Goal: Task Accomplishment & Management: Manage account settings

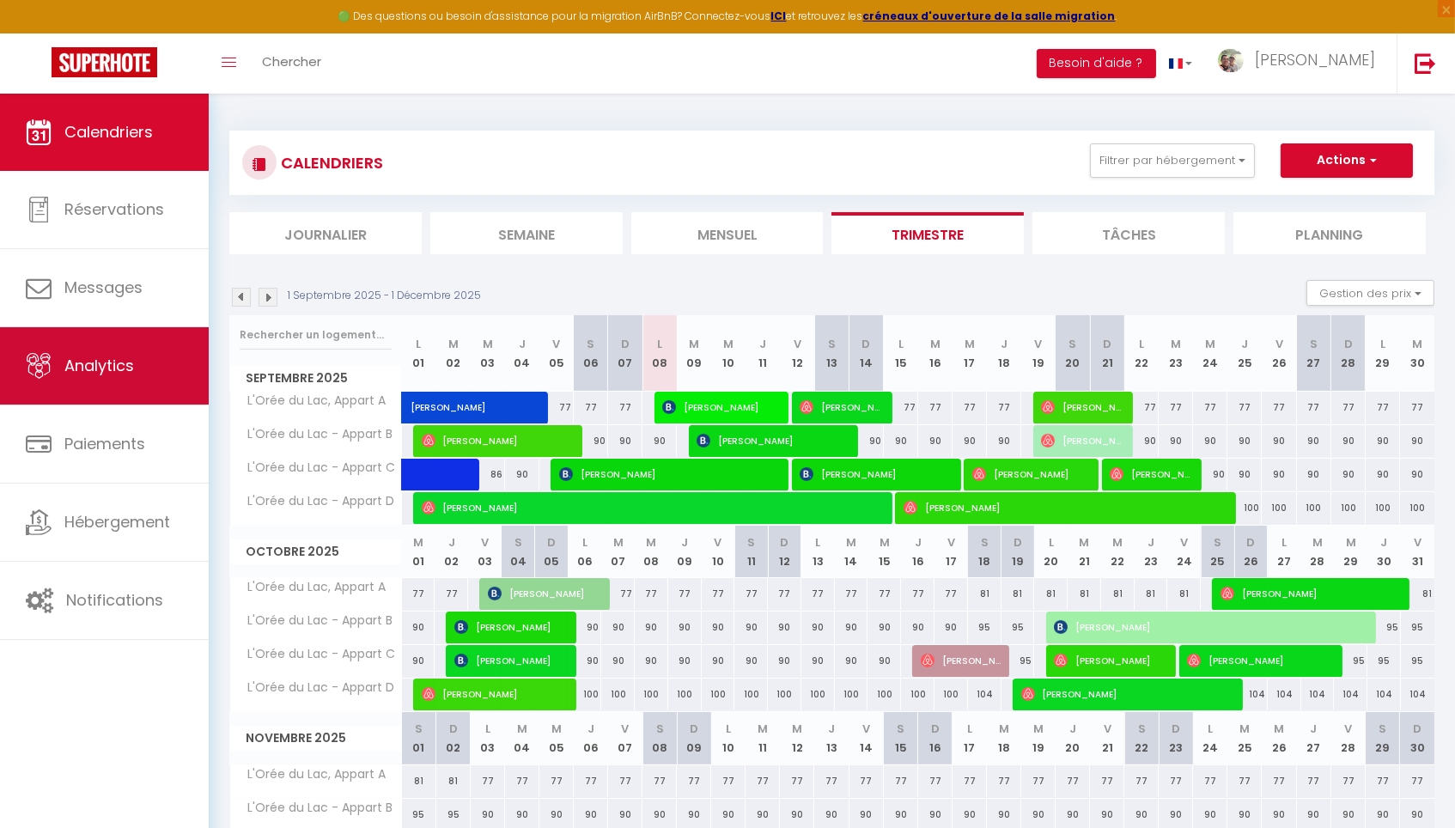
click at [141, 353] on link "Analytics" at bounding box center [104, 365] width 209 height 77
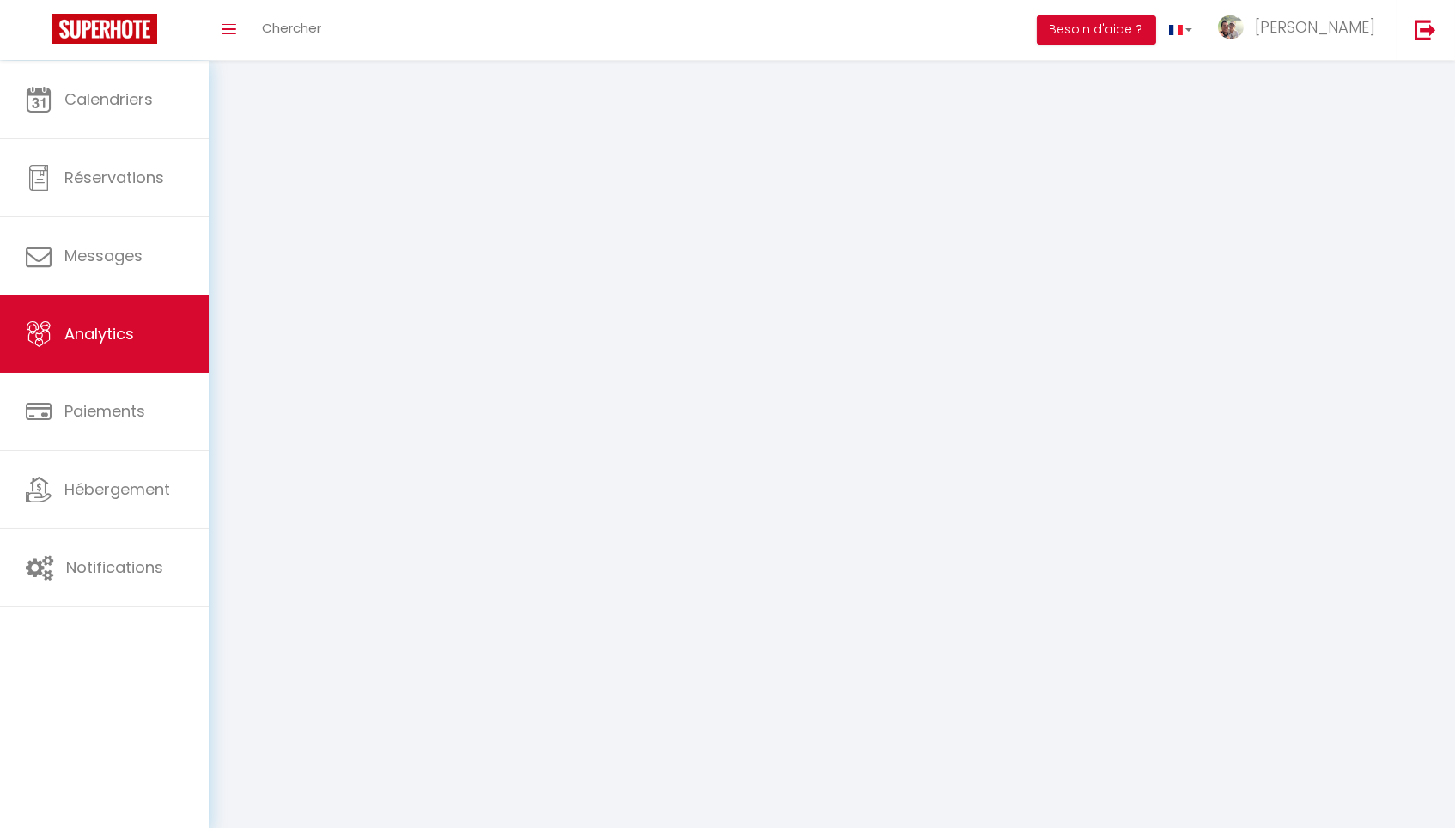
select select "2025"
select select "9"
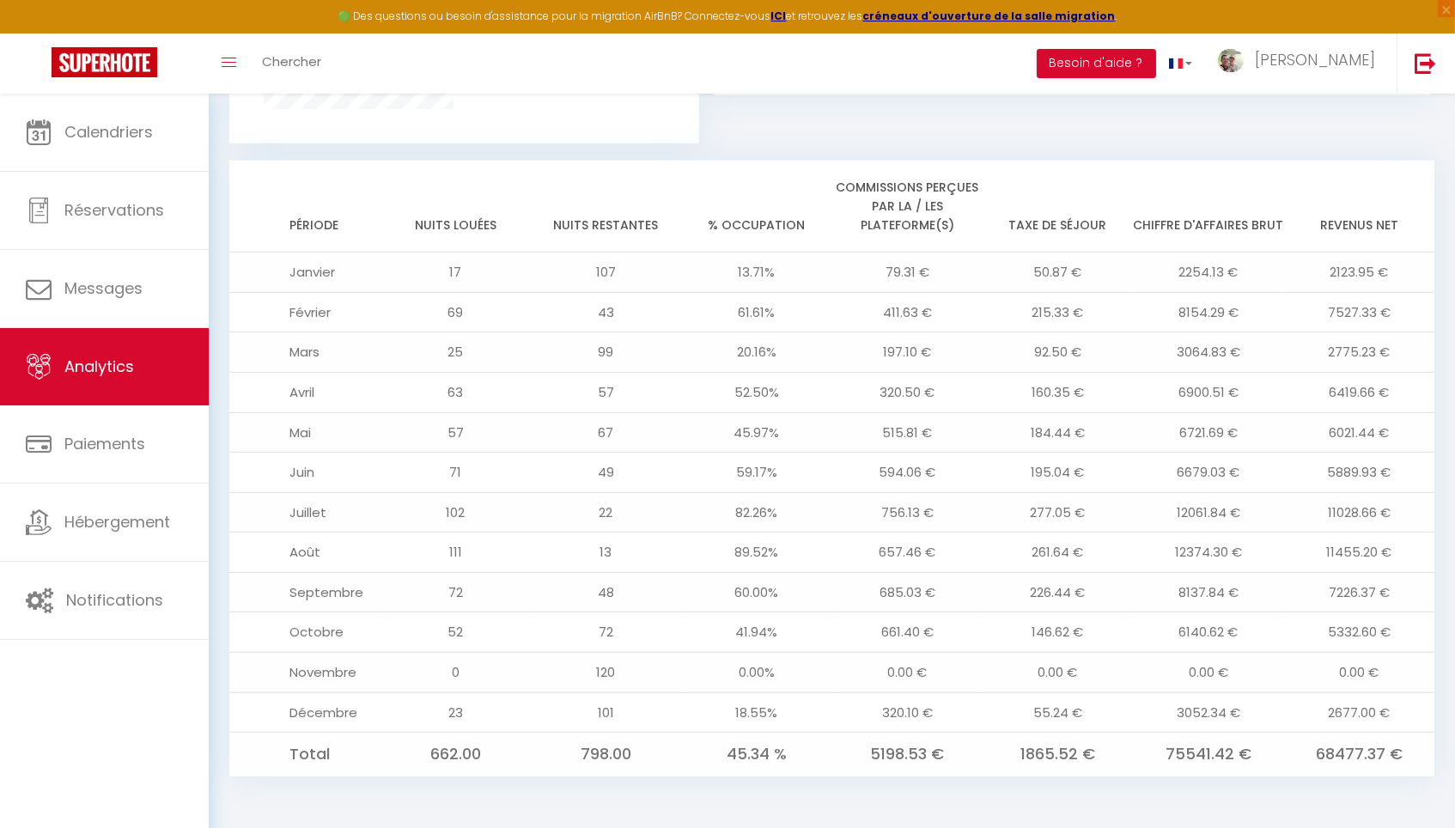
scroll to position [1323, 0]
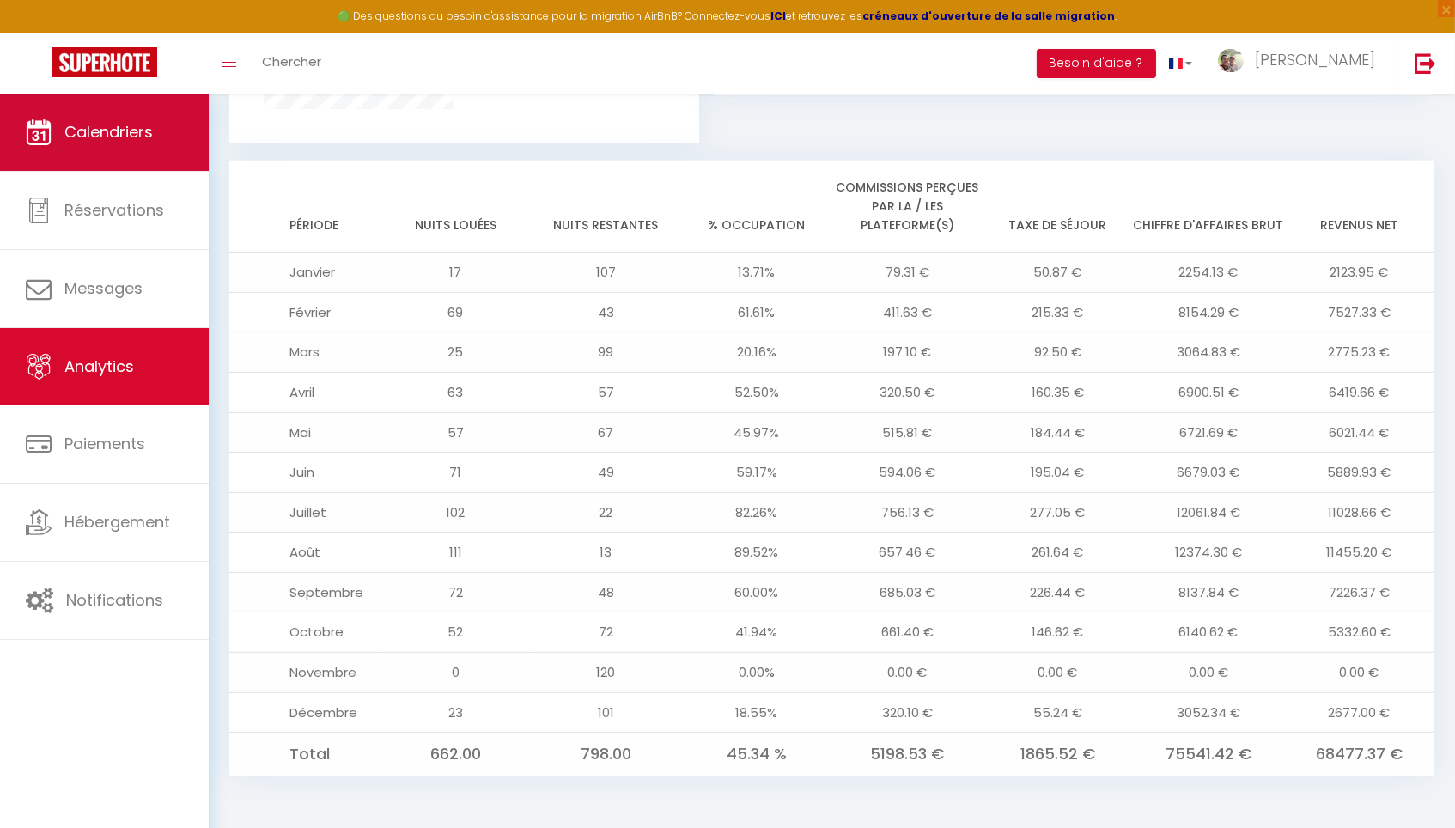
click at [149, 125] on span "Calendriers" at bounding box center [108, 131] width 88 height 21
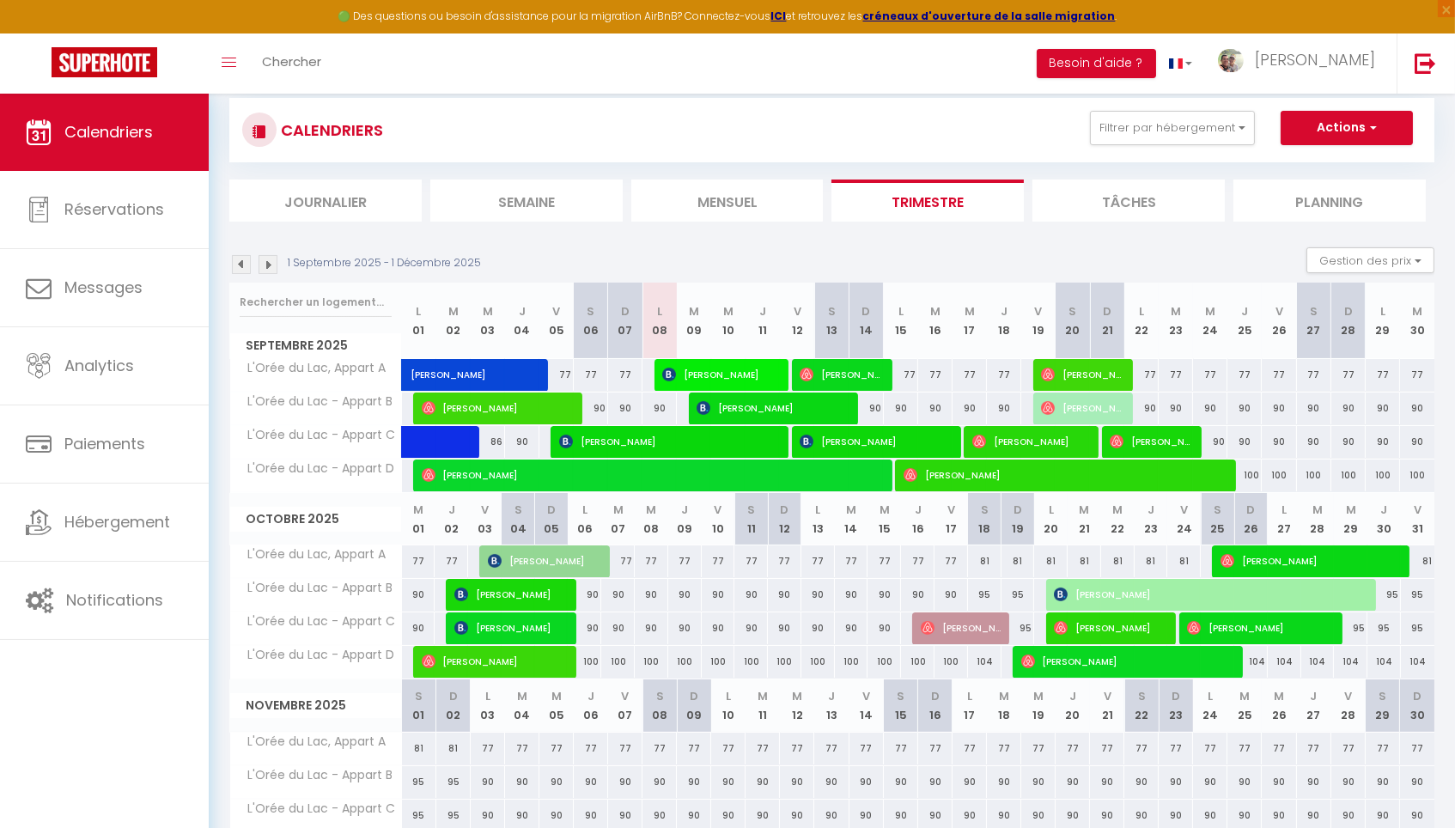
scroll to position [42, 0]
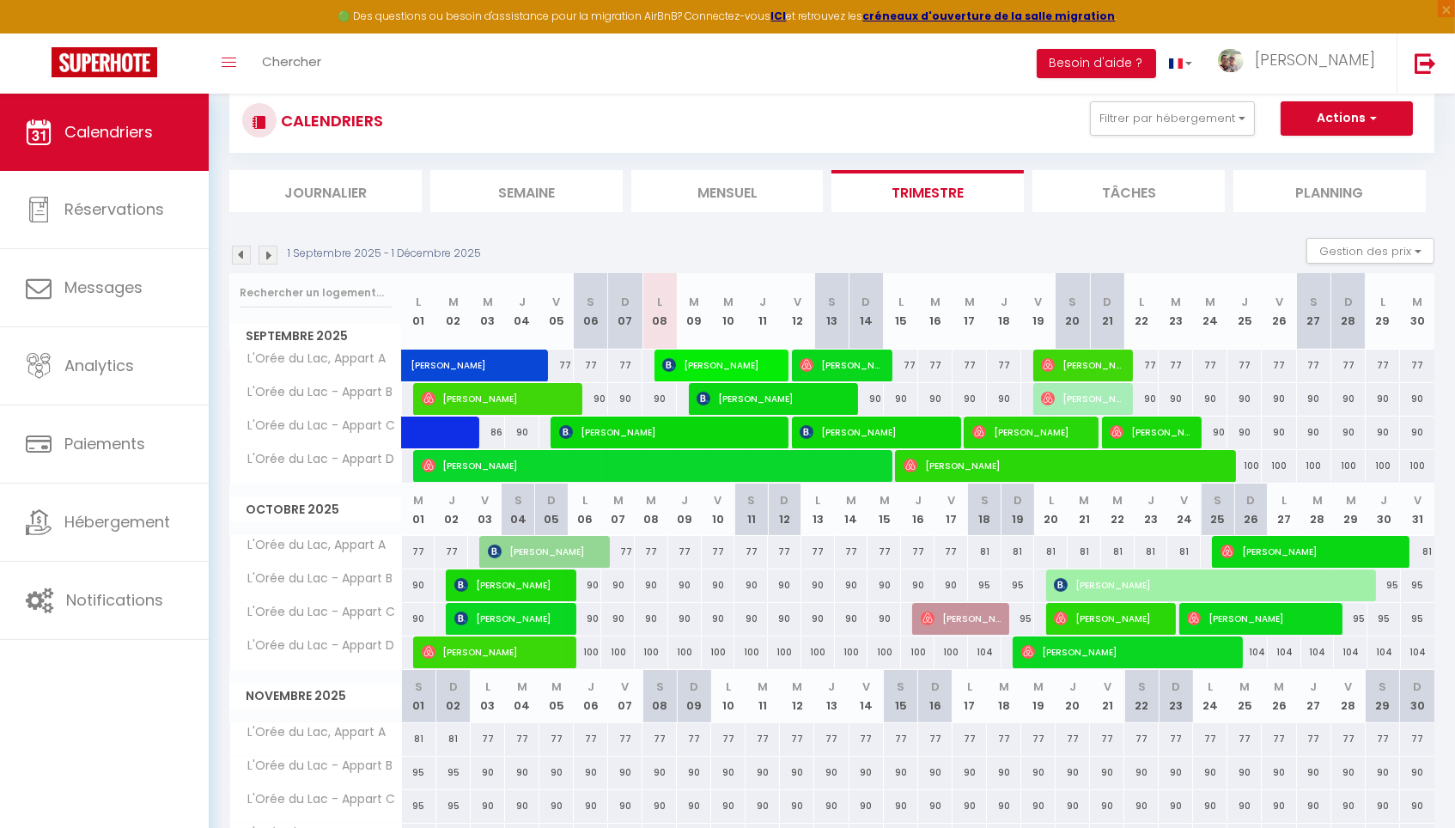
click at [823, 468] on span "[PERSON_NAME]" at bounding box center [651, 465] width 458 height 33
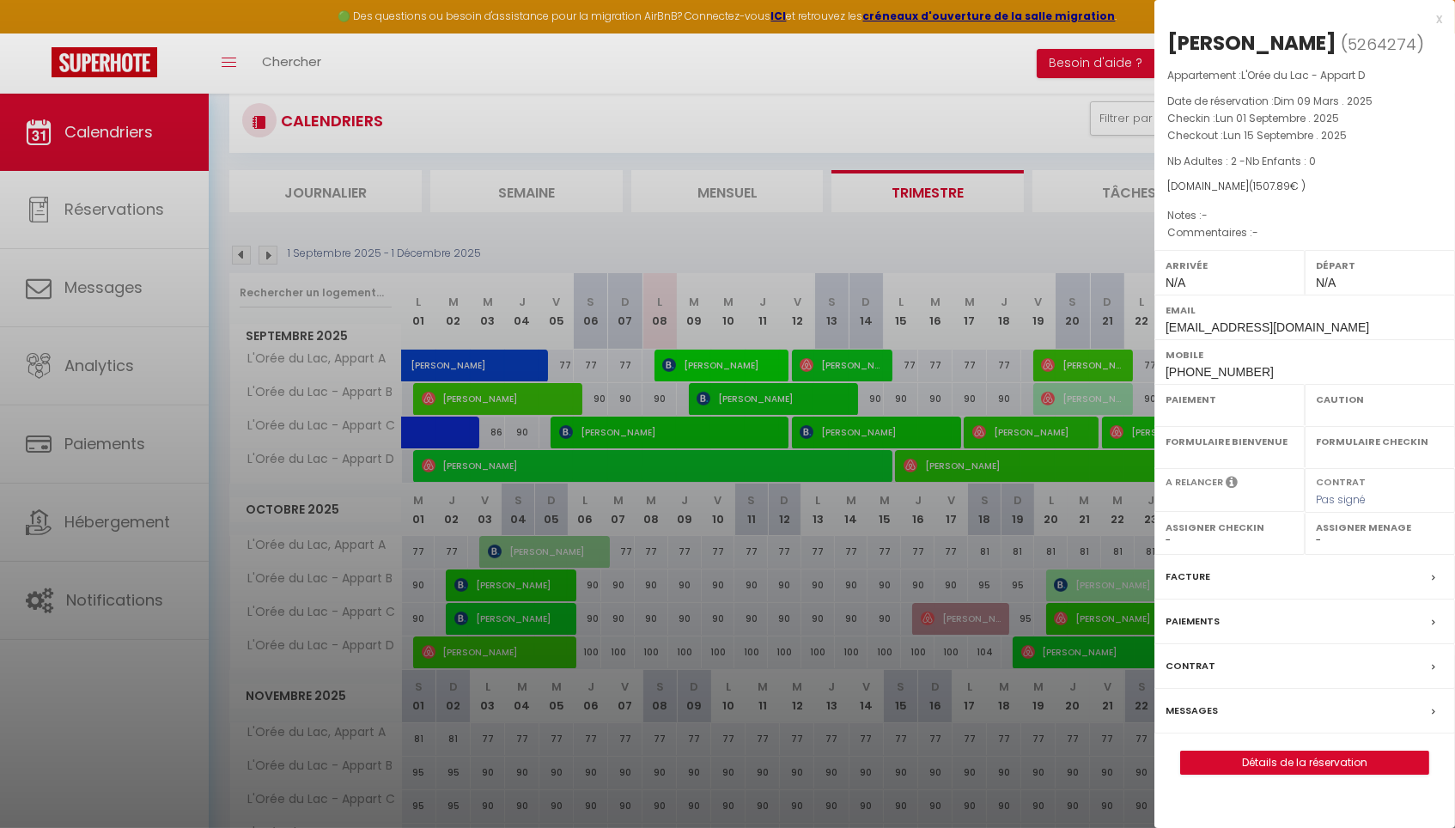
select select "OK"
select select "0"
select select "1"
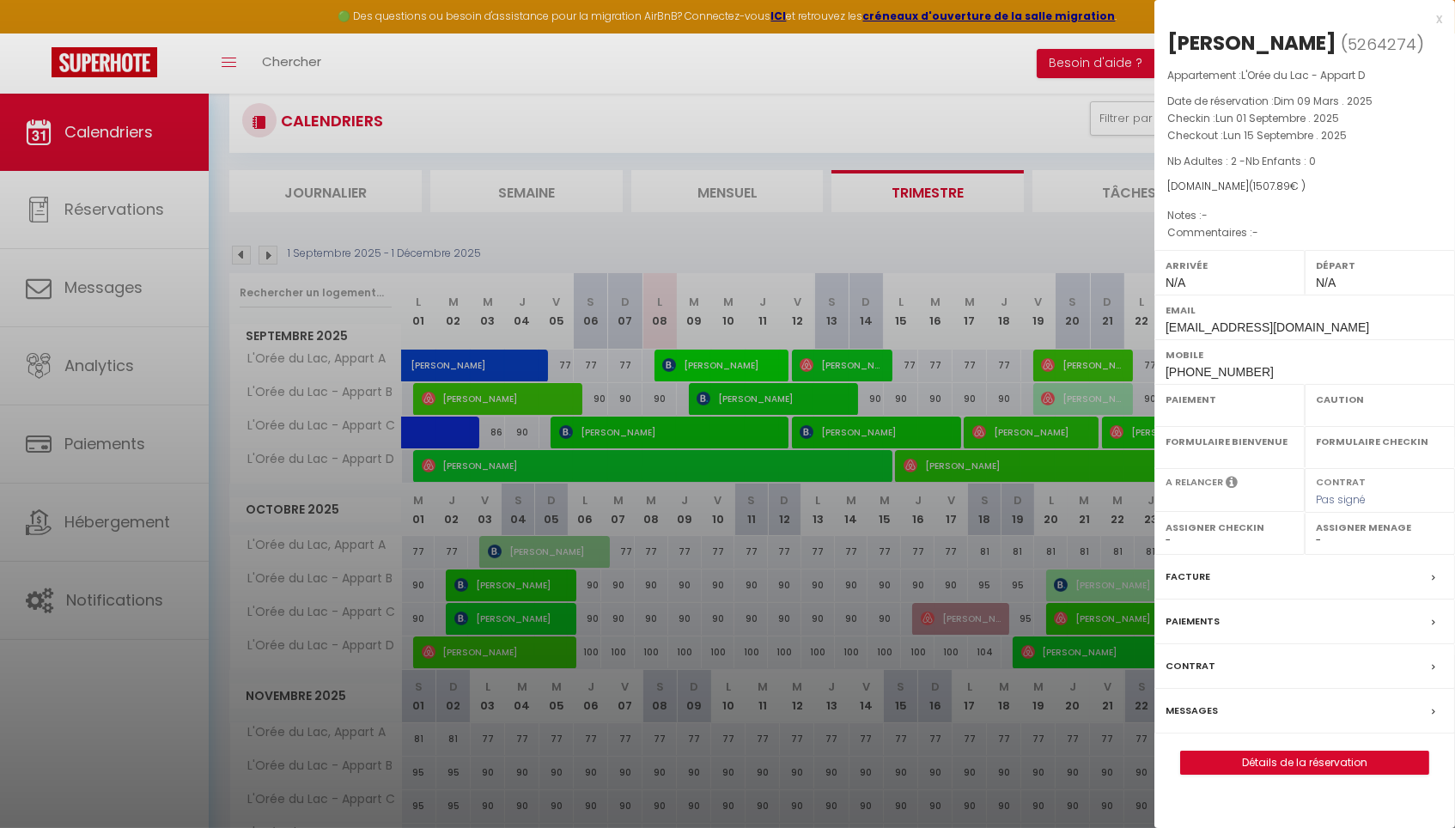
select select
select select "42484"
click at [1290, 774] on link "Détails de la réservation" at bounding box center [1304, 762] width 247 height 22
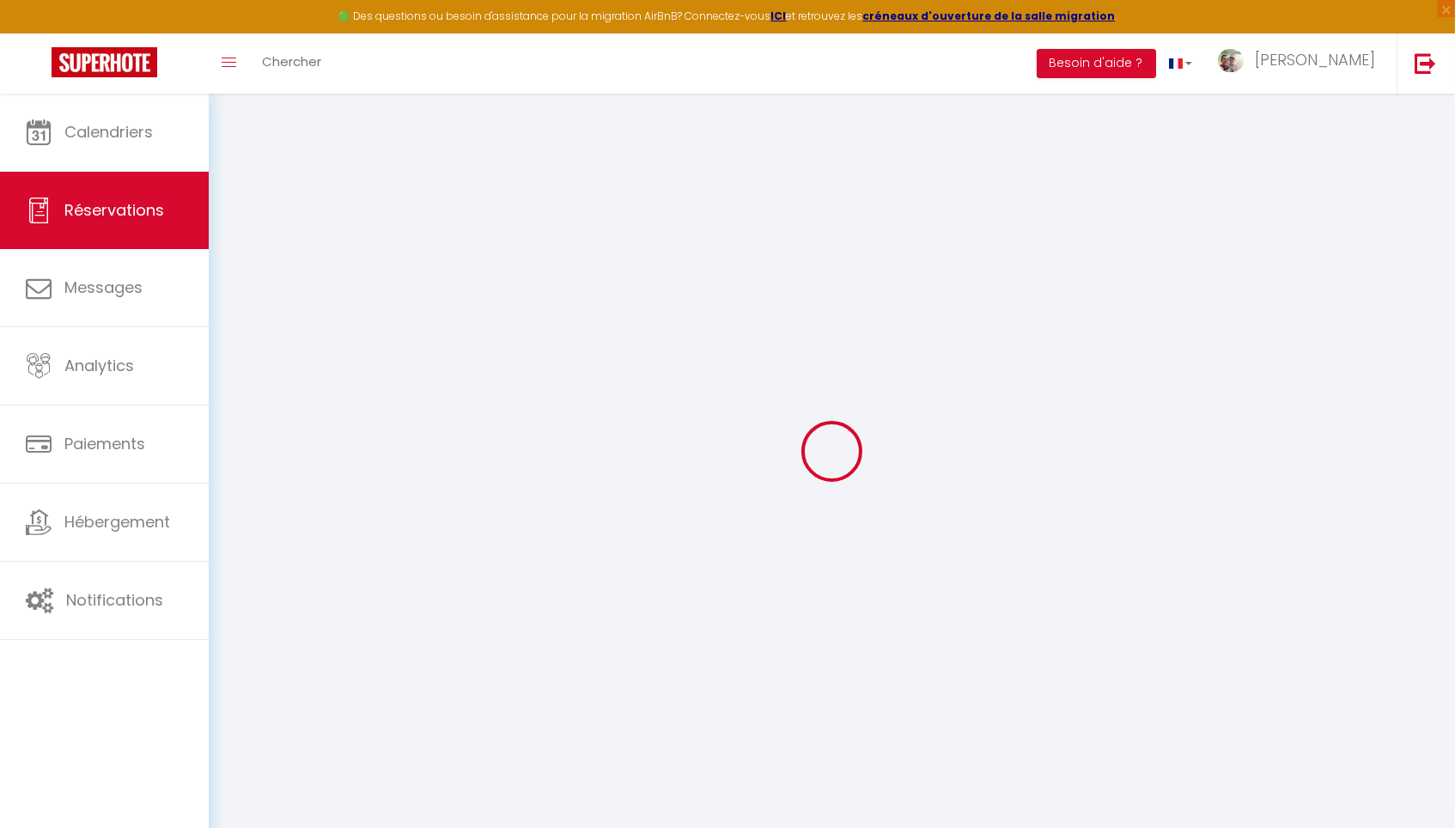
type input "Anne-Marie"
type input "Vd Vliet"
type input "tqsuqq232rt9p2dzt9s9xi2yzssj@reply.superhote.com"
type input "+31637338188"
type input "N"
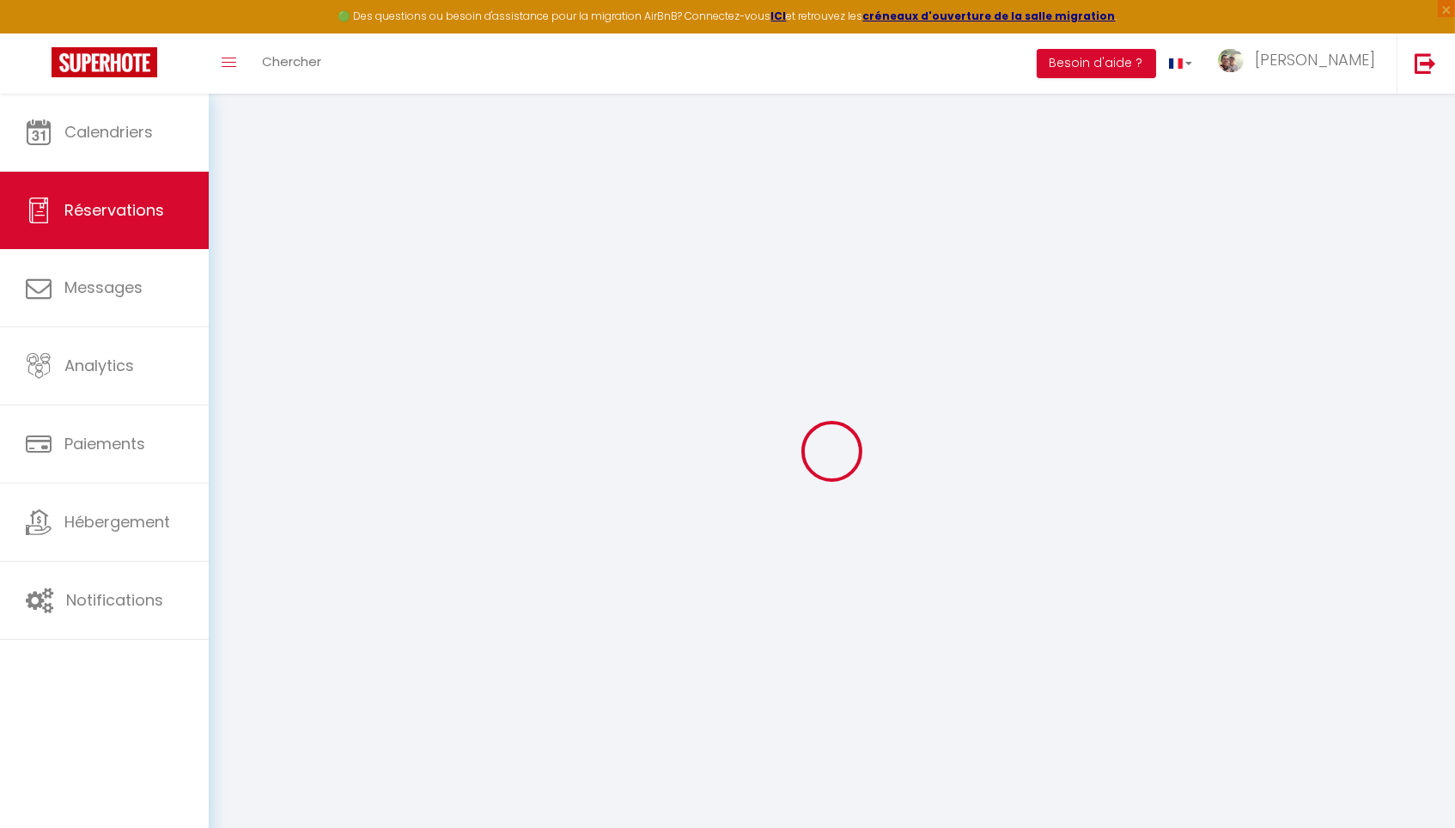
select select "NL"
type input "52.78"
select select "59342"
select select "1"
select select
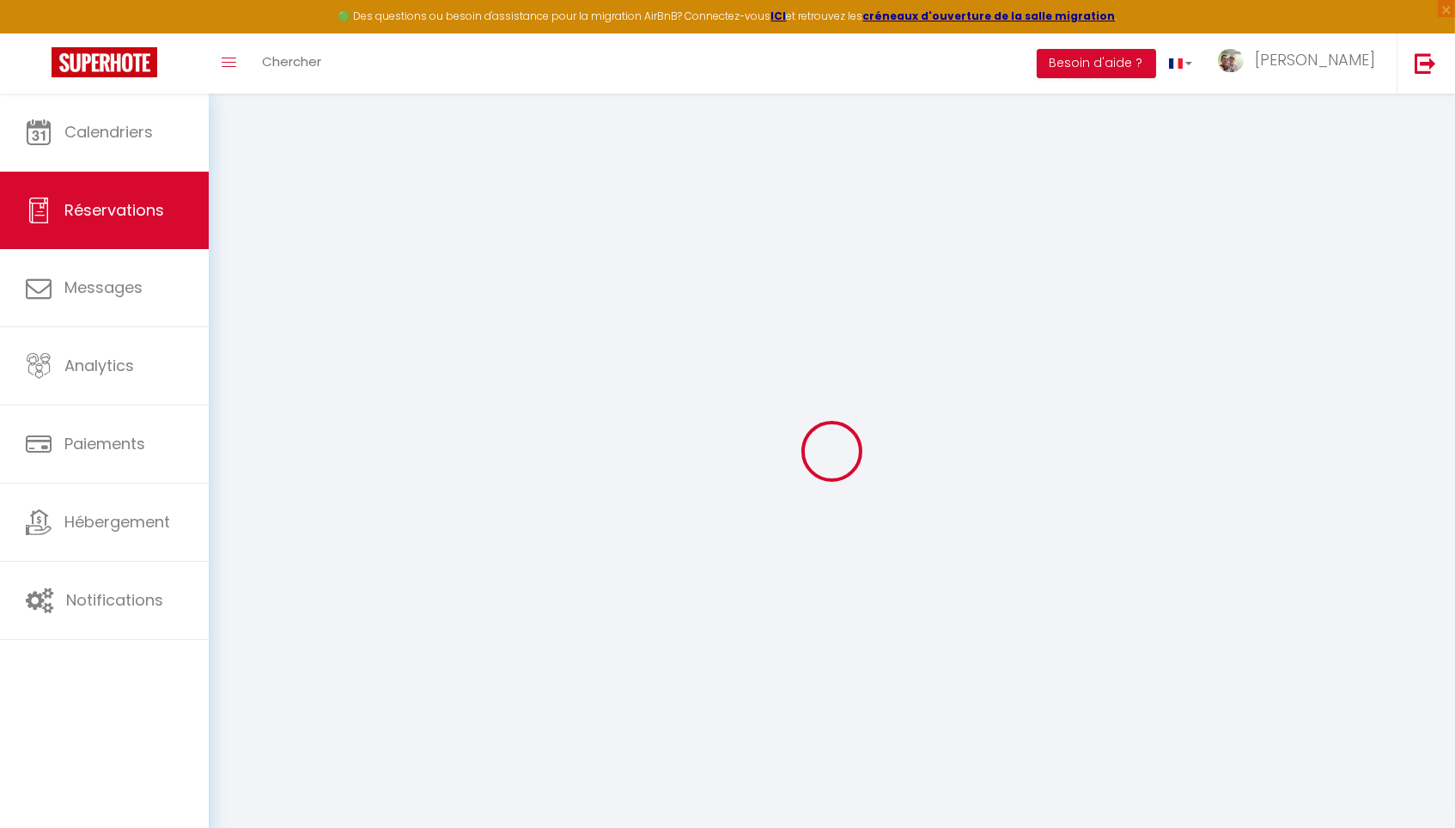
select select
type input "2"
select select "12"
select select
type input "1386"
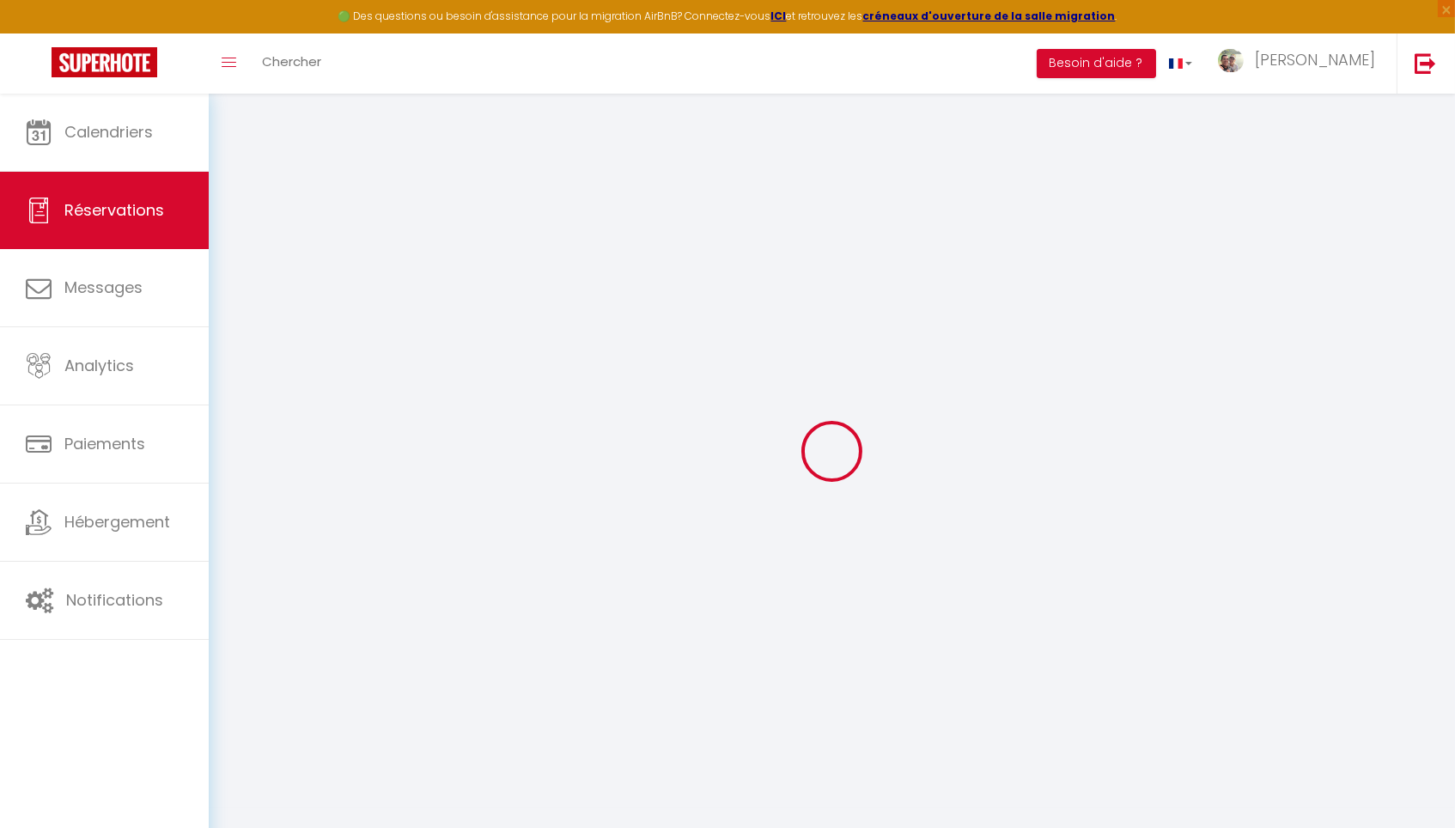
checkbox input "true"
type input "0"
select select "1"
type input "0"
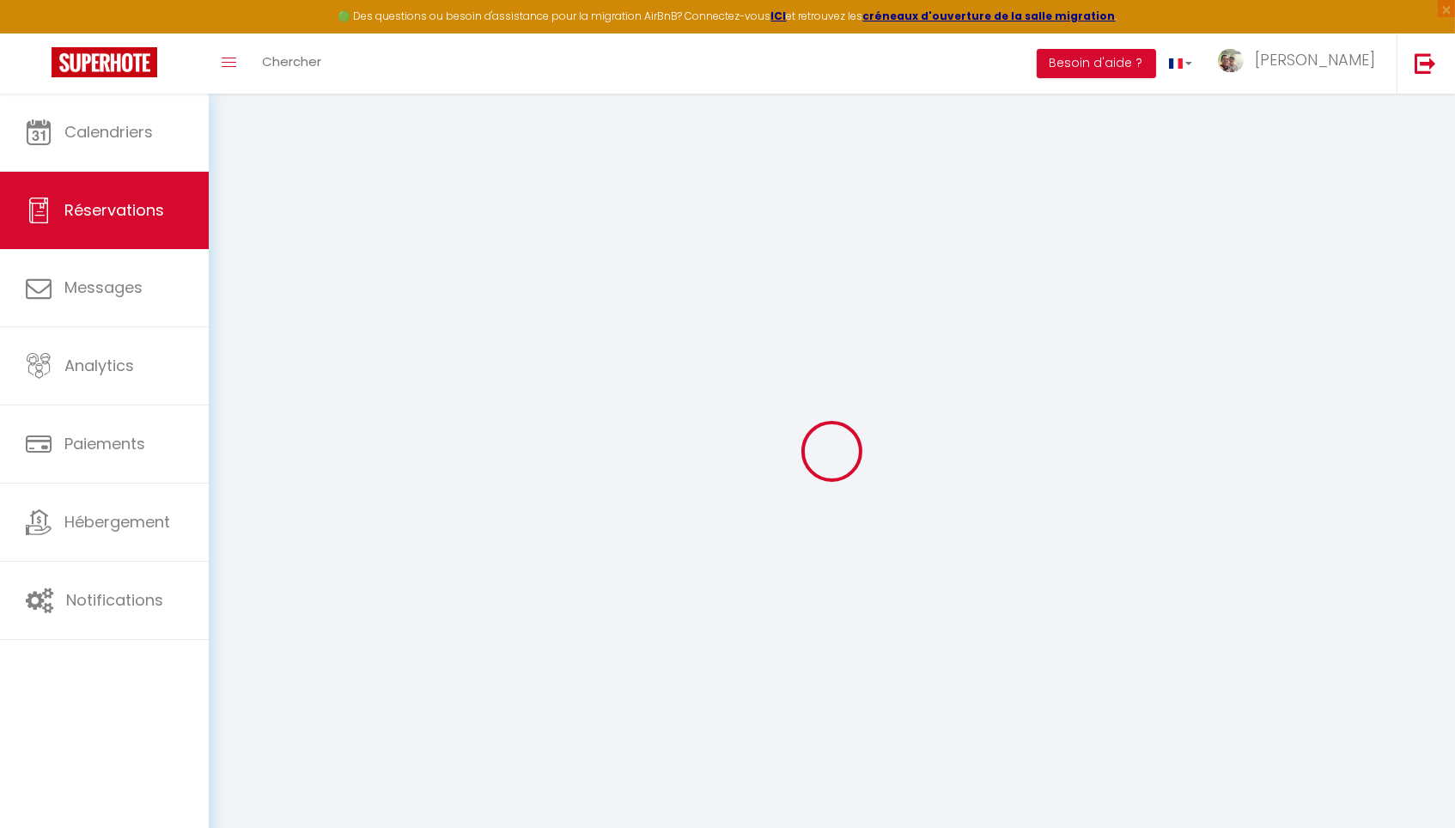
type input "0"
select select
select select "15"
checkbox input "true"
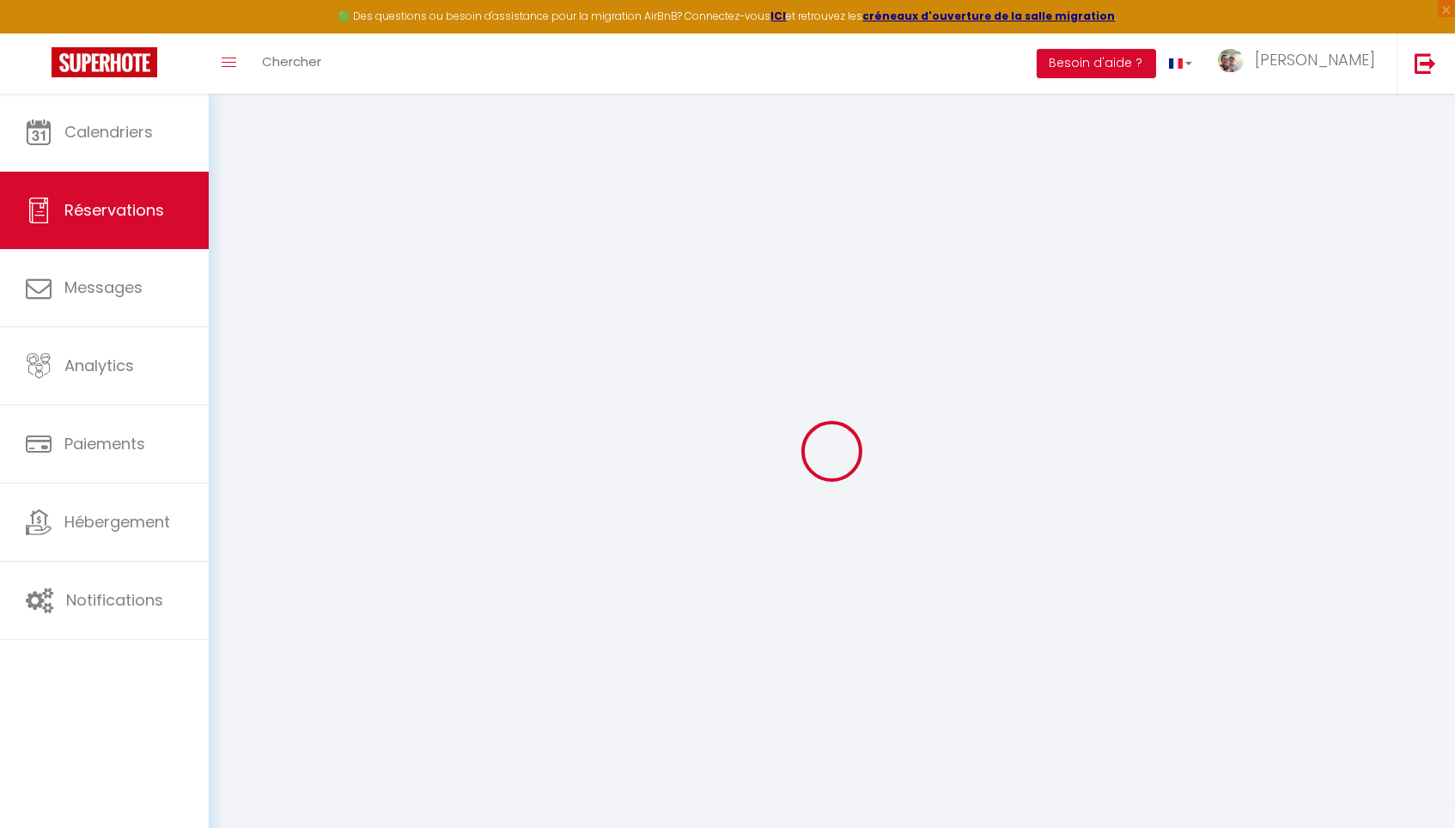
select select
checkbox input "true"
select select
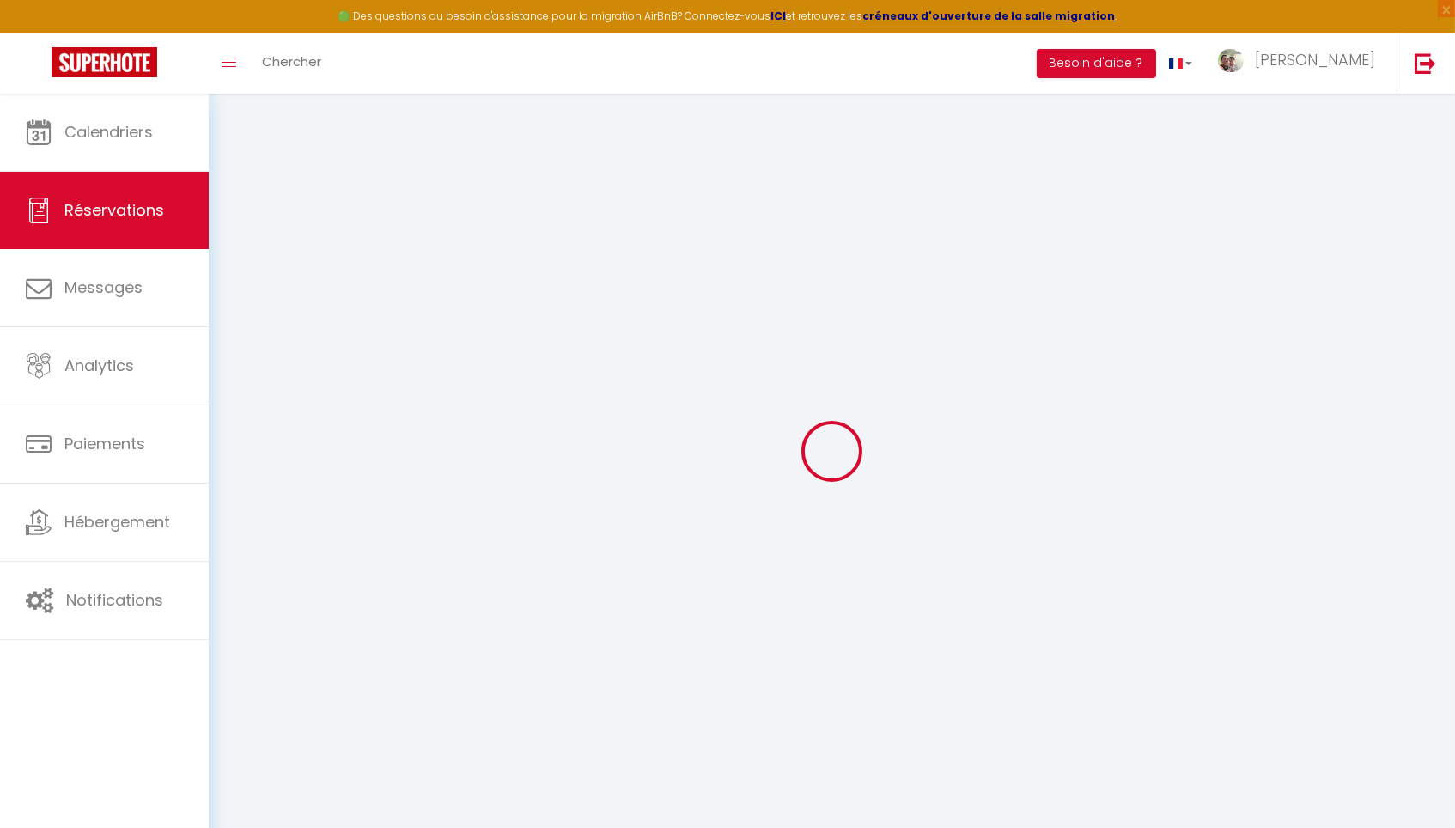
checkbox input "true"
select select
checkbox input "true"
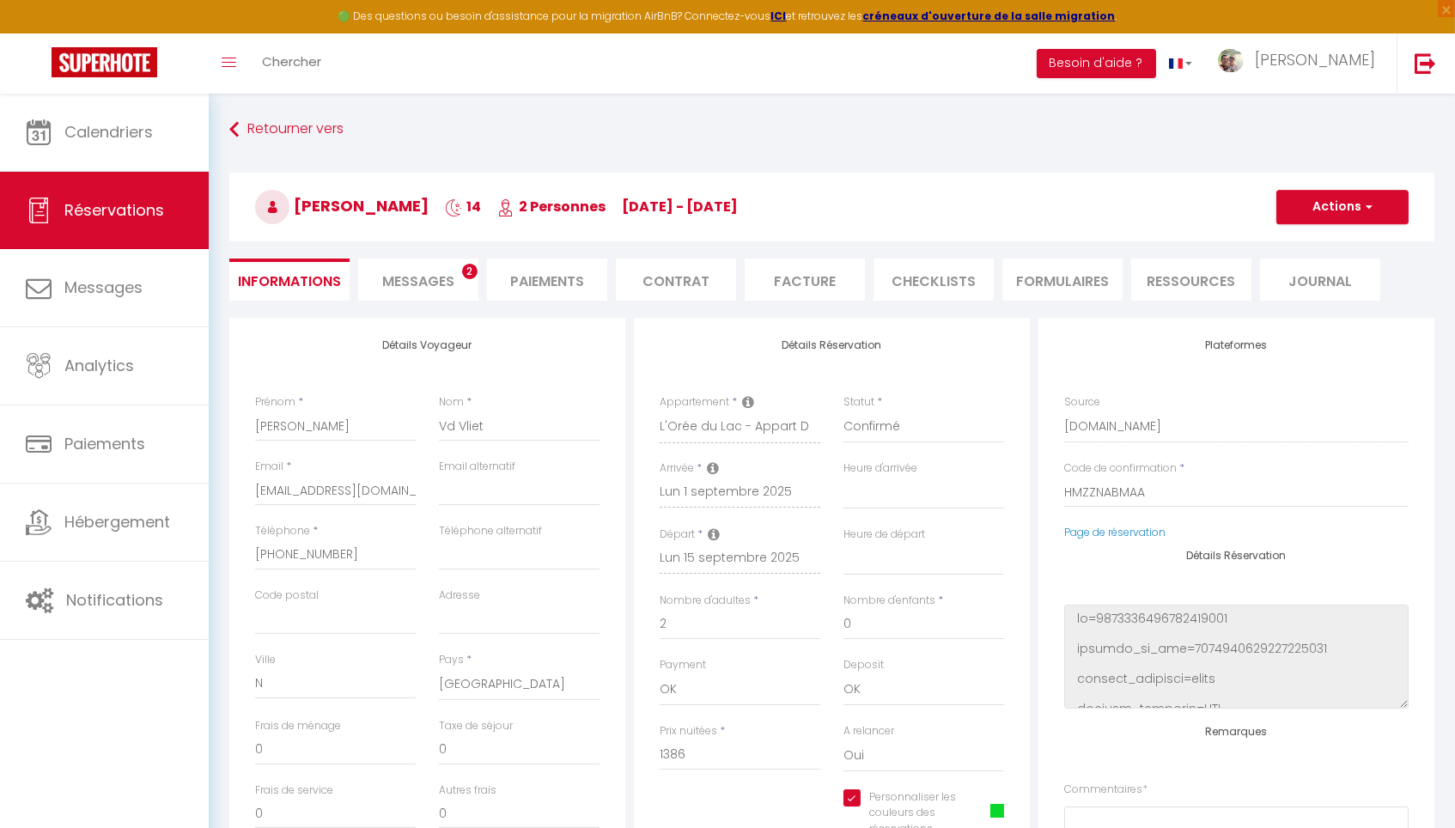
type input "80"
type input "41.89"
select select
checkbox input "true"
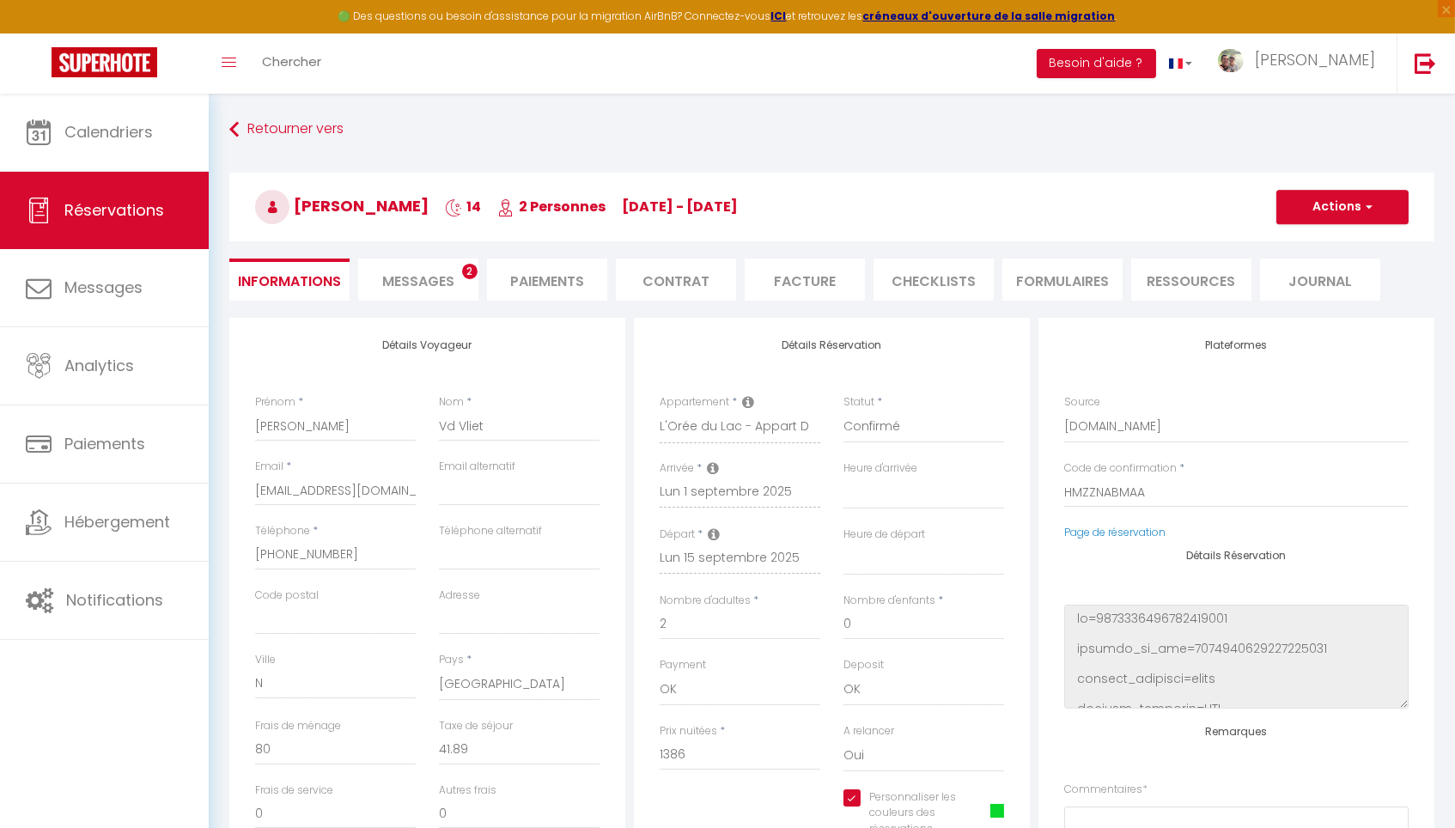
select select
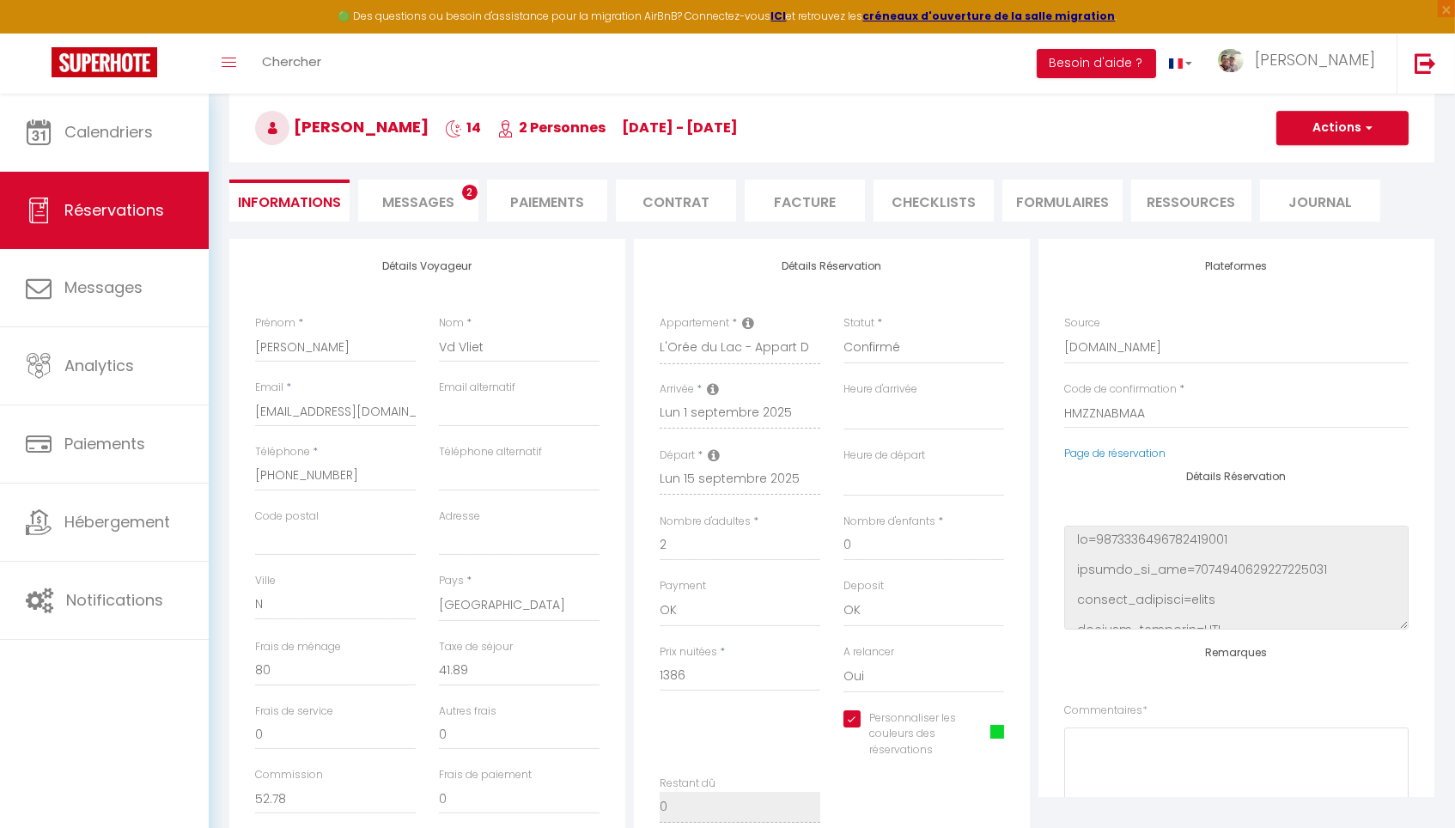
scroll to position [32, 0]
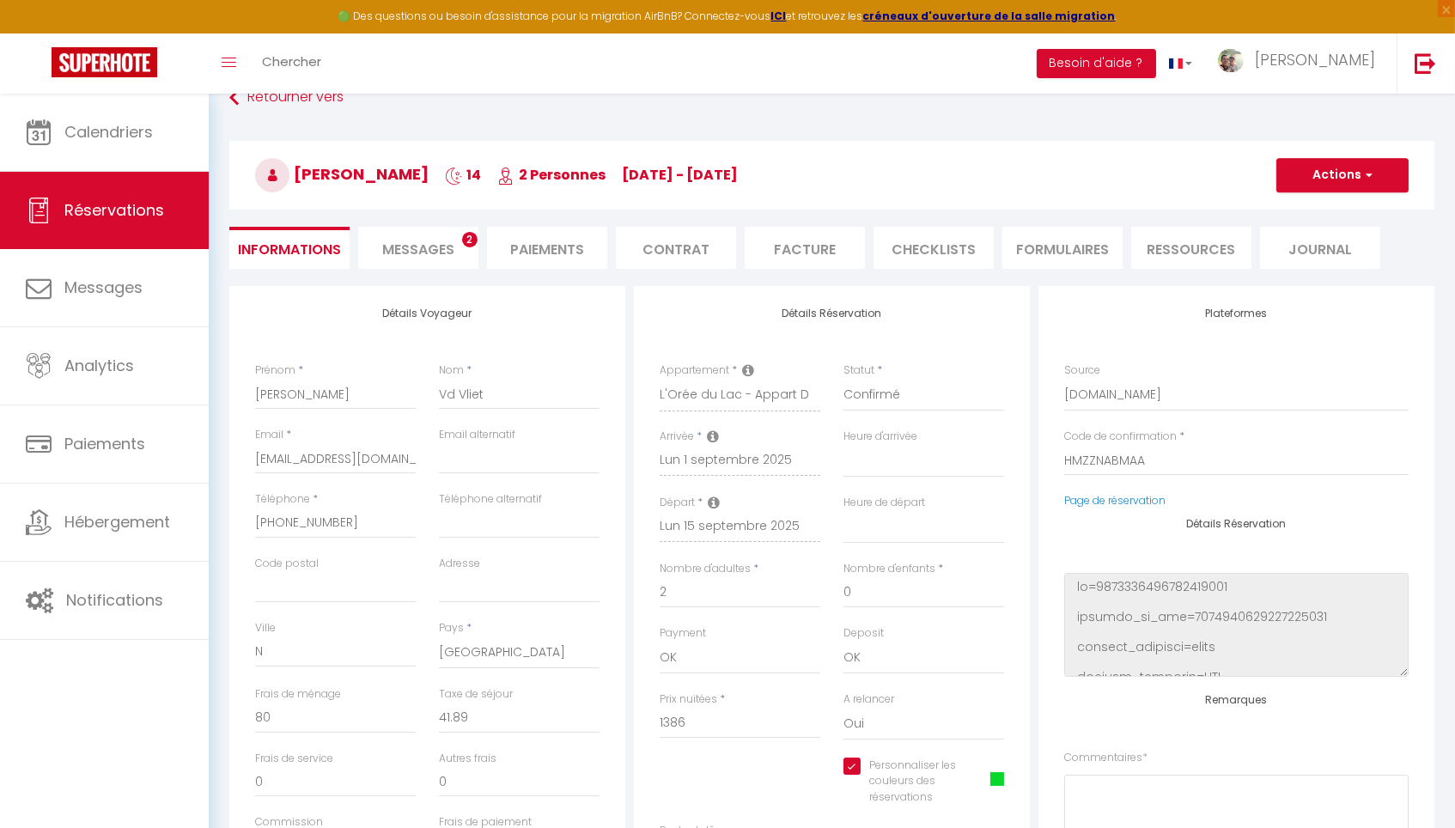
click at [409, 242] on span "Messages" at bounding box center [418, 250] width 72 height 20
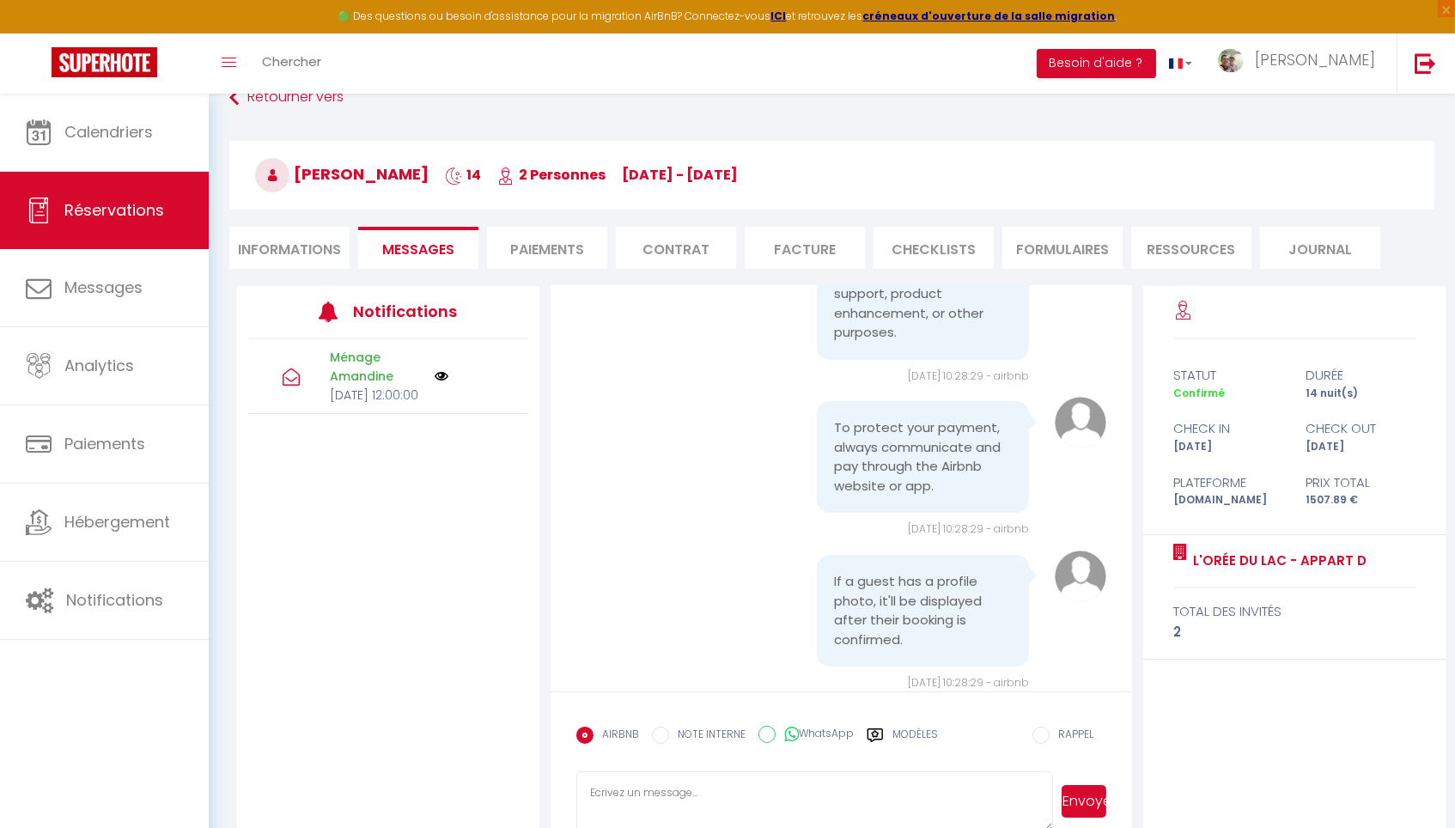
scroll to position [173, 0]
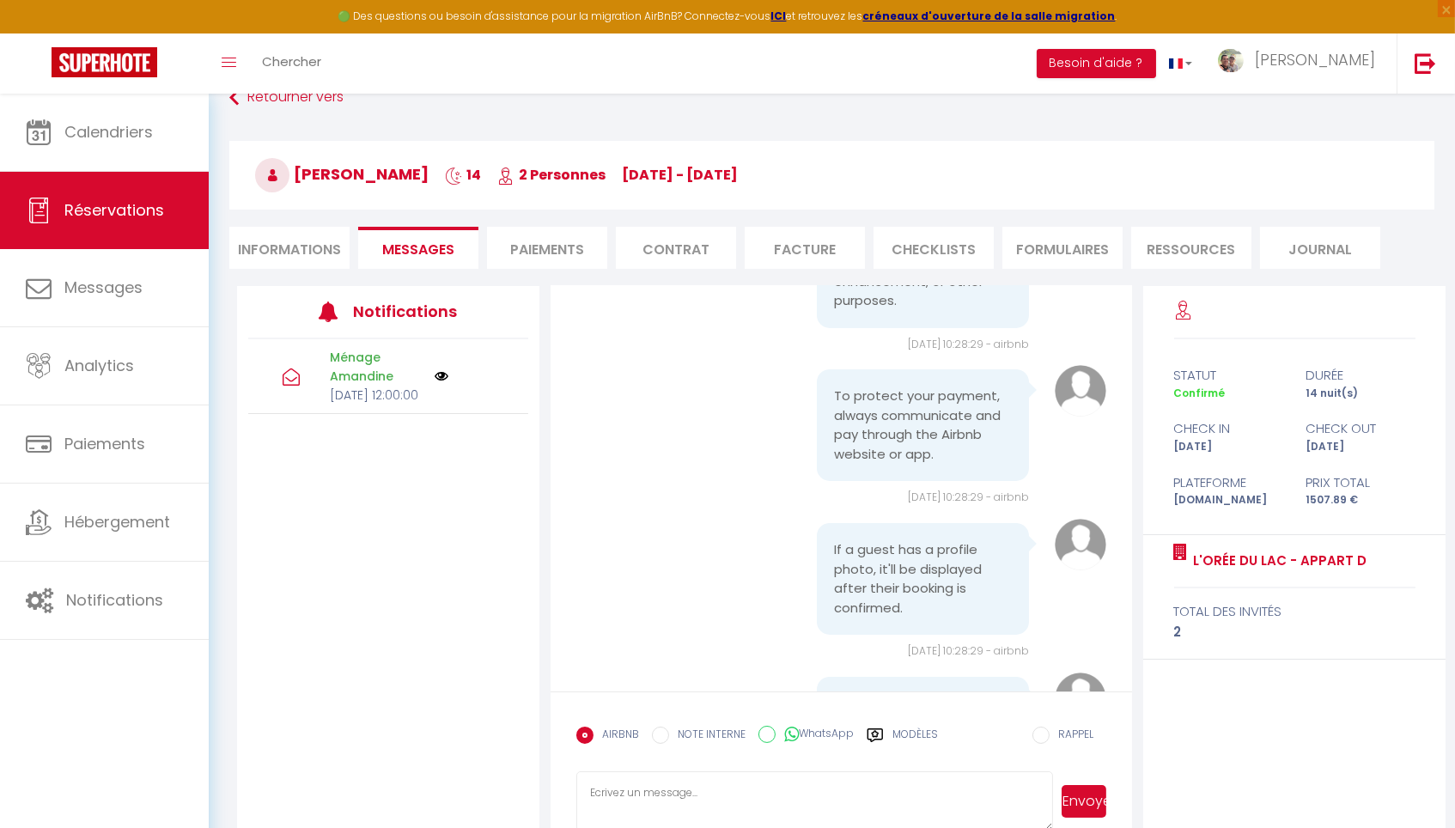
click at [674, 809] on textarea at bounding box center [814, 801] width 477 height 60
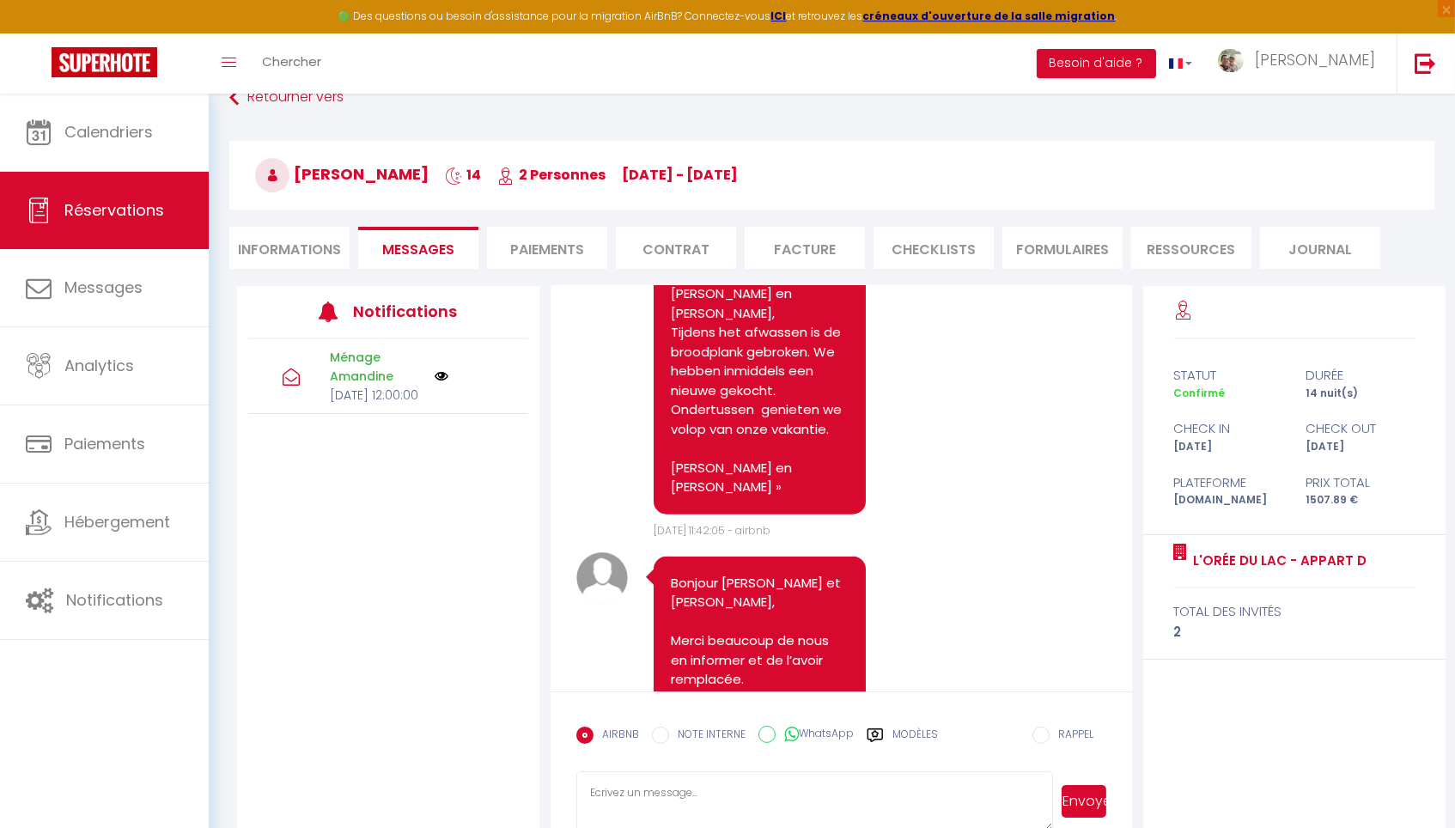
scroll to position [3933, 0]
click at [786, 789] on textarea "Pour votre confort durant votre long s&jour, souhaitez-vous que je vous apporte…" at bounding box center [814, 801] width 477 height 60
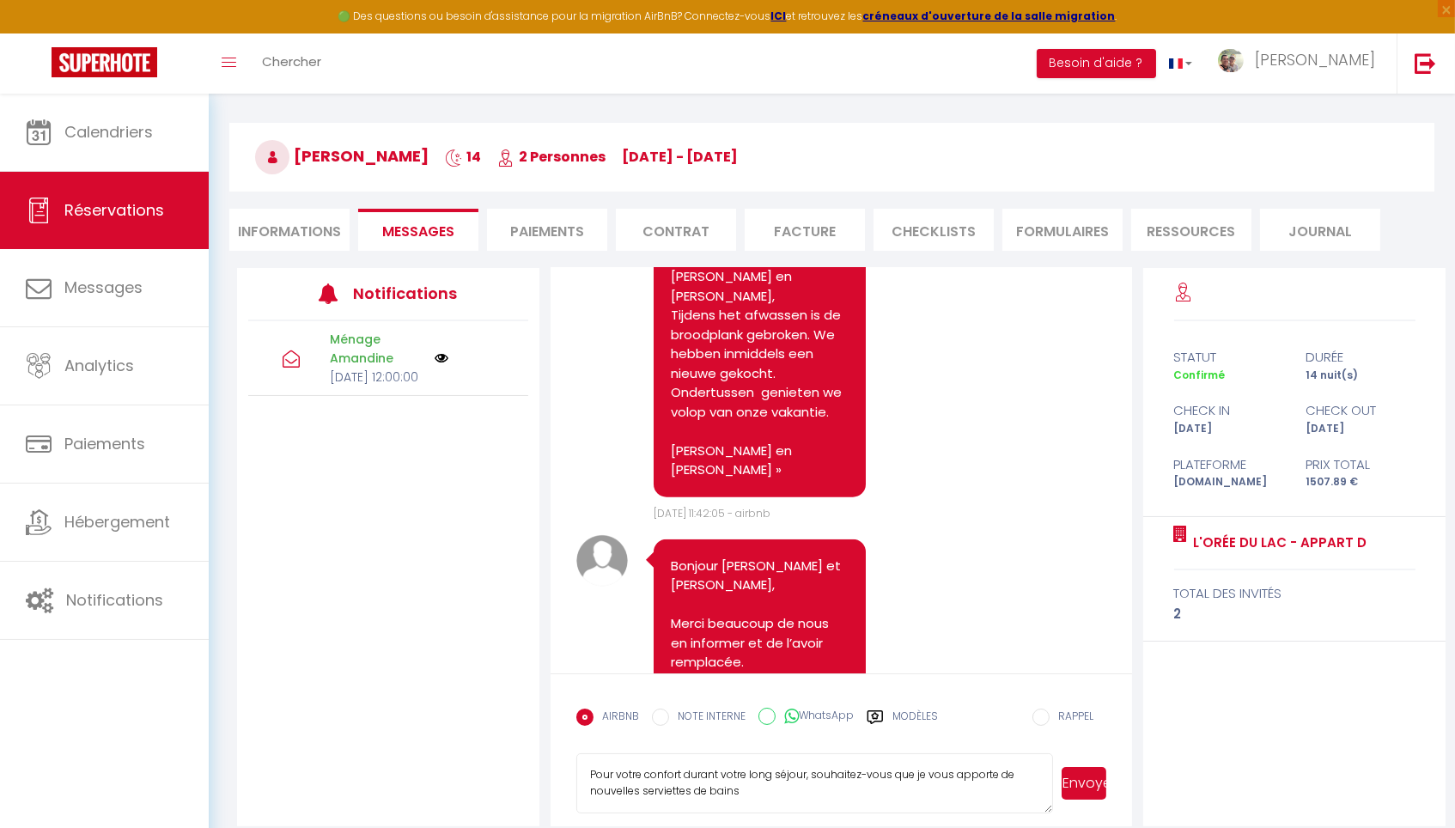
scroll to position [52, 0]
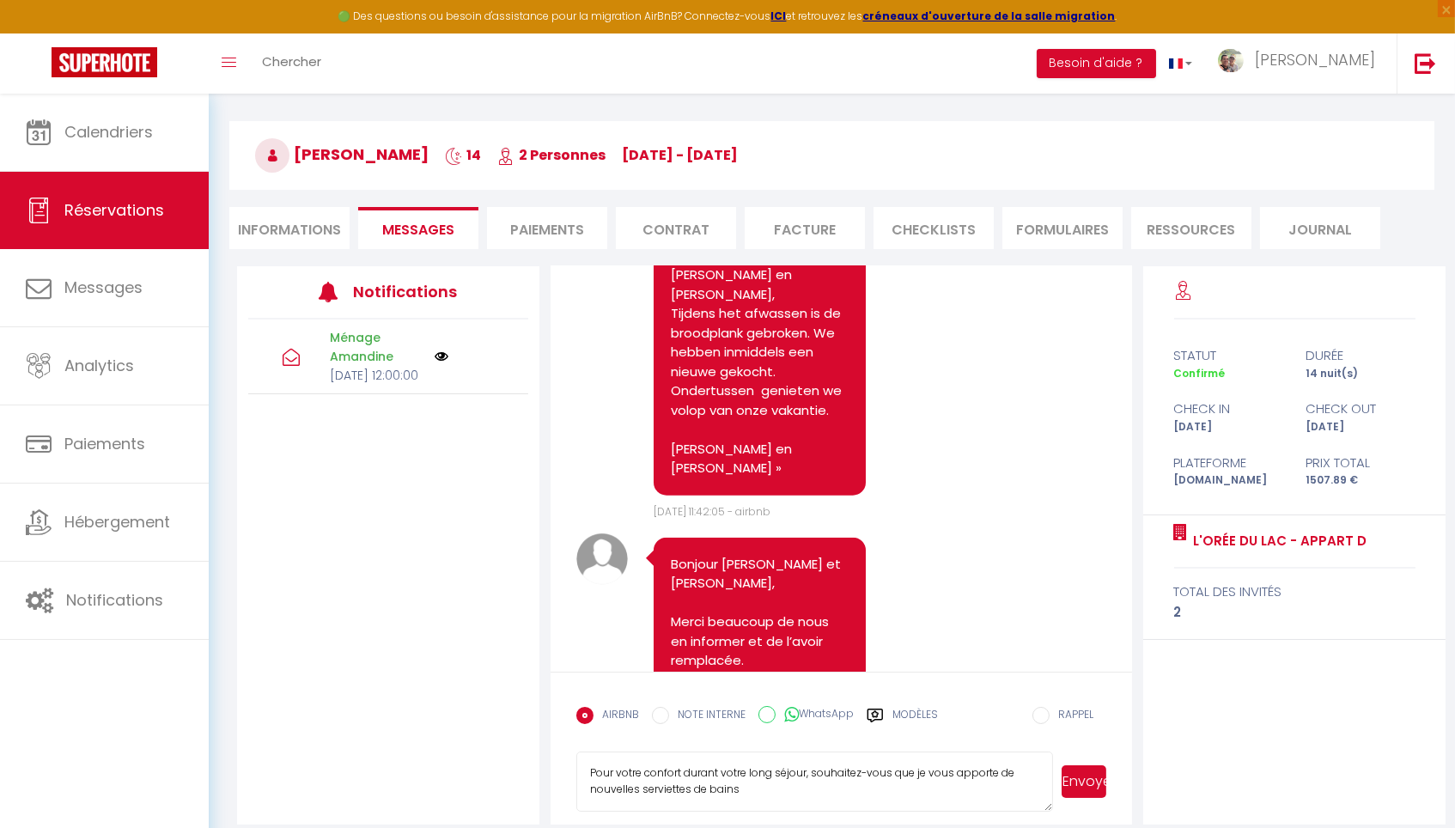
click at [768, 794] on textarea "Pour votre confort durant votre long séjour, souhaitez-vous que je vous apporte…" at bounding box center [814, 781] width 477 height 60
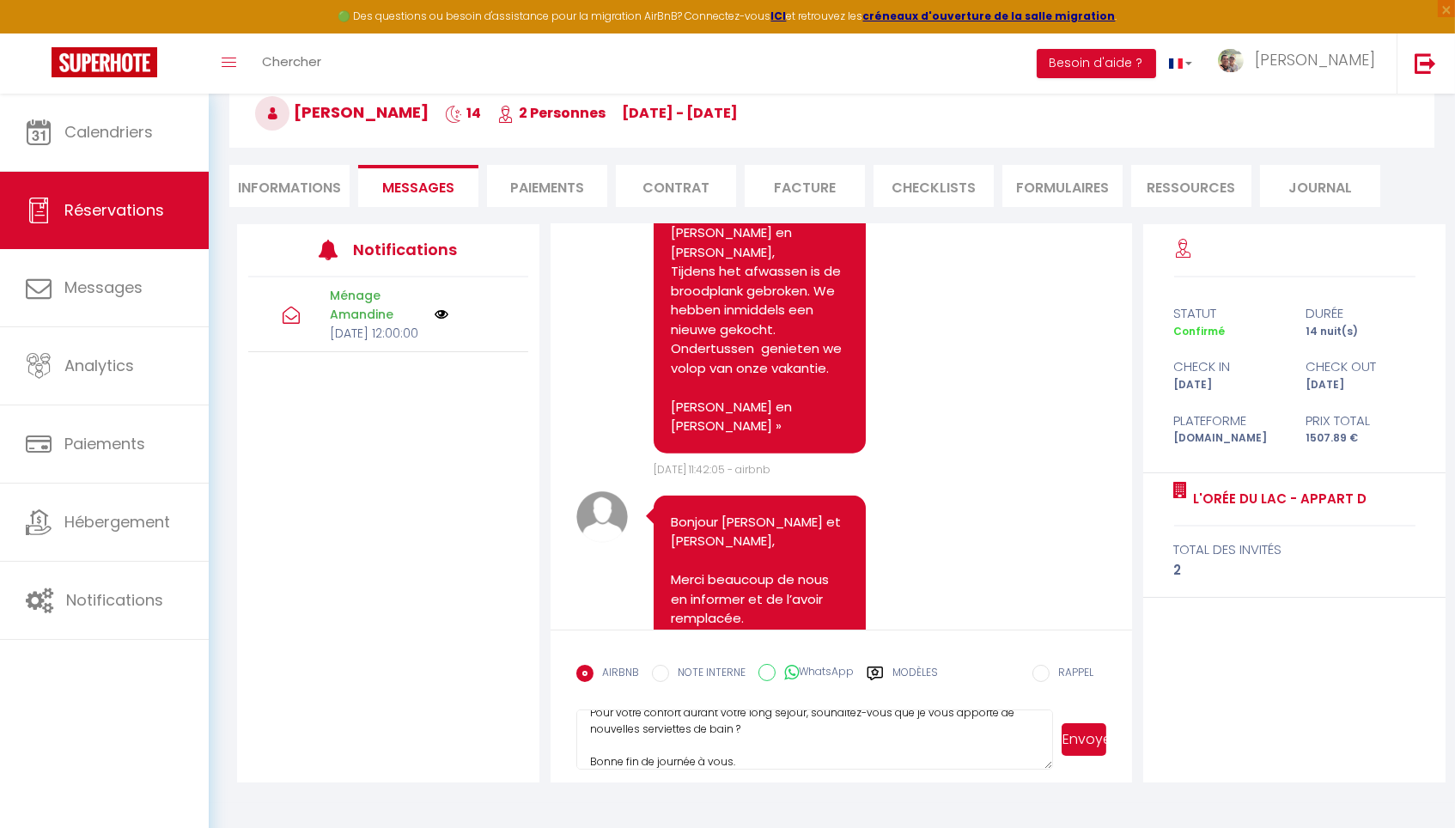
scroll to position [94, 0]
type textarea "Pour votre confort durant votre long séjour, souhaitez-vous que je vous apporte…"
click at [1095, 741] on button "Envoyer" at bounding box center [1083, 739] width 45 height 33
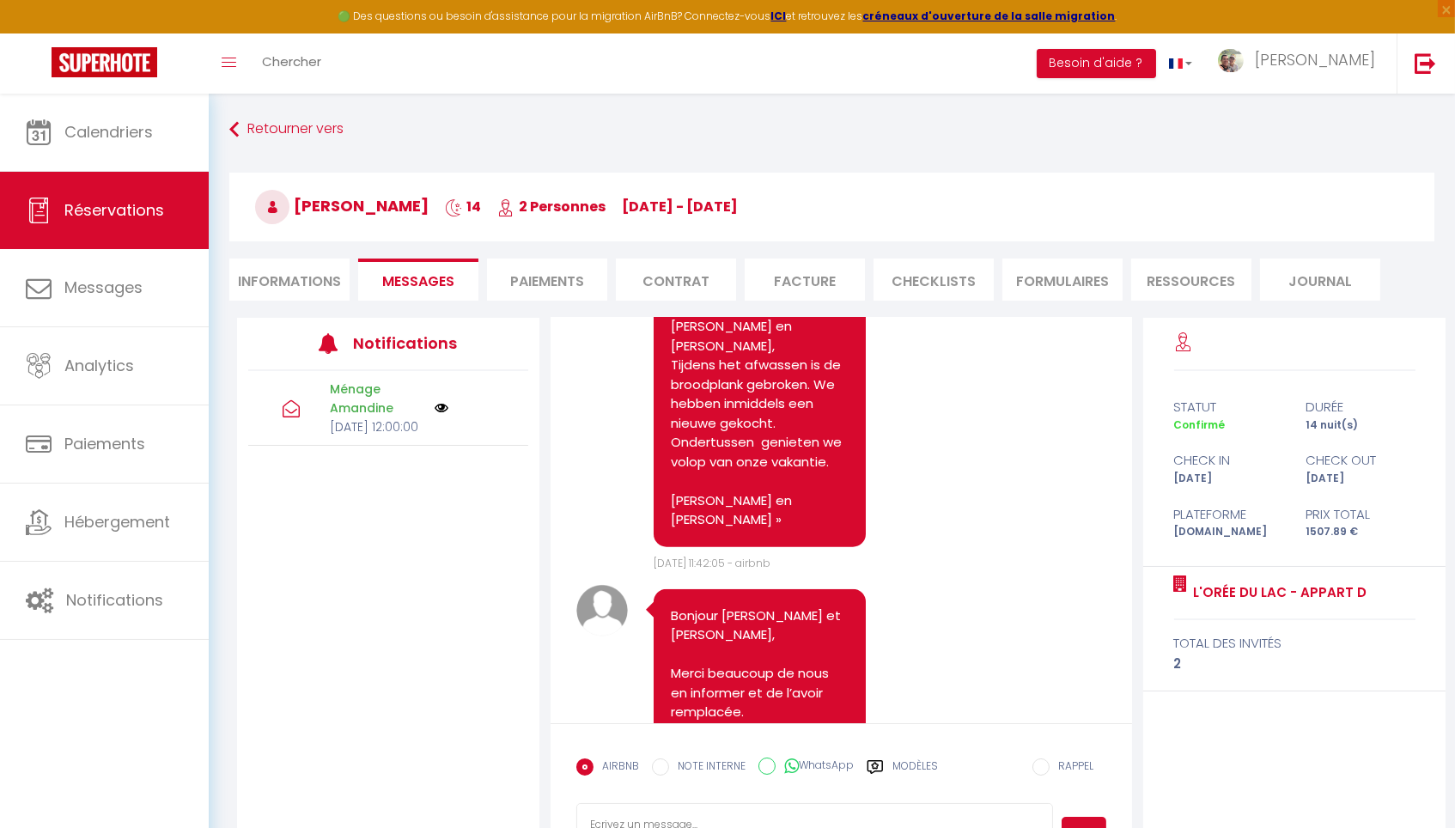
scroll to position [0, 0]
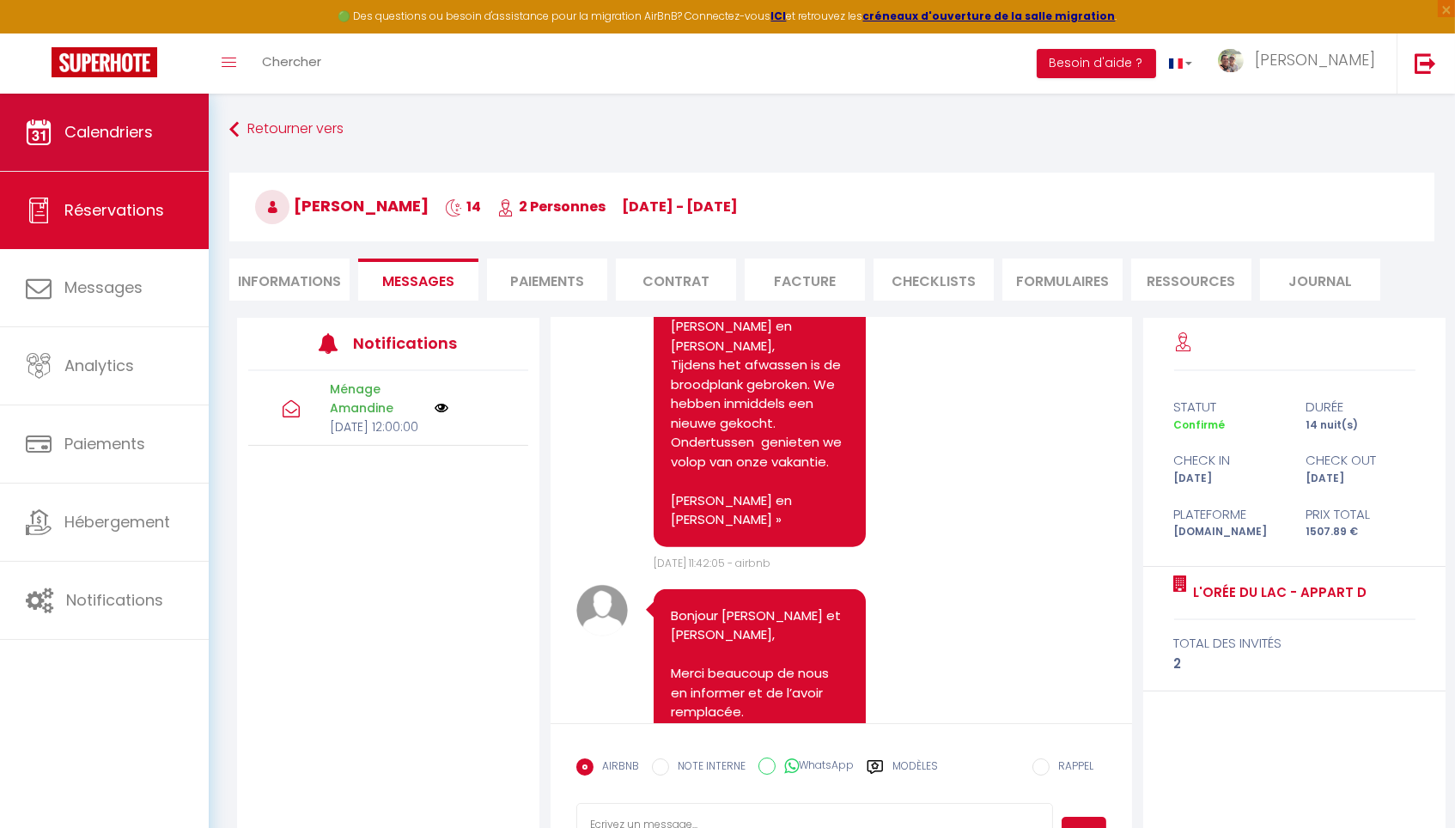
click at [123, 145] on link "Calendriers" at bounding box center [104, 132] width 209 height 77
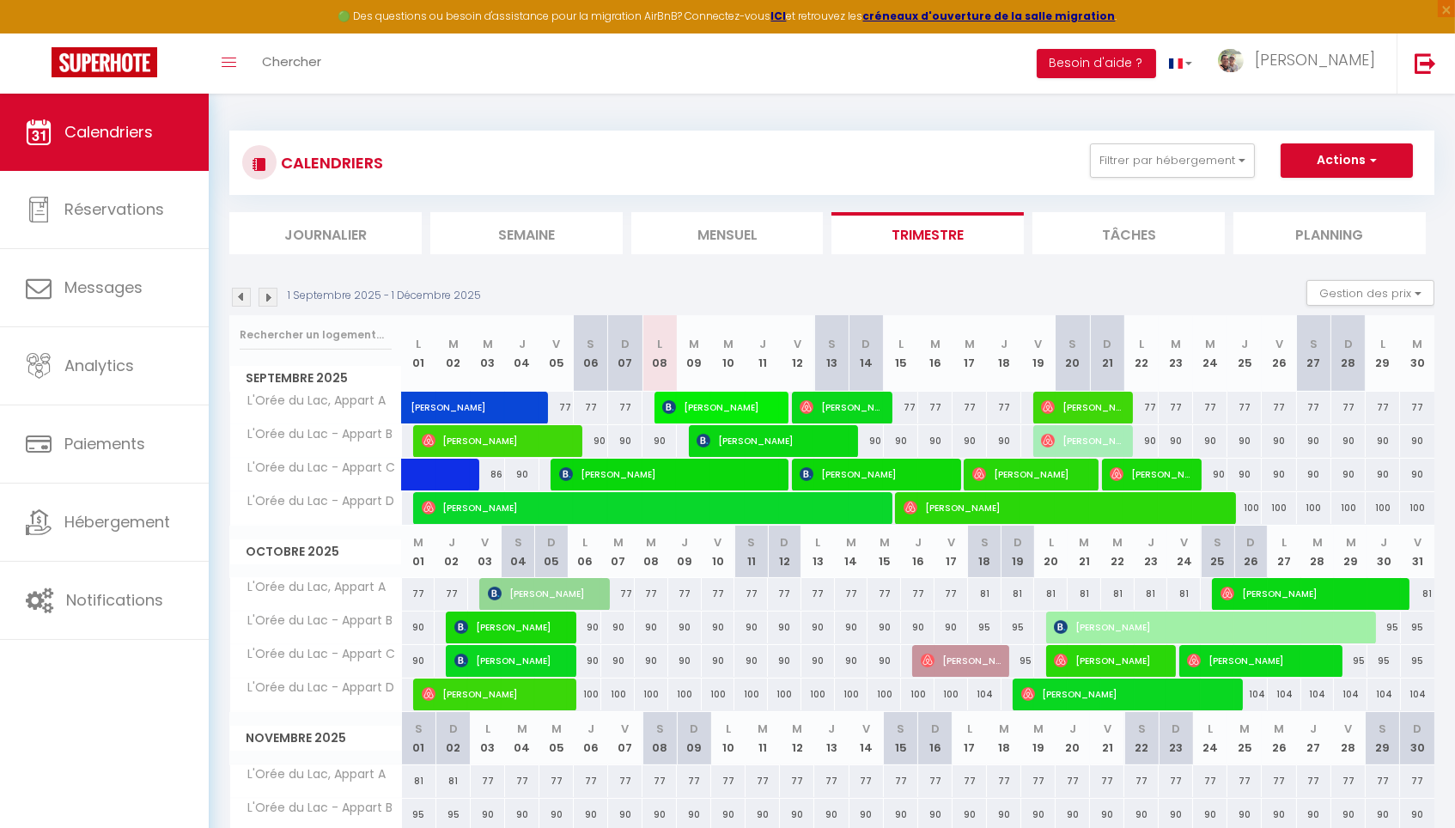
click at [741, 442] on span "[PERSON_NAME]" at bounding box center [770, 440] width 149 height 33
select select "OK"
select select "KO"
select select "0"
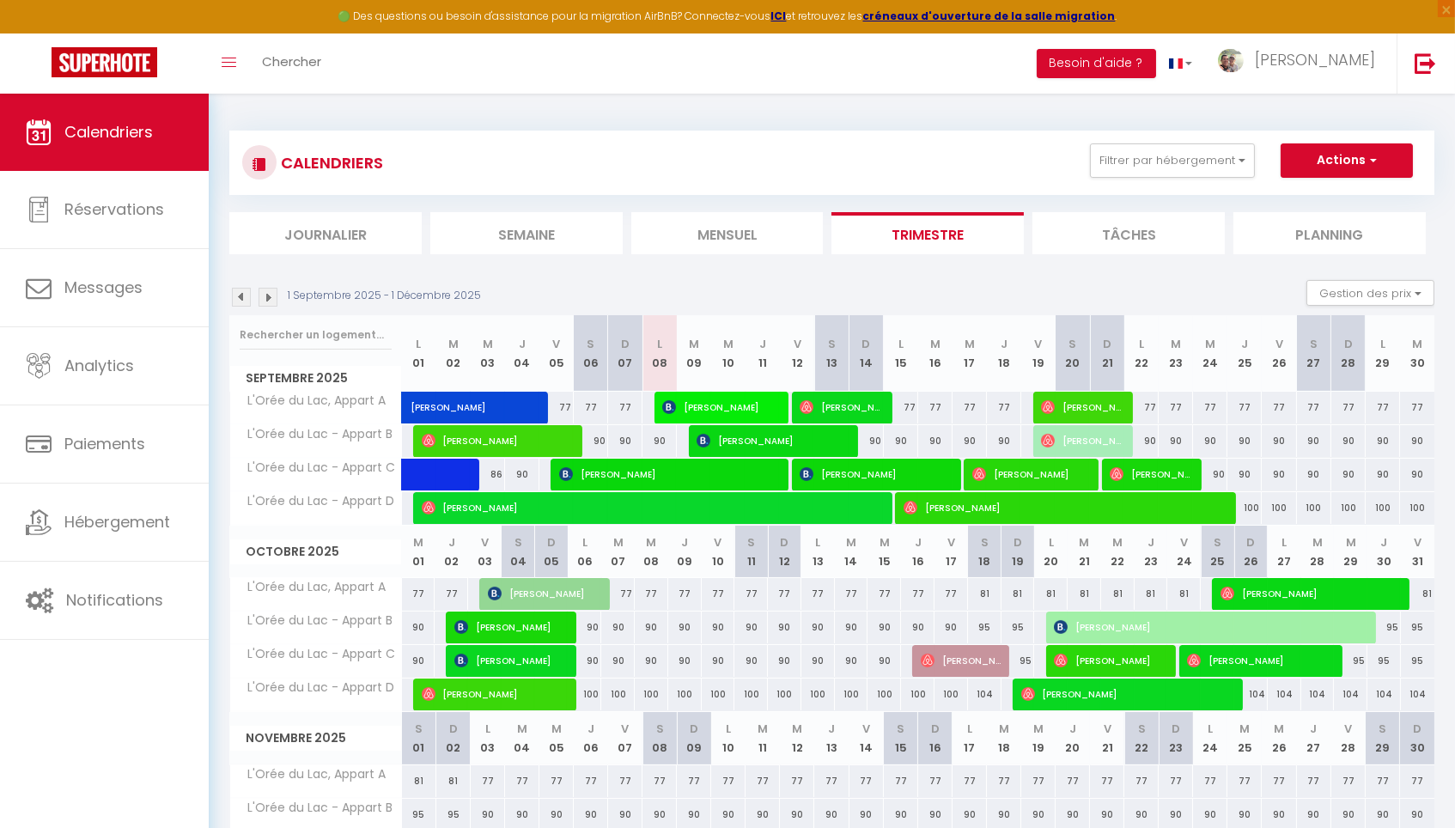
select select "1"
select select
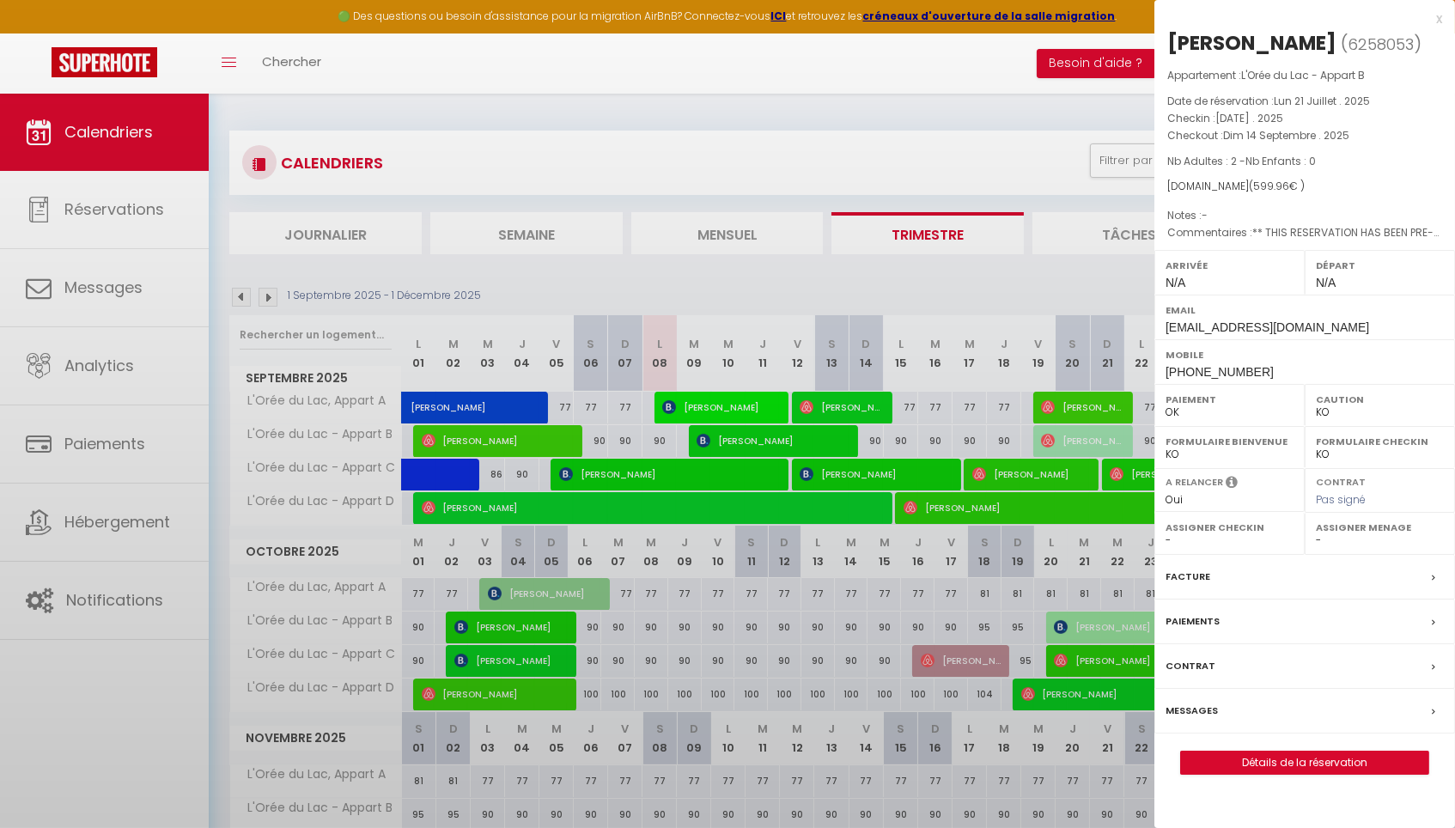
select select "42484"
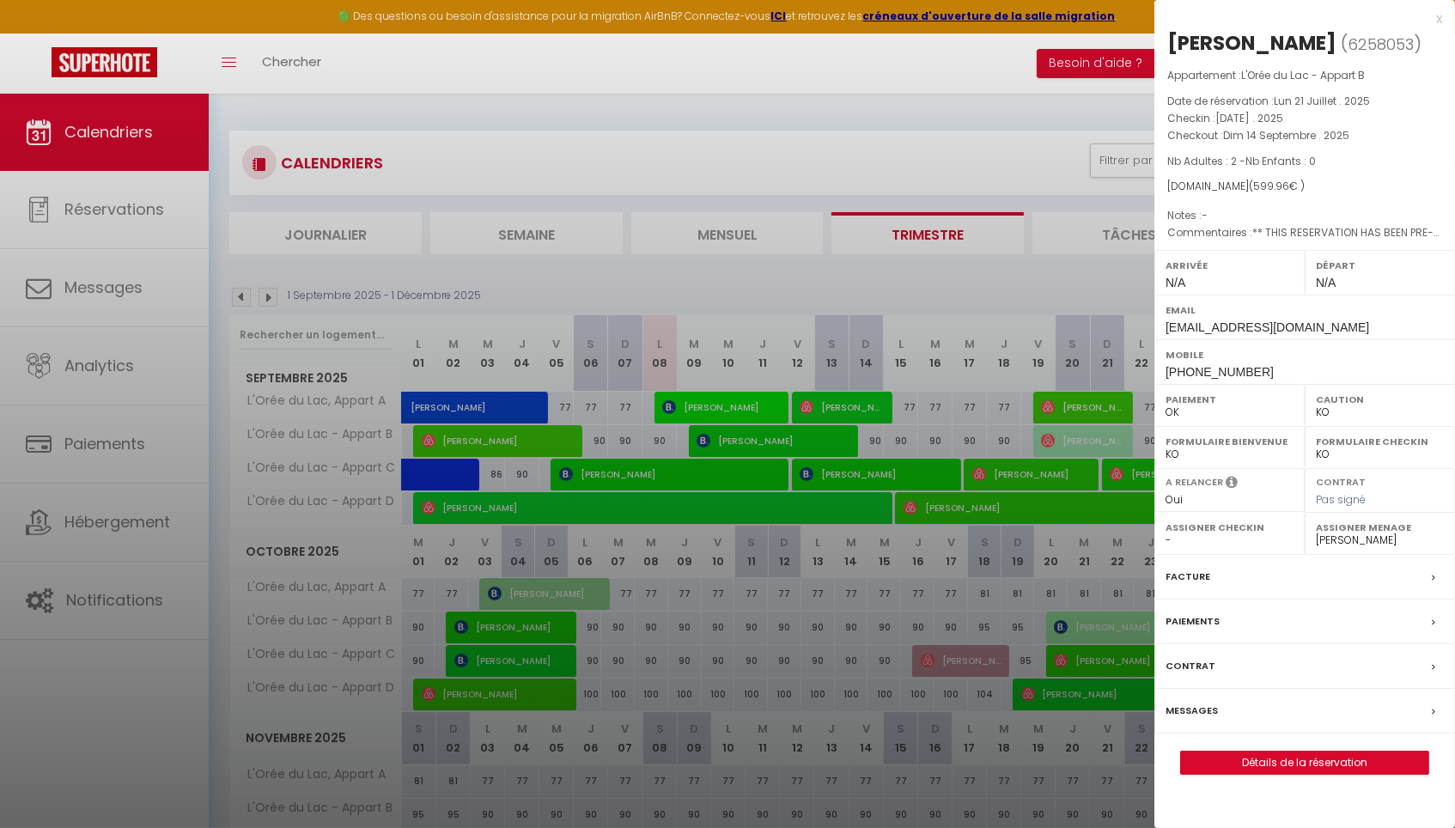
click at [1284, 763] on link "Détails de la réservation" at bounding box center [1304, 762] width 247 height 22
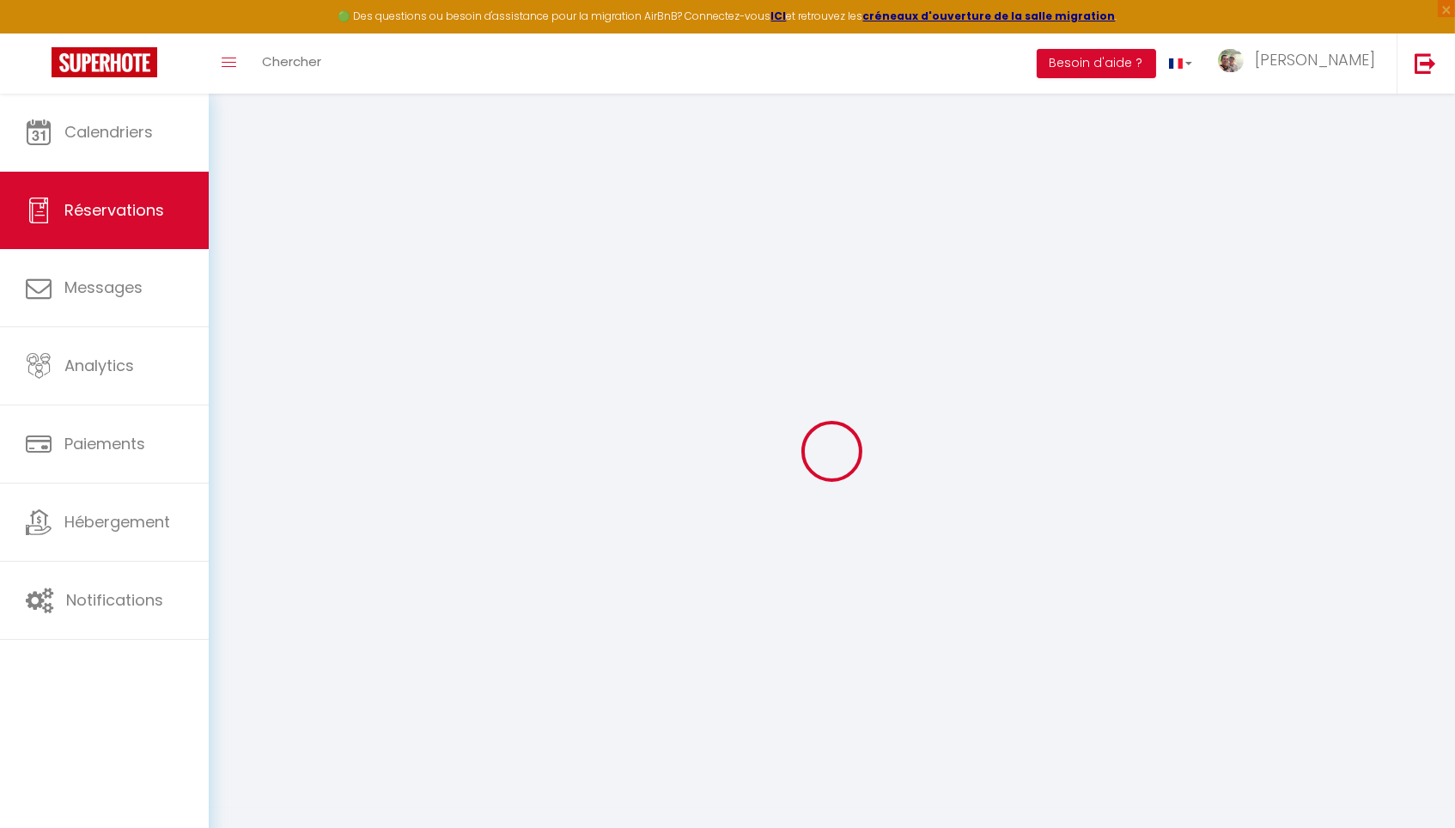
select select
checkbox input "true"
select select
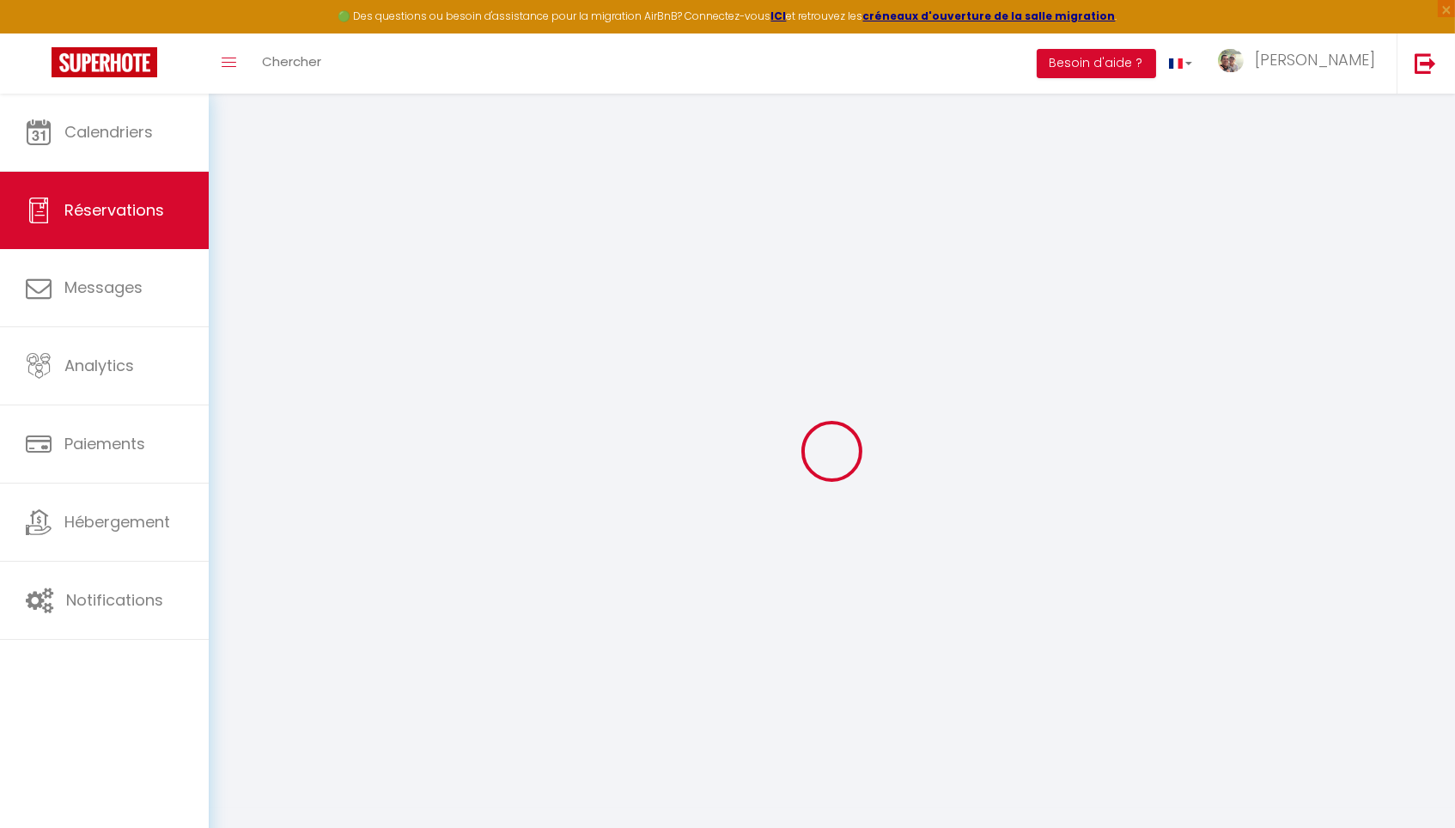
checkbox input "true"
type textarea "** THIS RESERVATION HAS BEEN PRE-PAID ** BOOKING NOTE : Payment charge is EUR 8…"
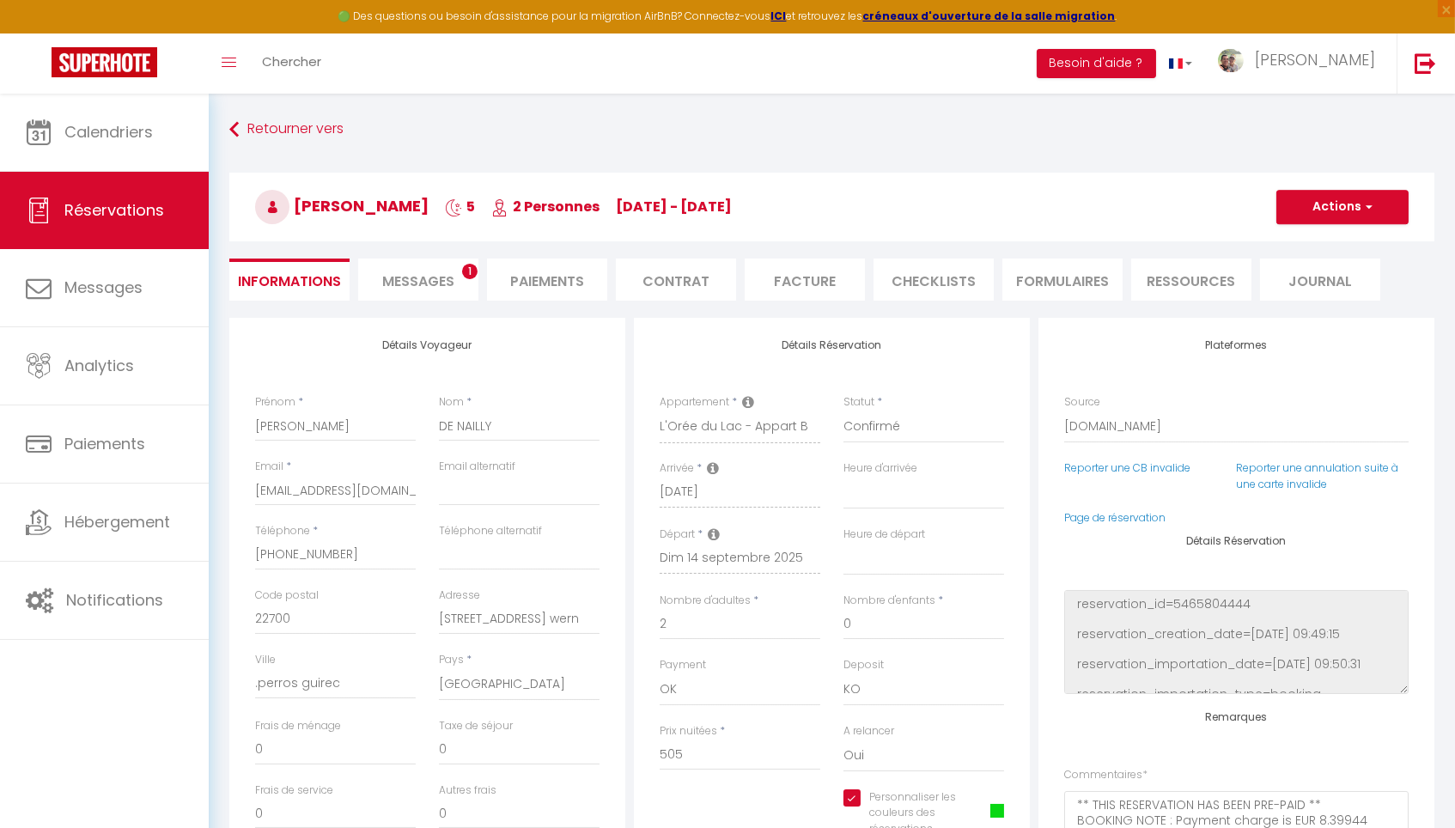
type input "80"
type input "14.96"
select select
checkbox input "true"
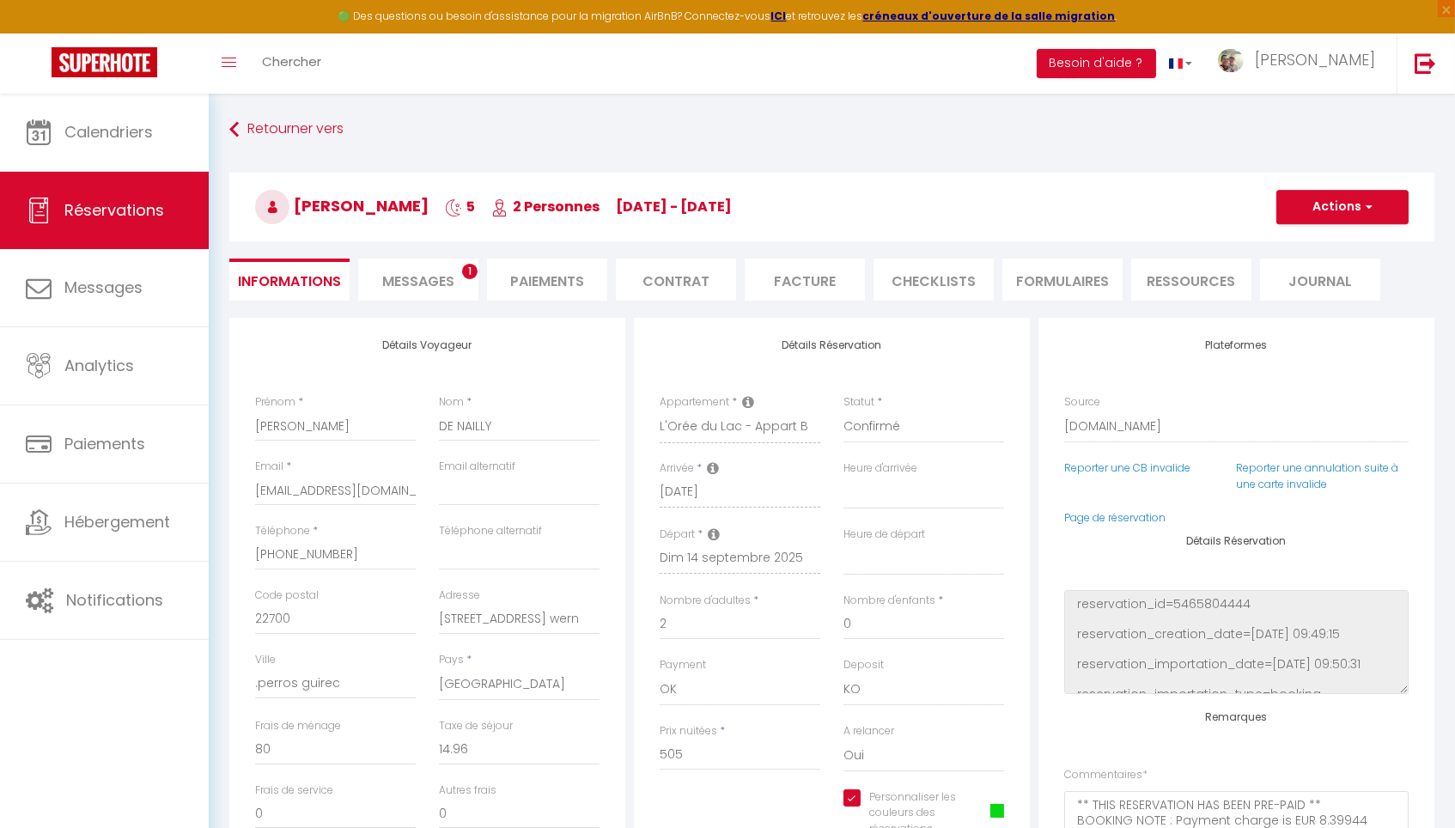
select select
click at [430, 278] on span "Messages" at bounding box center [418, 281] width 72 height 20
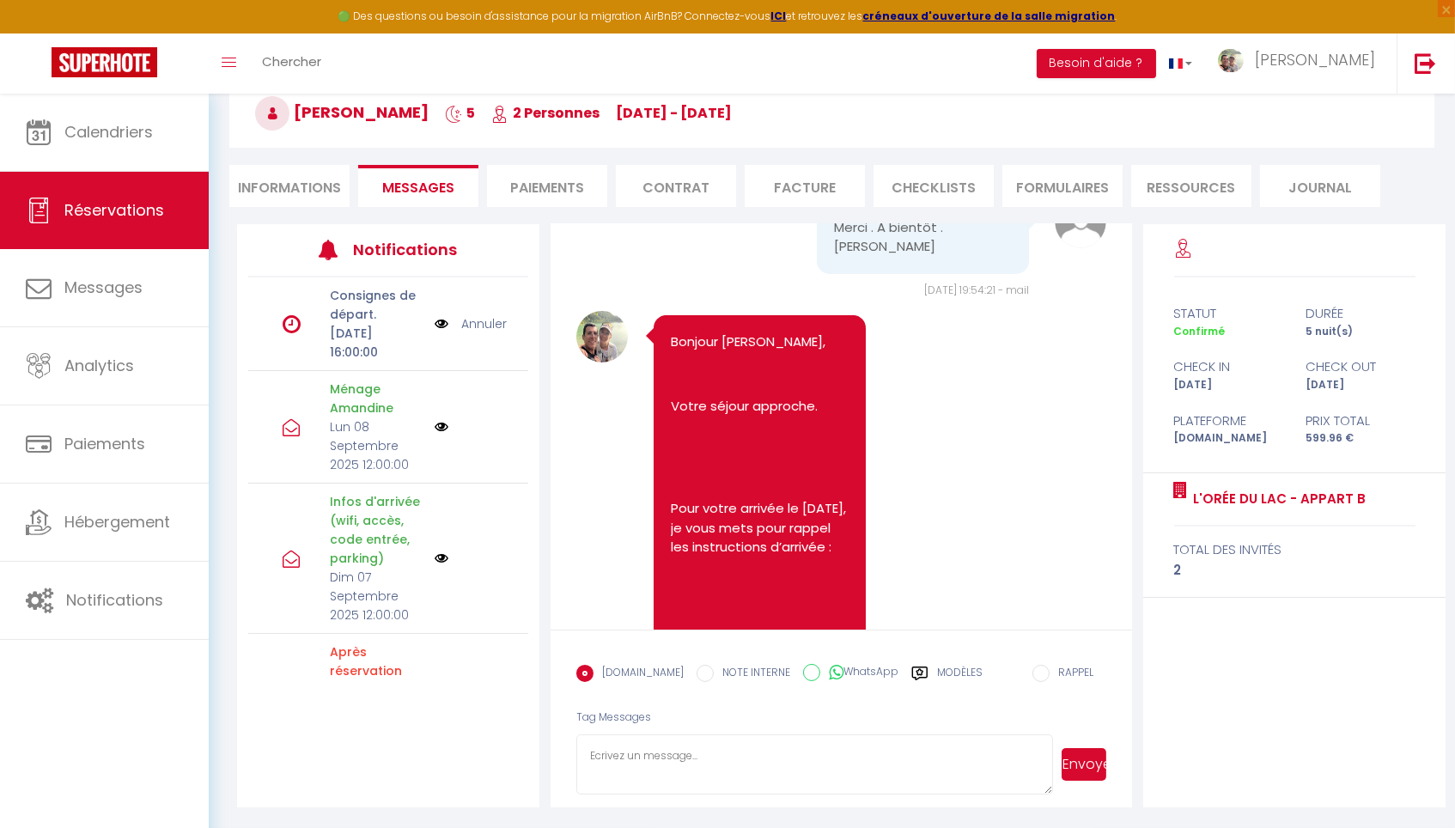
scroll to position [1195, 0]
click at [277, 181] on li "Informations" at bounding box center [289, 186] width 120 height 42
select select
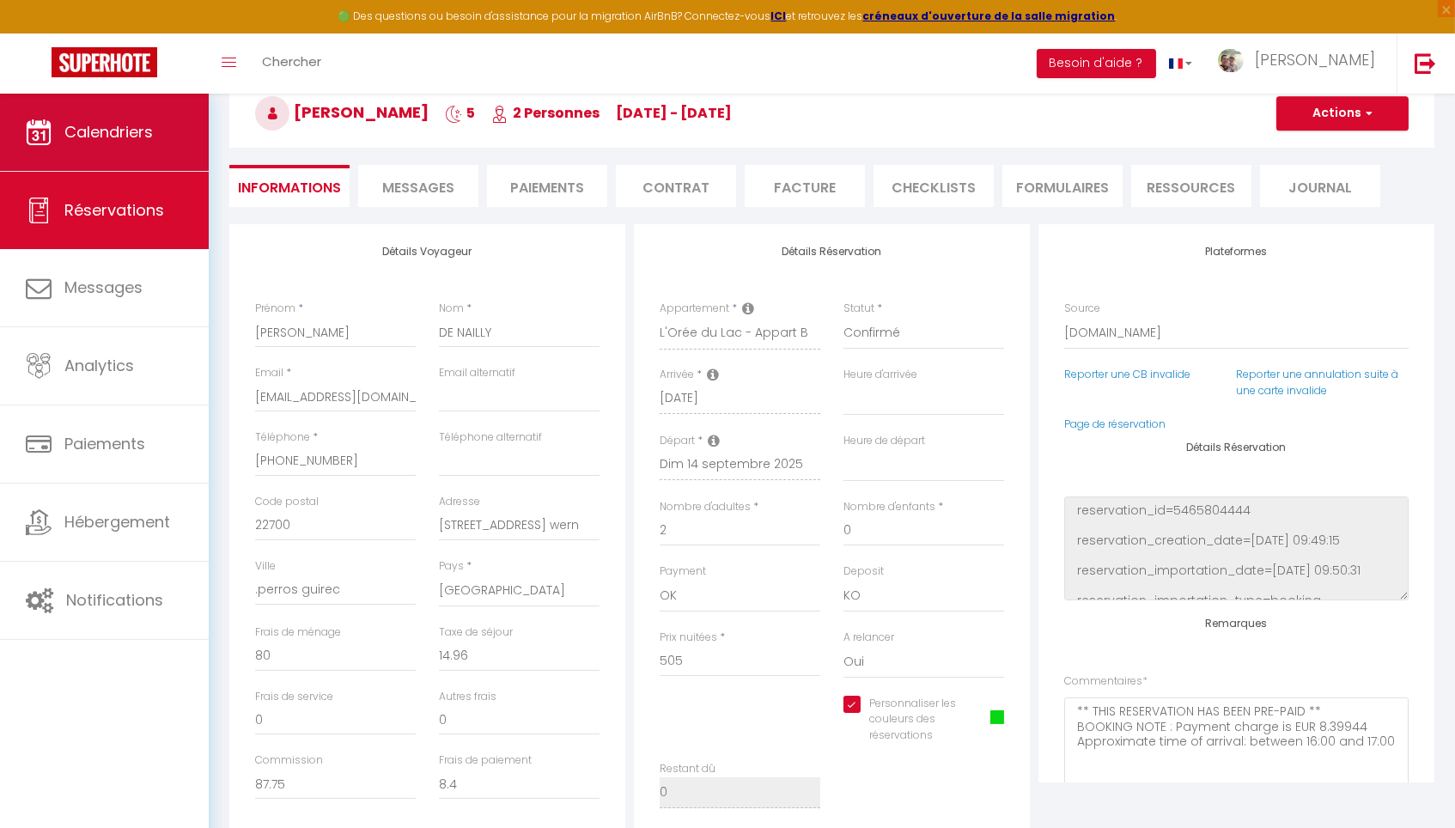
click at [110, 144] on link "Calendriers" at bounding box center [104, 132] width 209 height 77
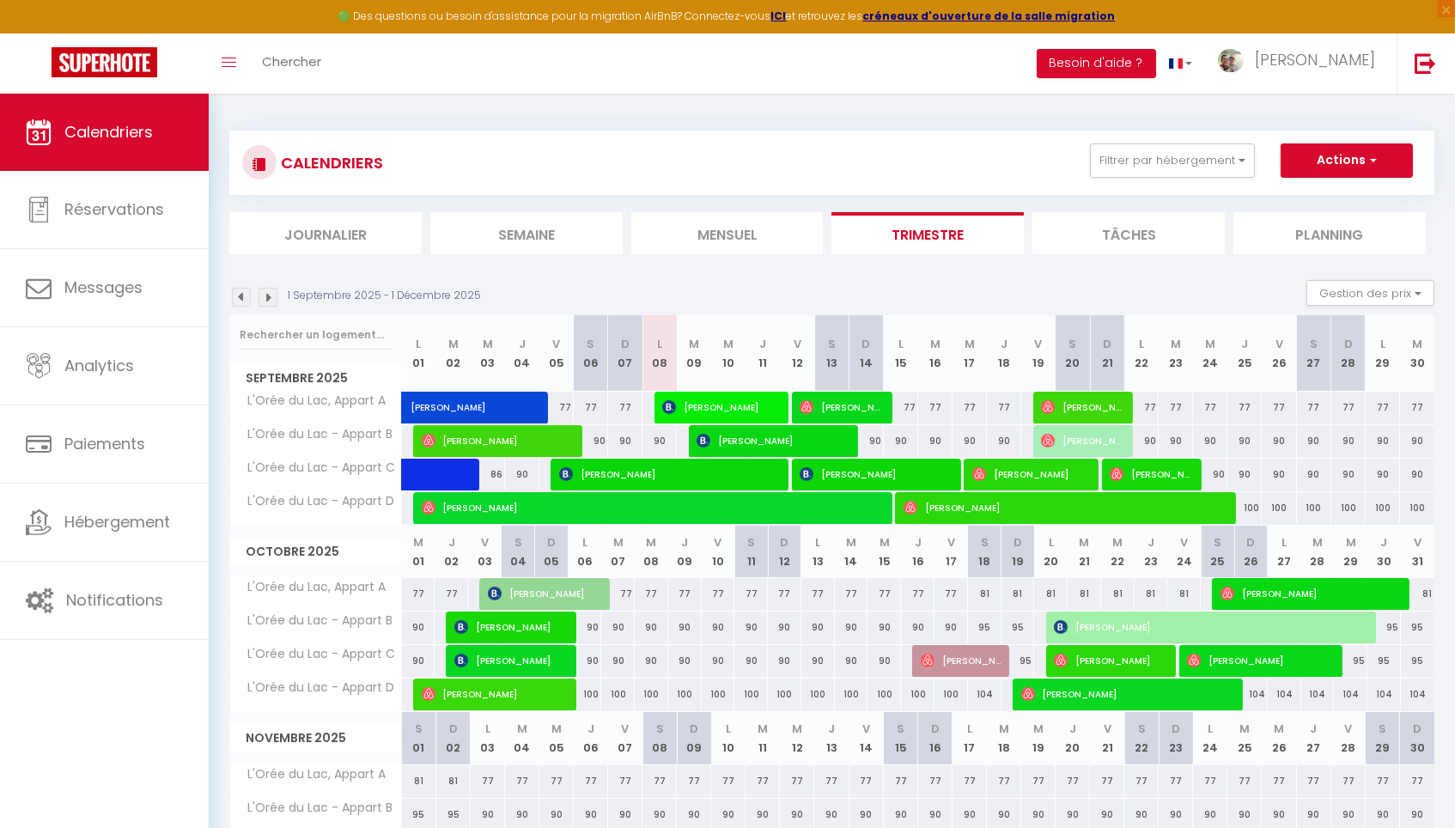
click at [843, 399] on span "[PERSON_NAME]" at bounding box center [840, 407] width 80 height 33
select select "OK"
select select "0"
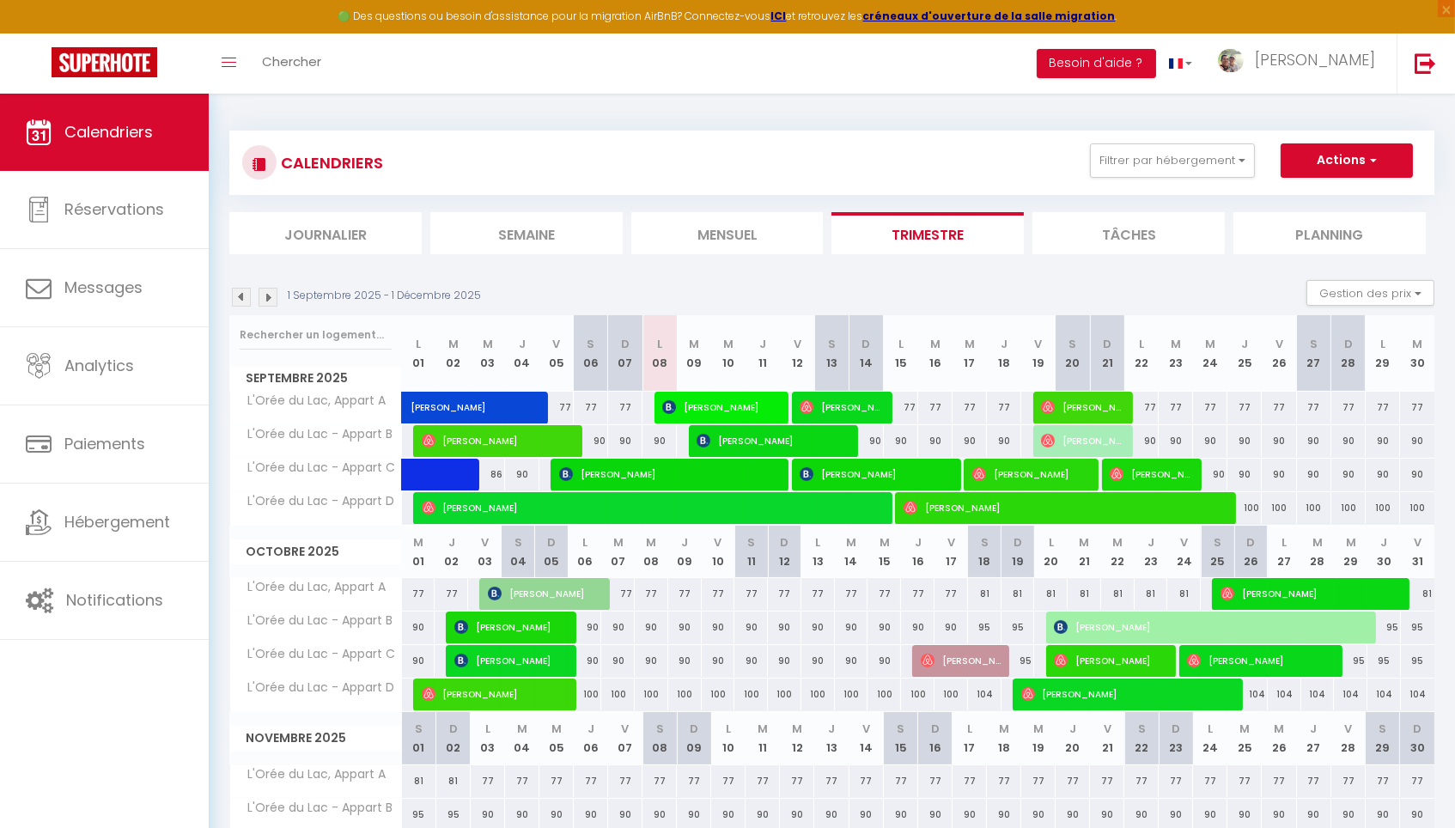
select select "1"
select select
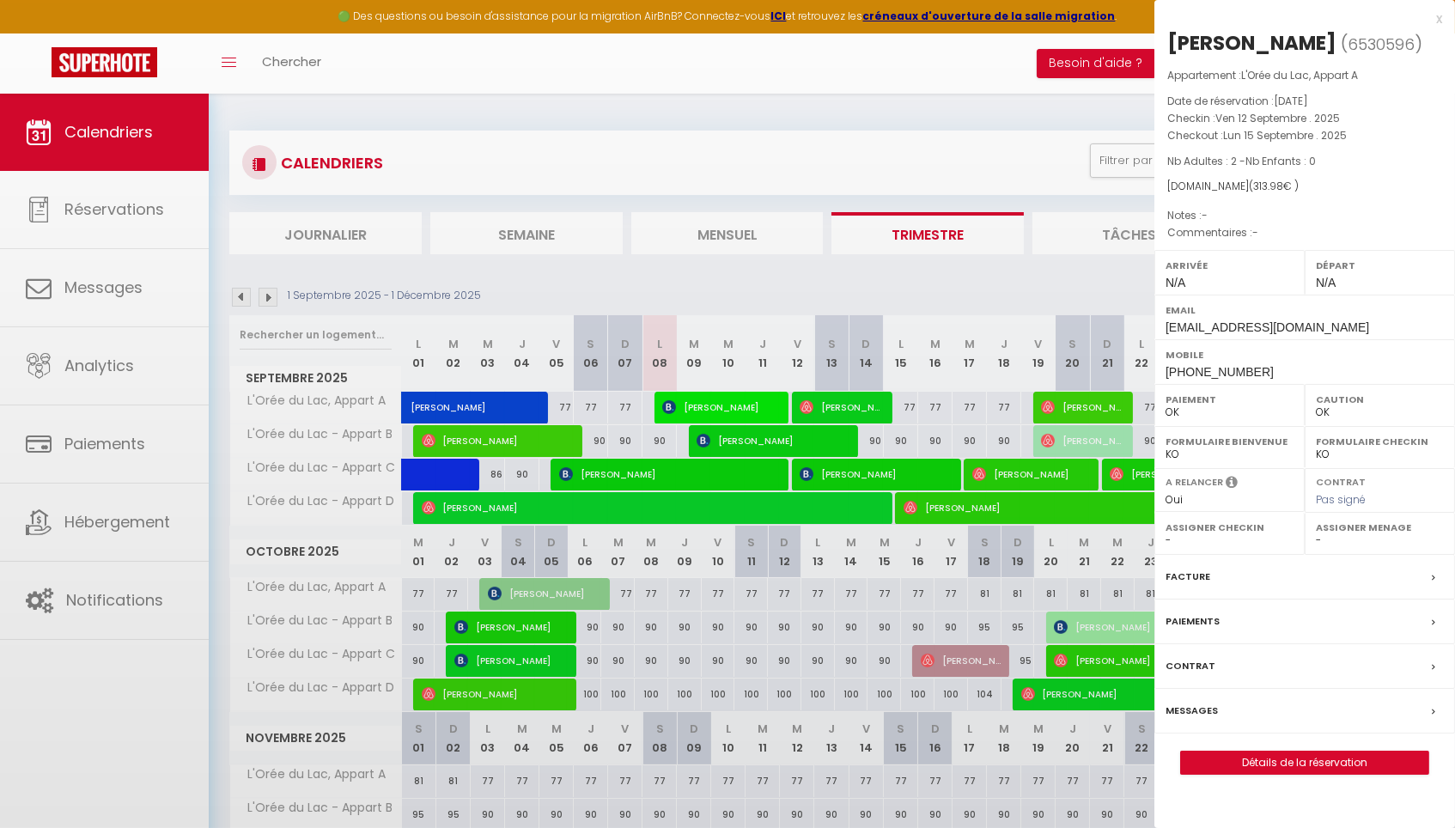
select select "42484"
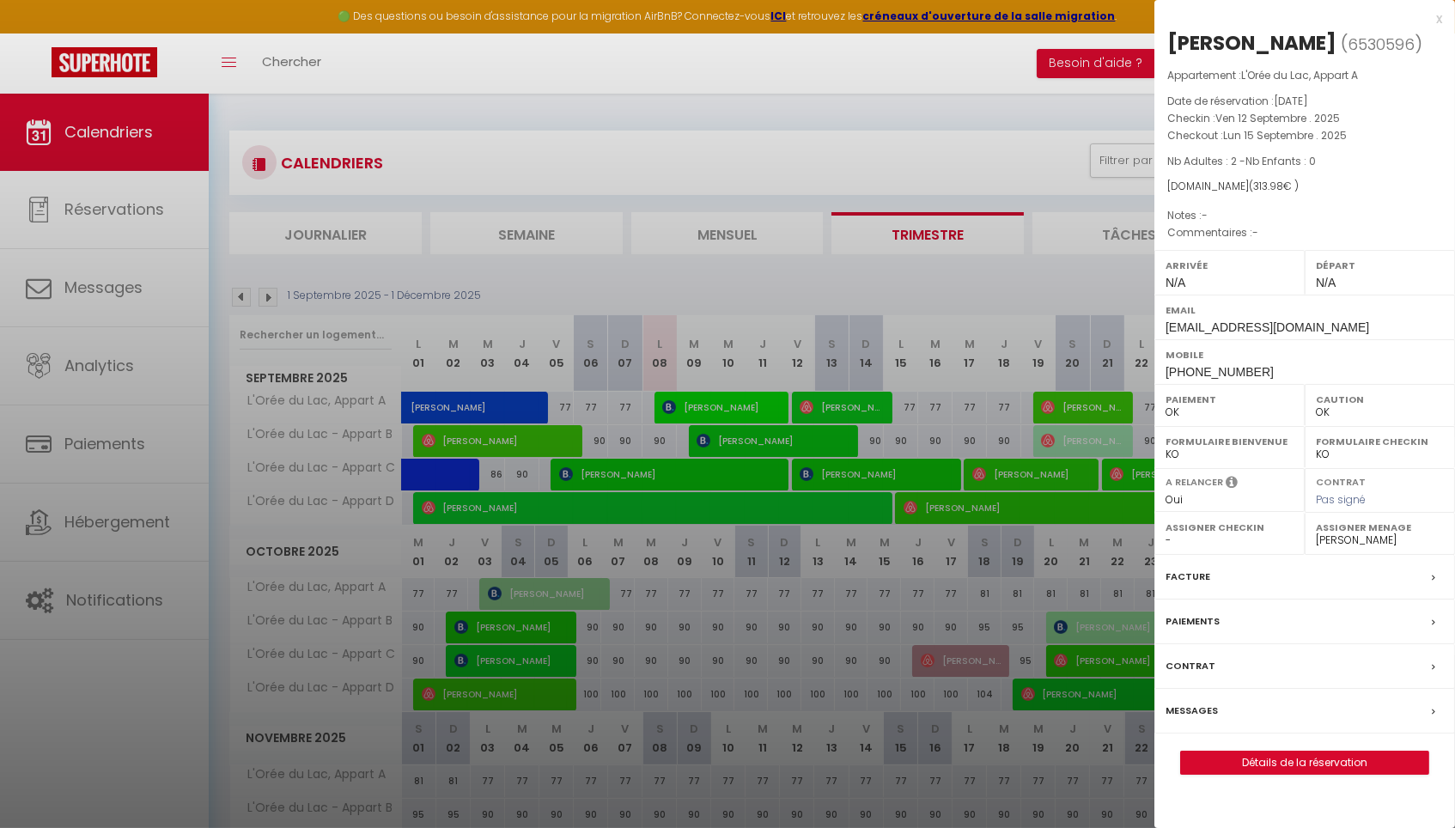
click at [1287, 762] on link "Détails de la réservation" at bounding box center [1304, 762] width 247 height 22
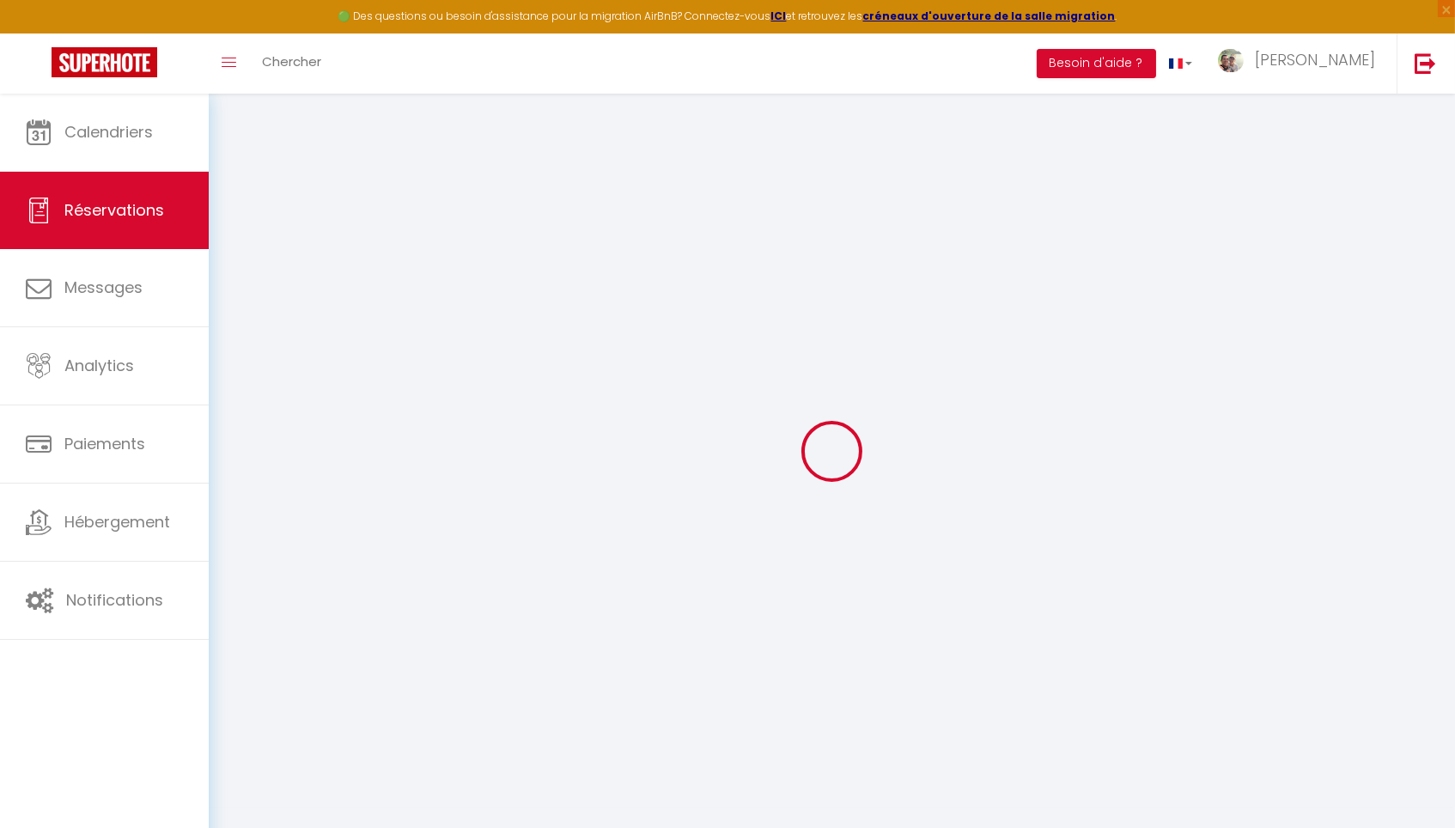
select select
checkbox input "true"
select select
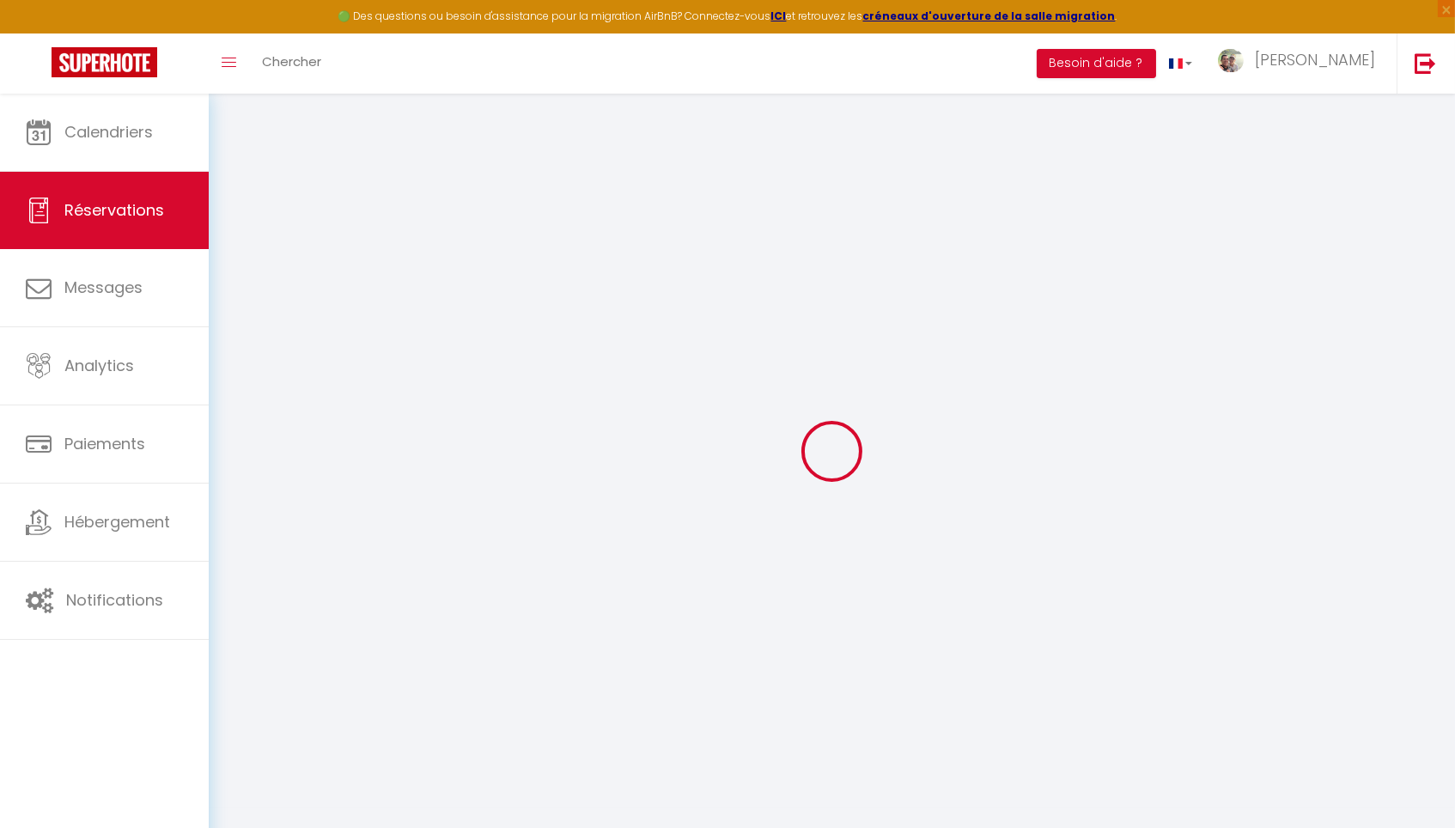
select select
checkbox input "true"
select select
type input "80"
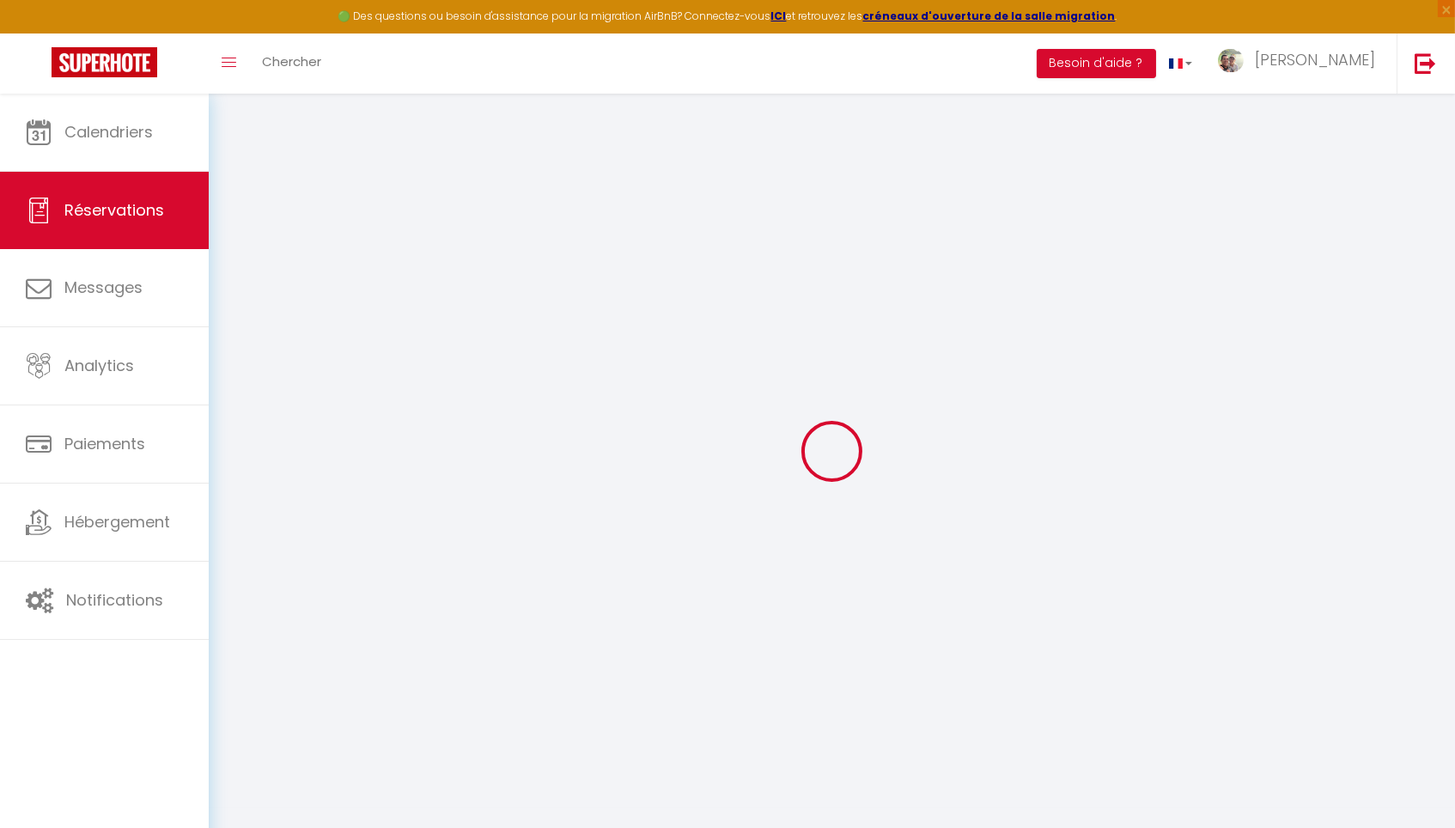
type input "8.98"
select select
checkbox input "true"
select select
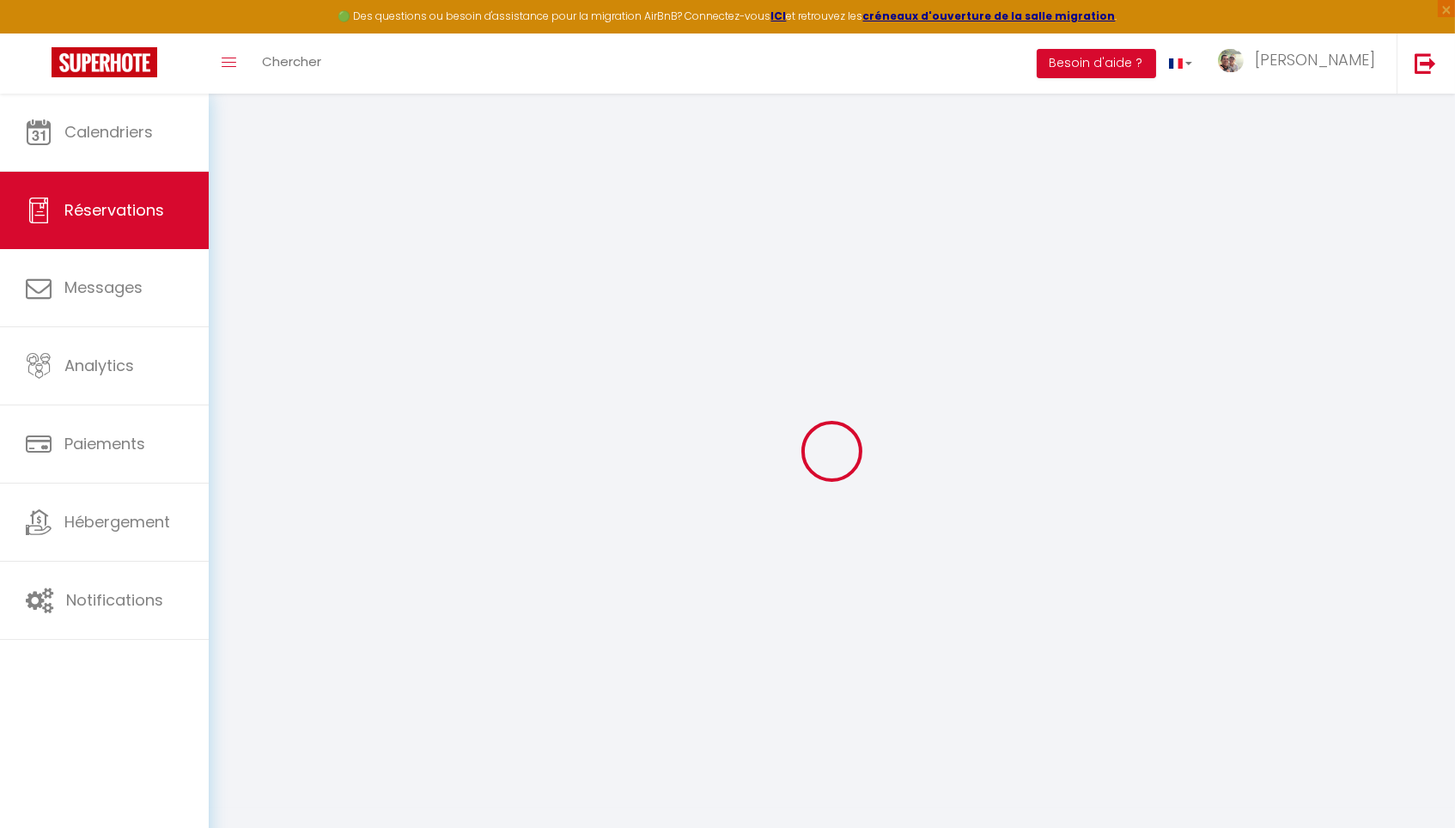
checkbox input "true"
select select
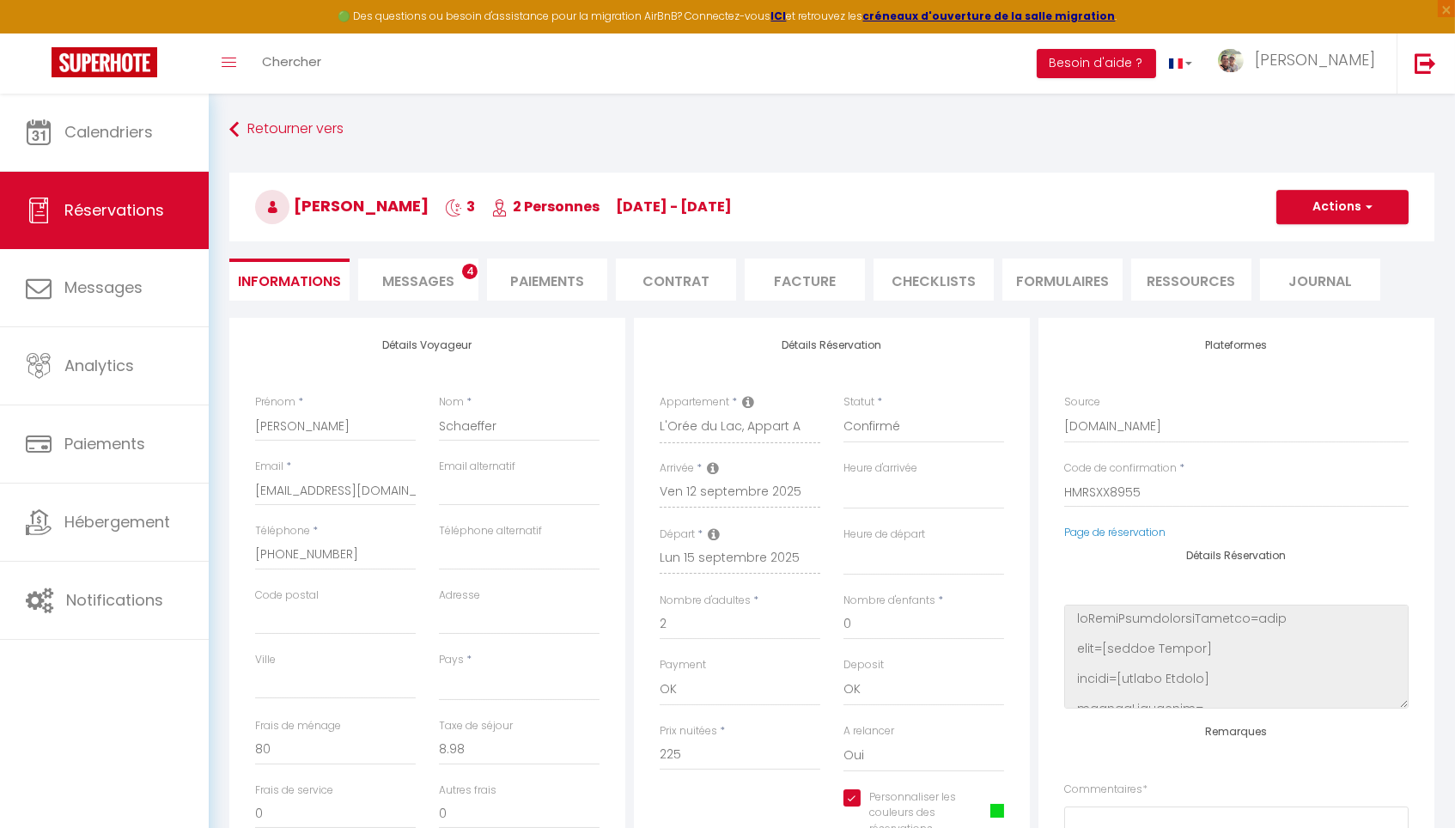
click at [453, 264] on li "Messages 4" at bounding box center [418, 279] width 120 height 42
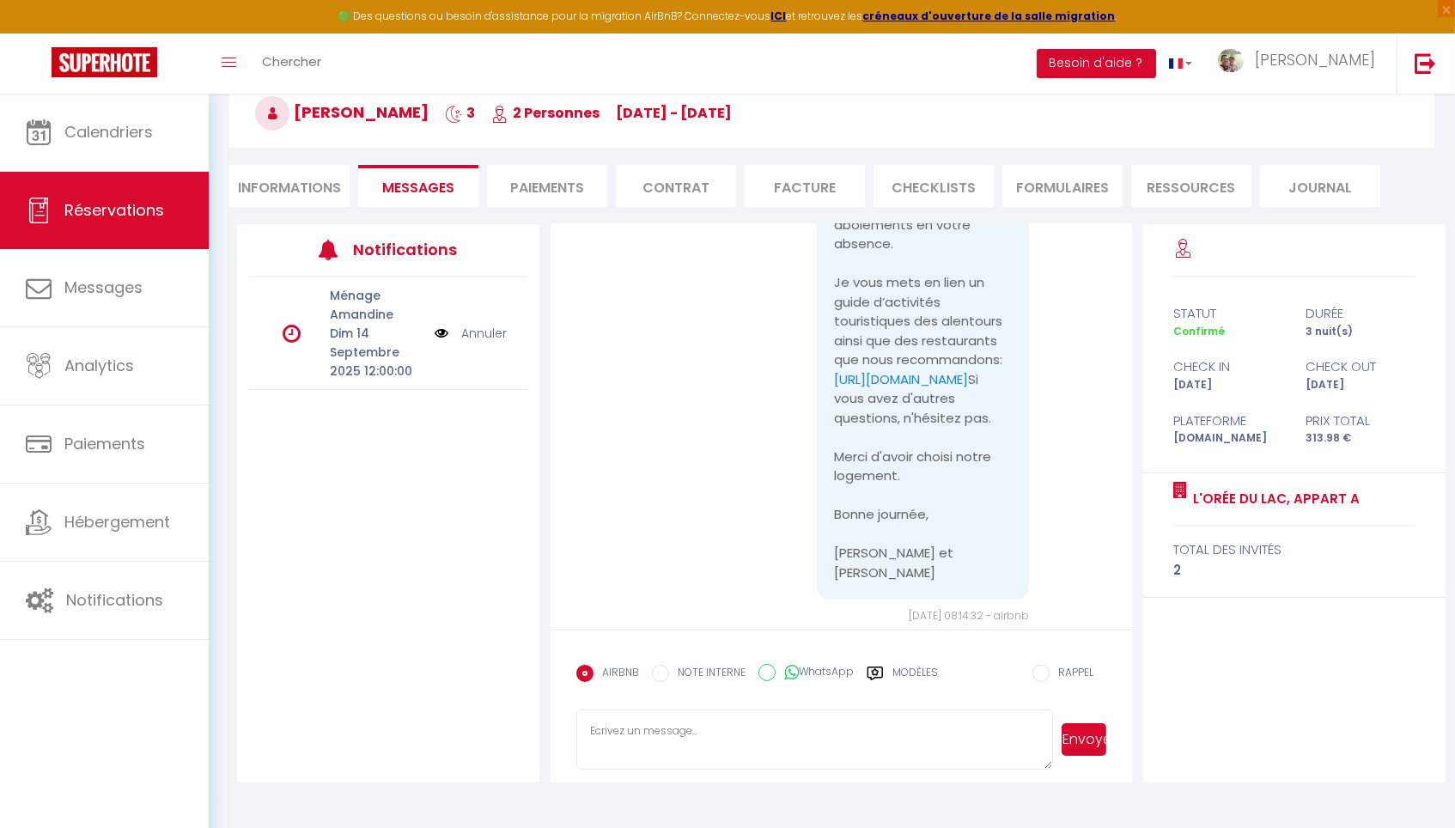
scroll to position [1074, 0]
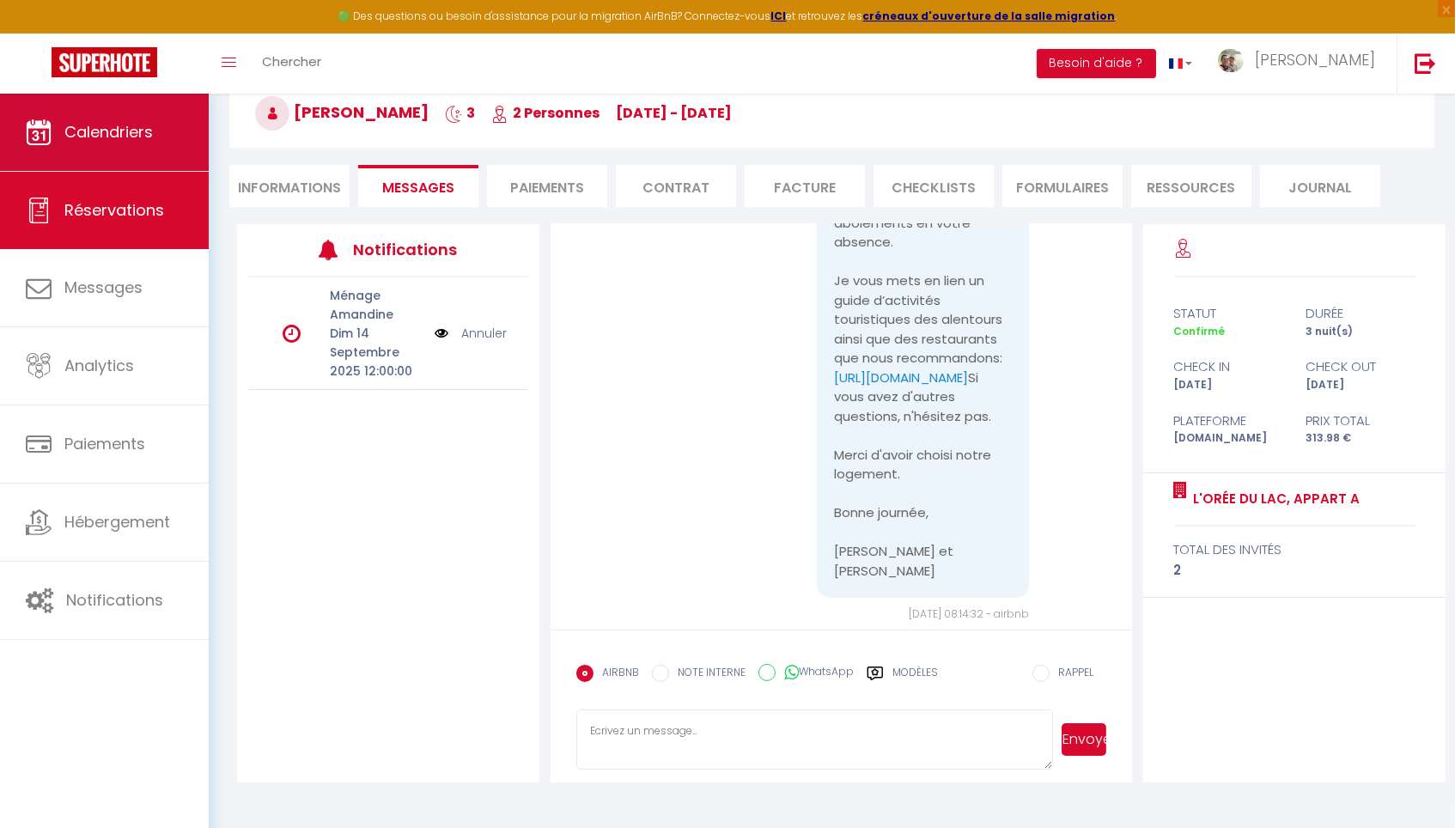
click at [136, 139] on span "Calendriers" at bounding box center [108, 131] width 88 height 21
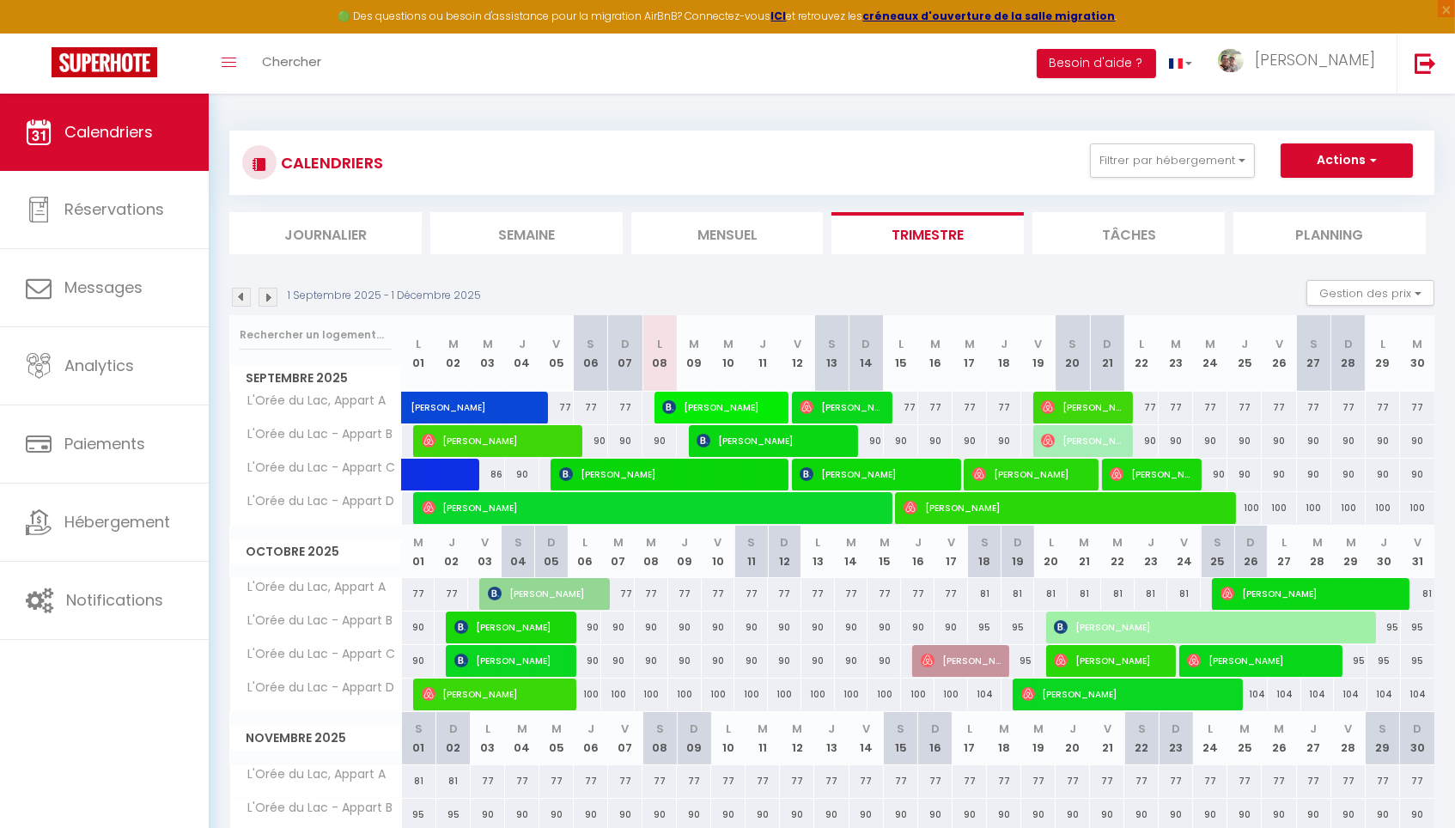
click at [674, 526] on th "J 09" at bounding box center [684, 552] width 33 height 52
click at [673, 511] on span "[PERSON_NAME]" at bounding box center [651, 507] width 458 height 33
select select "OK"
select select "0"
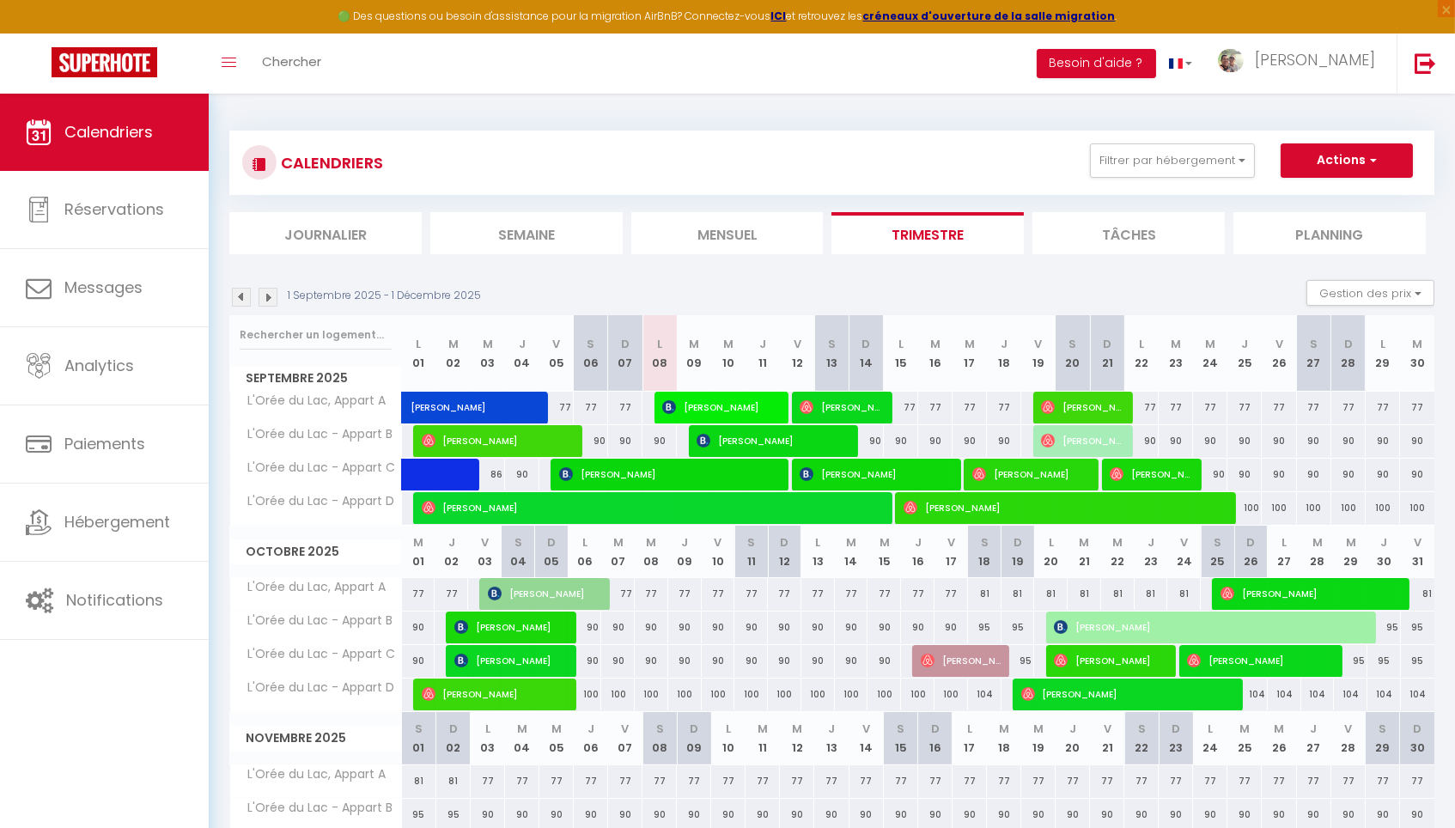
select select "0"
select select "1"
select select
select select "42484"
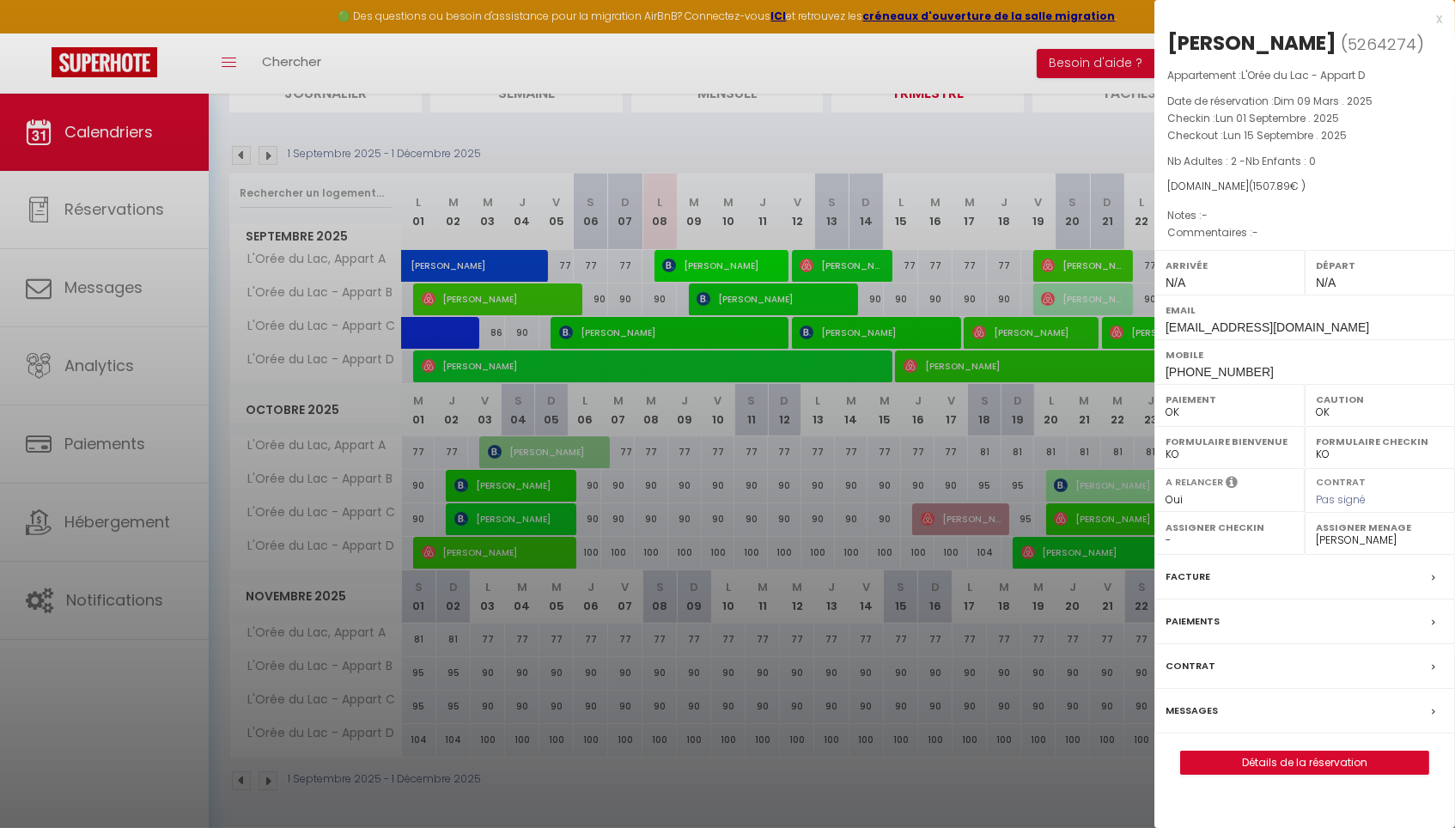
scroll to position [141, 0]
click at [1222, 644] on div "Paiements" at bounding box center [1304, 621] width 301 height 45
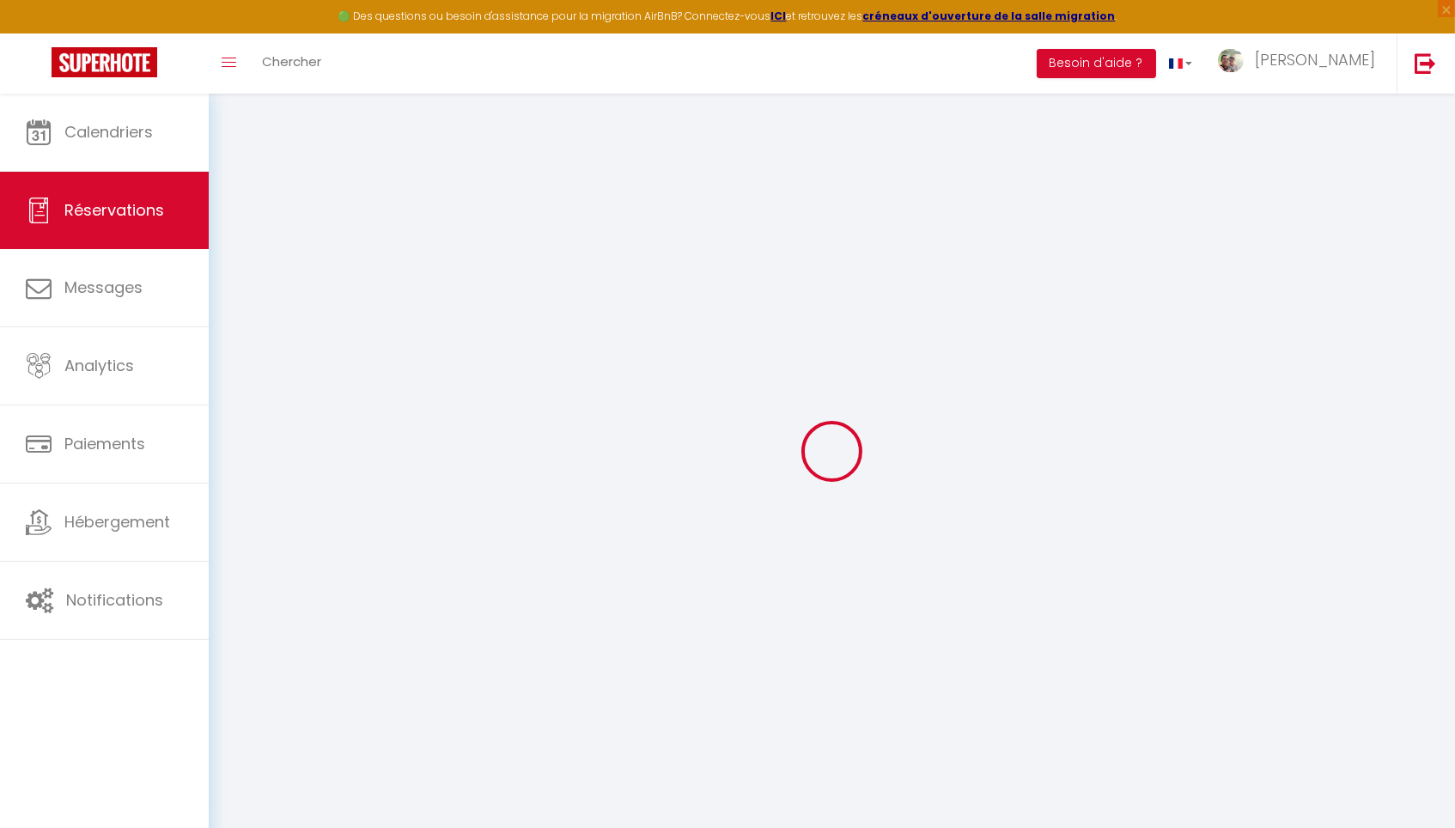
select select
checkbox input "true"
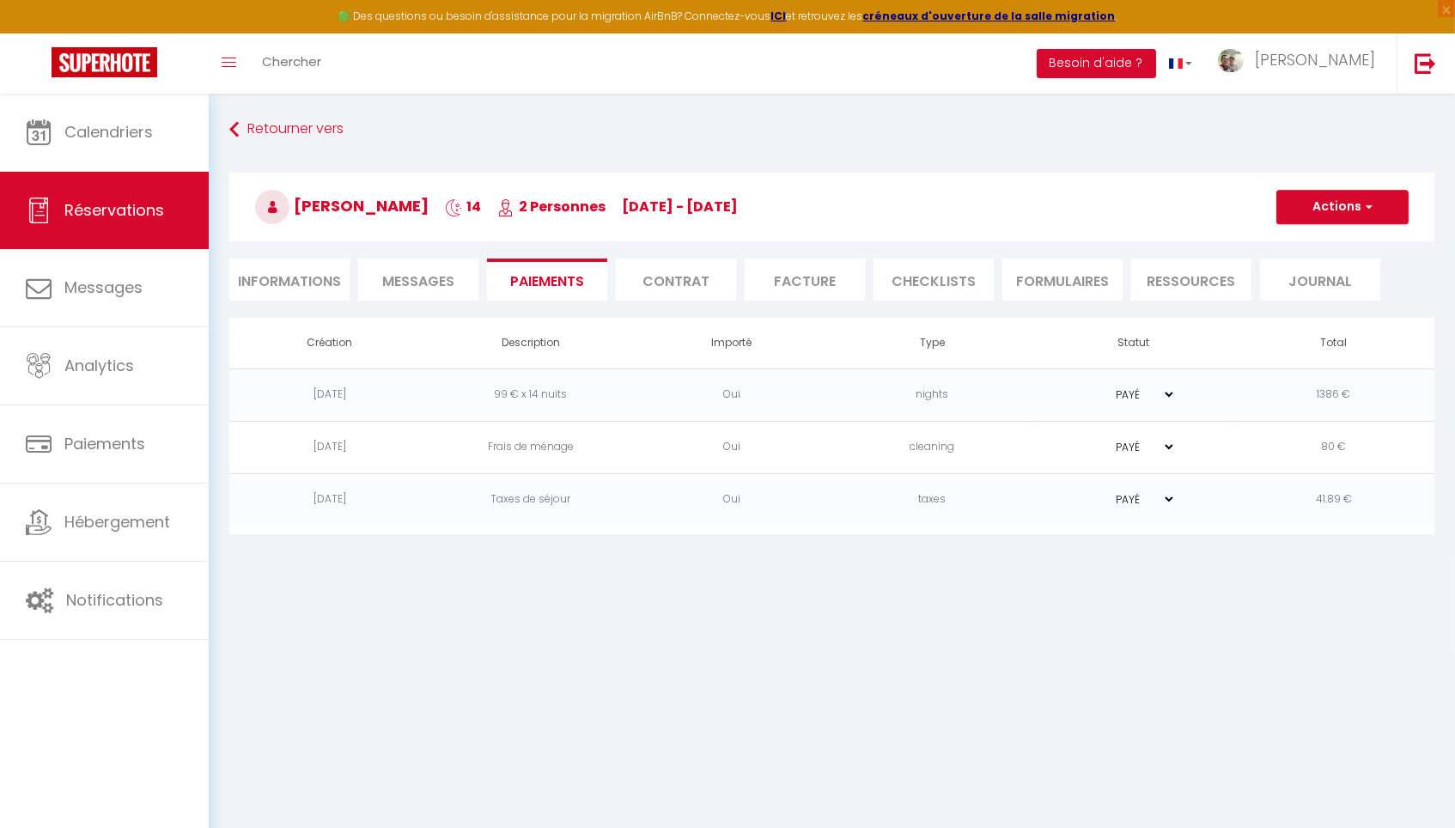
click at [289, 283] on li "Informations" at bounding box center [289, 279] width 120 height 42
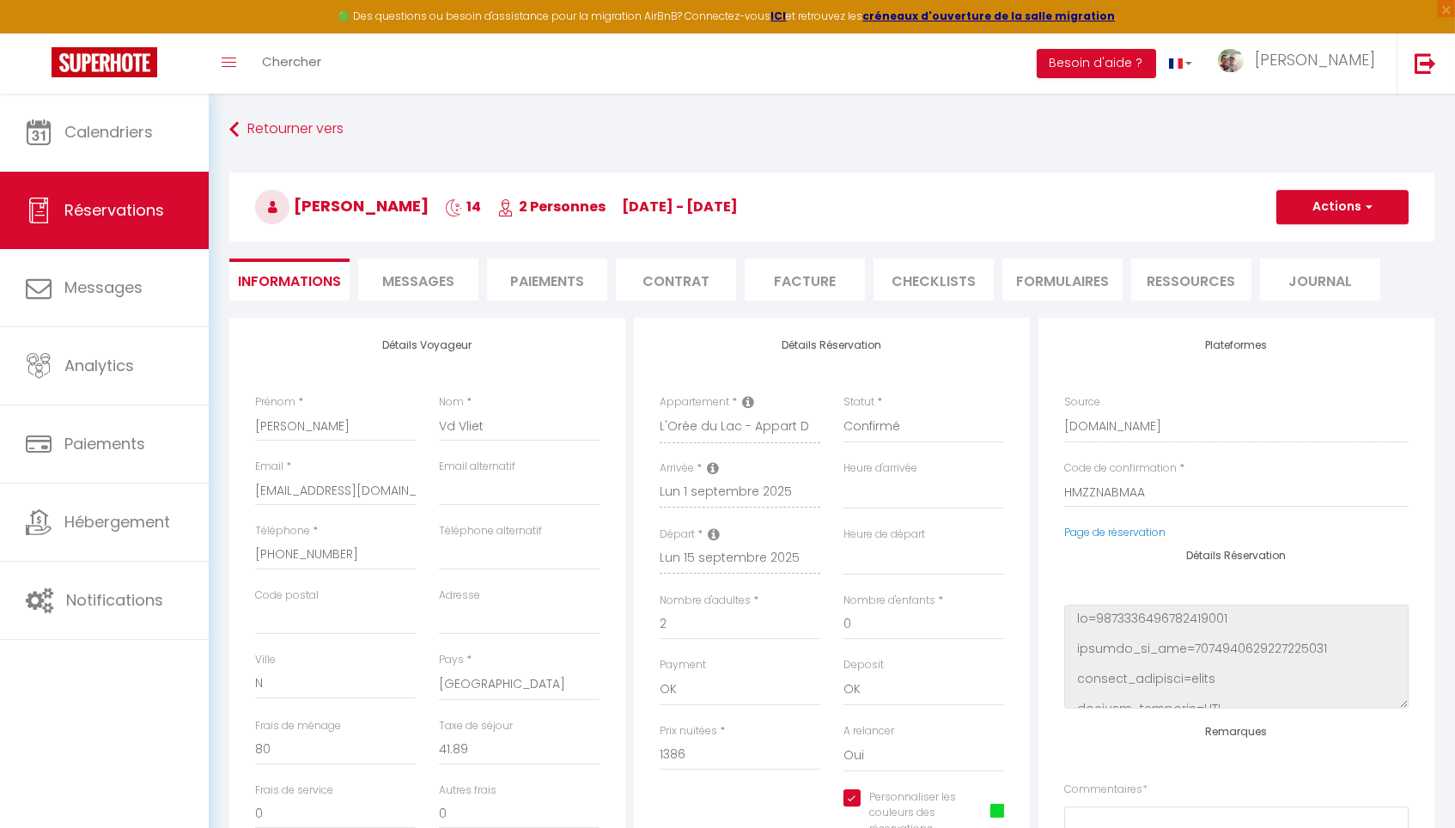
select select
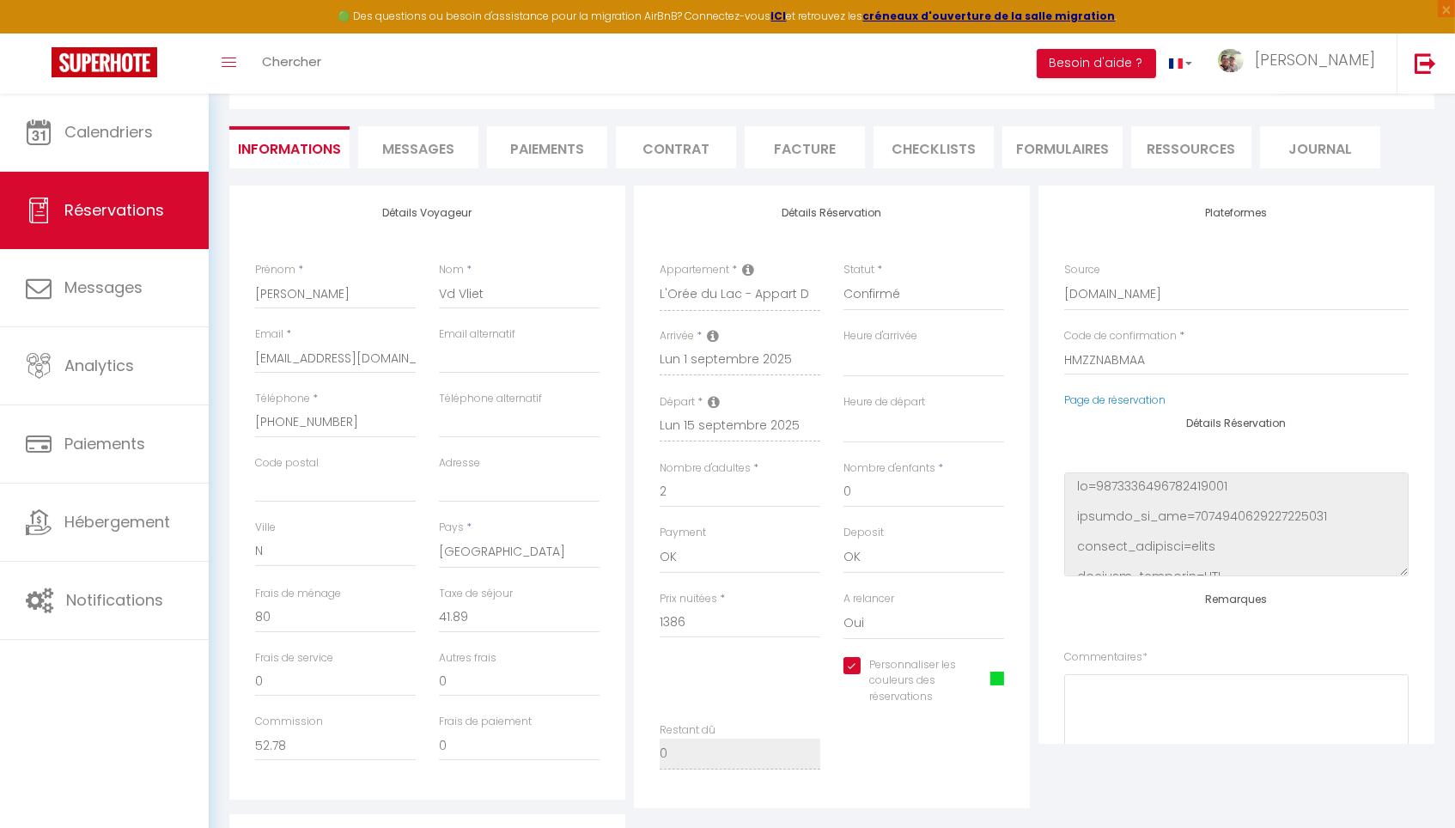
scroll to position [123, 0]
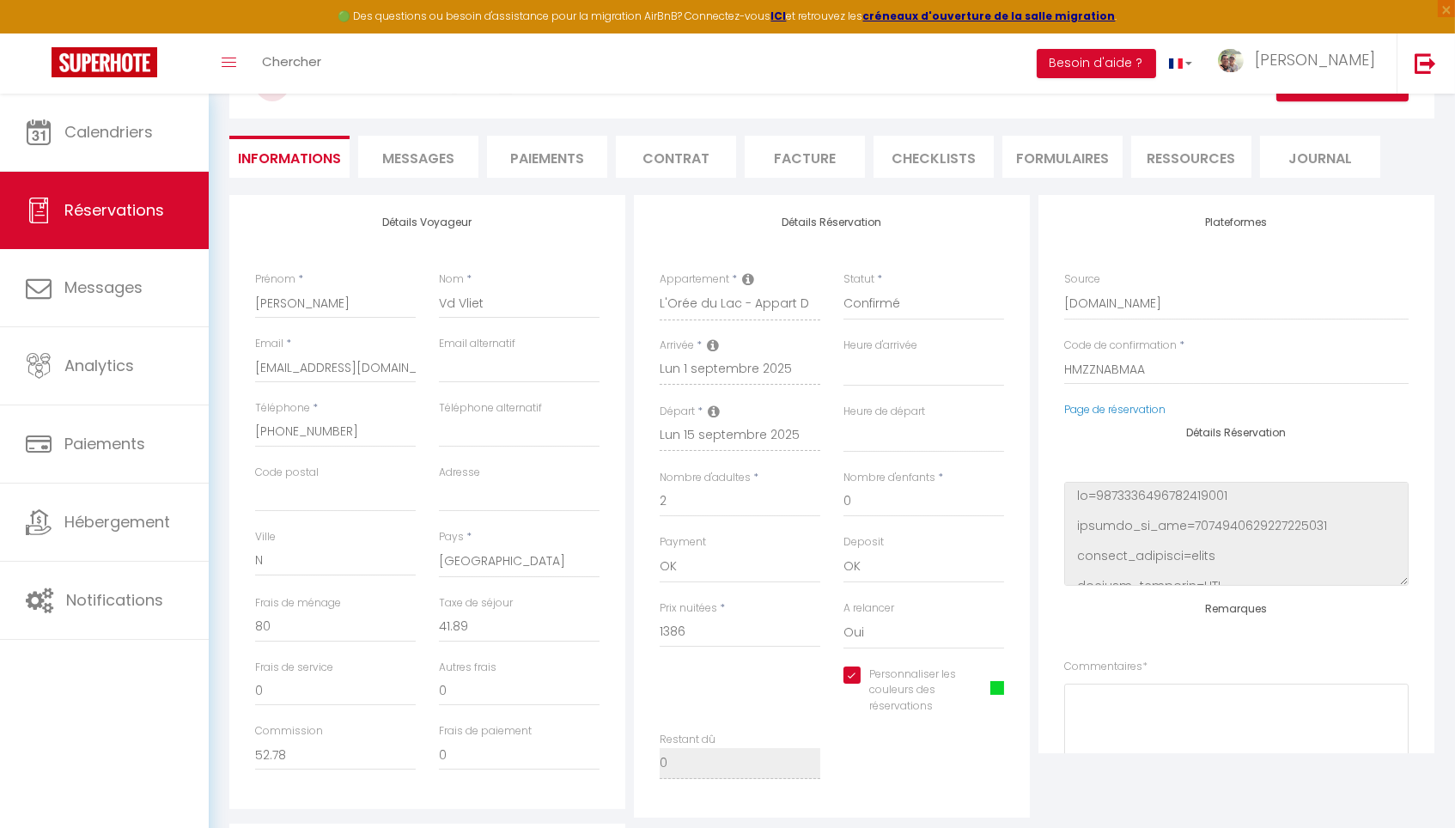
click at [796, 158] on li "Facture" at bounding box center [805, 157] width 120 height 42
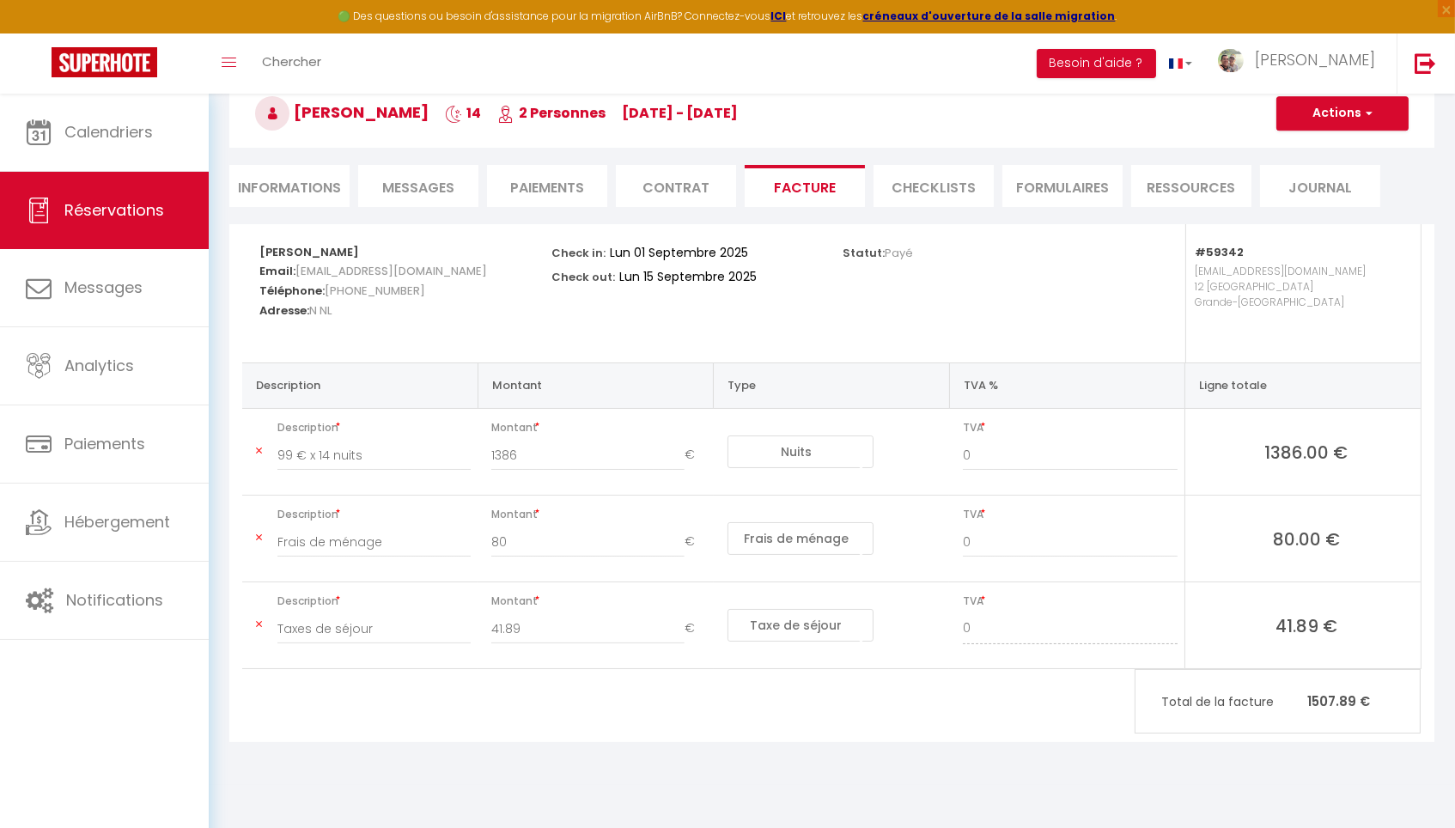
click at [282, 187] on li "Informations" at bounding box center [289, 186] width 120 height 42
select select
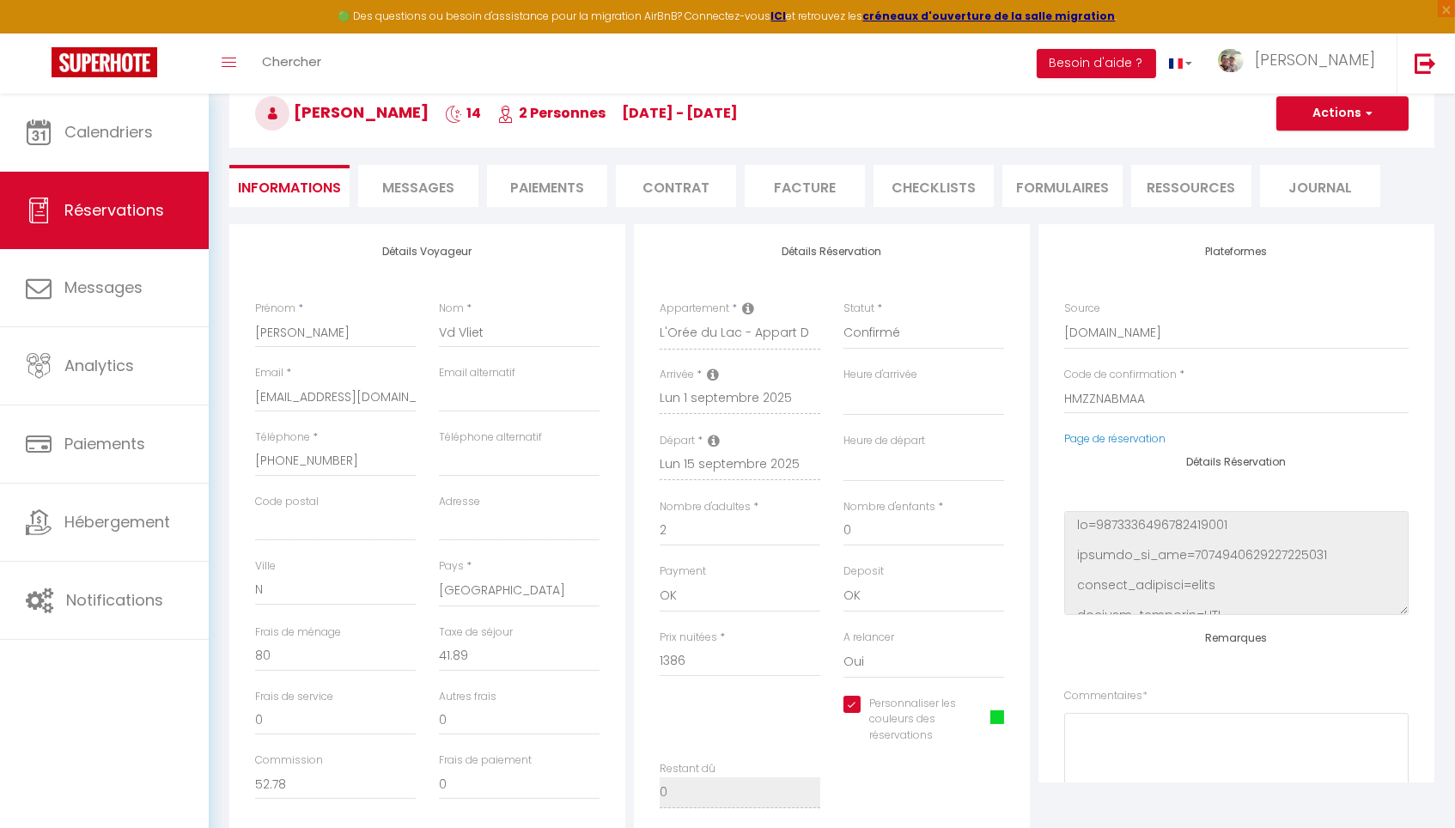
click at [809, 178] on li "Facture" at bounding box center [805, 186] width 120 height 42
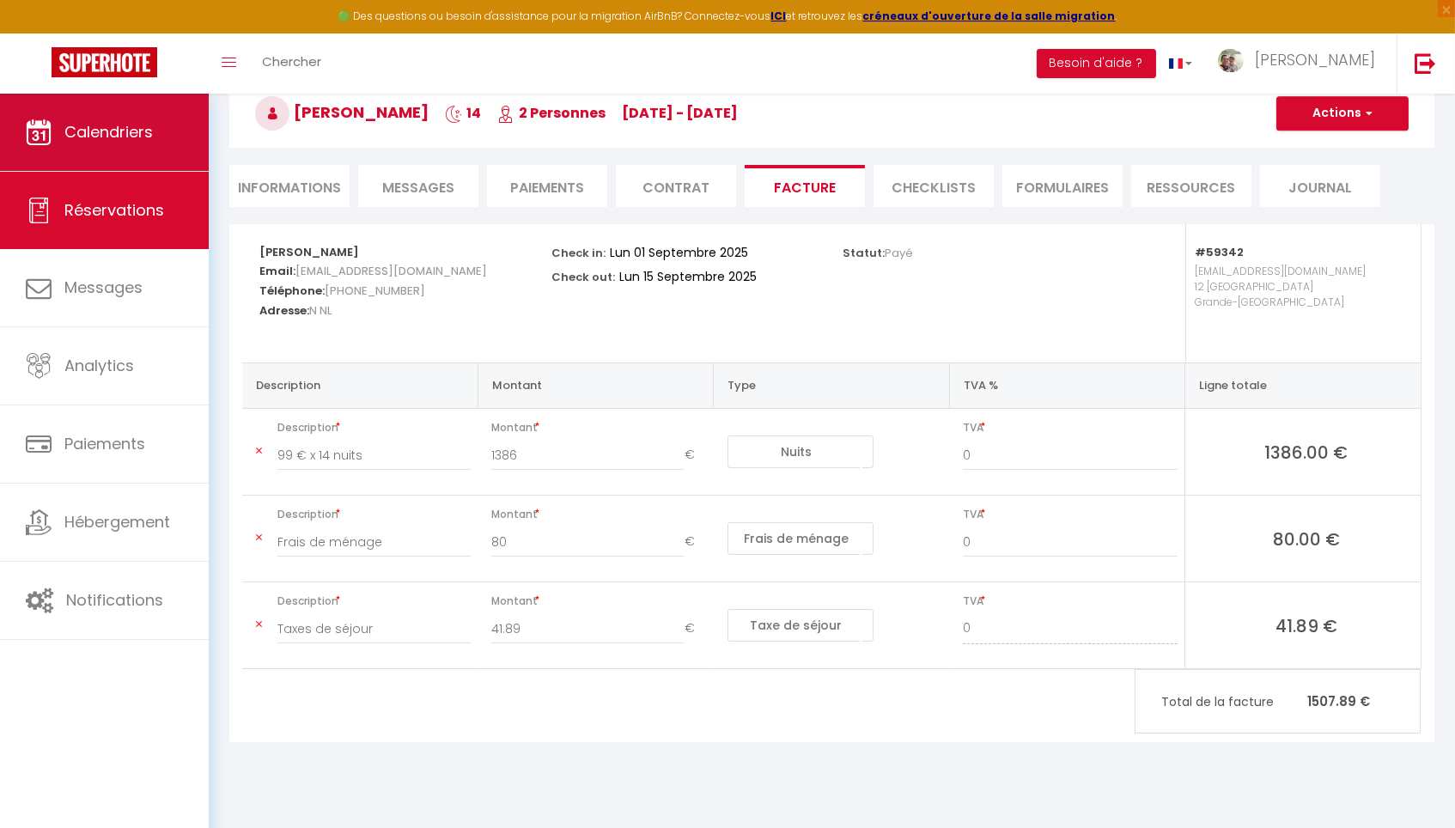
click at [159, 151] on link "Calendriers" at bounding box center [104, 132] width 209 height 77
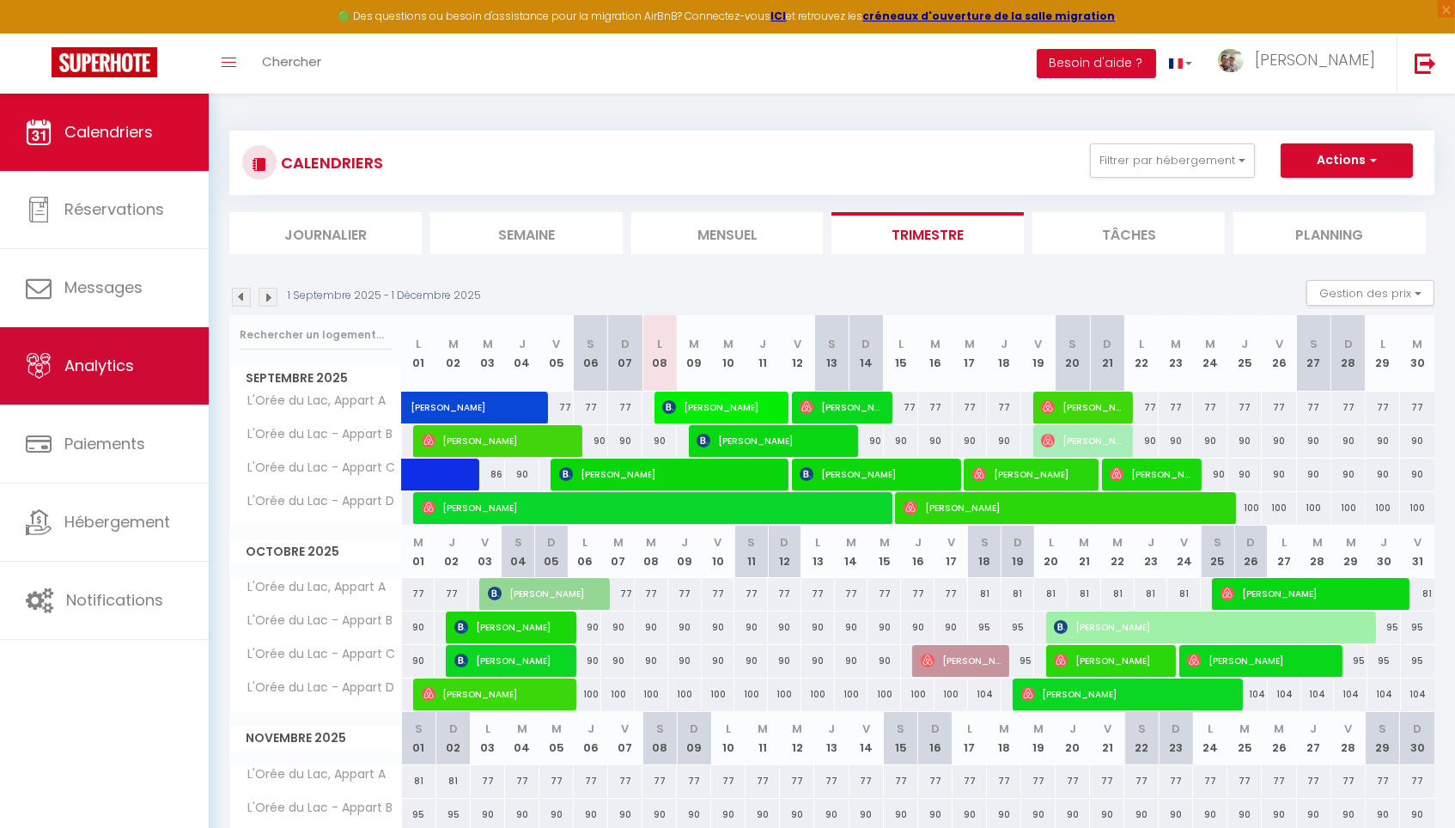
click at [119, 388] on link "Analytics" at bounding box center [104, 365] width 209 height 77
select select "2025"
select select "9"
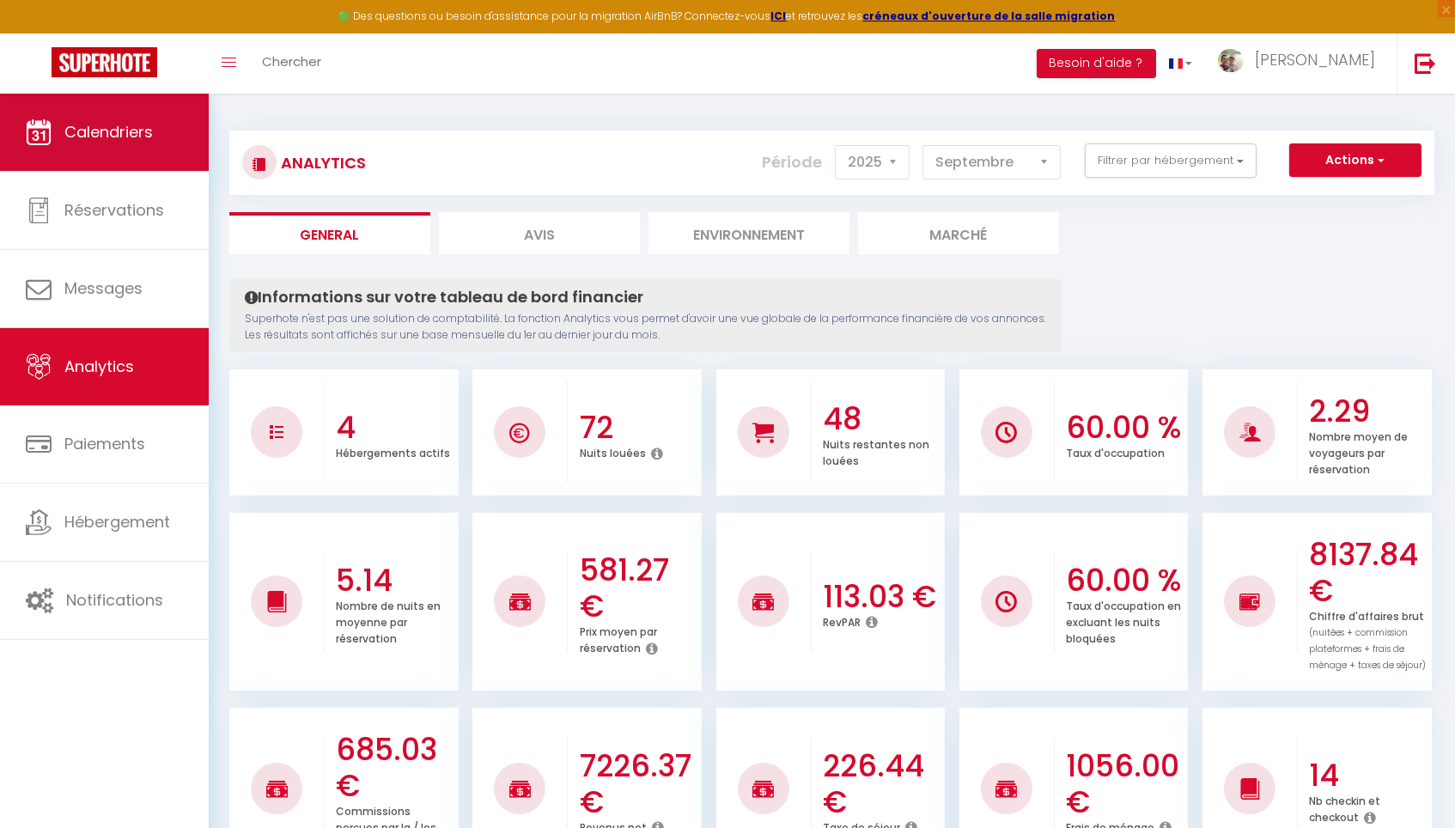
click at [173, 145] on link "Calendriers" at bounding box center [104, 132] width 209 height 77
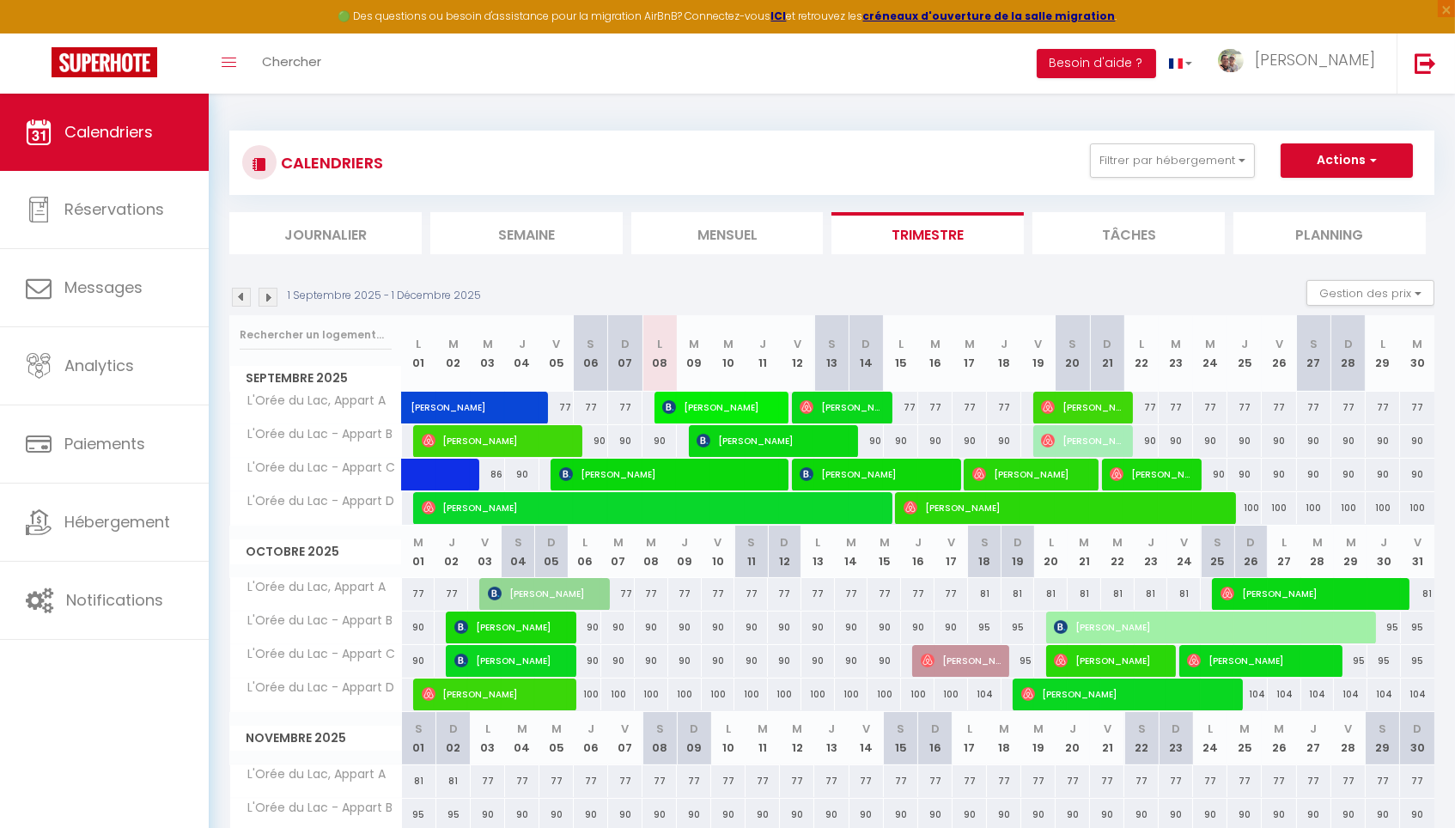
click at [242, 295] on img at bounding box center [241, 297] width 19 height 19
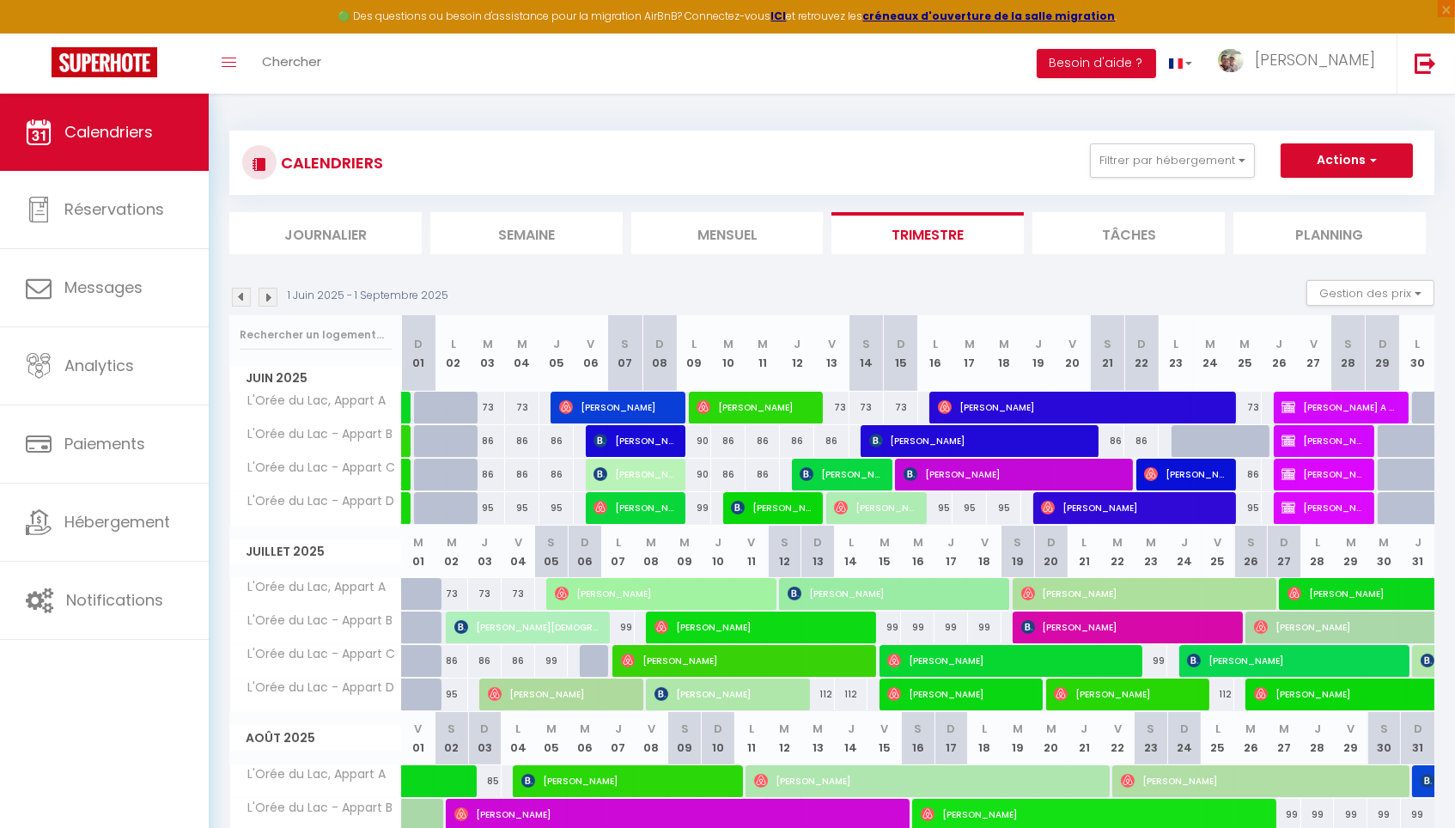
click at [242, 295] on img at bounding box center [241, 297] width 19 height 19
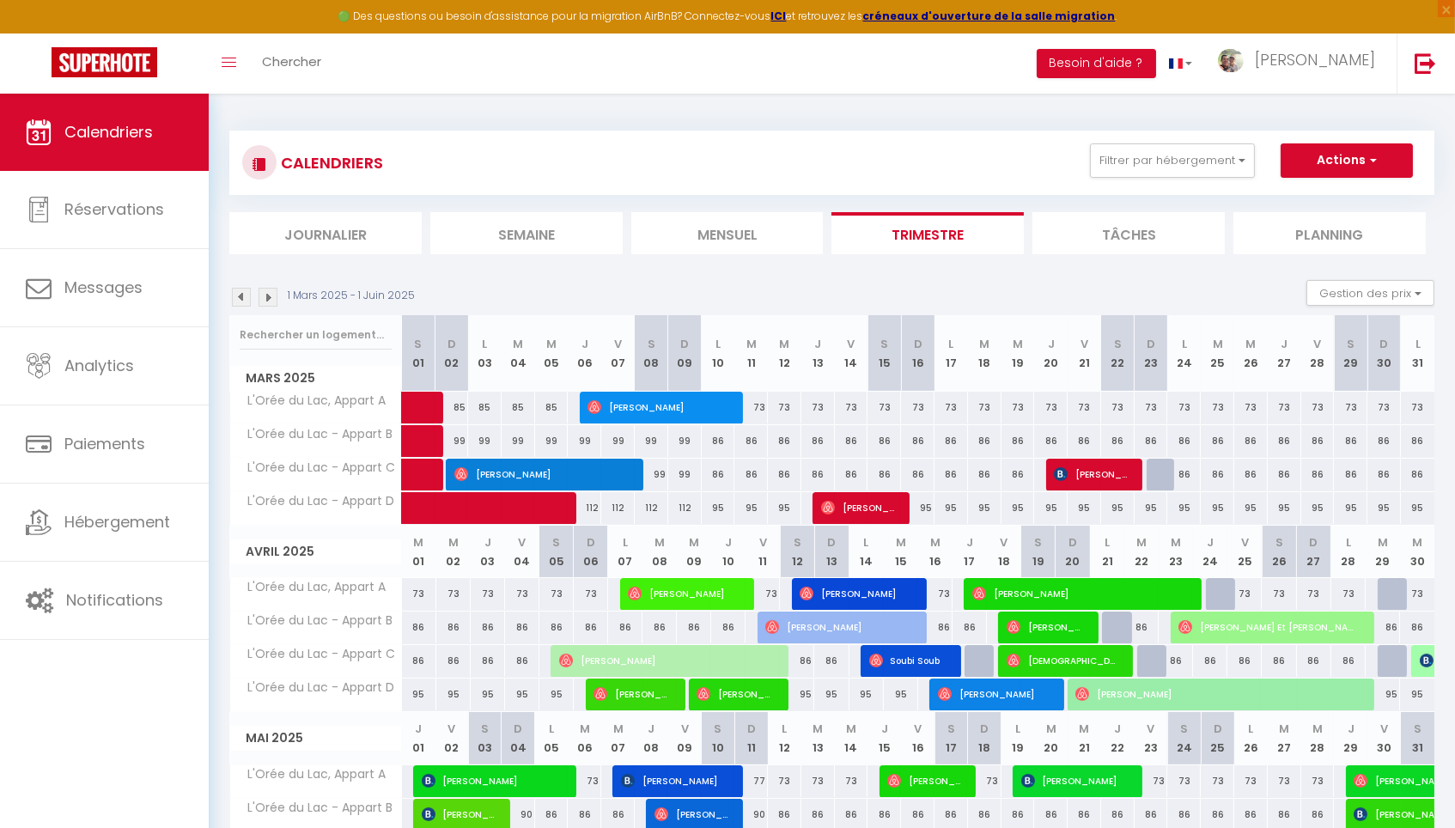
click at [242, 295] on img at bounding box center [241, 297] width 19 height 19
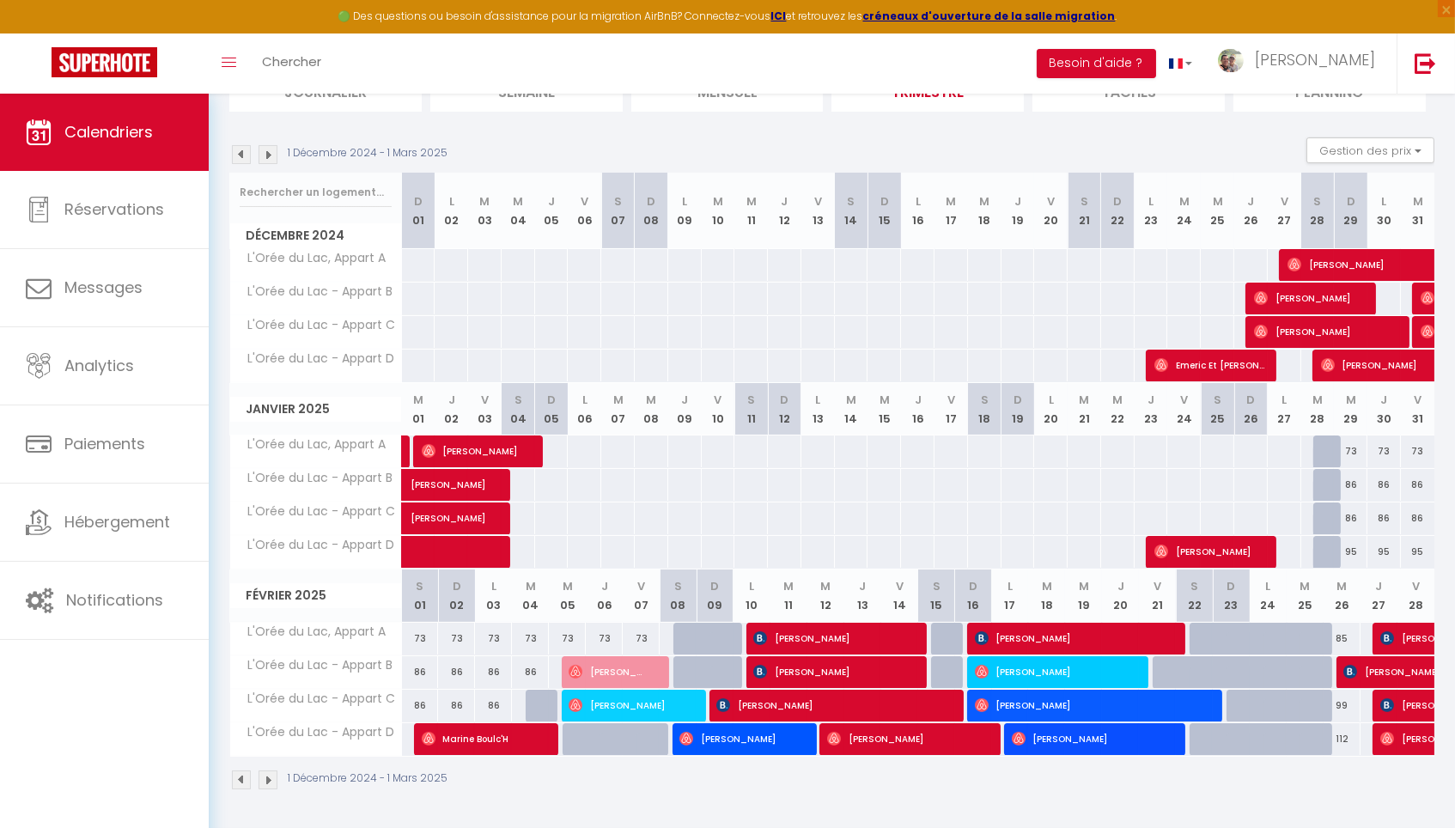
scroll to position [141, 0]
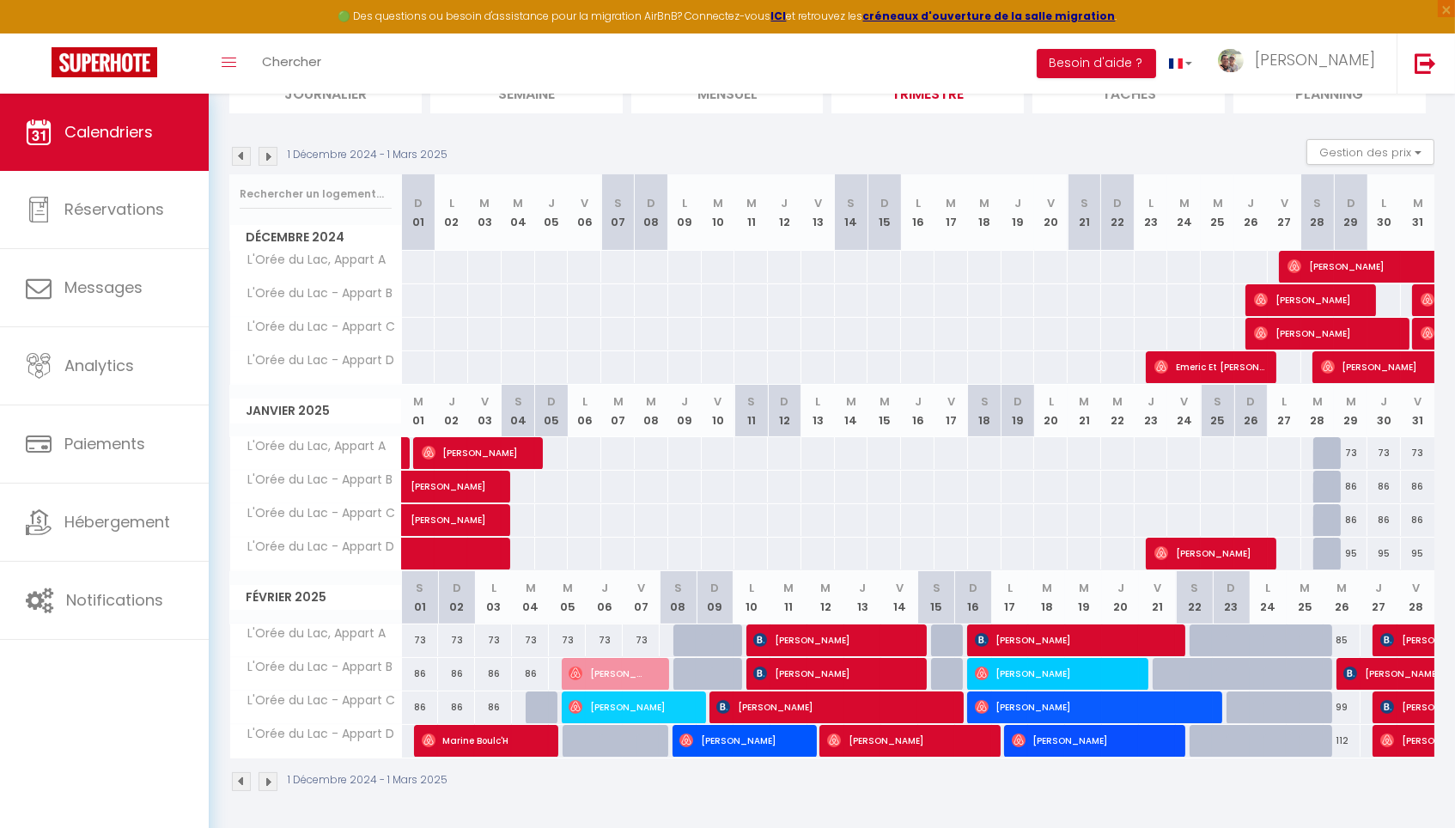
click at [245, 164] on div "1 Décembre 2024 - 1 Mars 2025 Gestion des prix Nb Nuits minimum Règles Disponib…" at bounding box center [831, 156] width 1205 height 35
click at [244, 156] on img at bounding box center [241, 156] width 19 height 19
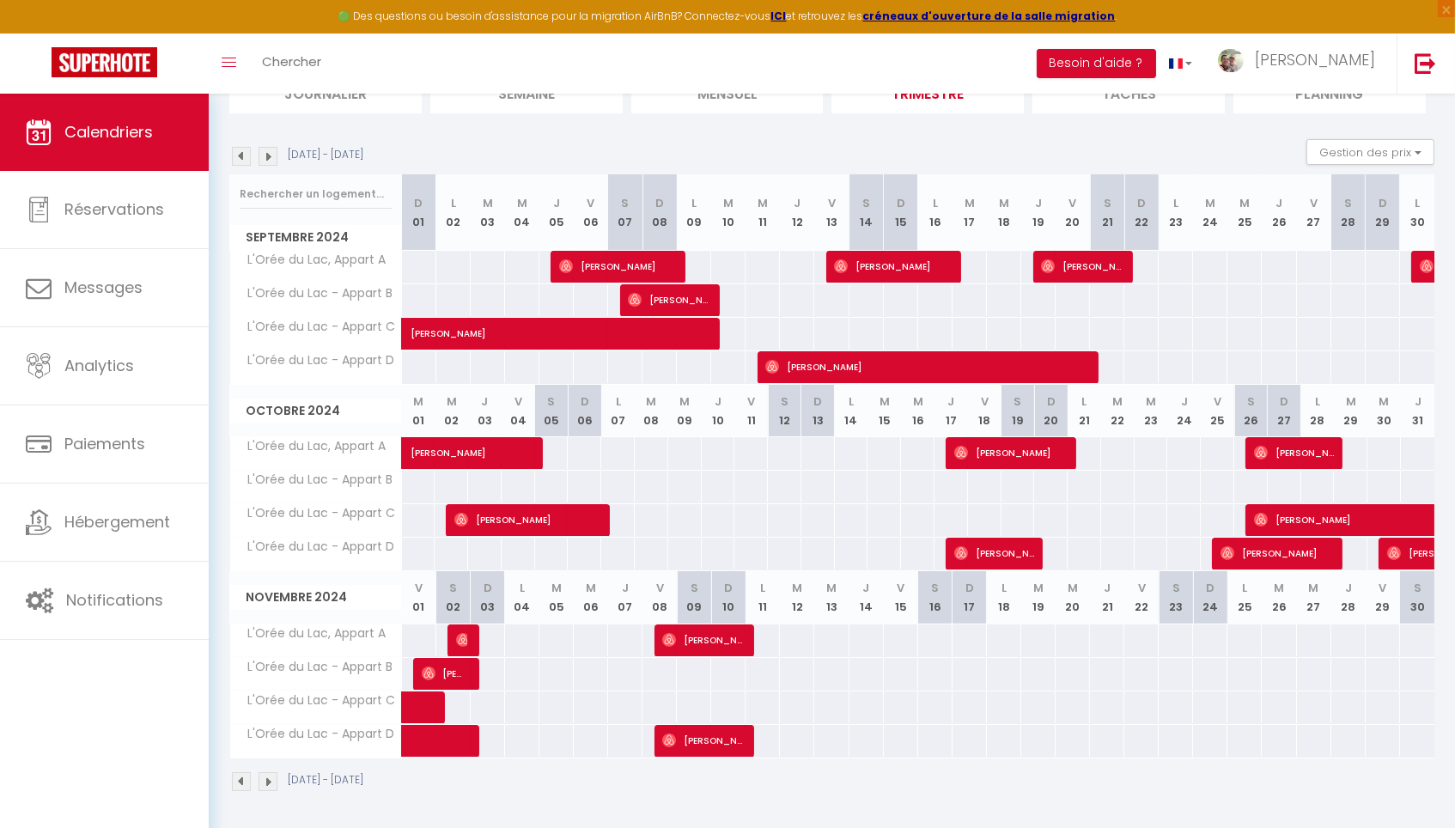
click at [149, 128] on span "Calendriers" at bounding box center [108, 131] width 88 height 21
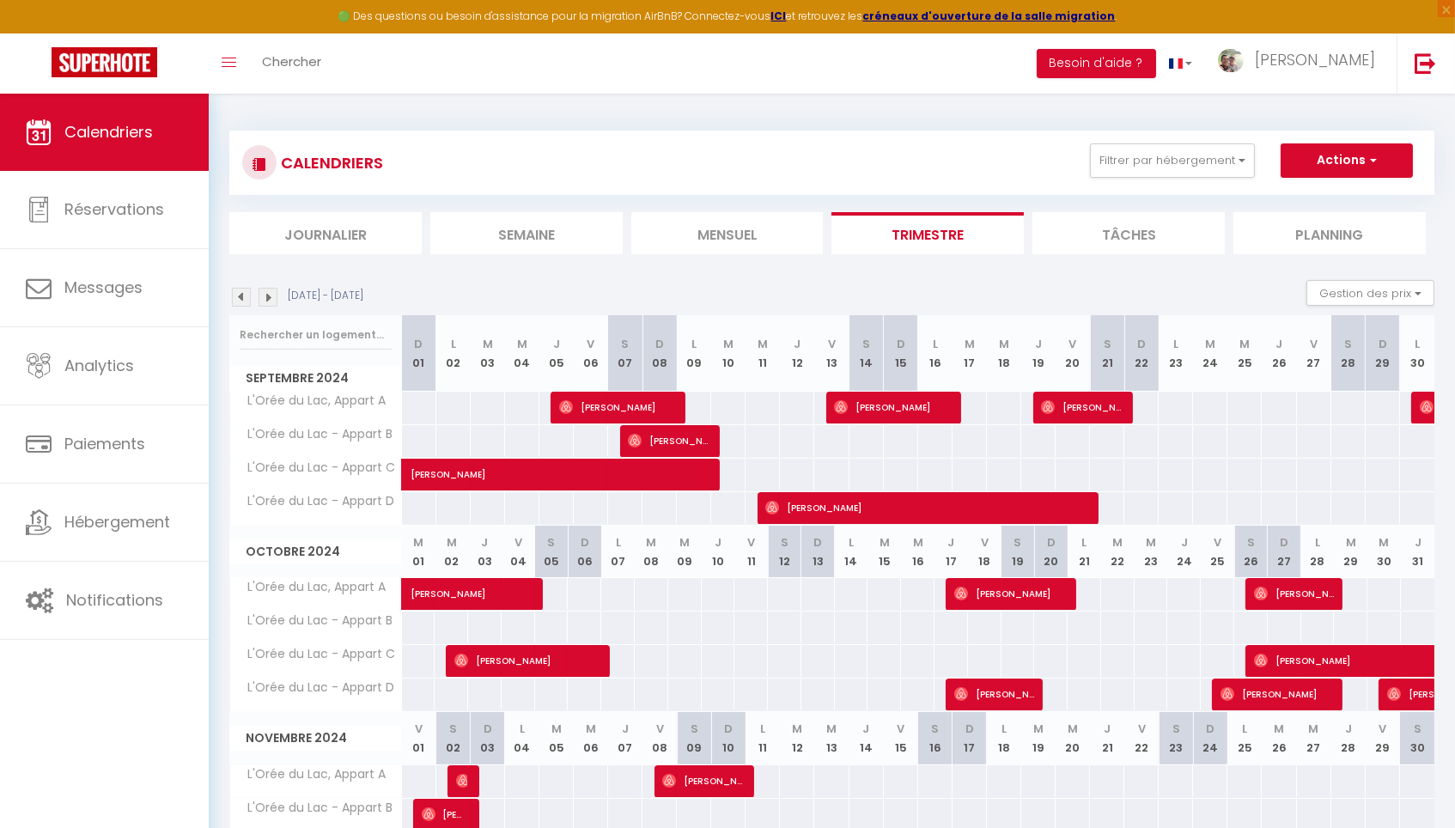
scroll to position [0, 0]
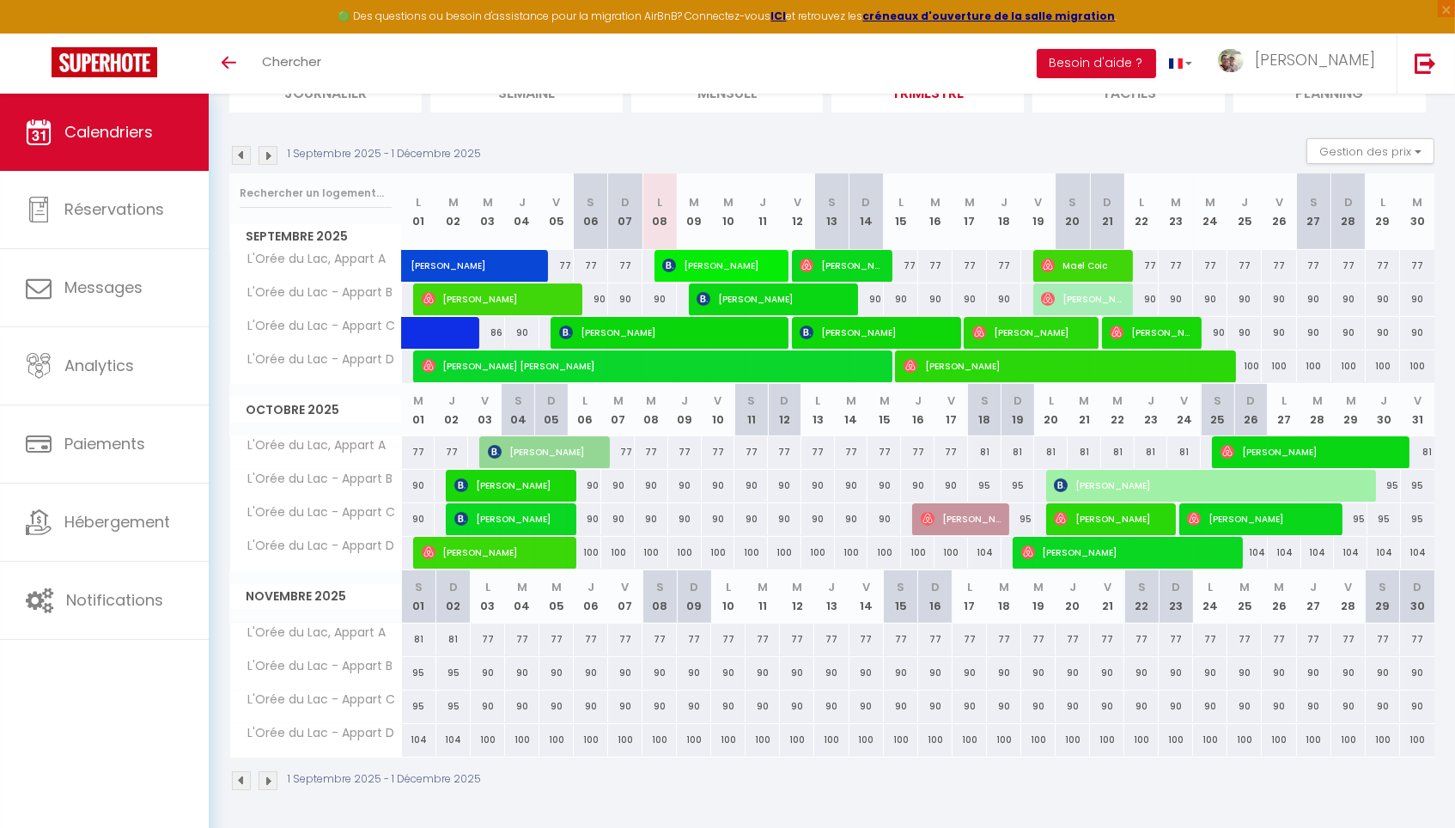
scroll to position [141, 0]
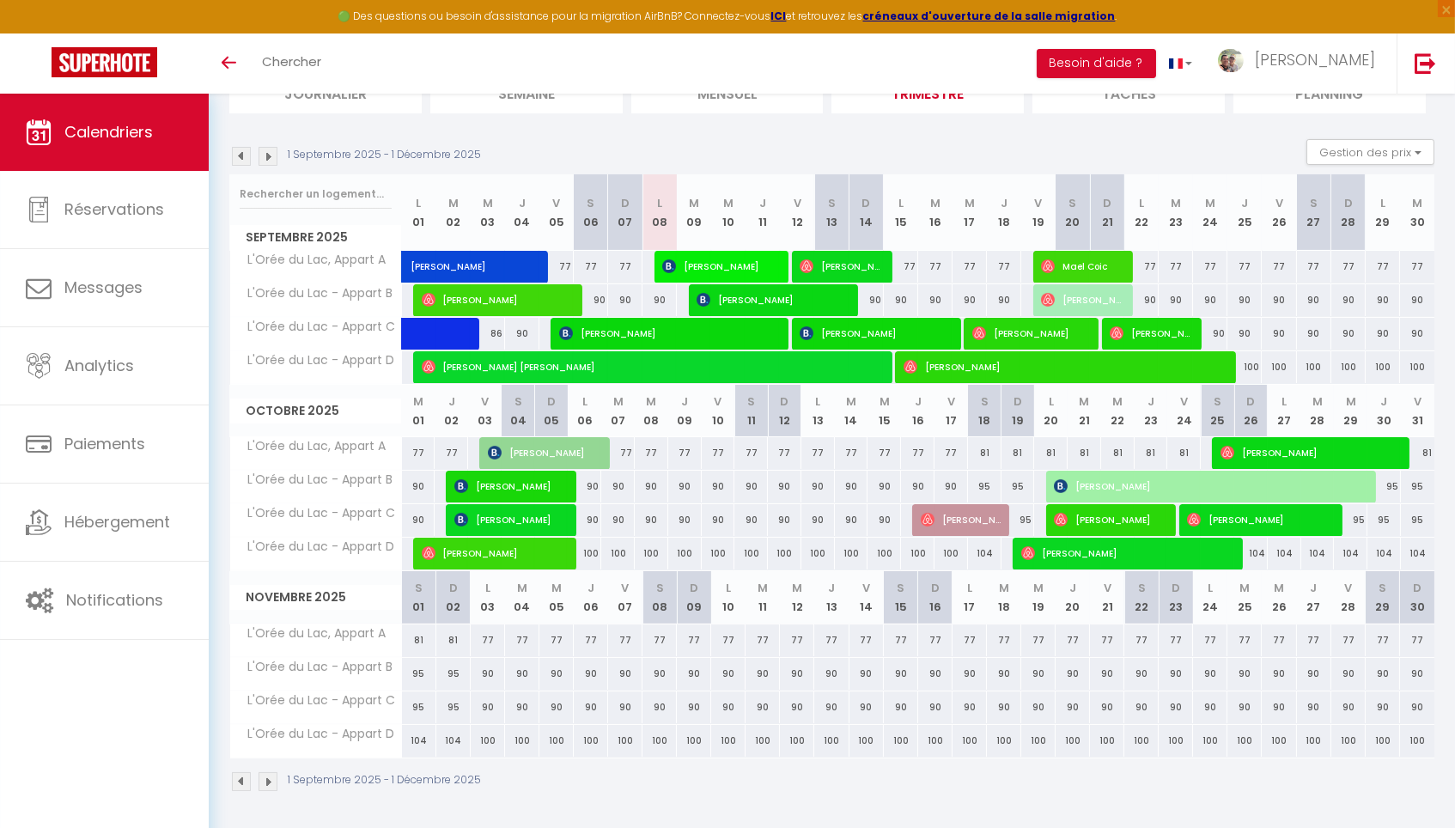
click at [480, 637] on div "77" at bounding box center [488, 640] width 34 height 32
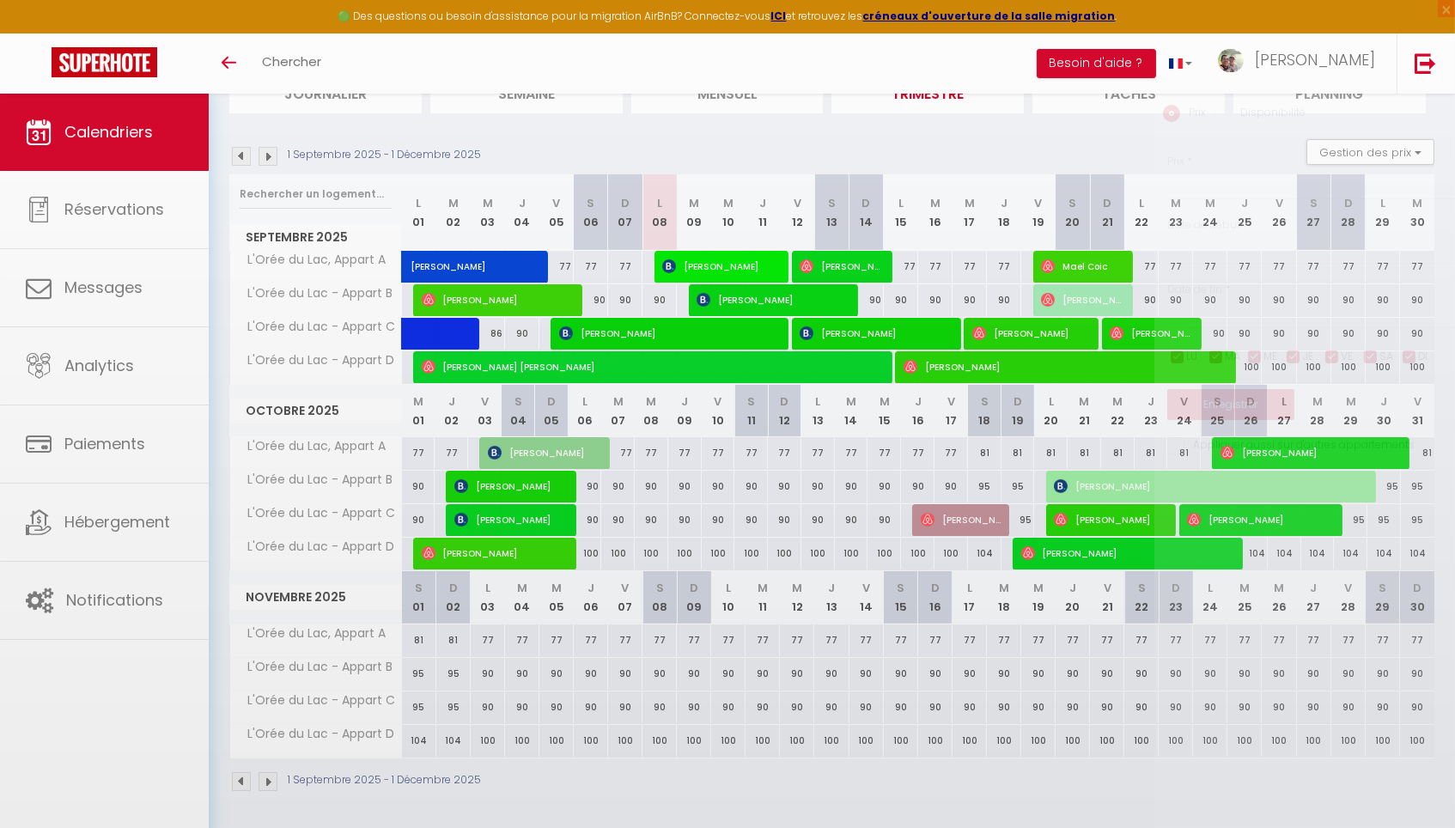
type input "77"
type input "Lun 03 Novembre 2025"
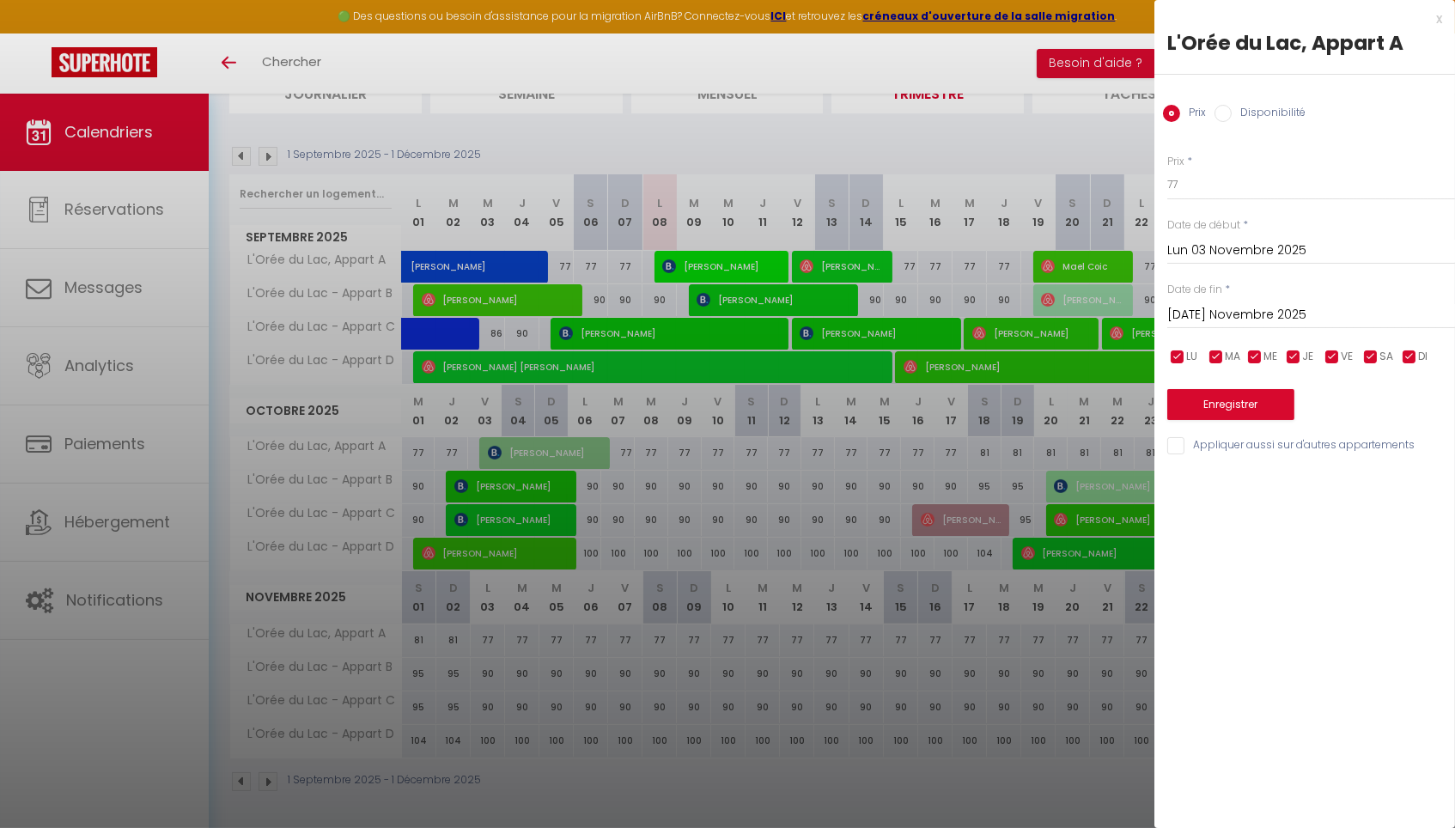
click at [1232, 318] on input "Mar 04 Novembre 2025" at bounding box center [1311, 315] width 288 height 22
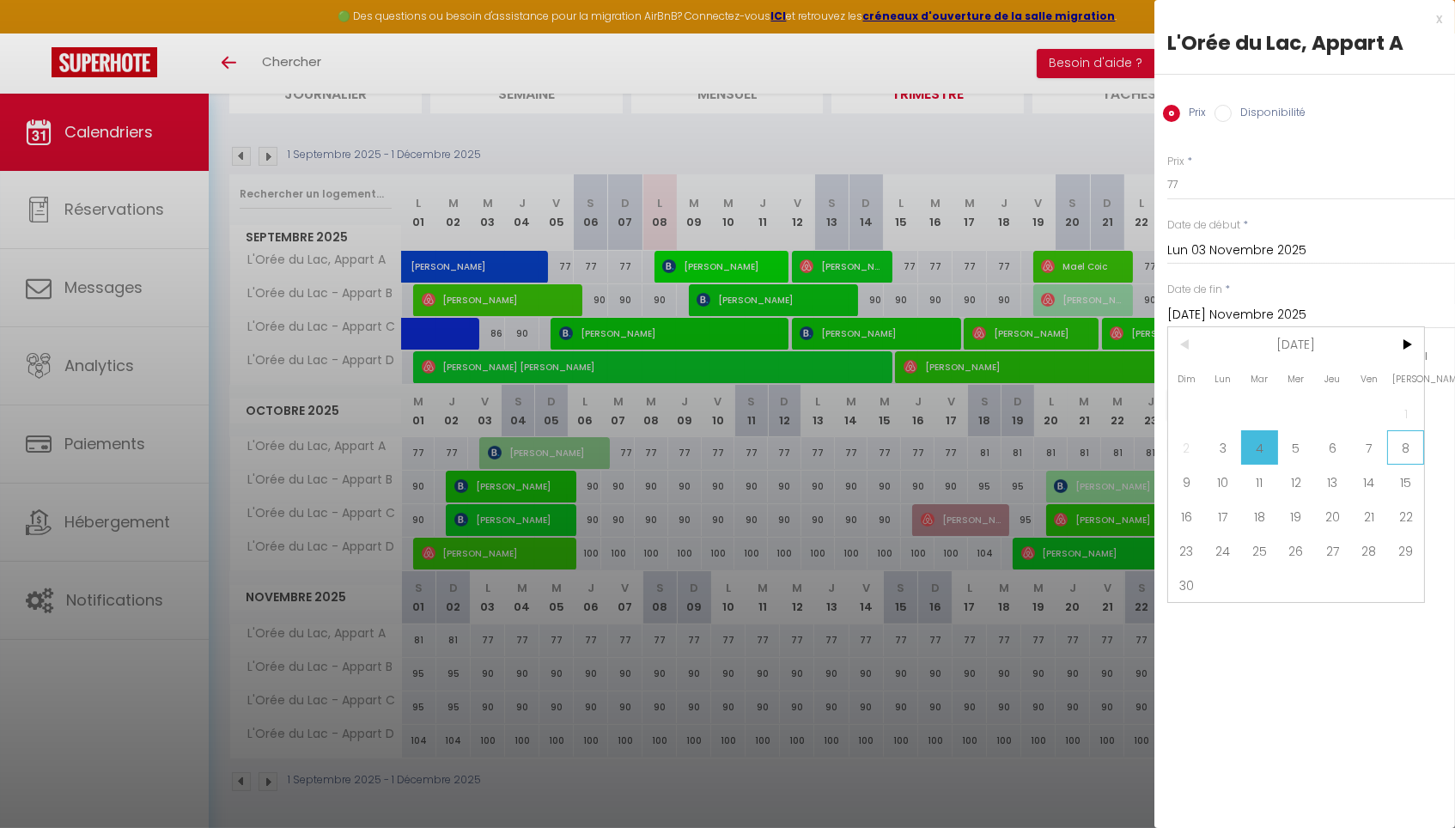
click at [1404, 442] on span "8" at bounding box center [1405, 447] width 37 height 34
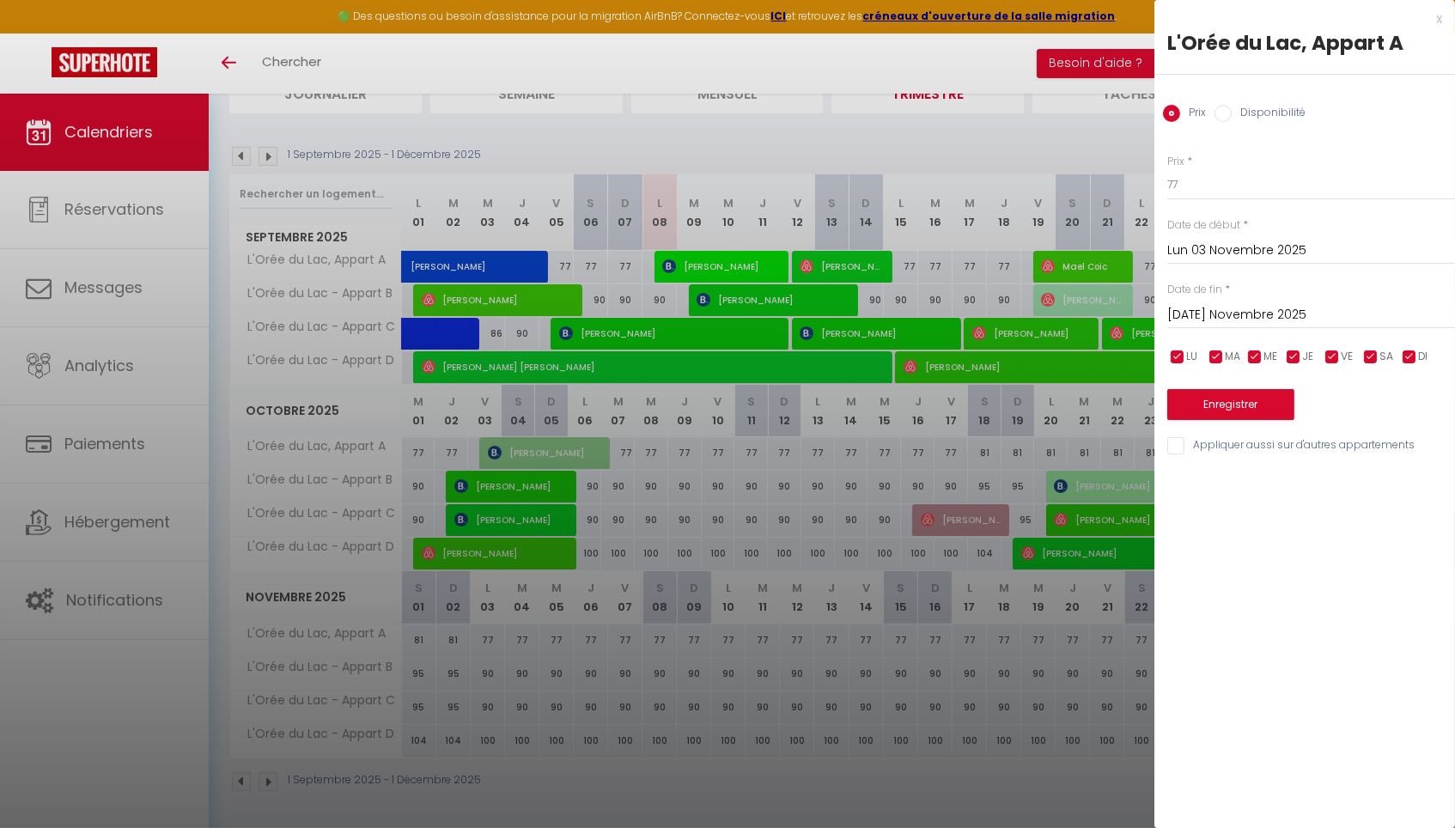
type input "Sam 08 Novembre 2025"
click at [1182, 176] on input "77" at bounding box center [1311, 184] width 288 height 31
type input "7"
type input "62"
click at [1235, 404] on button "Enregistrer" at bounding box center [1230, 404] width 127 height 31
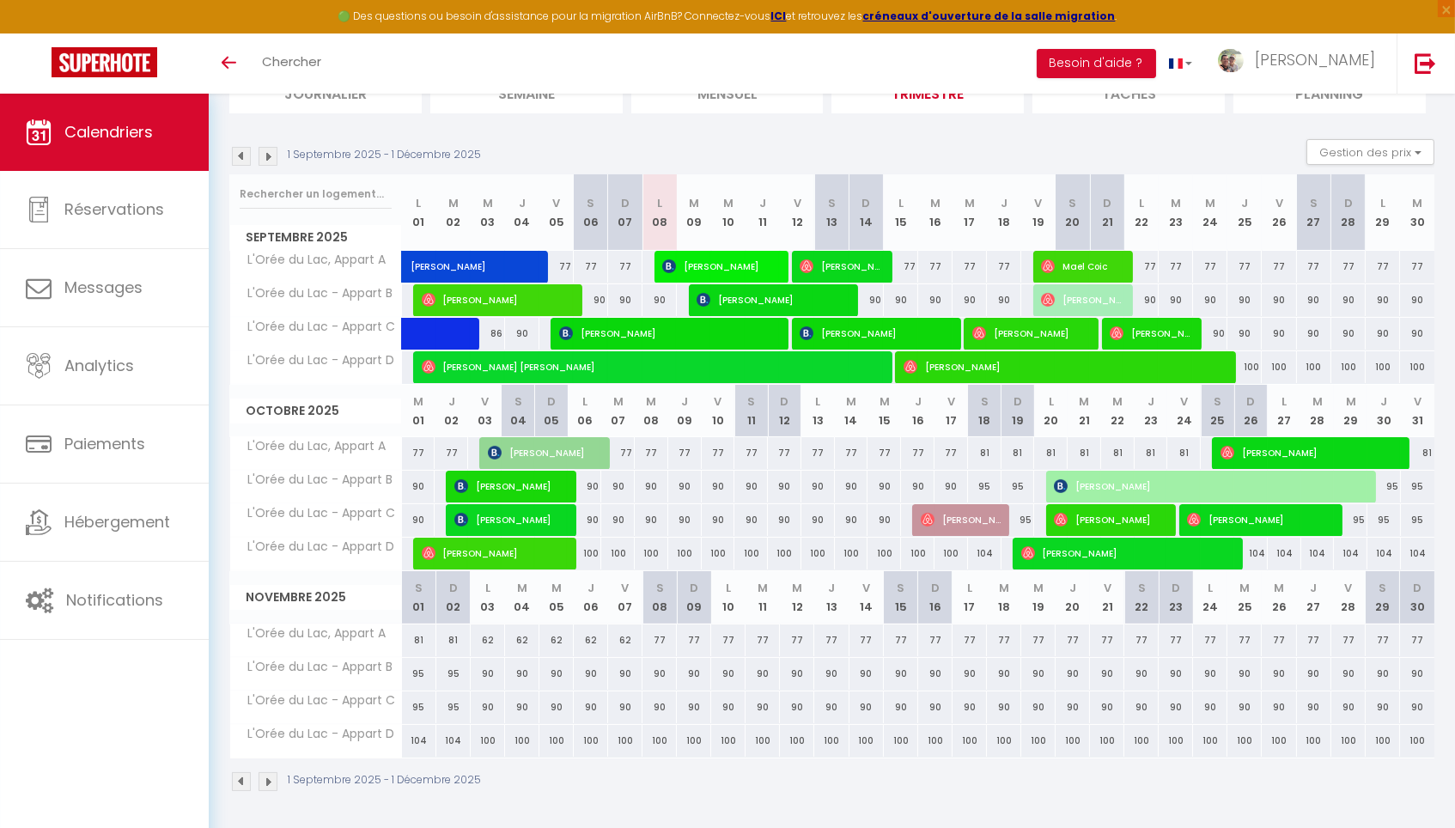
click at [270, 157] on img at bounding box center [267, 156] width 19 height 19
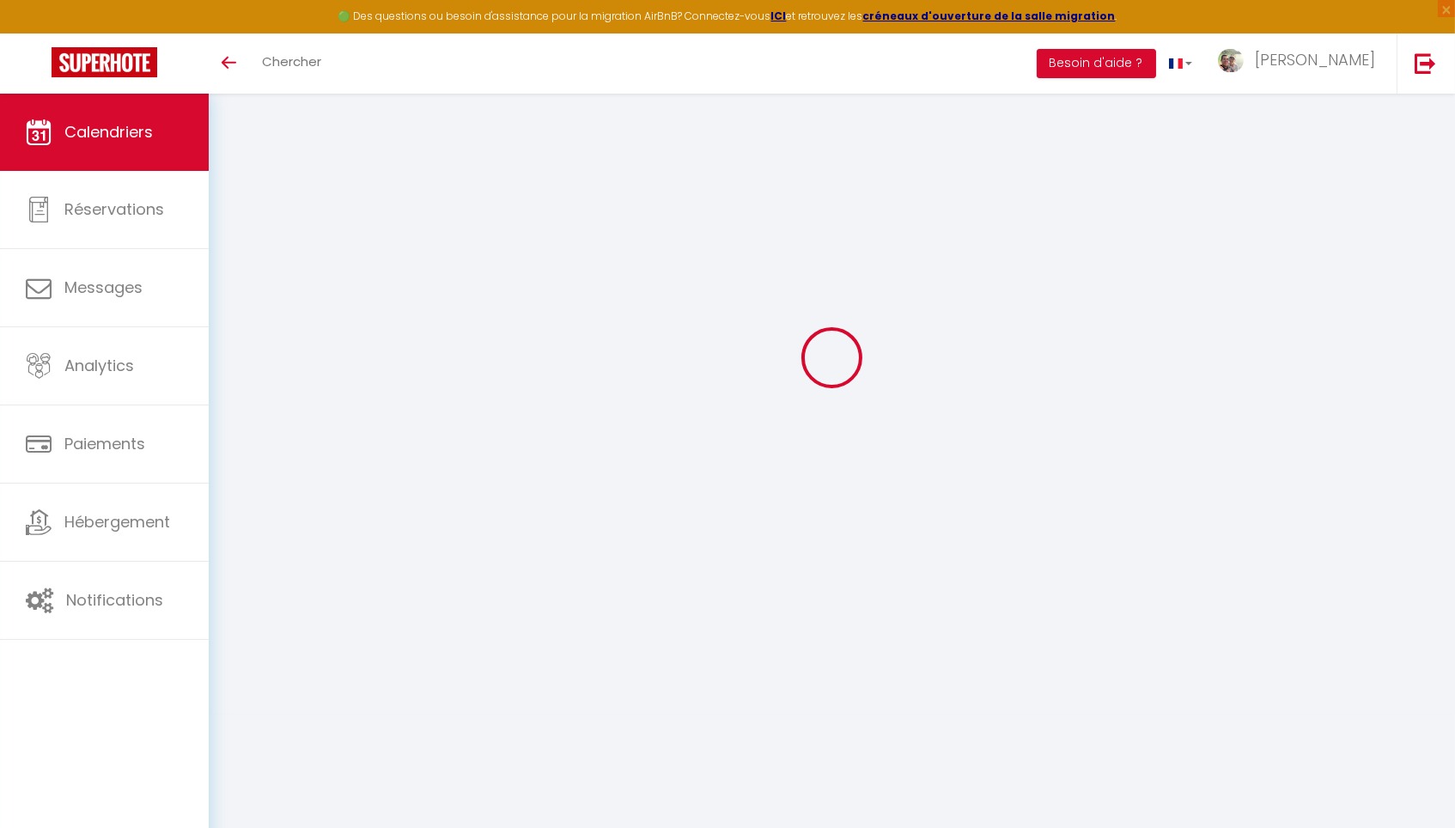
scroll to position [94, 0]
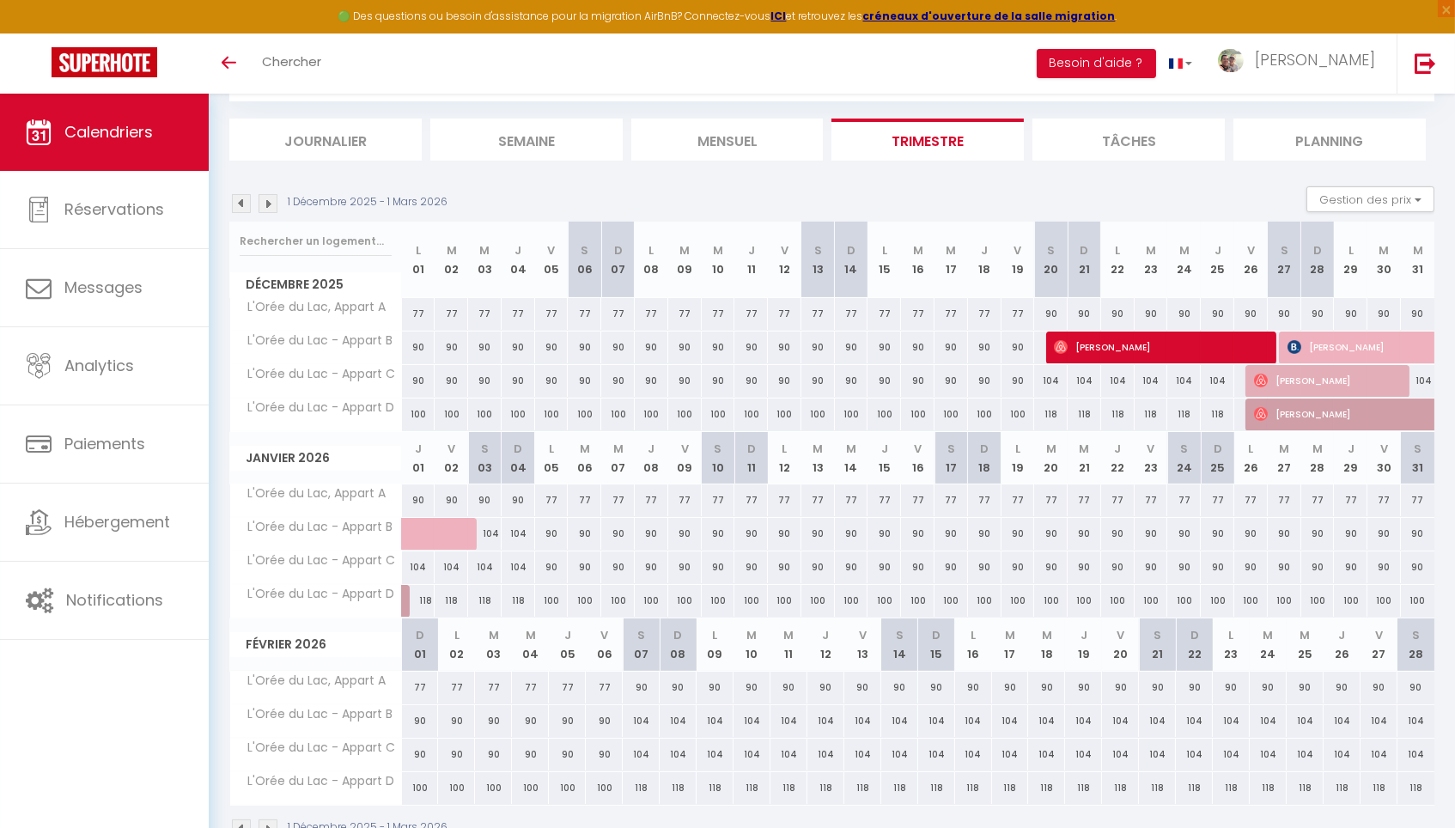
click at [245, 204] on img at bounding box center [241, 203] width 19 height 19
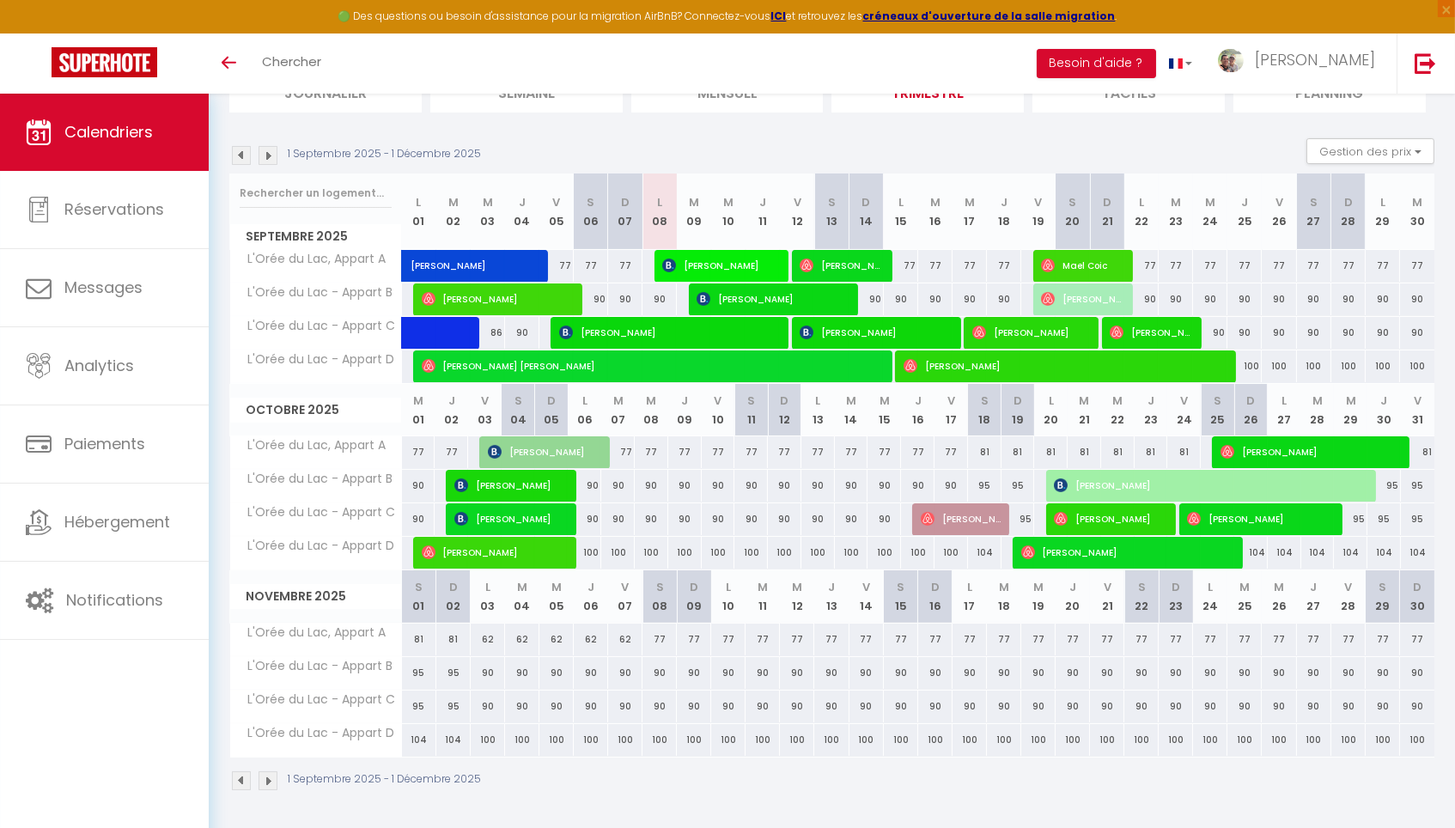
scroll to position [141, 0]
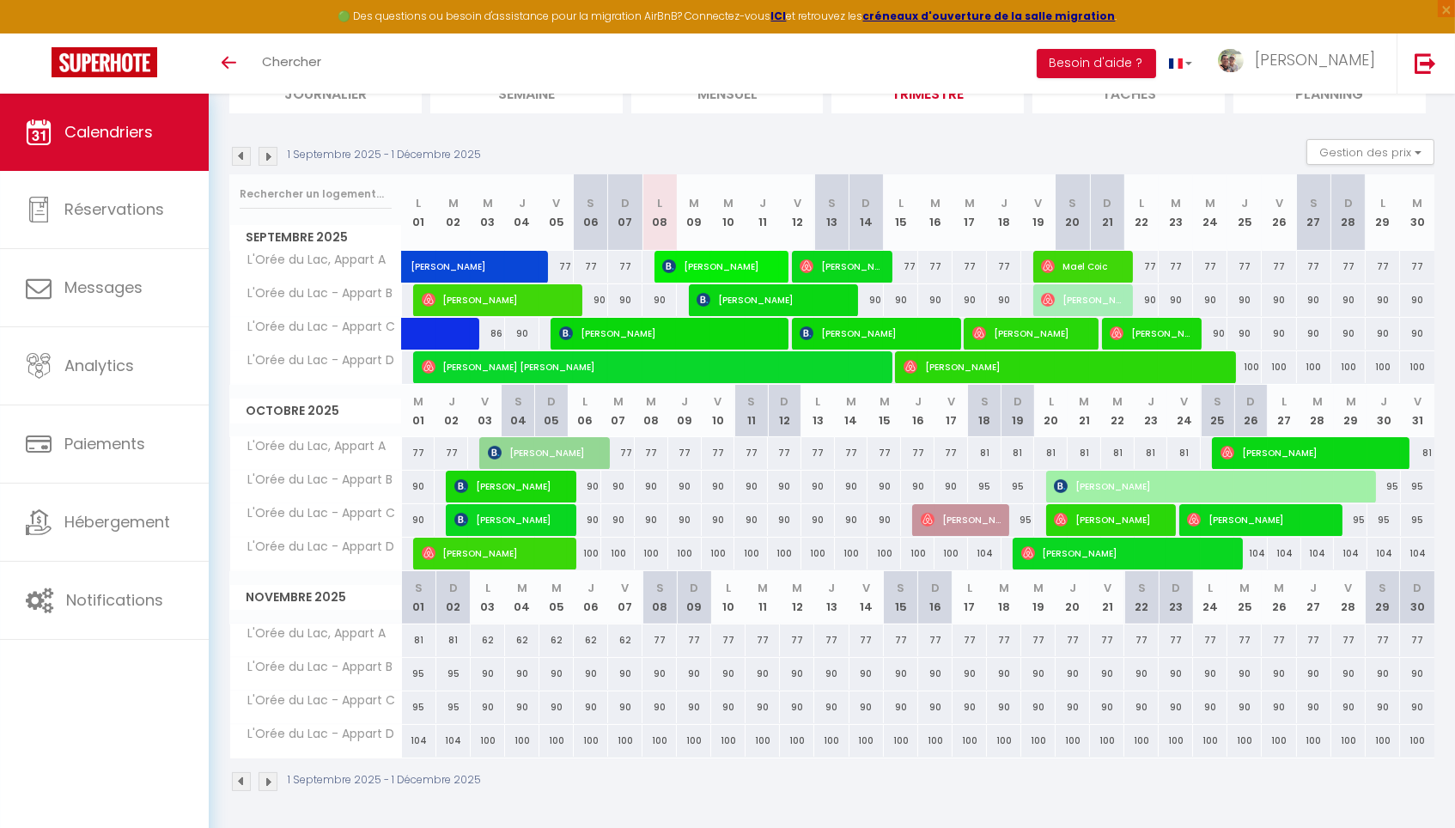
click at [797, 637] on div "77" at bounding box center [797, 640] width 34 height 32
type input "77"
type input "Mer 12 Novembre 2025"
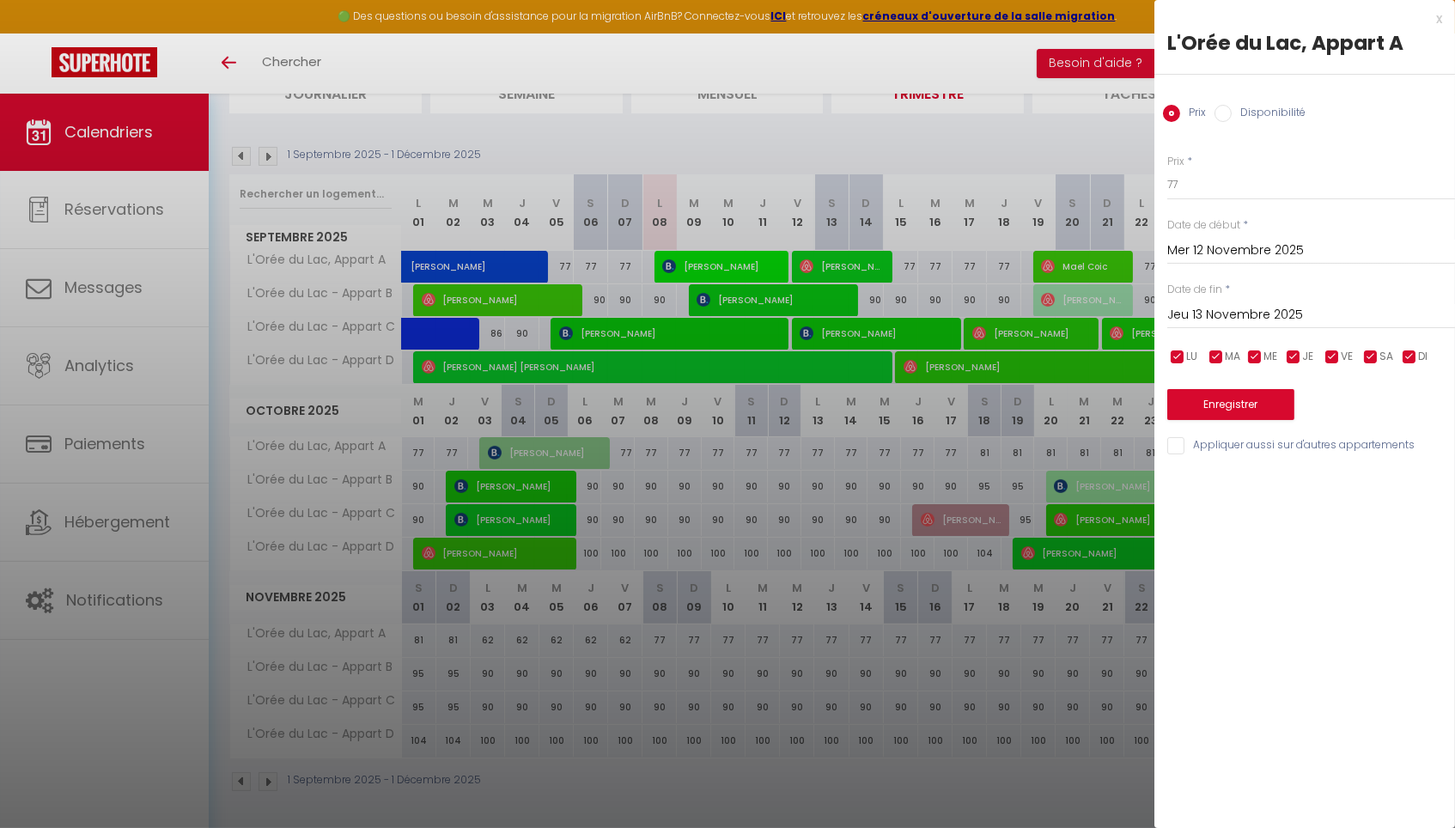
click at [1219, 312] on input "Jeu 13 Novembre 2025" at bounding box center [1311, 315] width 288 height 22
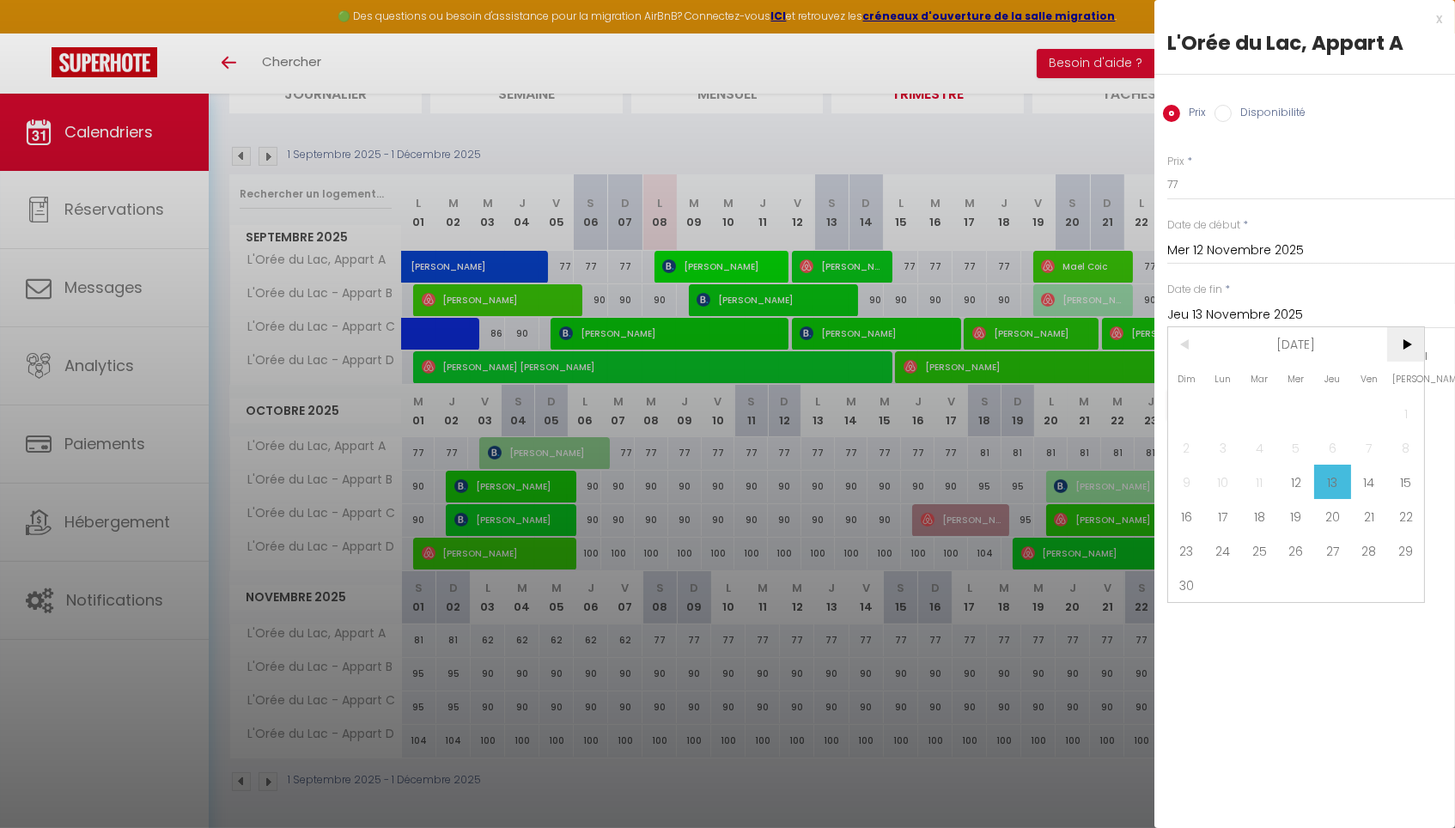
click at [1406, 350] on span ">" at bounding box center [1405, 344] width 37 height 34
click at [1399, 480] on span "20" at bounding box center [1405, 482] width 37 height 34
type input "Sam 20 Décembre 2025"
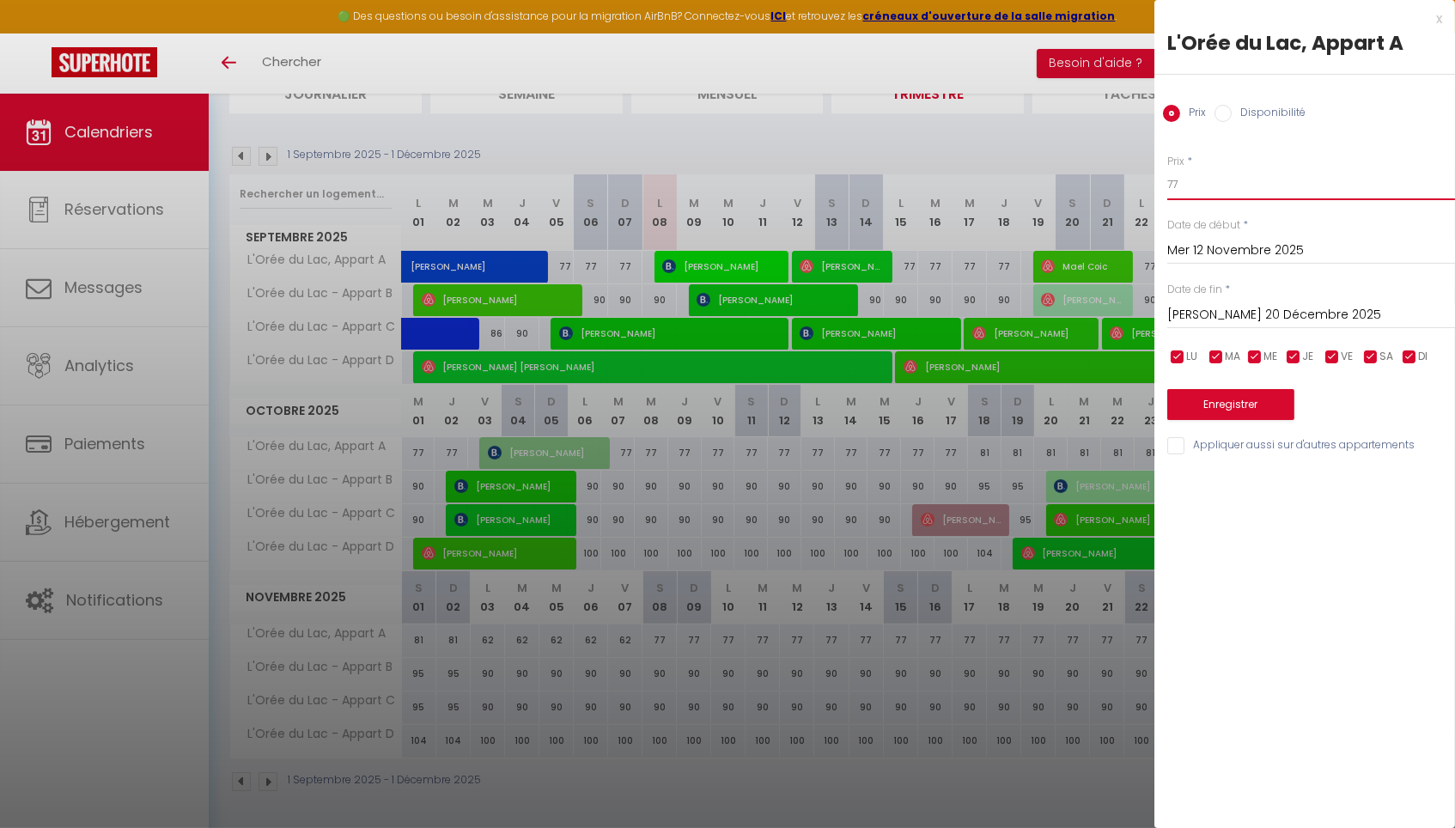
click at [1194, 186] on input "77" at bounding box center [1311, 184] width 288 height 31
type input "7"
type input "62"
click at [1226, 401] on button "Enregistrer" at bounding box center [1230, 404] width 127 height 31
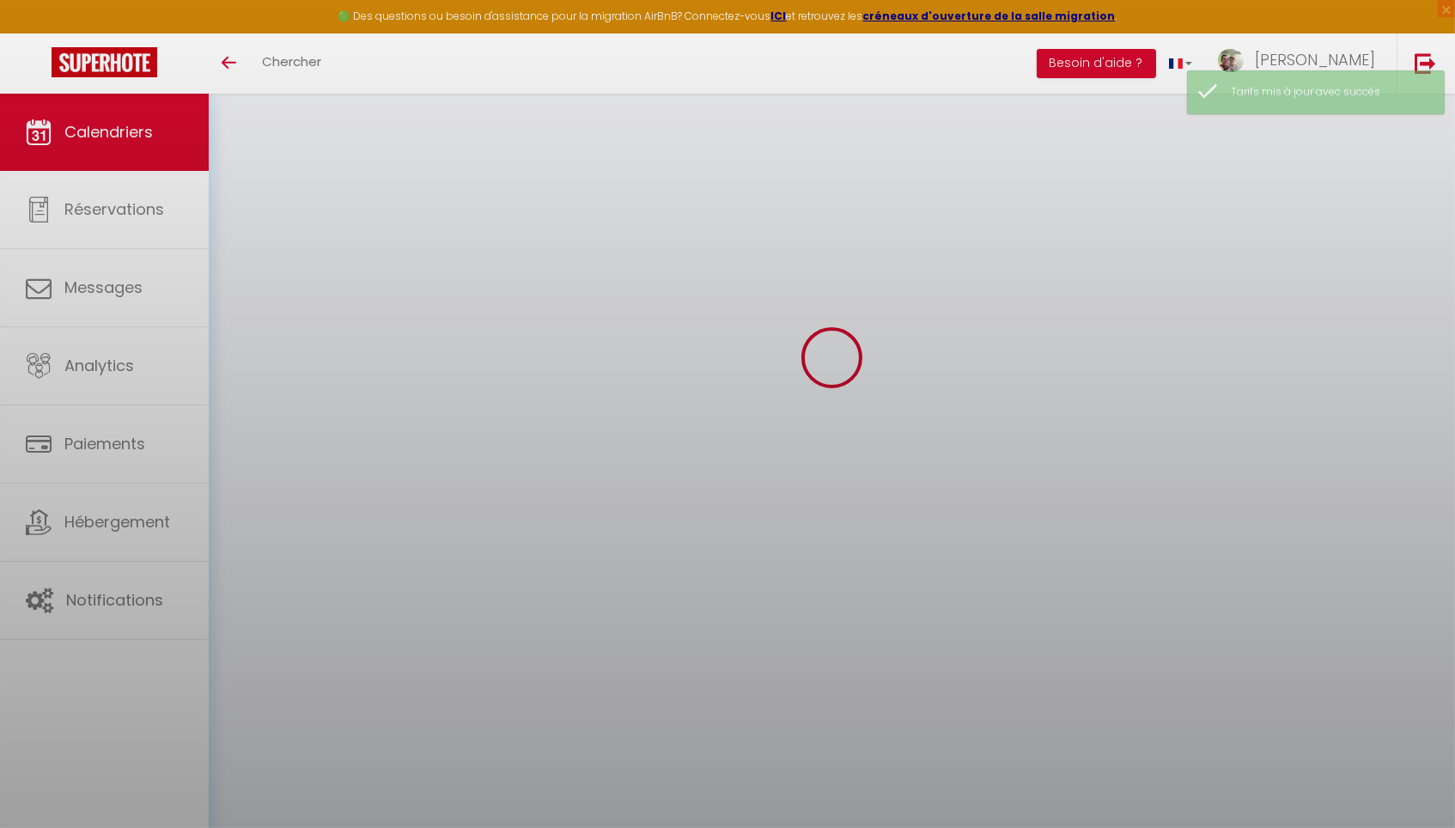
scroll to position [94, 0]
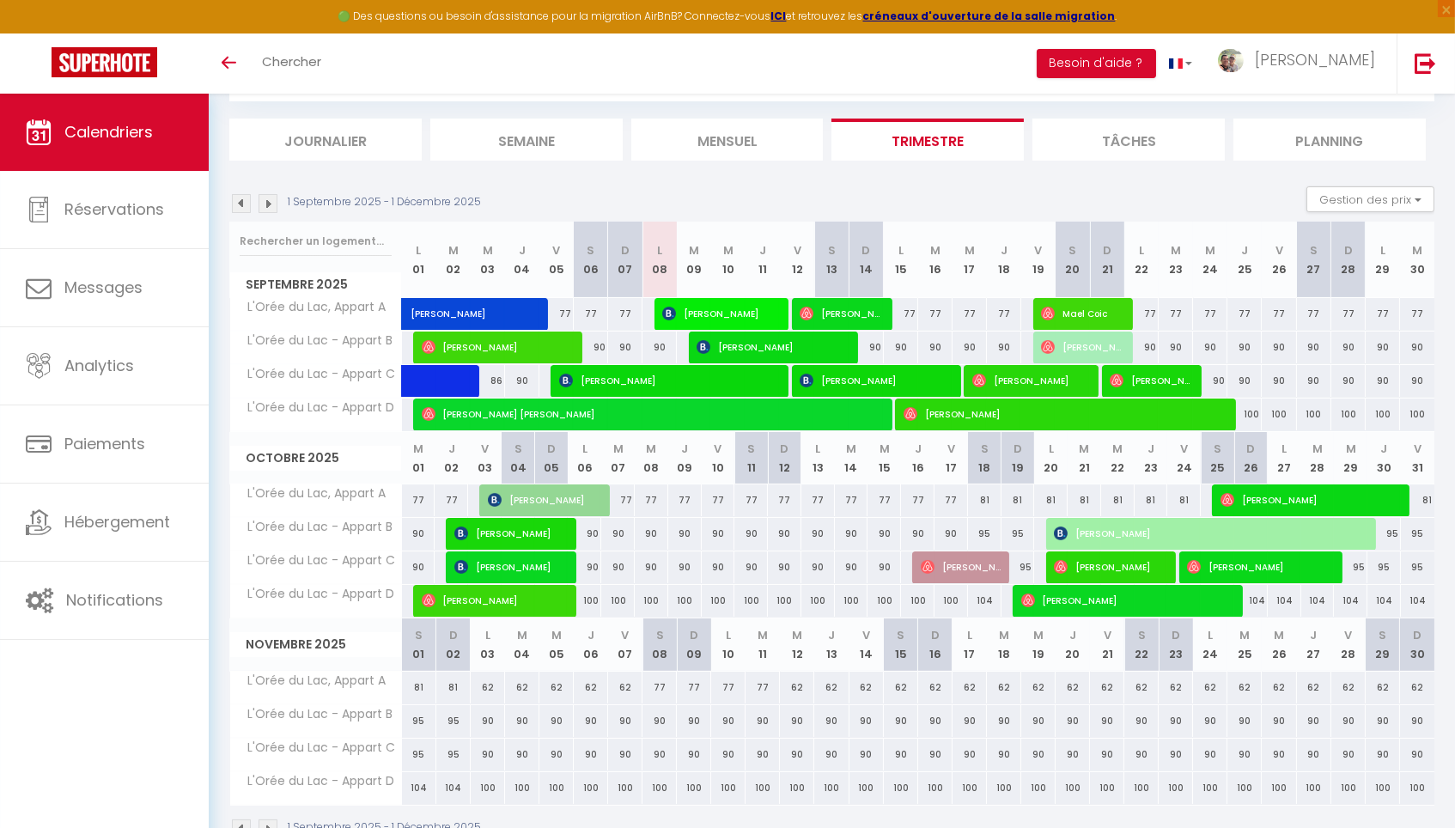
click at [485, 717] on div "90" at bounding box center [488, 721] width 34 height 32
type input "90"
type input "Lun 03 Novembre 2025"
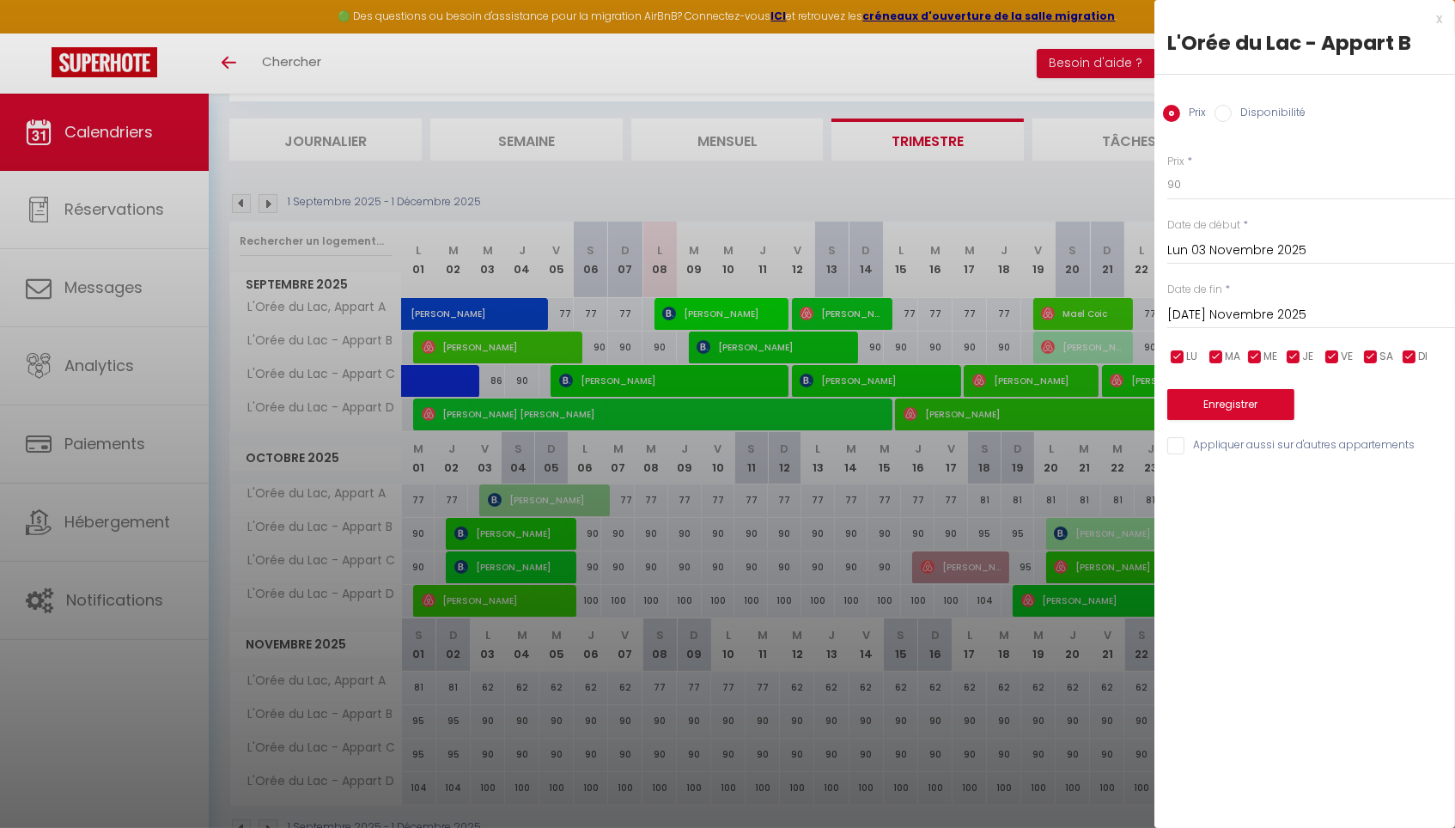
click at [1227, 318] on input "Mar 04 Novembre 2025" at bounding box center [1311, 315] width 288 height 22
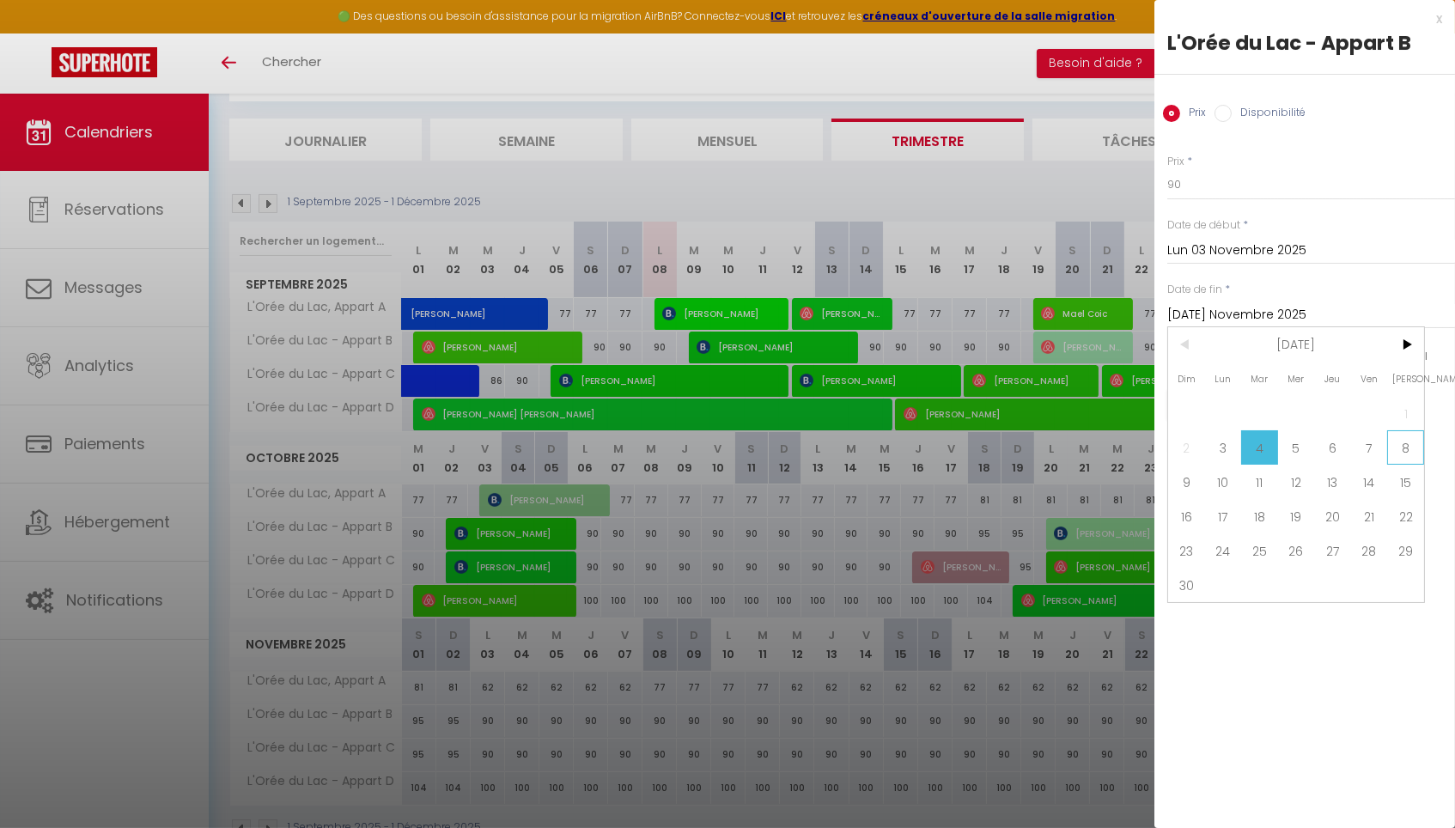
click at [1399, 450] on span "8" at bounding box center [1405, 447] width 37 height 34
type input "Sam 08 Novembre 2025"
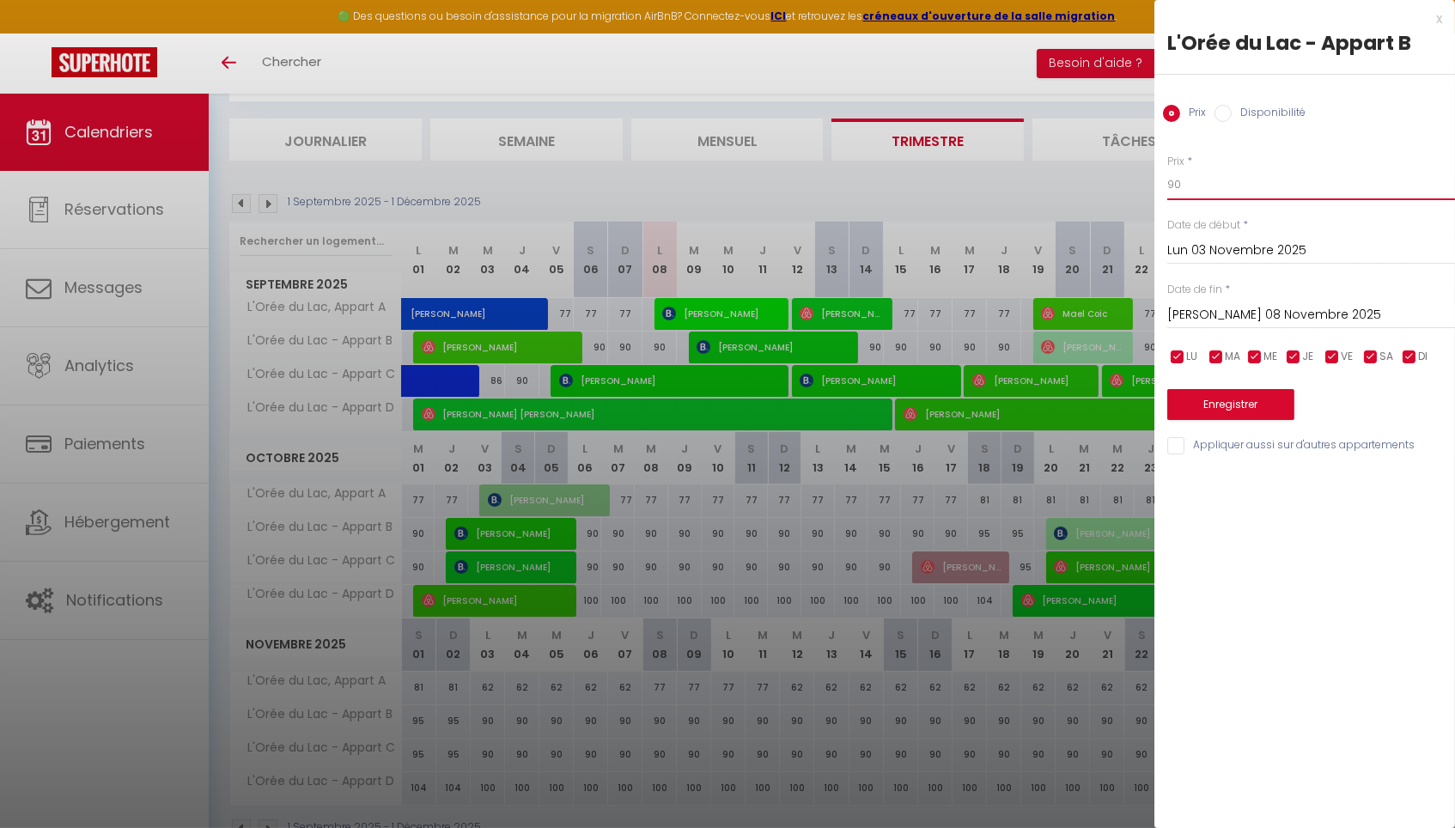
click at [1204, 191] on input "90" at bounding box center [1311, 184] width 288 height 31
type input "9"
type input "75"
click at [1172, 444] on input "Appliquer aussi sur d'autres appartements" at bounding box center [1311, 445] width 288 height 17
click at [1257, 449] on input "Appliquer aussi sur d'autres appartements" at bounding box center [1311, 445] width 288 height 17
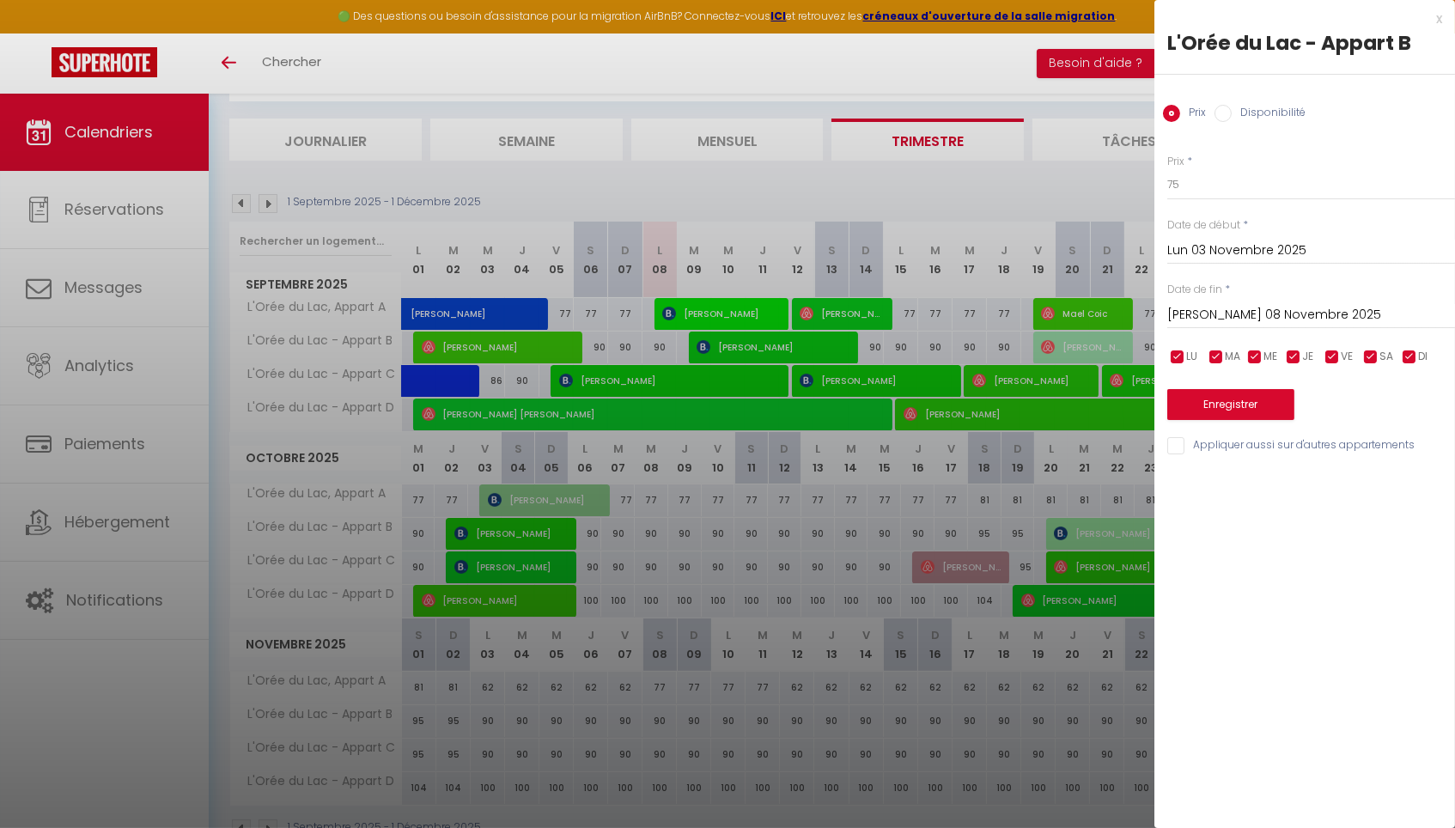
click at [1244, 446] on input "Appliquer aussi sur d'autres appartements" at bounding box center [1311, 445] width 288 height 17
click at [1329, 450] on input "Appliquer aussi sur d'autres appartements" at bounding box center [1311, 445] width 288 height 17
click at [1175, 443] on input "Appliquer aussi sur d'autres appartements" at bounding box center [1311, 445] width 288 height 17
click at [1378, 442] on input "Appliquer aussi sur d'autres appartements" at bounding box center [1311, 445] width 288 height 17
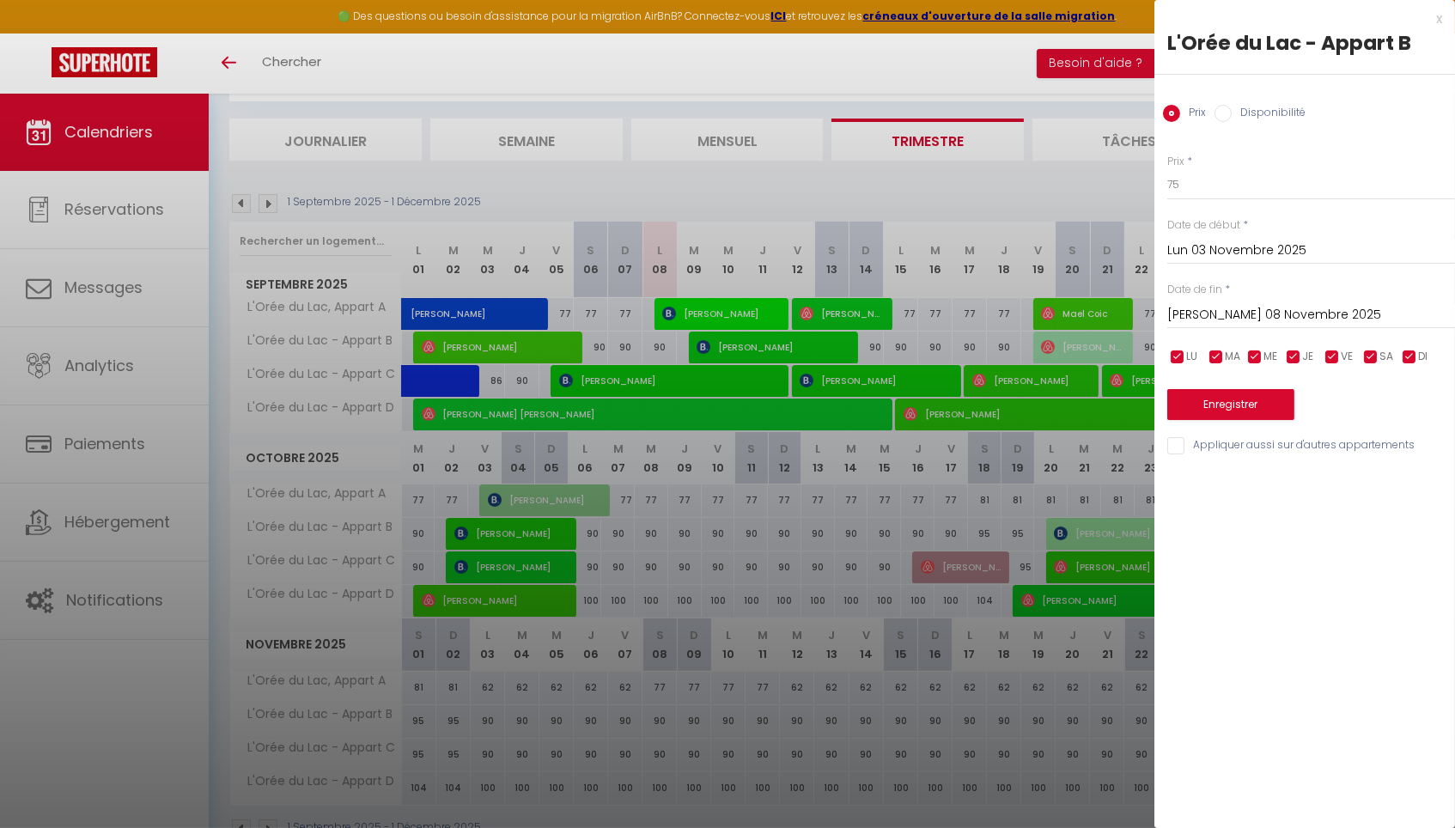
checkbox input "true"
click at [1223, 404] on button "Enregistrer" at bounding box center [1230, 404] width 127 height 31
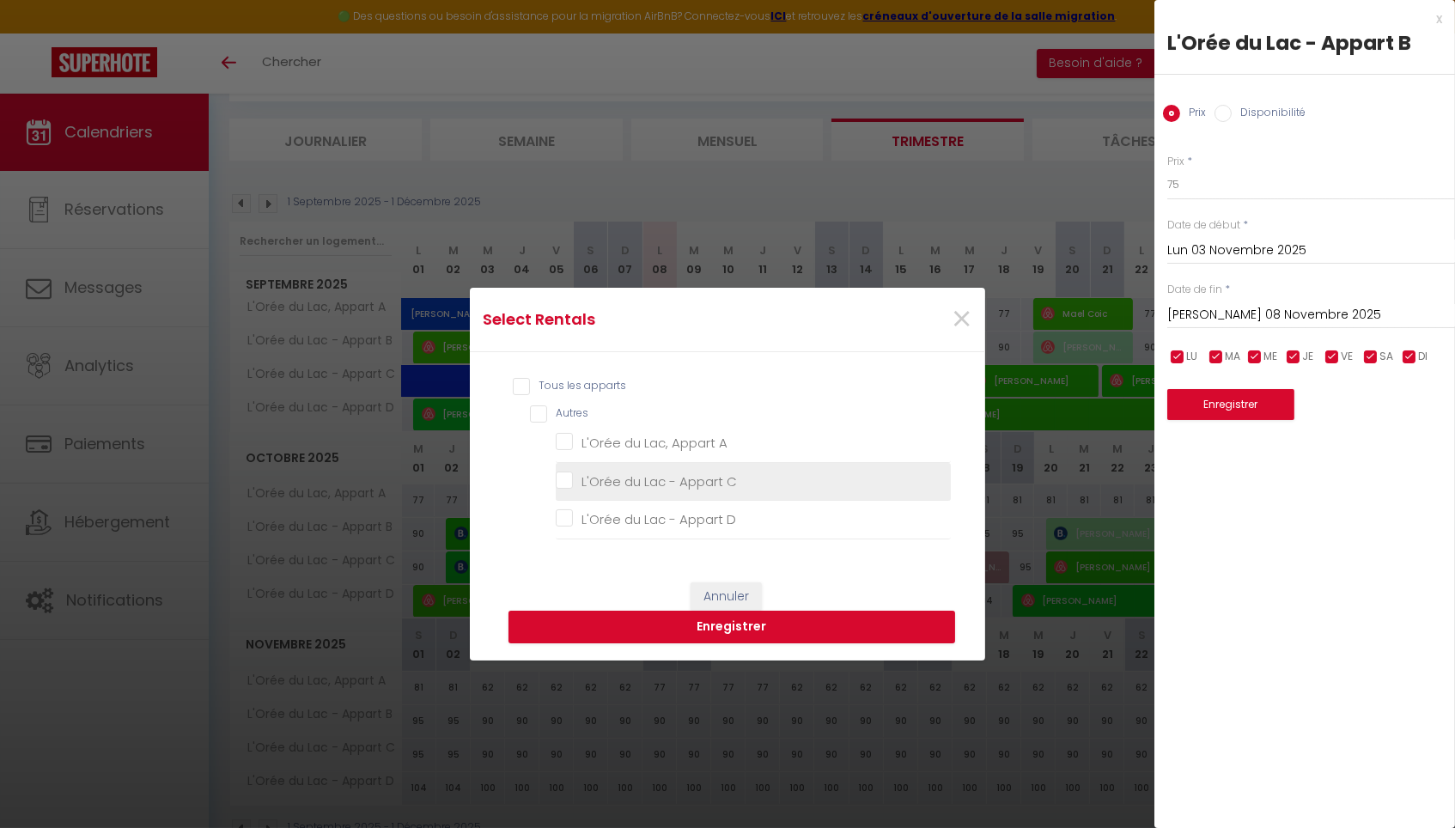
click at [562, 480] on C "L'Orée du Lac - Appart C" at bounding box center [753, 481] width 395 height 17
checkbox C "true"
checkbox A "false"
checkbox D "false"
click at [740, 630] on button "Enregistrer" at bounding box center [731, 627] width 447 height 33
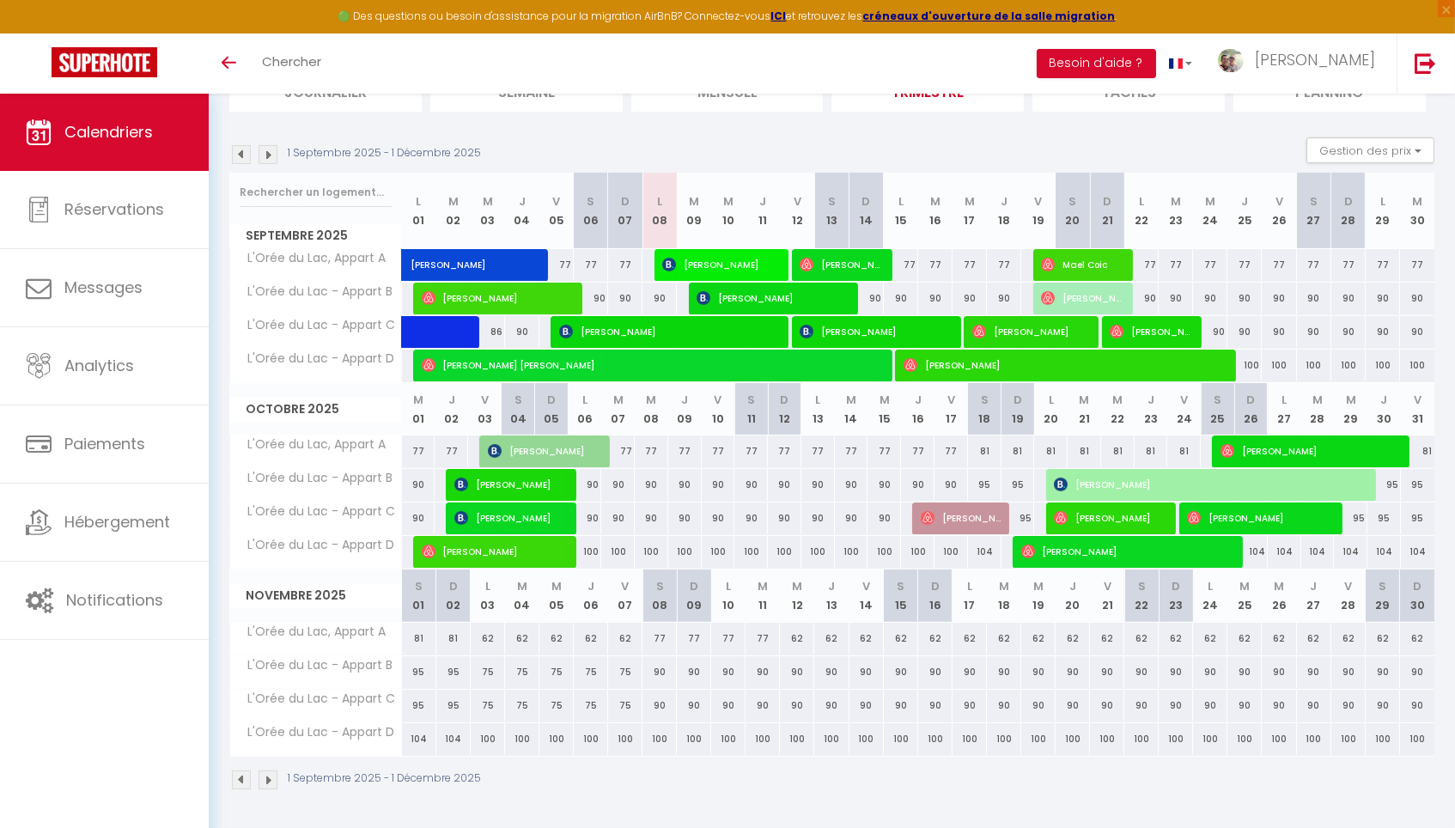
scroll to position [141, 0]
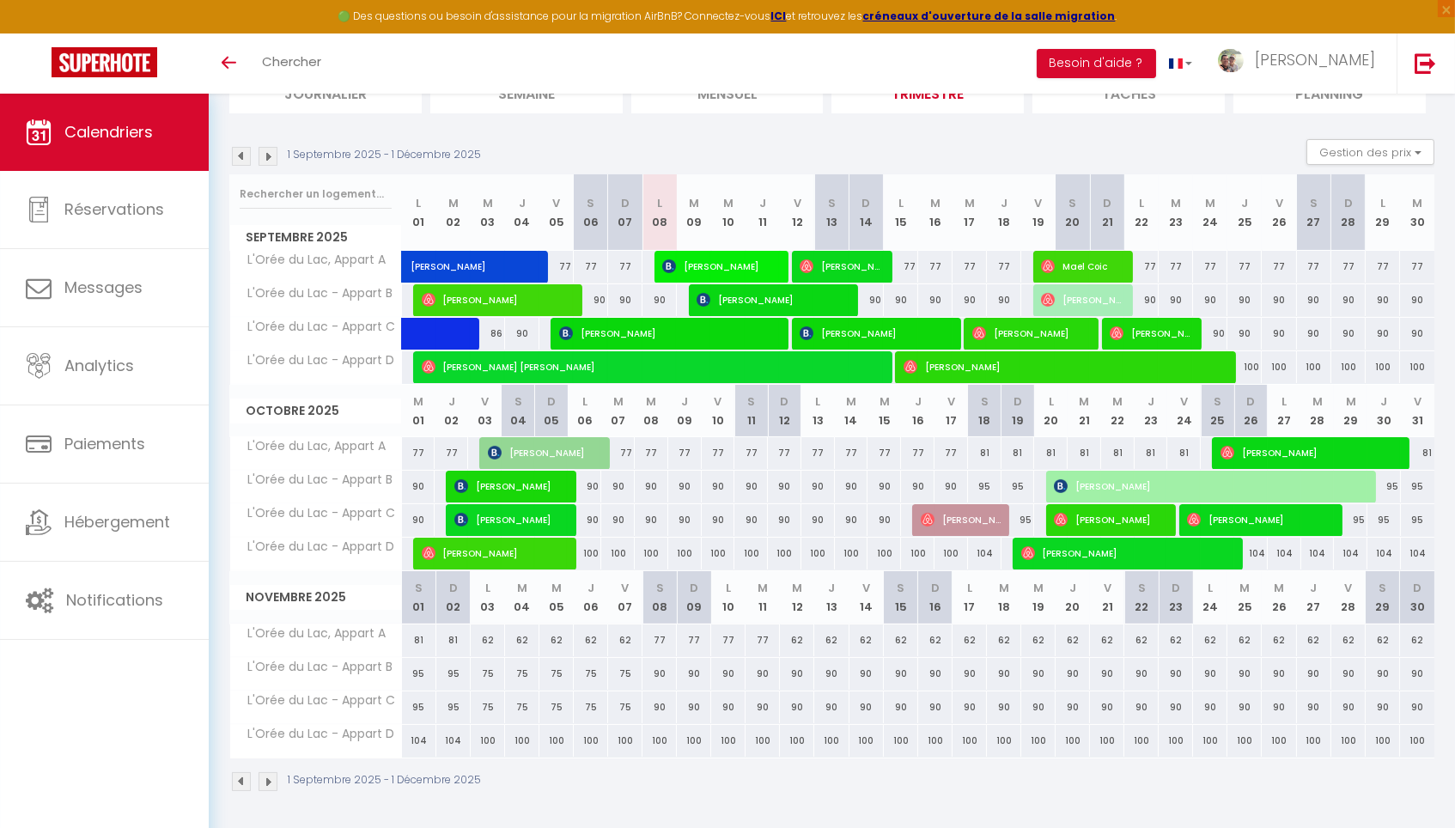
click at [797, 669] on div "90" at bounding box center [797, 674] width 34 height 32
type input "90"
type input "Mer 12 Novembre 2025"
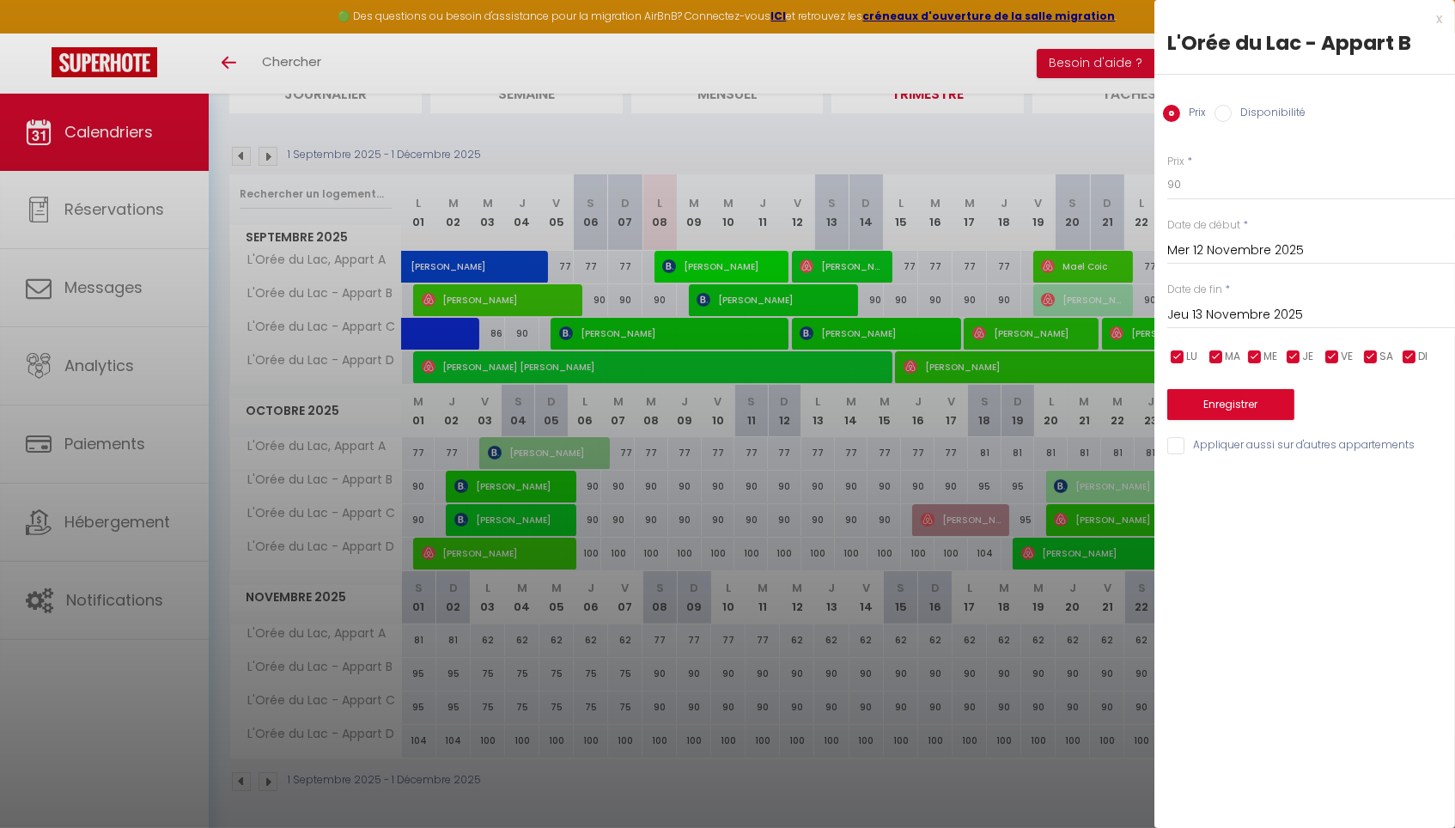
click at [1241, 317] on input "Jeu 13 Novembre 2025" at bounding box center [1311, 315] width 288 height 22
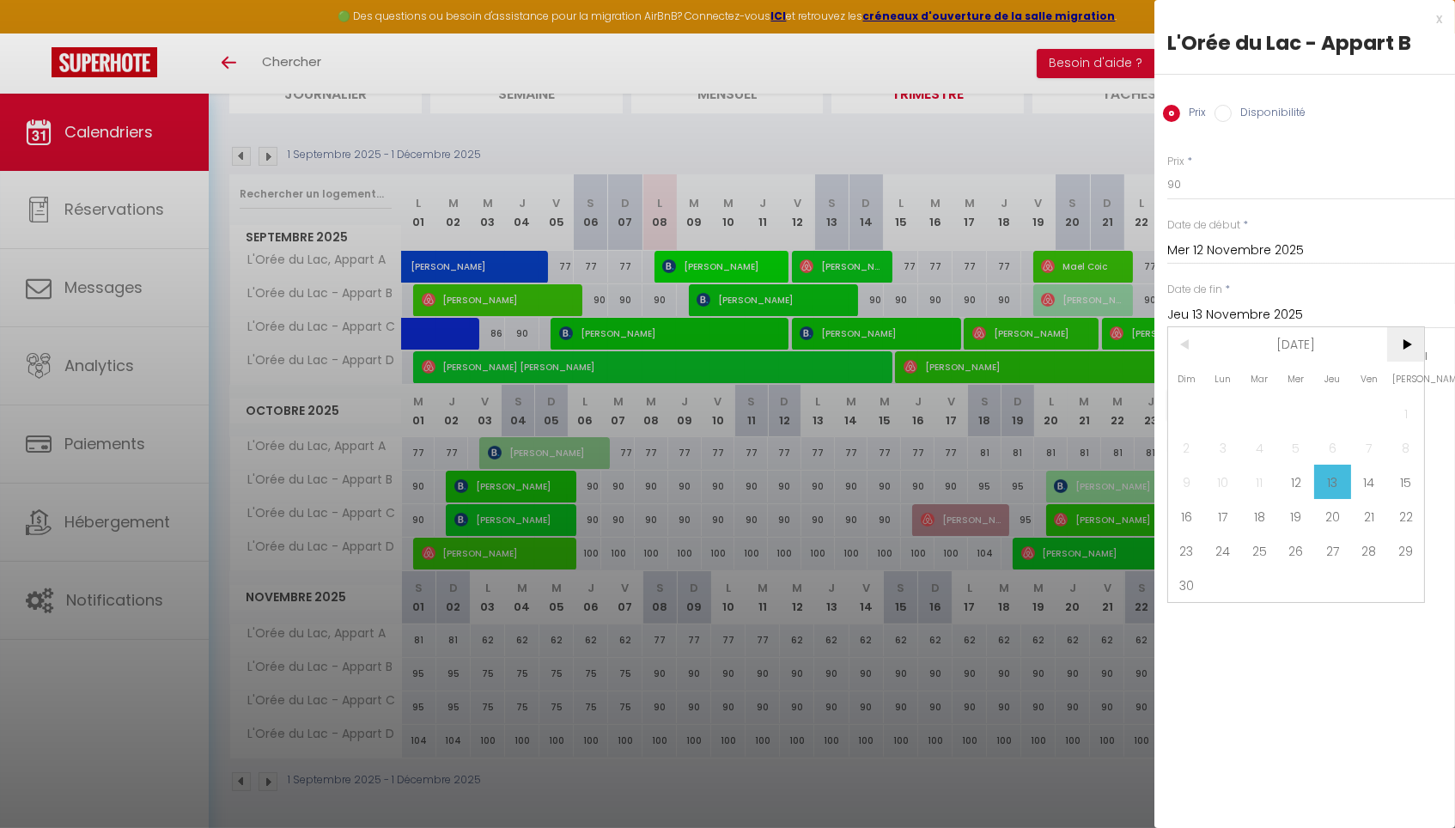
click at [1405, 334] on span ">" at bounding box center [1405, 344] width 37 height 34
click at [1394, 479] on span "20" at bounding box center [1405, 482] width 37 height 34
type input "Sam 20 Décembre 2025"
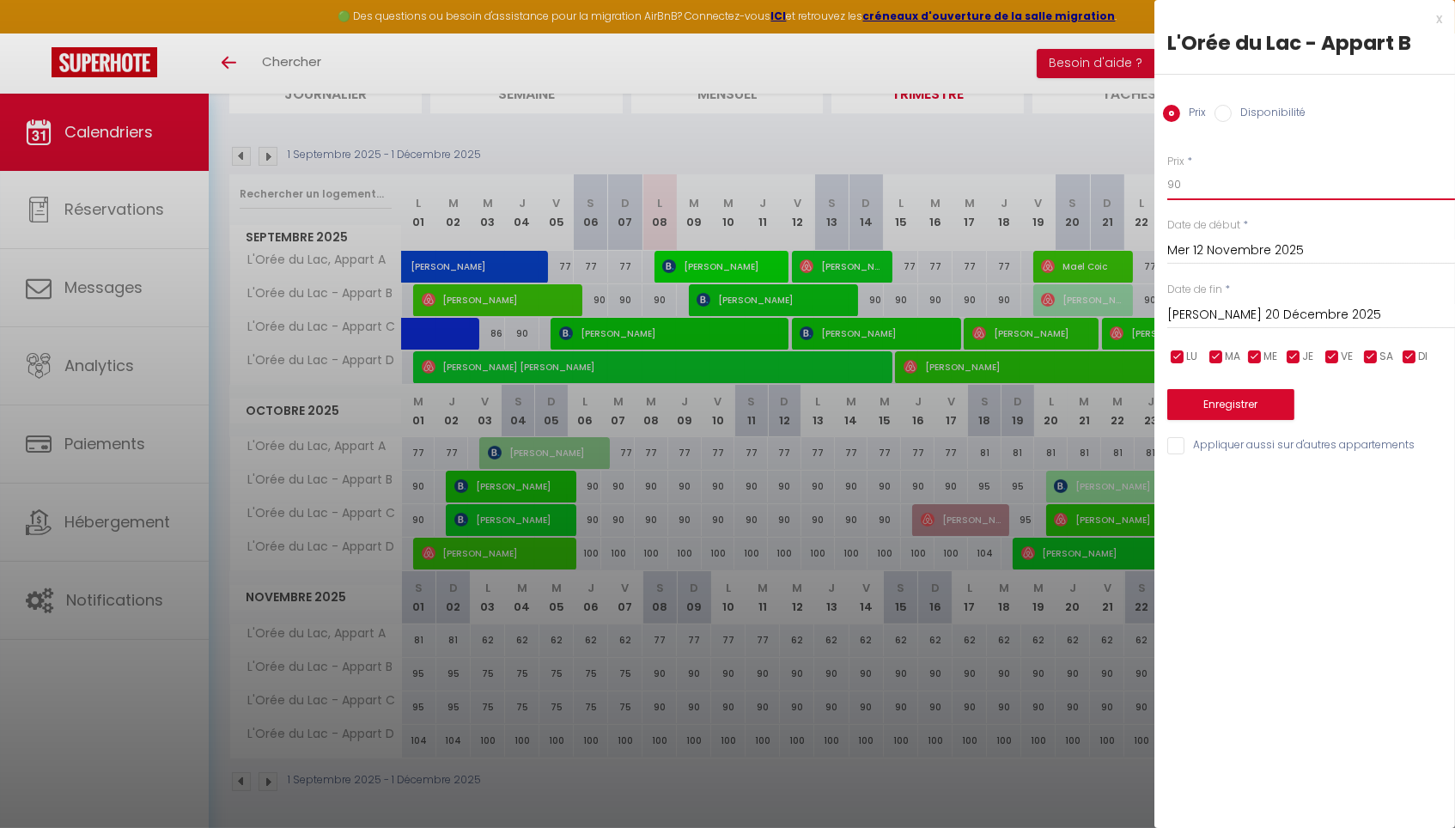
click at [1200, 170] on input "90" at bounding box center [1311, 184] width 288 height 31
type input "9"
type input "75"
click at [1172, 449] on input "Appliquer aussi sur d'autres appartements" at bounding box center [1311, 445] width 288 height 17
checkbox input "true"
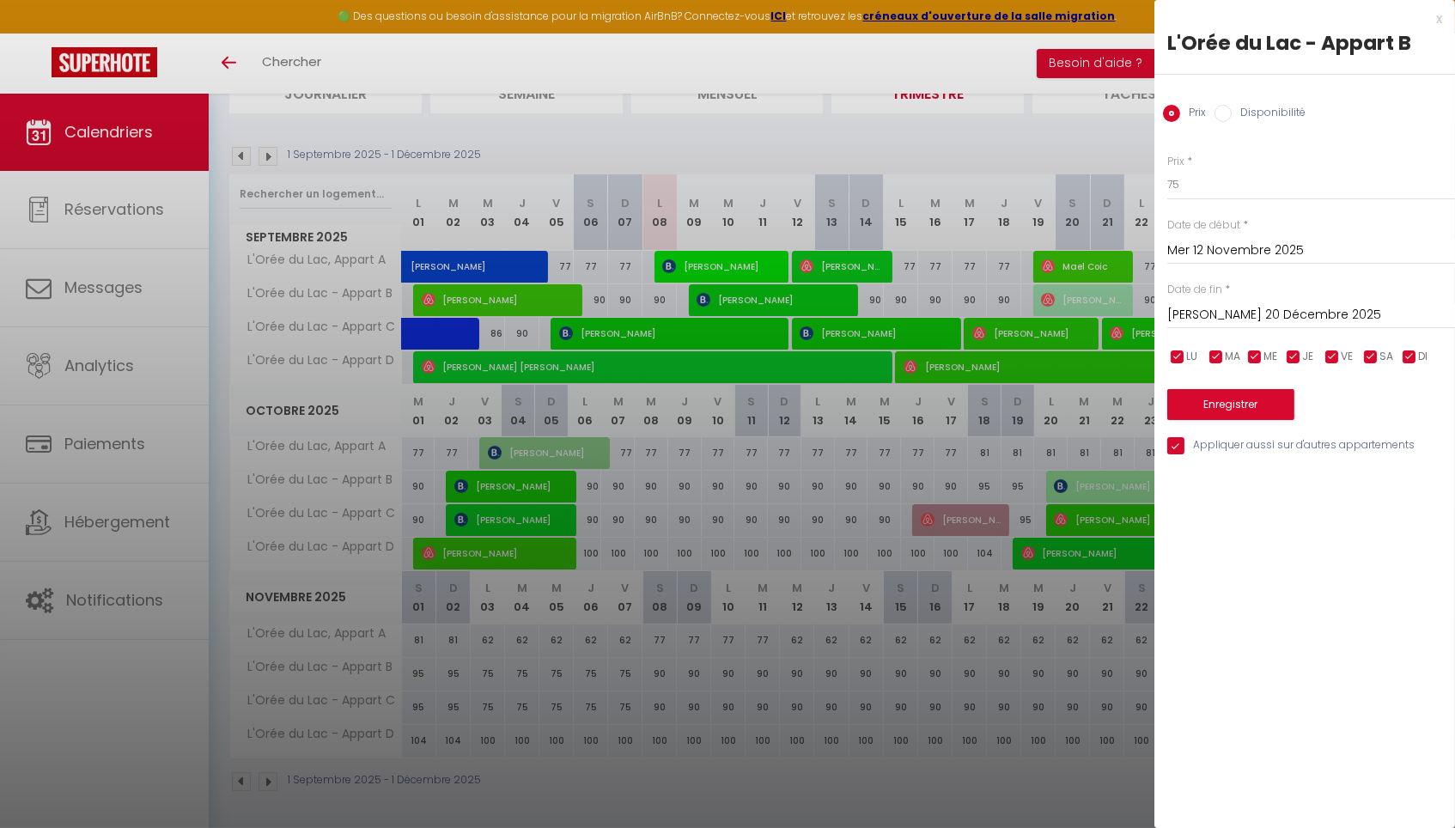
click at [1197, 411] on button "Enregistrer" at bounding box center [1230, 404] width 127 height 31
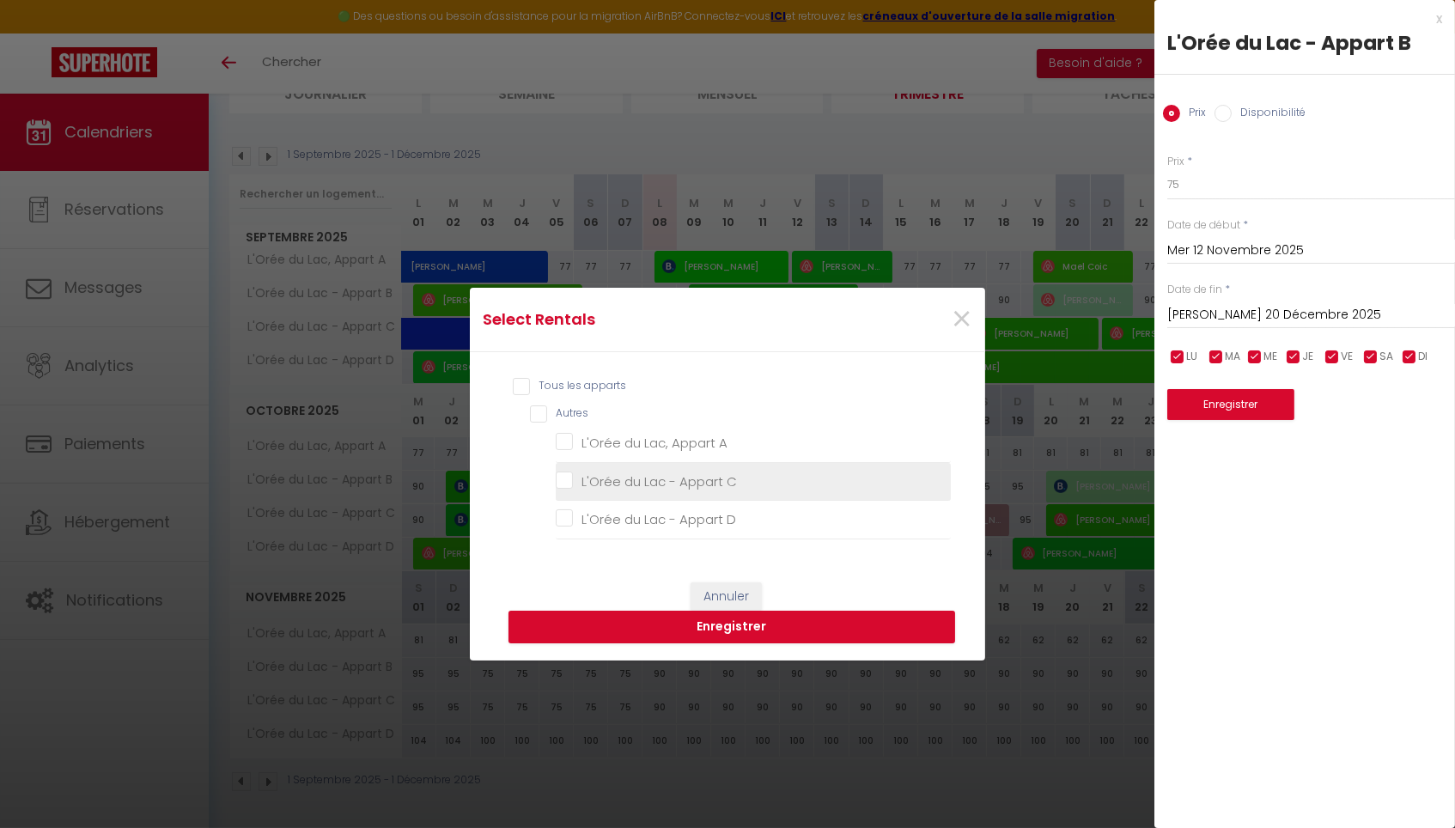
click at [562, 488] on C "L'Orée du Lac - Appart C" at bounding box center [753, 481] width 395 height 17
checkbox C "true"
checkbox A "false"
checkbox D "false"
click at [628, 628] on button "Enregistrer" at bounding box center [731, 627] width 447 height 33
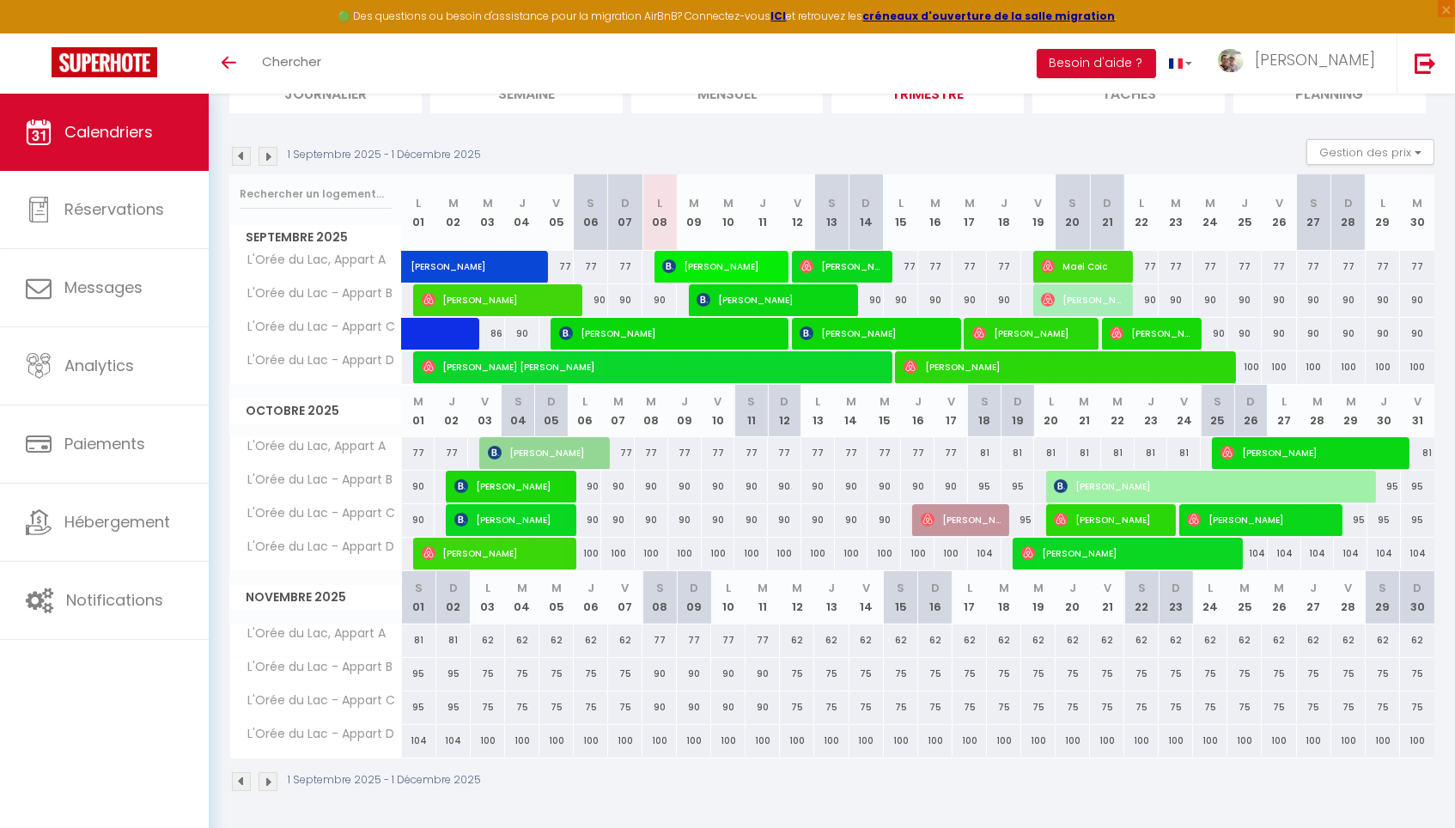
click at [489, 740] on div "100" at bounding box center [488, 741] width 34 height 32
type input "100"
type input "Lun 03 Novembre 2025"
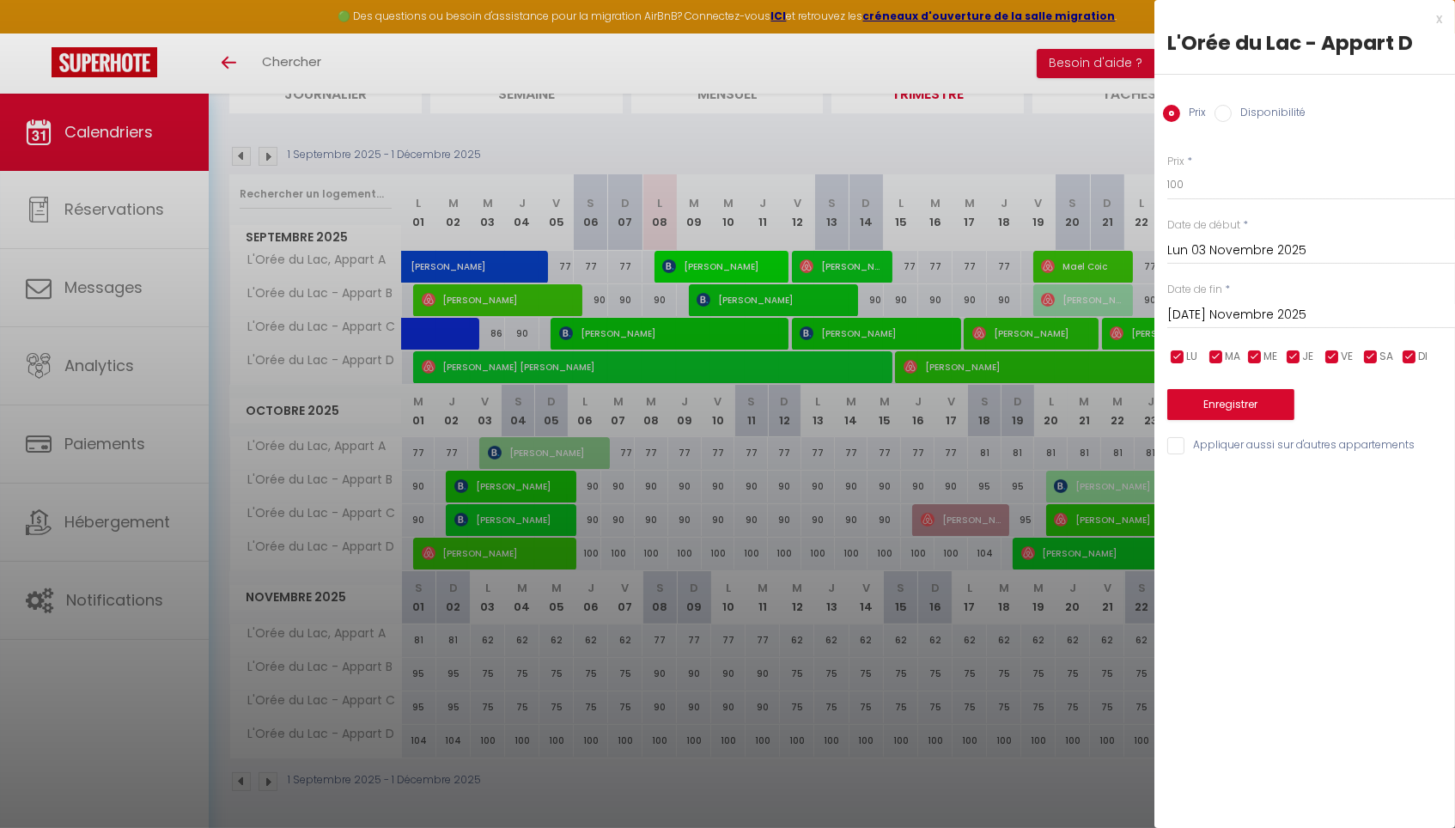
click at [1250, 312] on input "Mar 04 Novembre 2025" at bounding box center [1311, 315] width 288 height 22
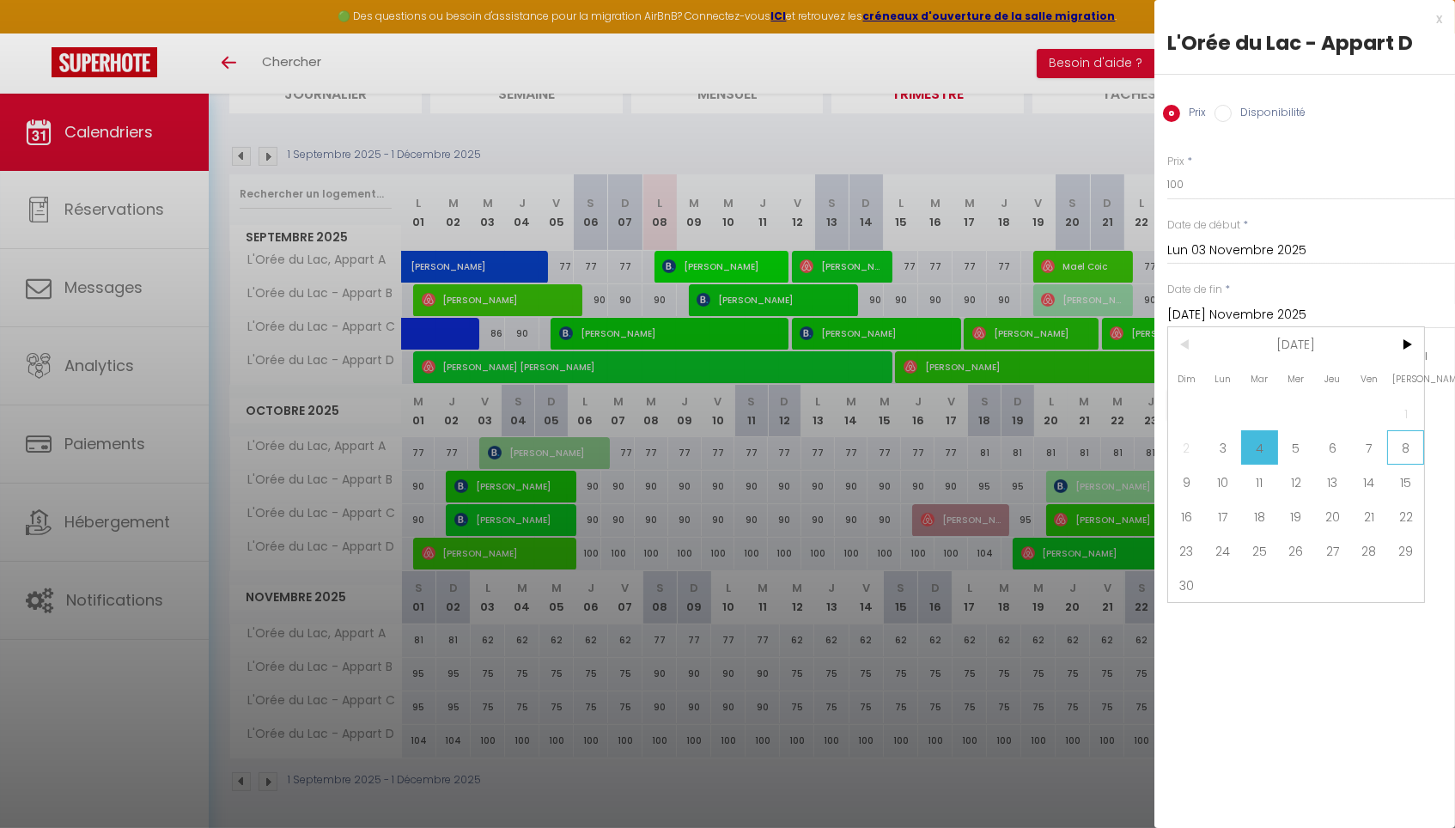
click at [1411, 455] on span "8" at bounding box center [1405, 447] width 37 height 34
type input "Sam 08 Novembre 2025"
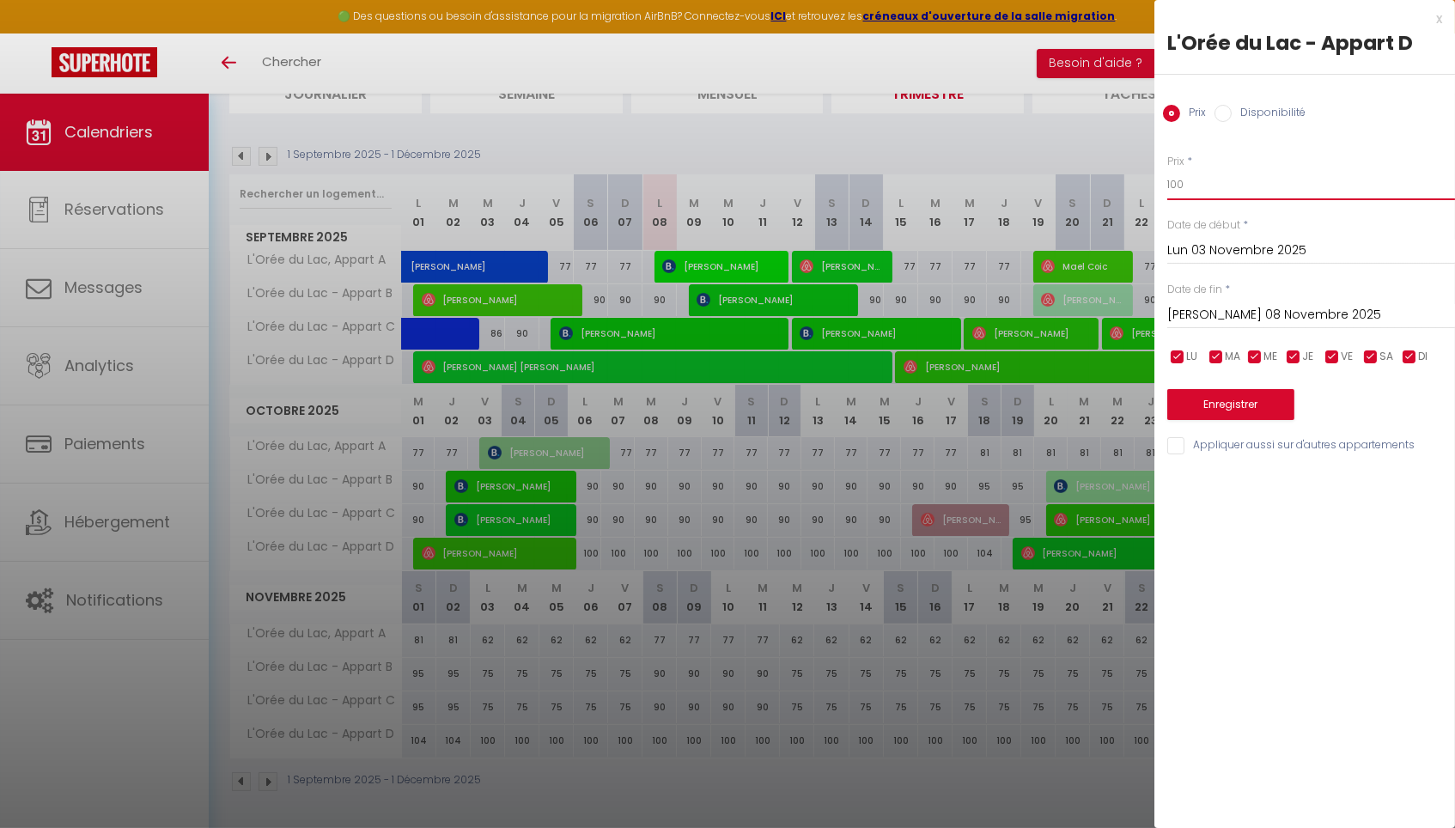
click at [1210, 198] on input "100" at bounding box center [1311, 184] width 288 height 31
type input "1"
type input "85"
click at [1253, 398] on button "Enregistrer" at bounding box center [1230, 404] width 127 height 31
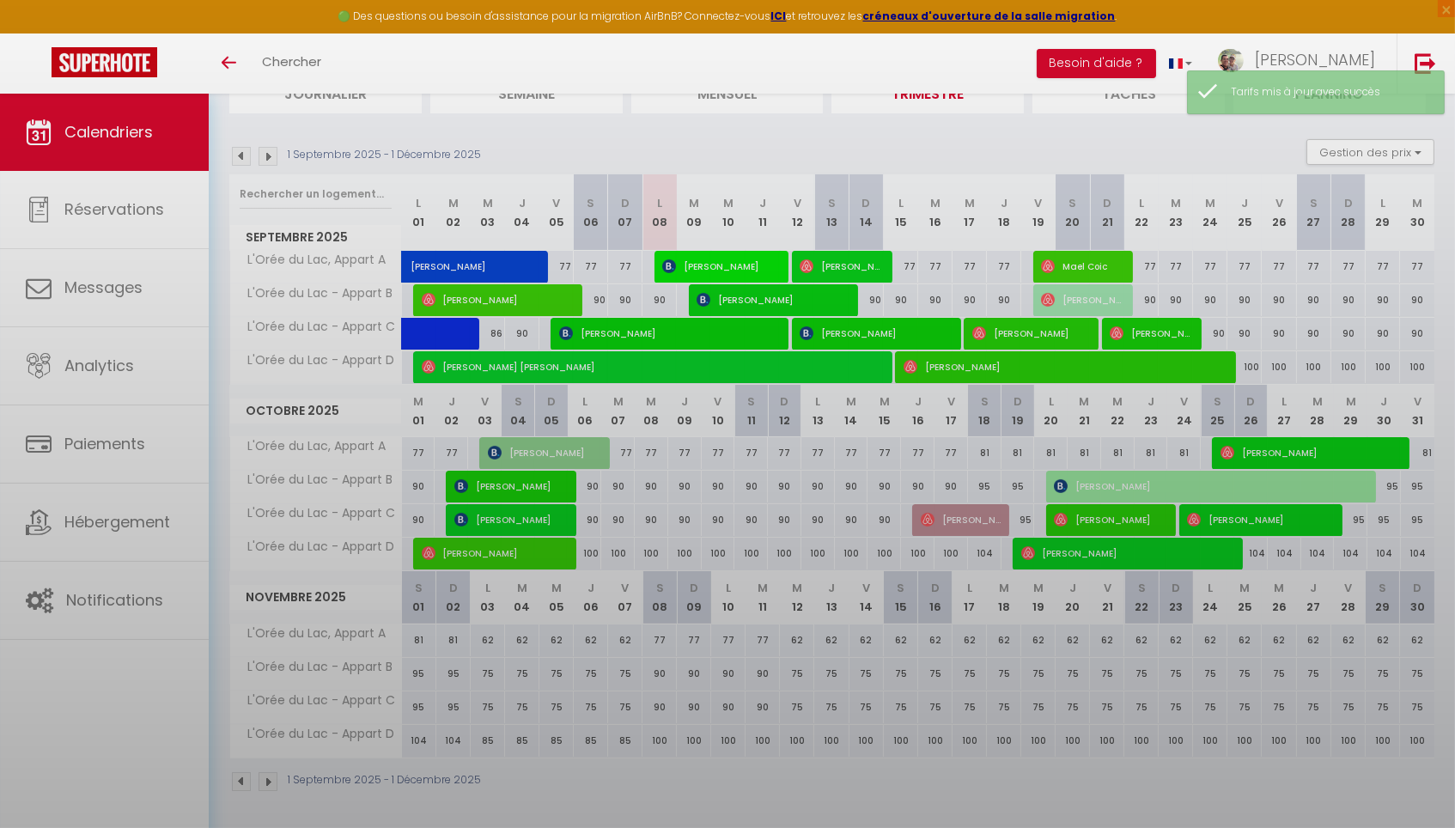
scroll to position [94, 0]
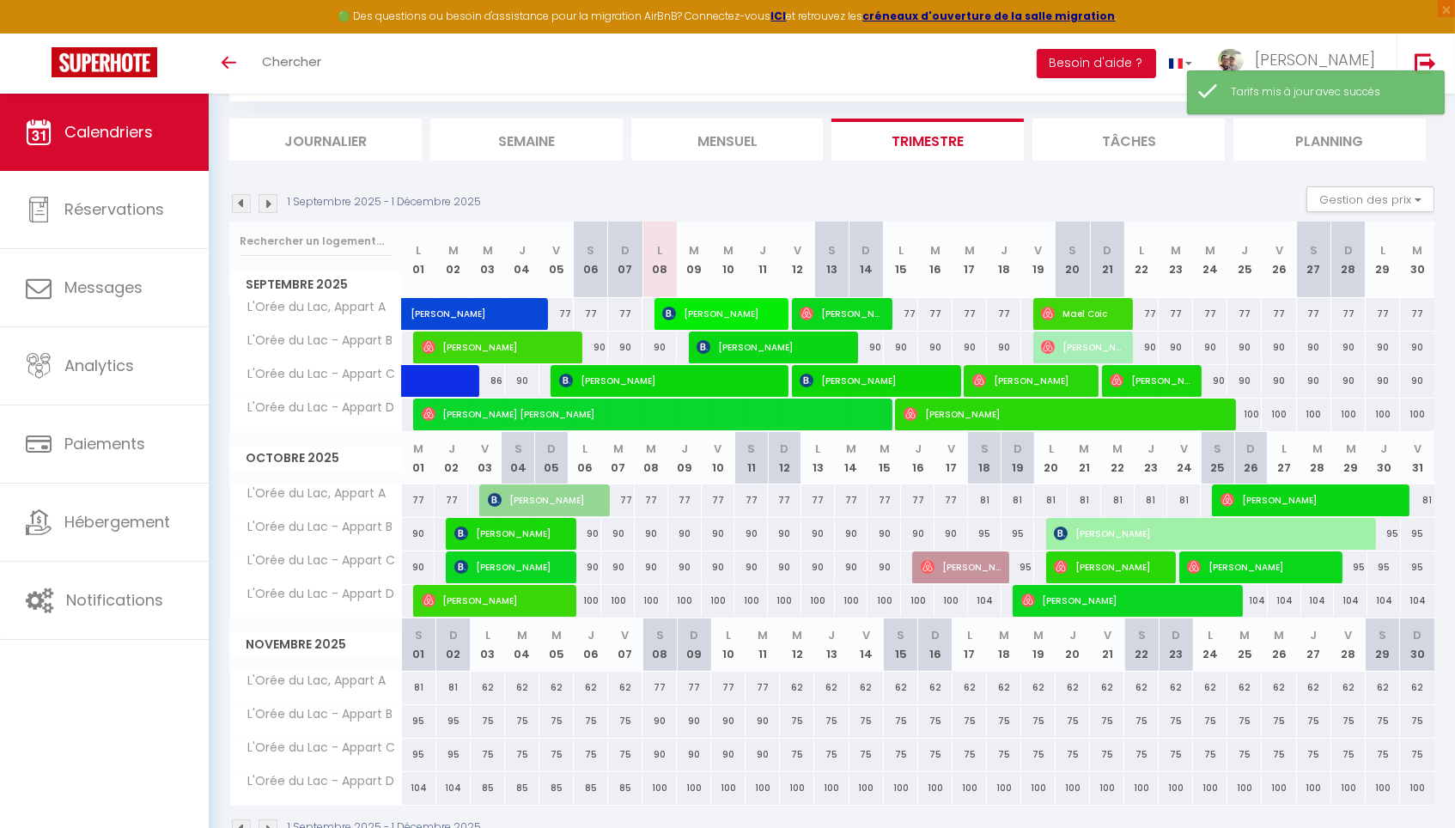
click at [798, 782] on div "100" at bounding box center [797, 788] width 34 height 32
type input "100"
type input "Mer 12 Novembre 2025"
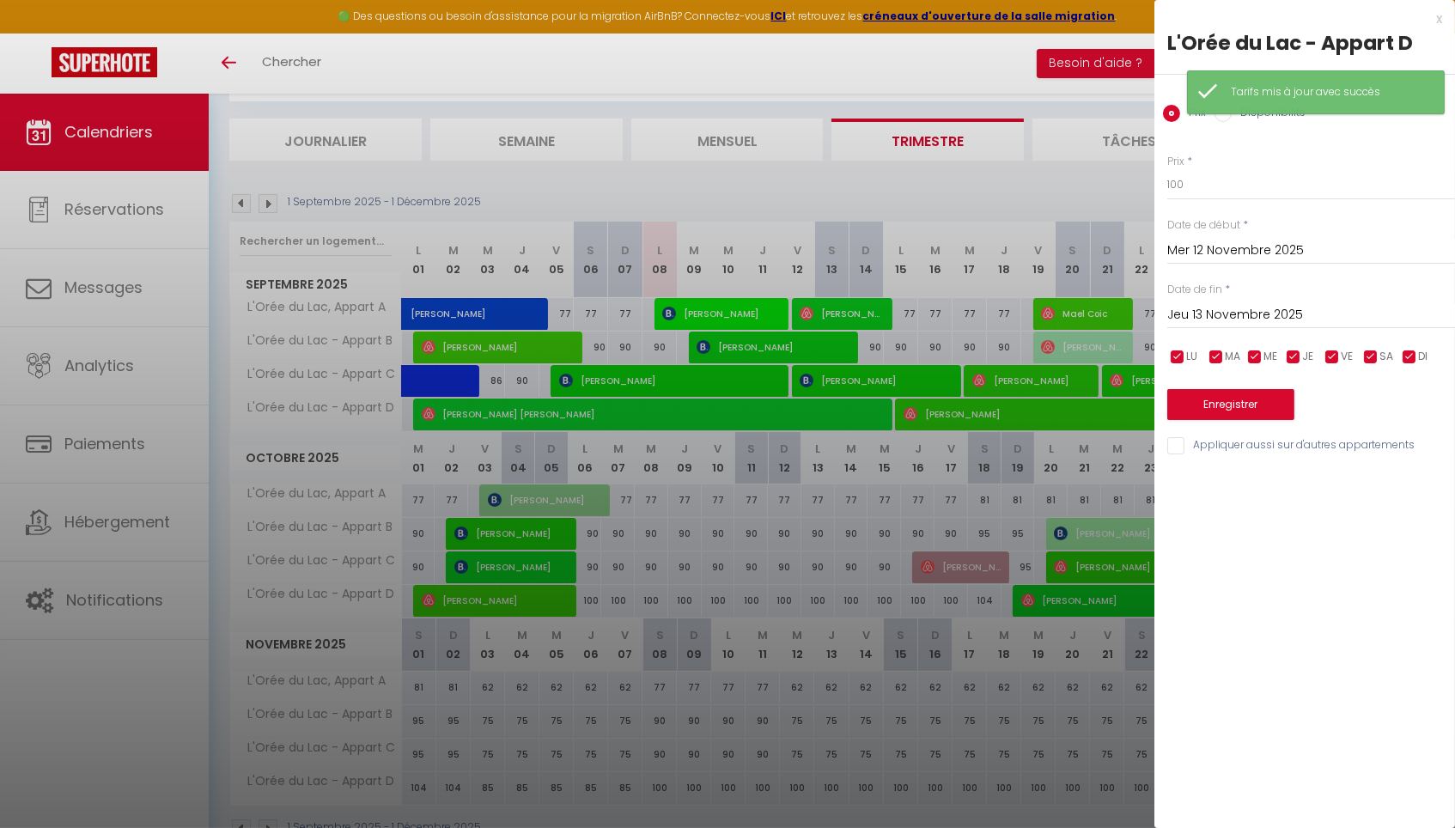
click at [1278, 317] on input "Jeu 13 Novembre 2025" at bounding box center [1311, 315] width 288 height 22
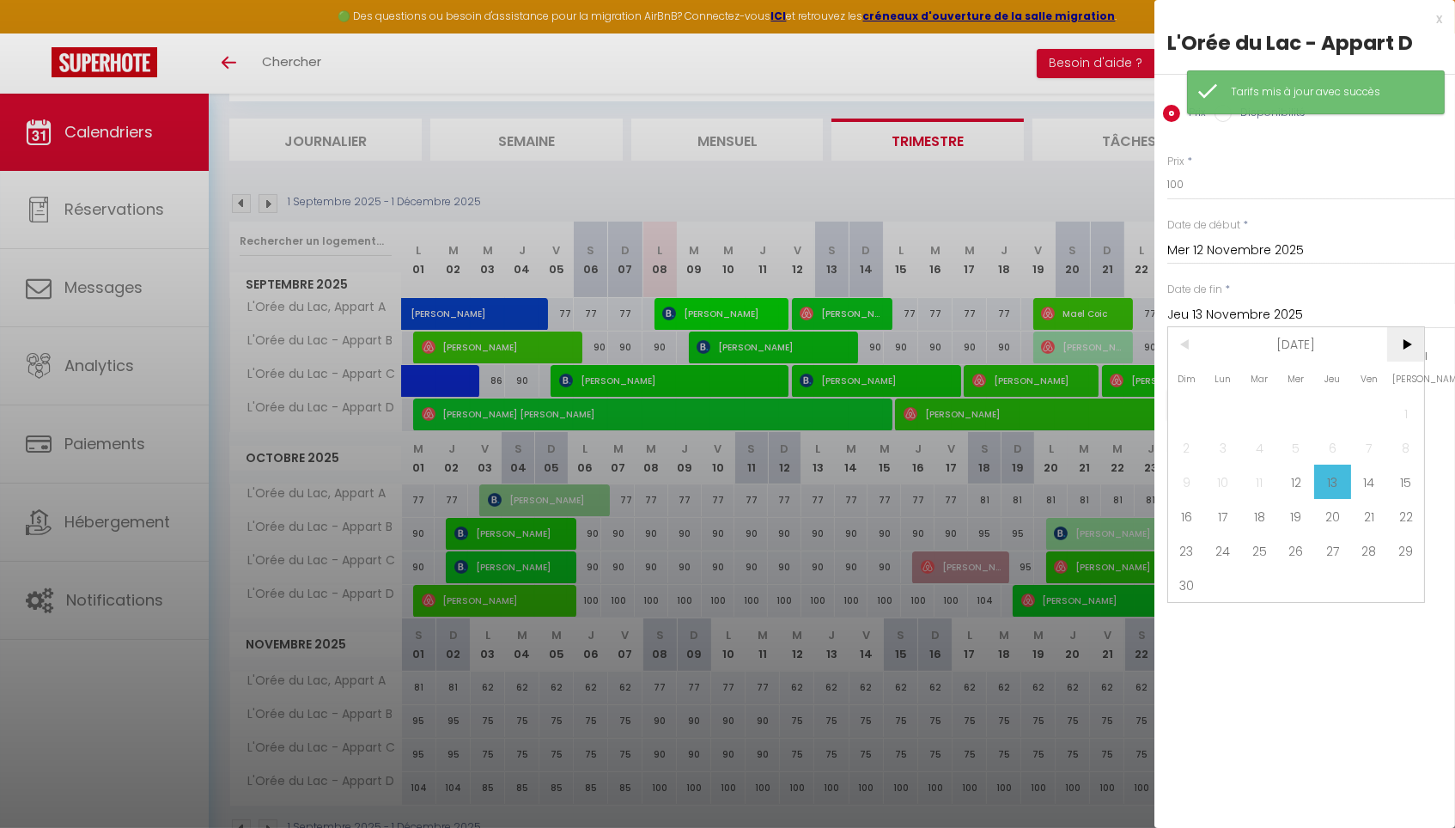
click at [1411, 347] on span ">" at bounding box center [1405, 344] width 37 height 34
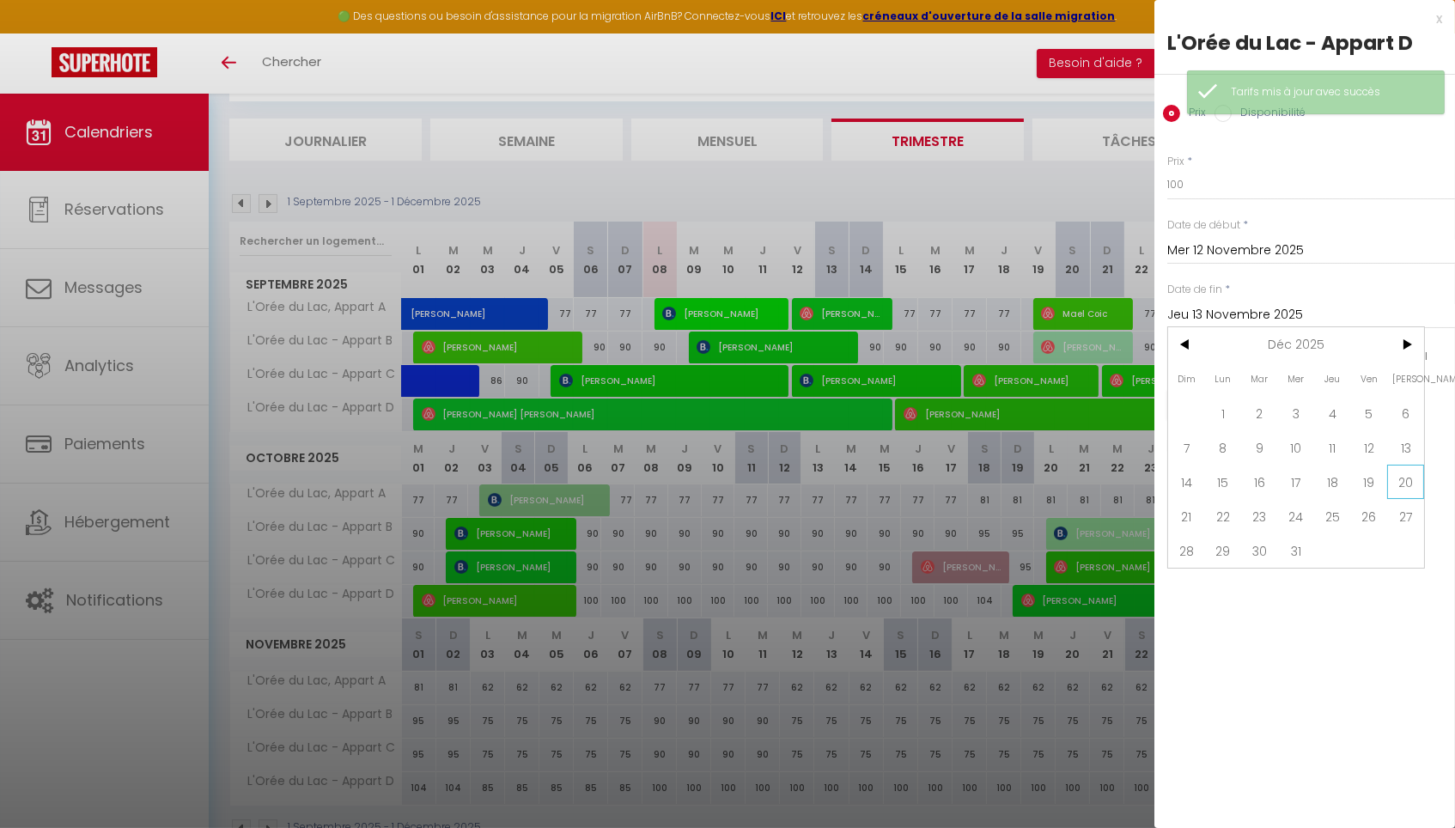
click at [1395, 483] on span "20" at bounding box center [1405, 482] width 37 height 34
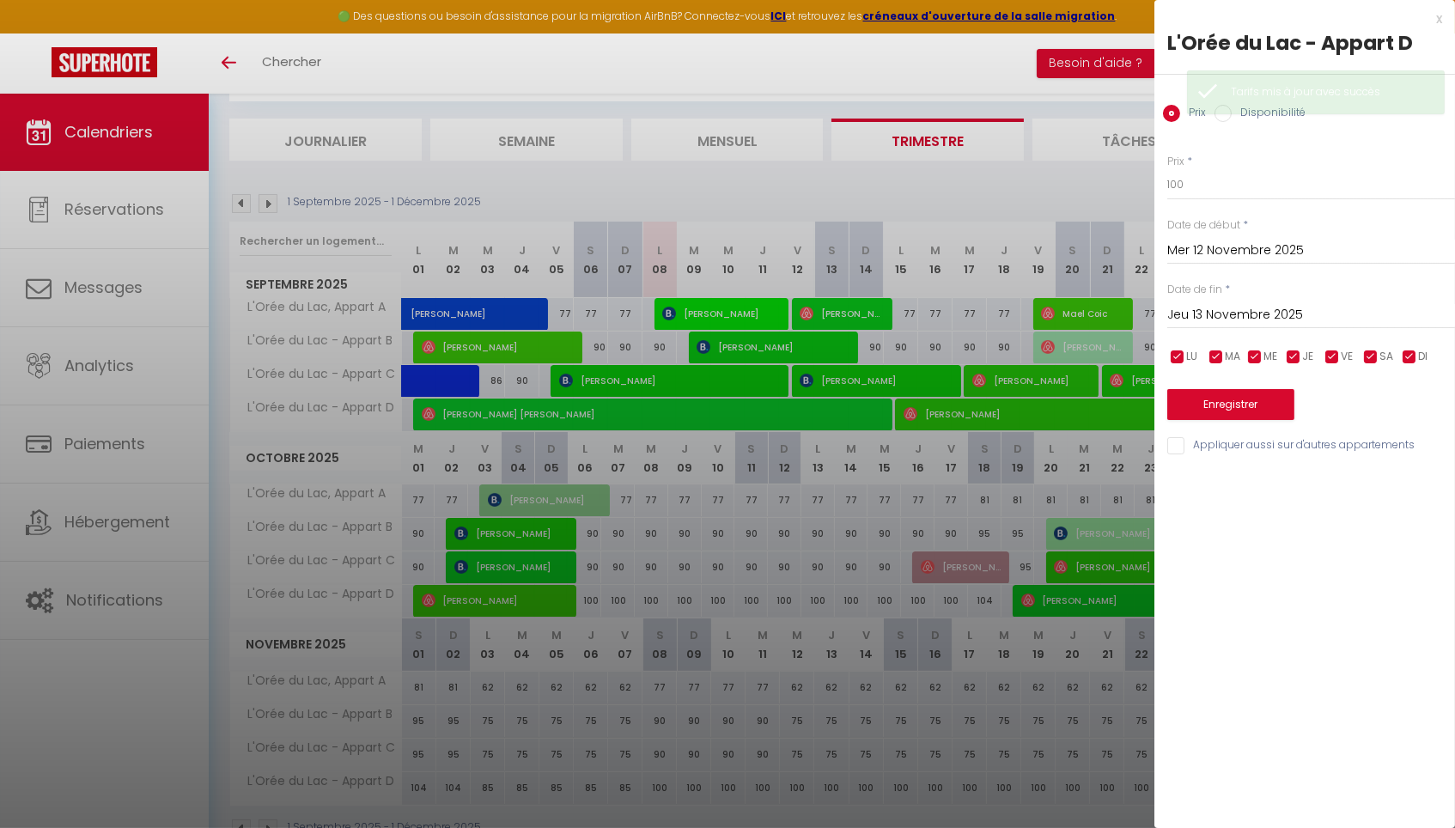
type input "Sam 20 Décembre 2025"
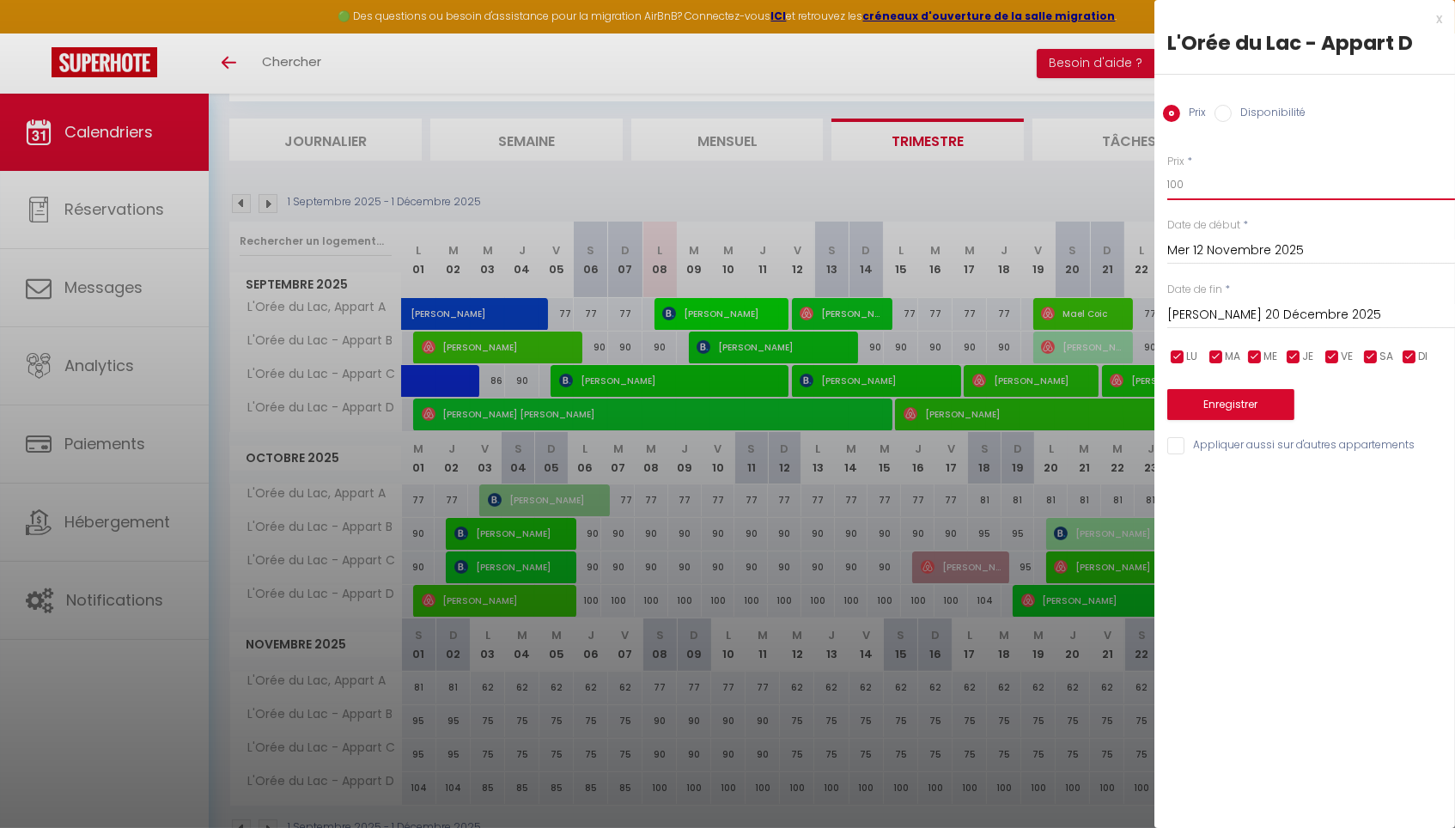
click at [1209, 188] on input "100" at bounding box center [1311, 184] width 288 height 31
type input "1"
type input "85"
click at [1226, 403] on button "Enregistrer" at bounding box center [1230, 404] width 127 height 31
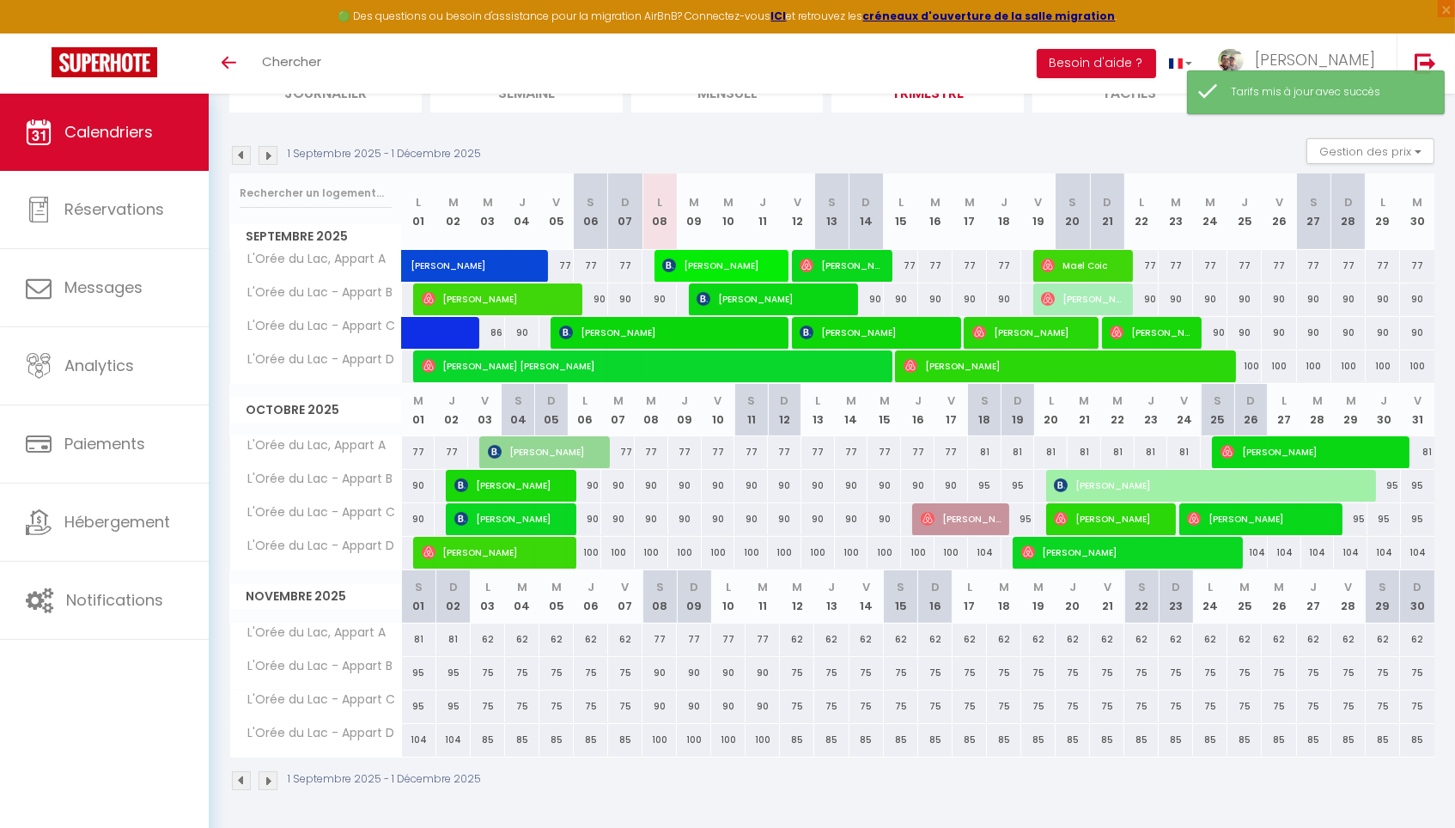
scroll to position [141, 0]
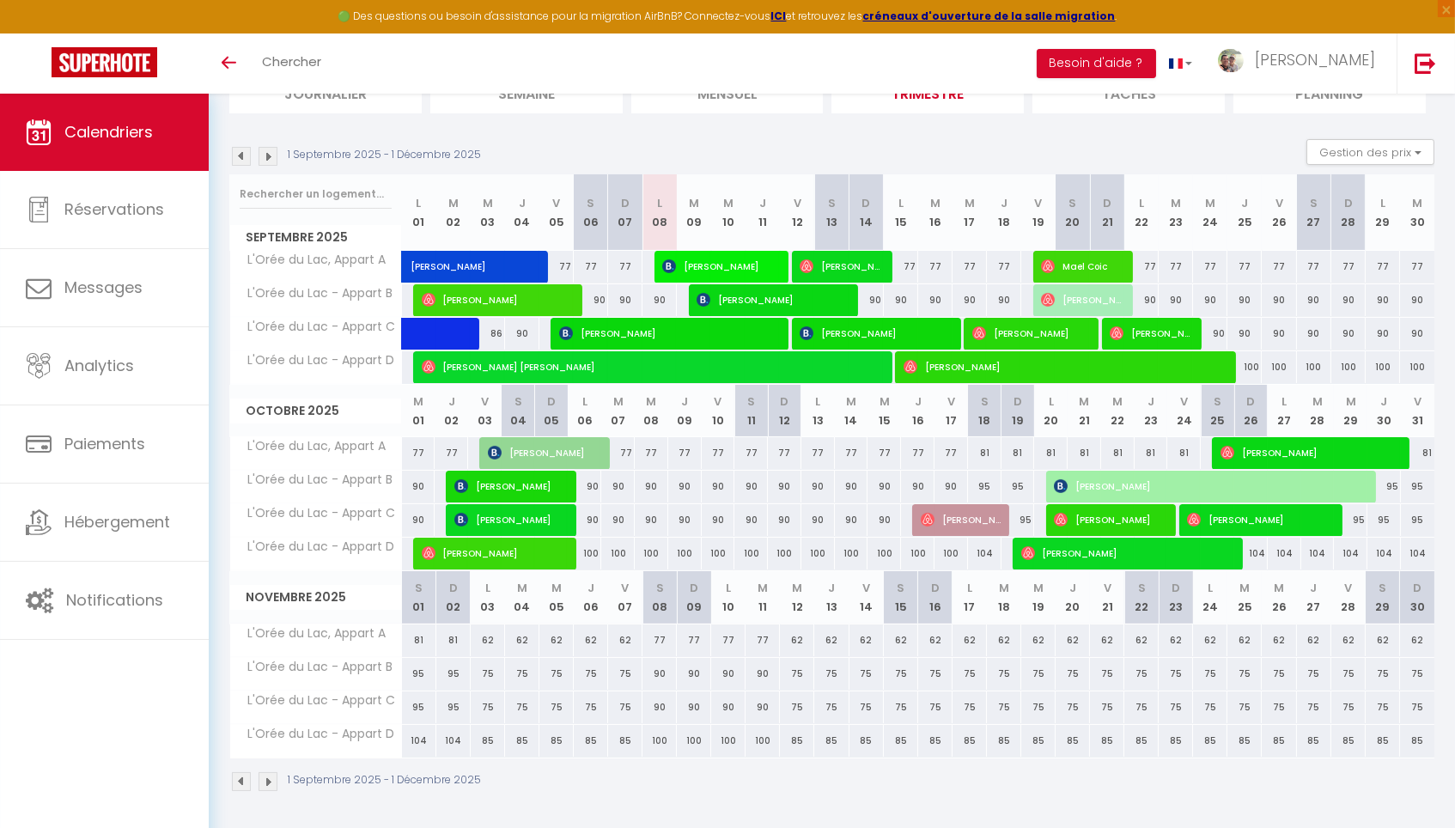
click at [271, 156] on img at bounding box center [267, 156] width 19 height 19
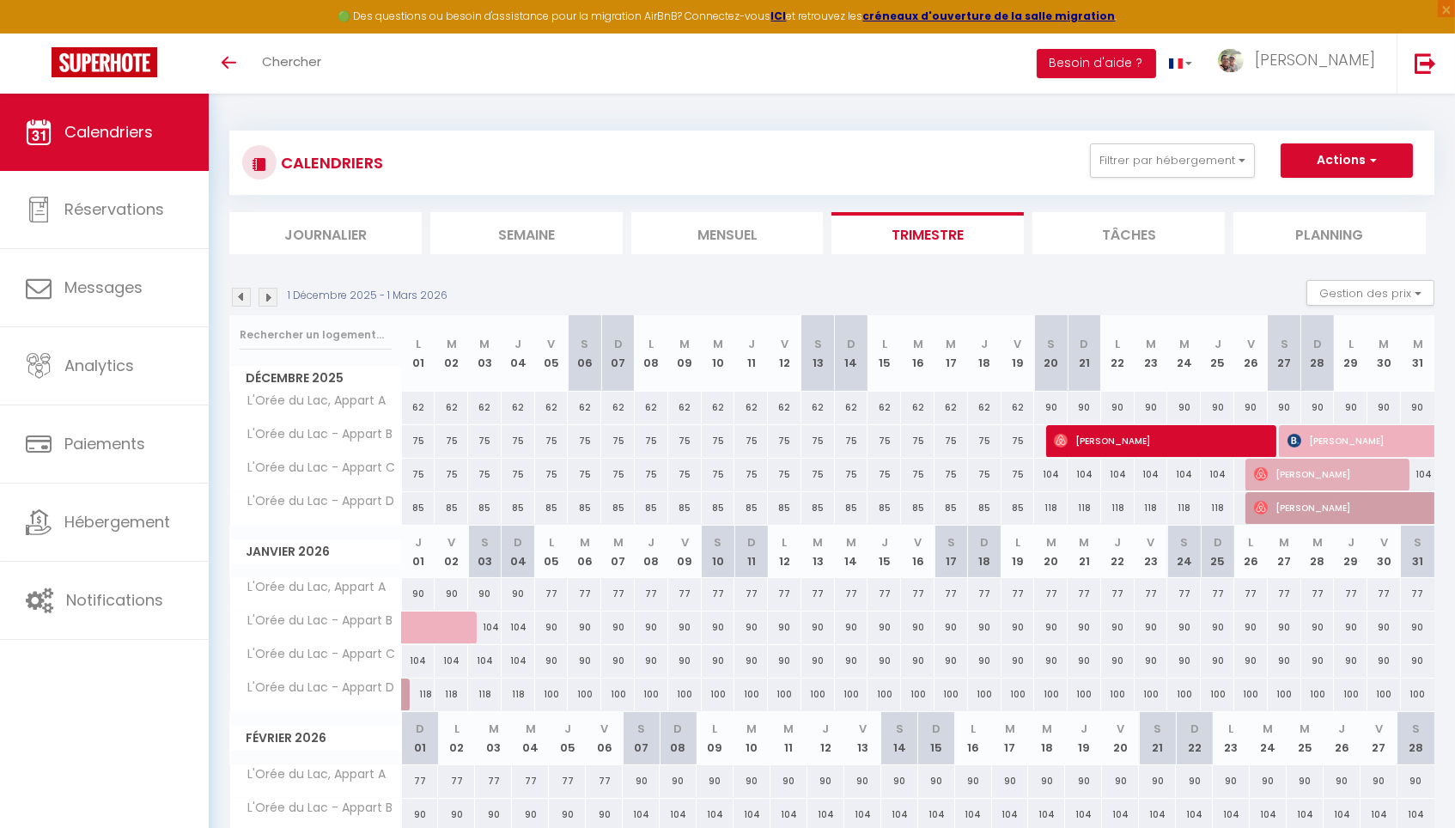
scroll to position [0, 0]
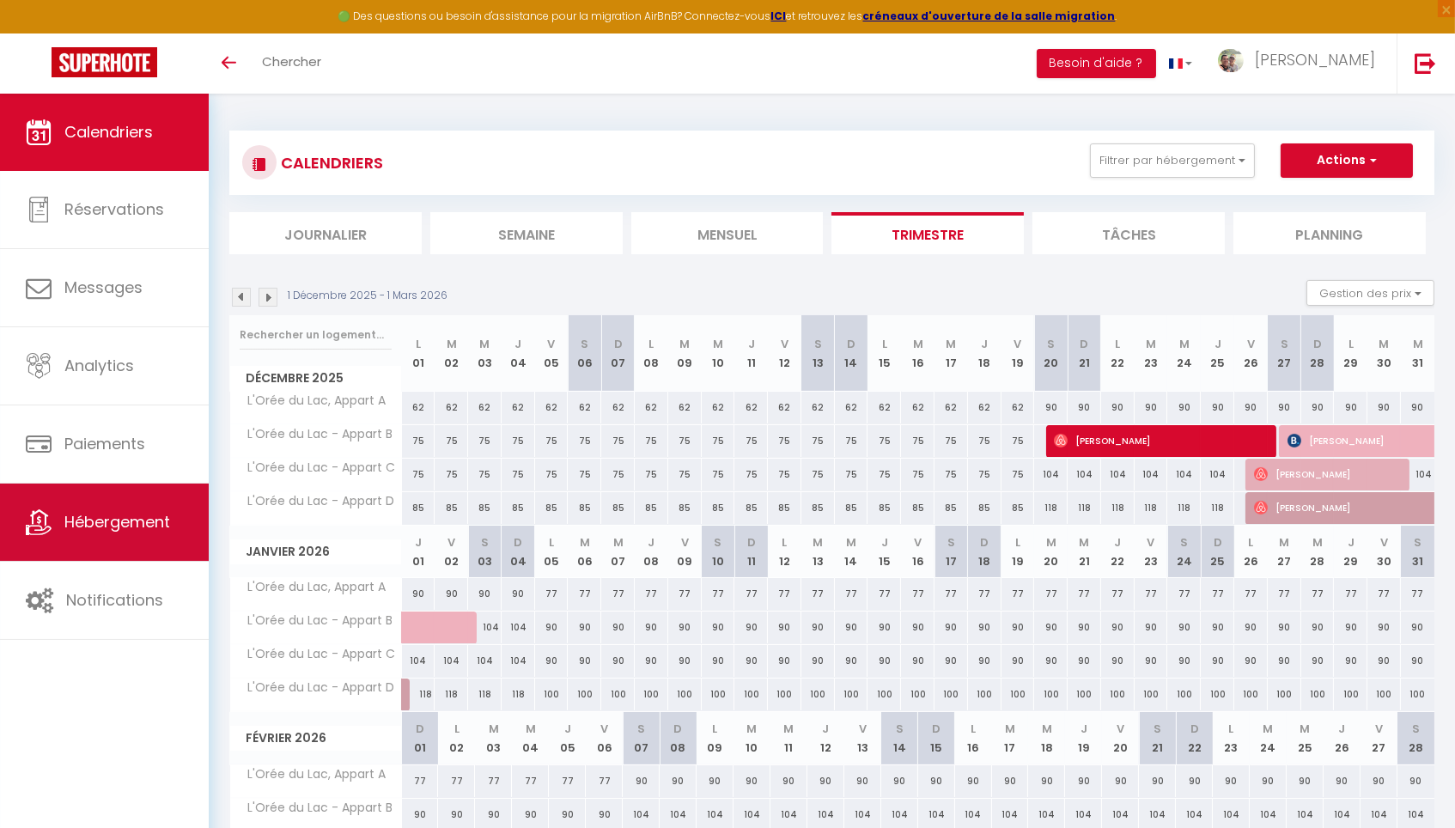
click at [158, 504] on link "Hébergement" at bounding box center [104, 522] width 209 height 77
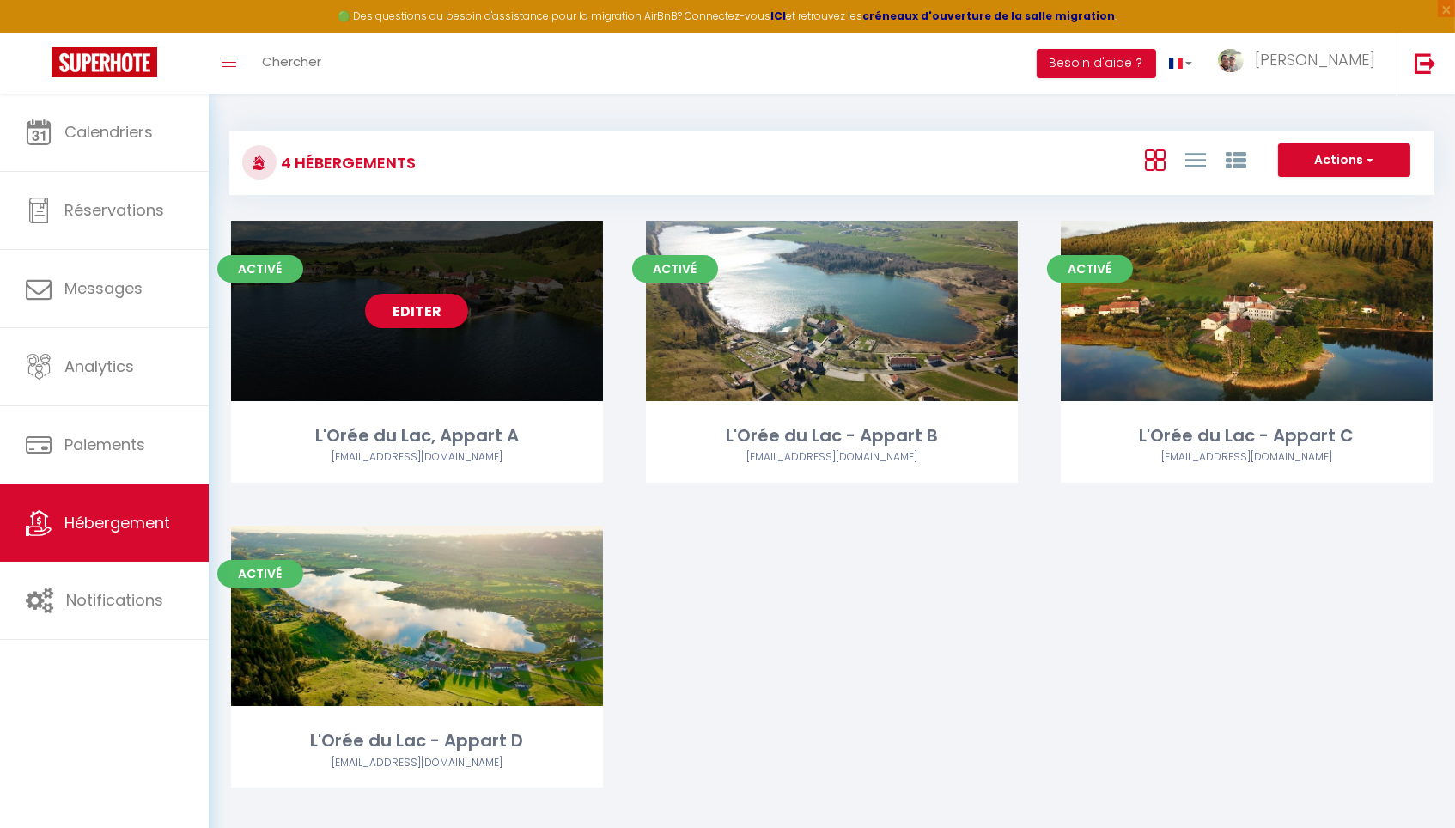
click at [442, 332] on div "Editer" at bounding box center [417, 311] width 372 height 180
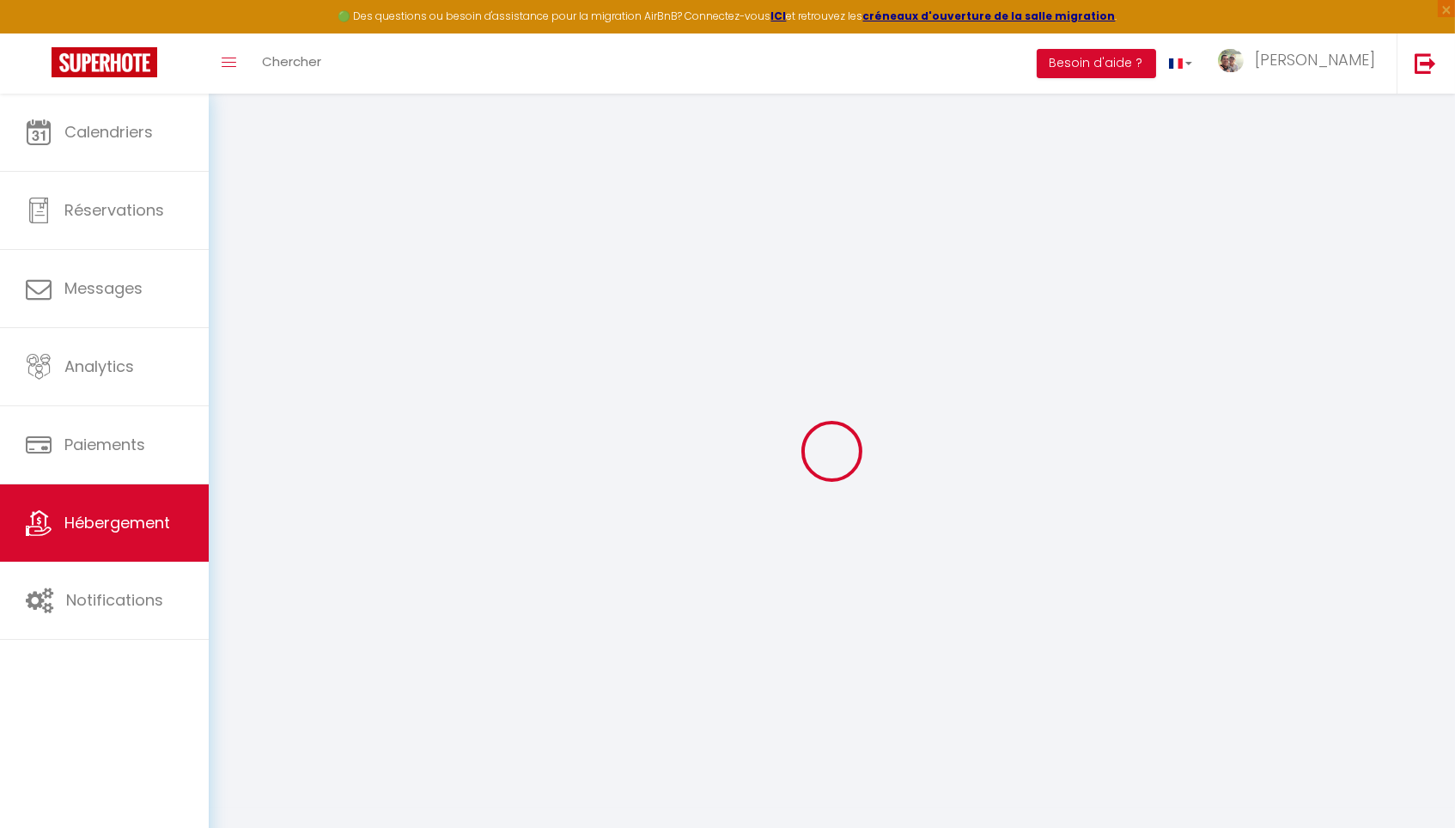
select select "+ 22 %"
select select
checkbox input "false"
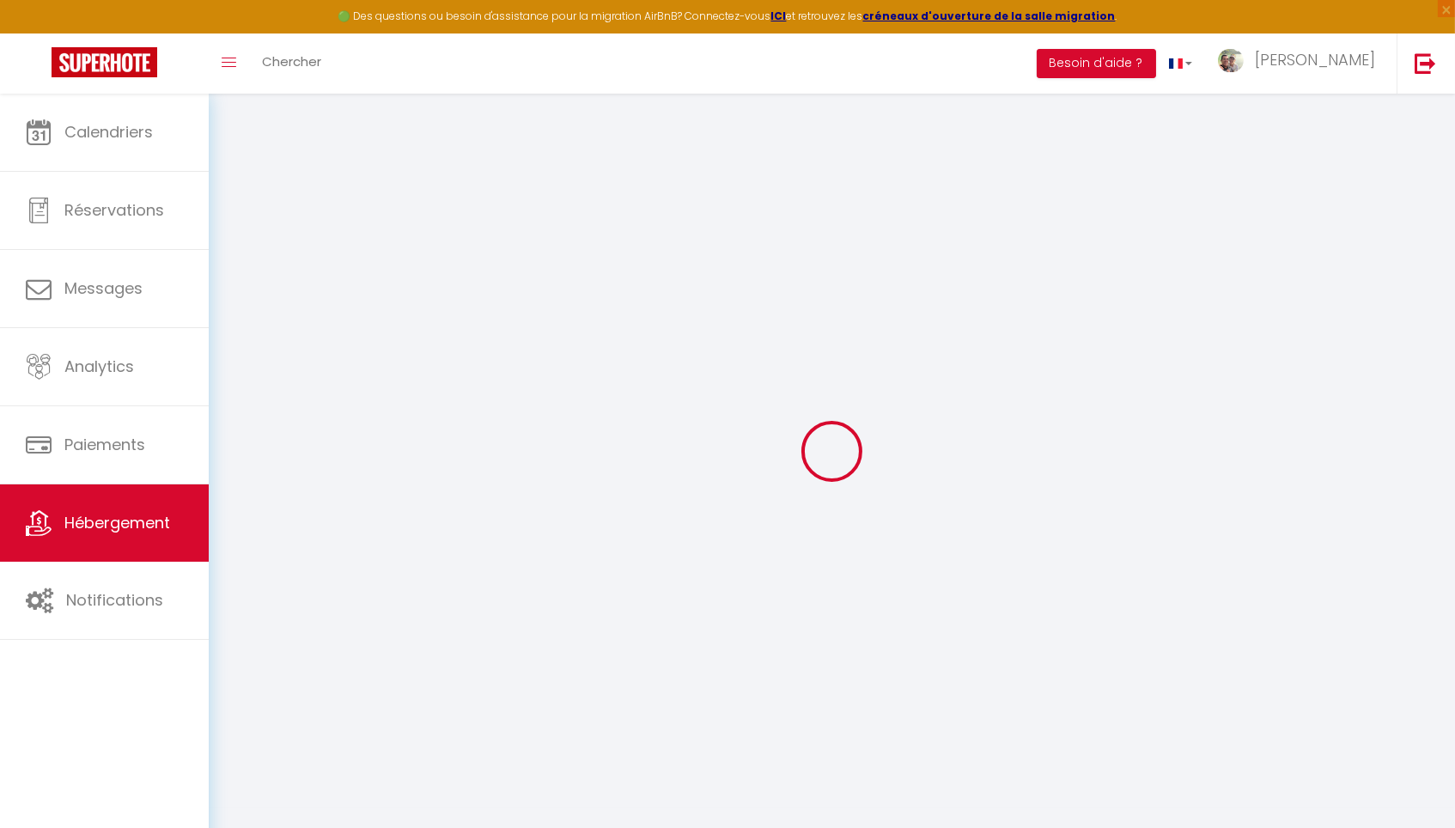
checkbox input "false"
select select "16:00"
select select
select select "10:00"
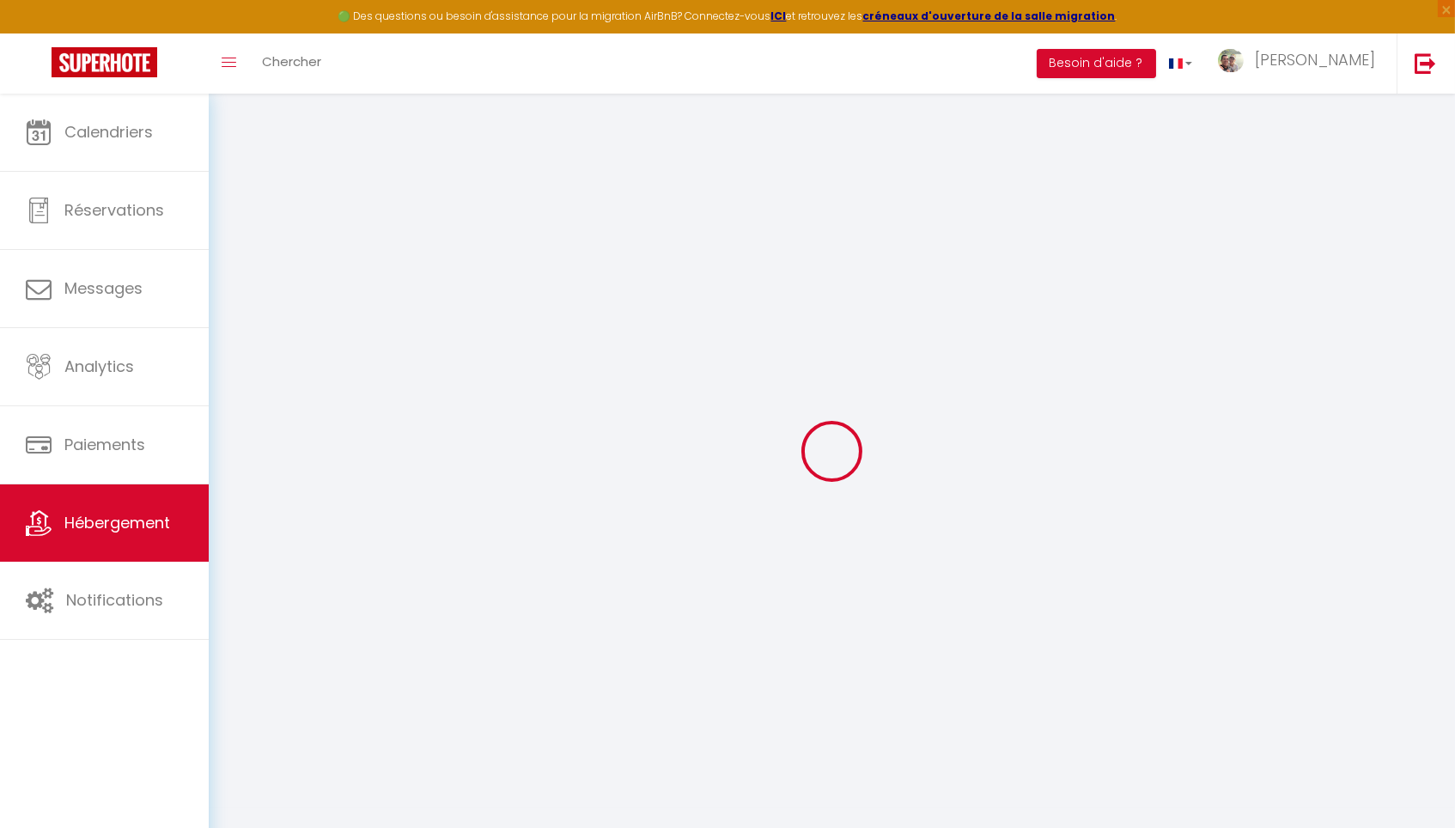
select select "30"
select select "120"
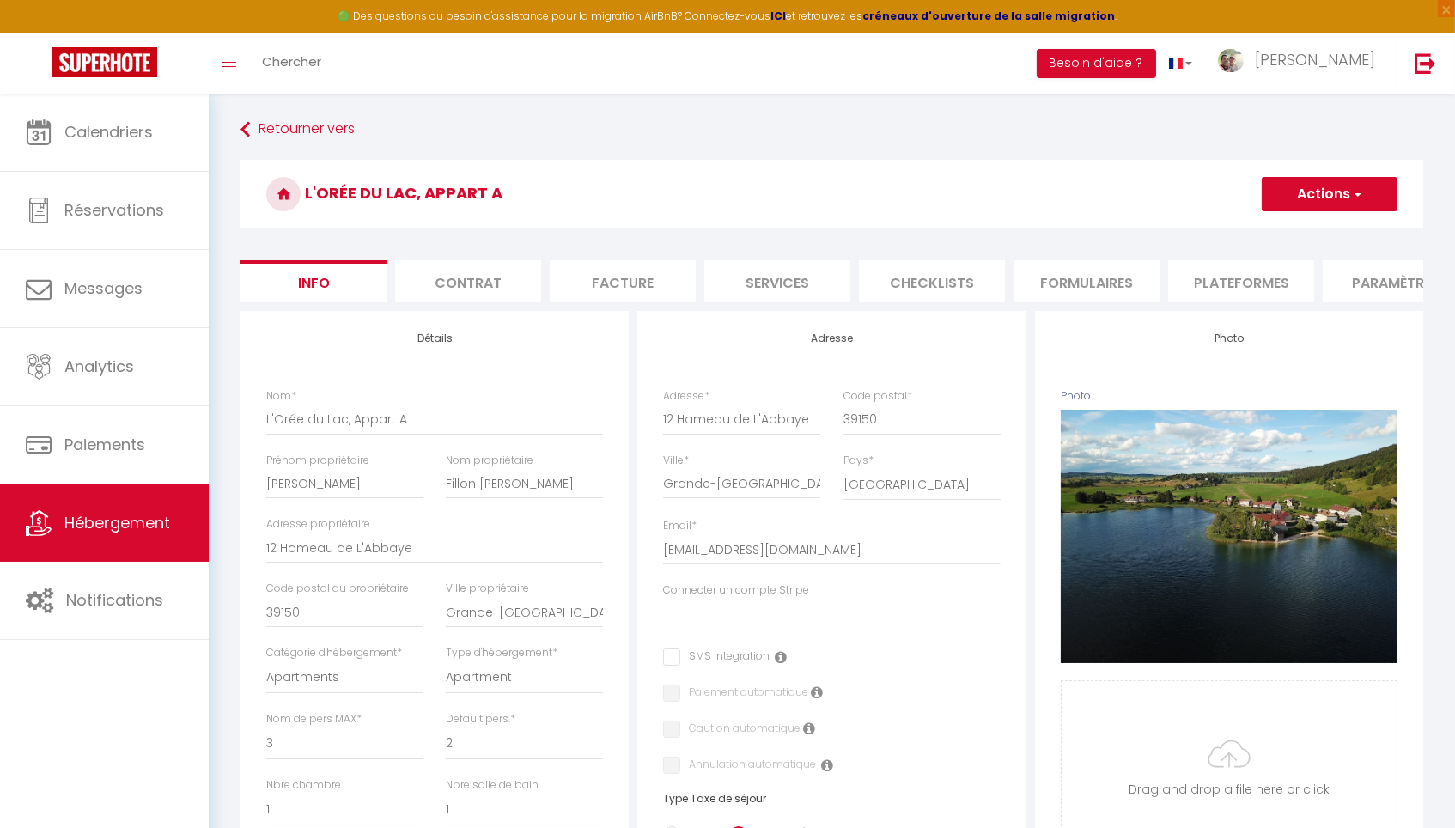
select select
checkbox input "false"
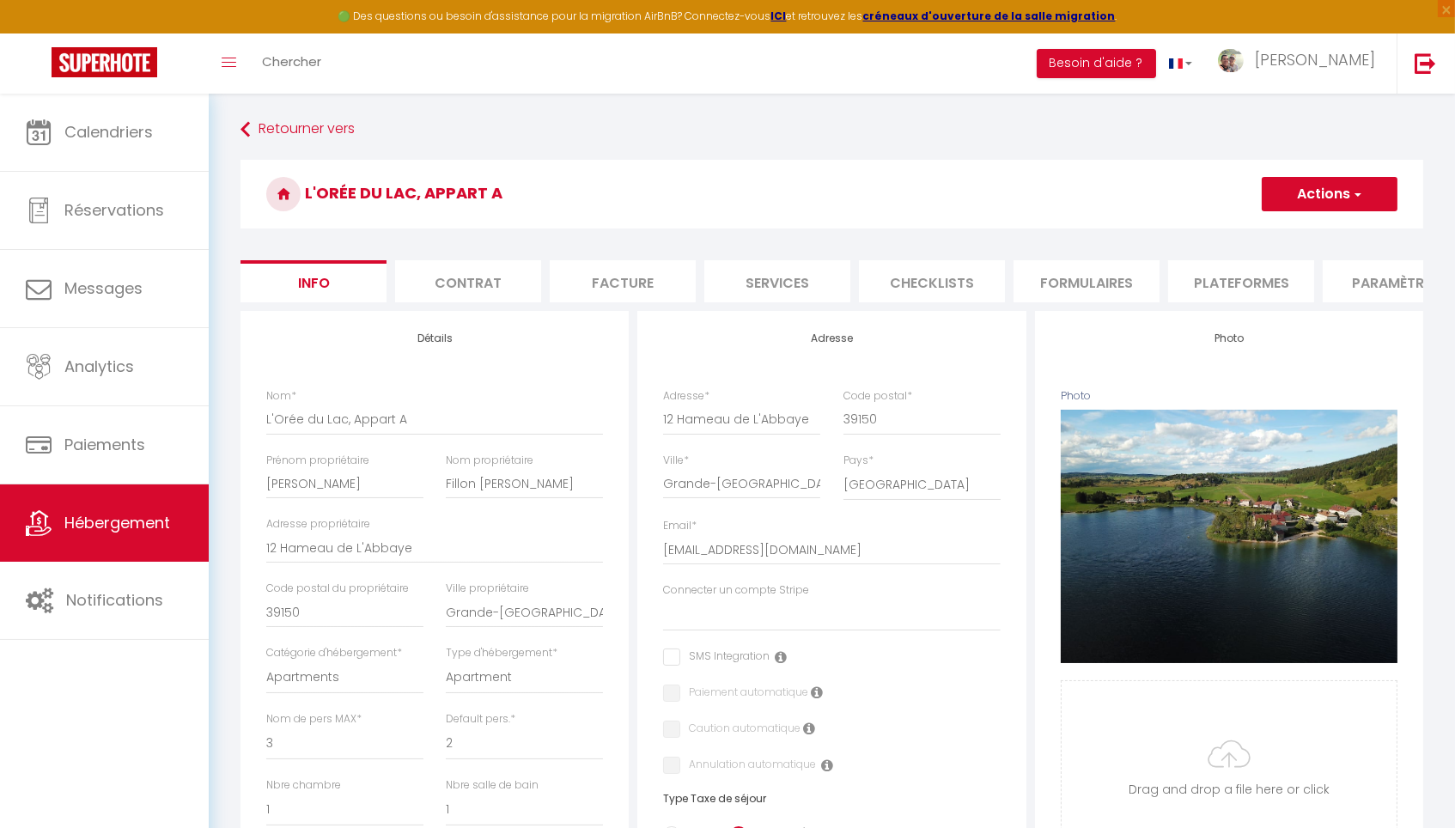
checkbox input "false"
select select "365"
select select
select select "EUR"
select select
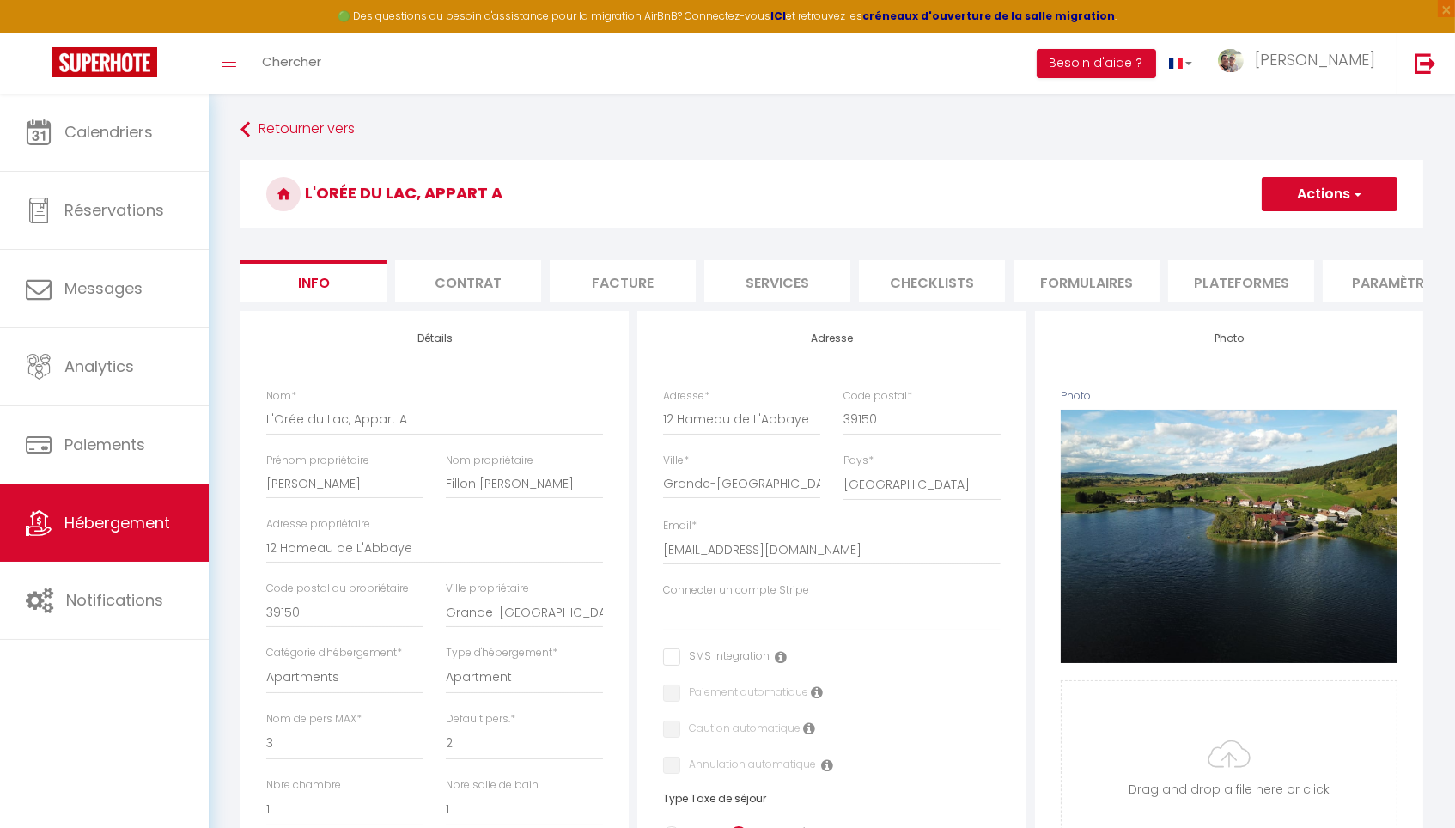
select select "7406-1214287382027603885"
click at [1238, 282] on li "Plateformes" at bounding box center [1241, 281] width 146 height 42
select select
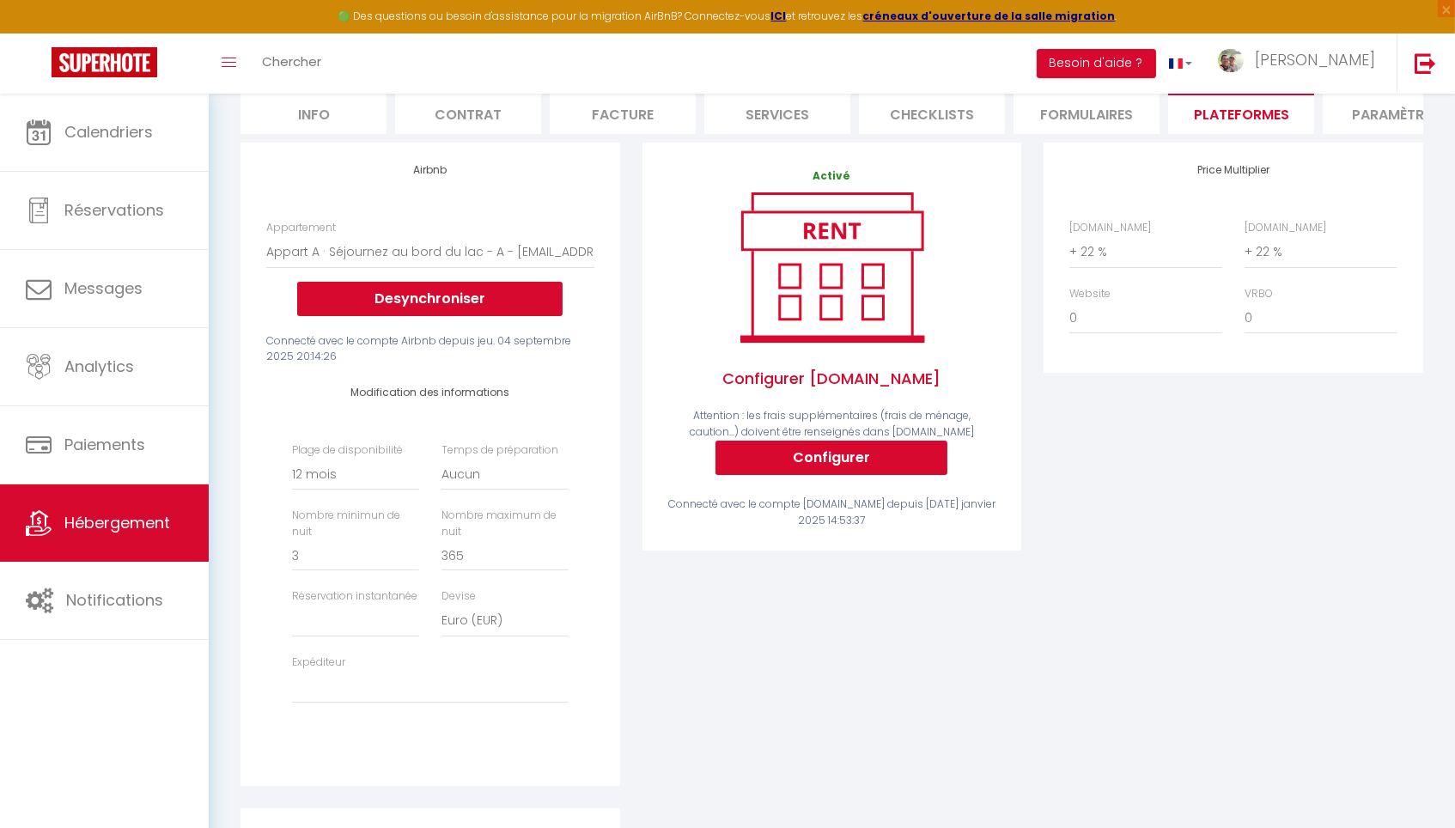
scroll to position [168, 0]
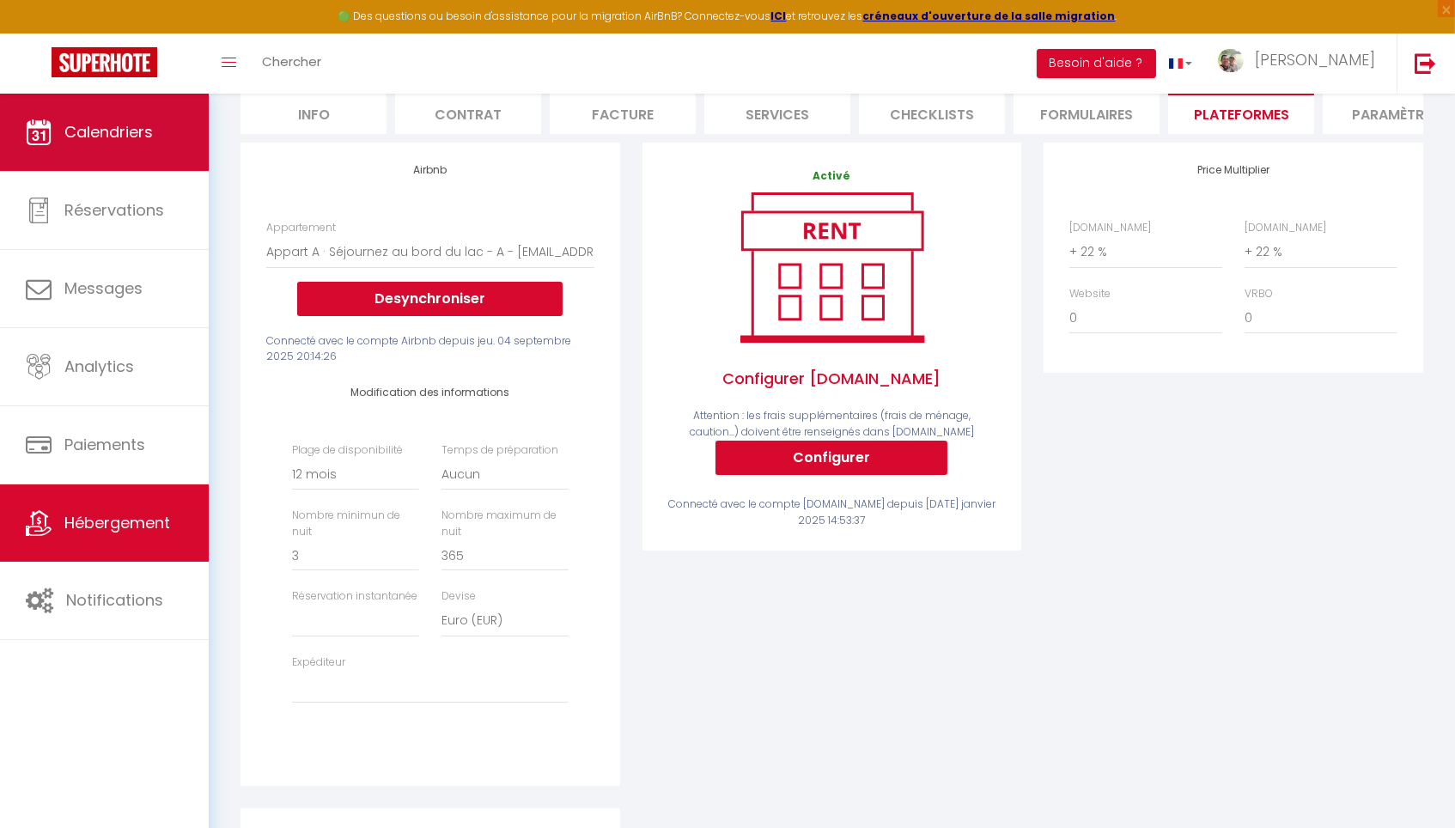
click at [198, 169] on link "Calendriers" at bounding box center [104, 132] width 209 height 77
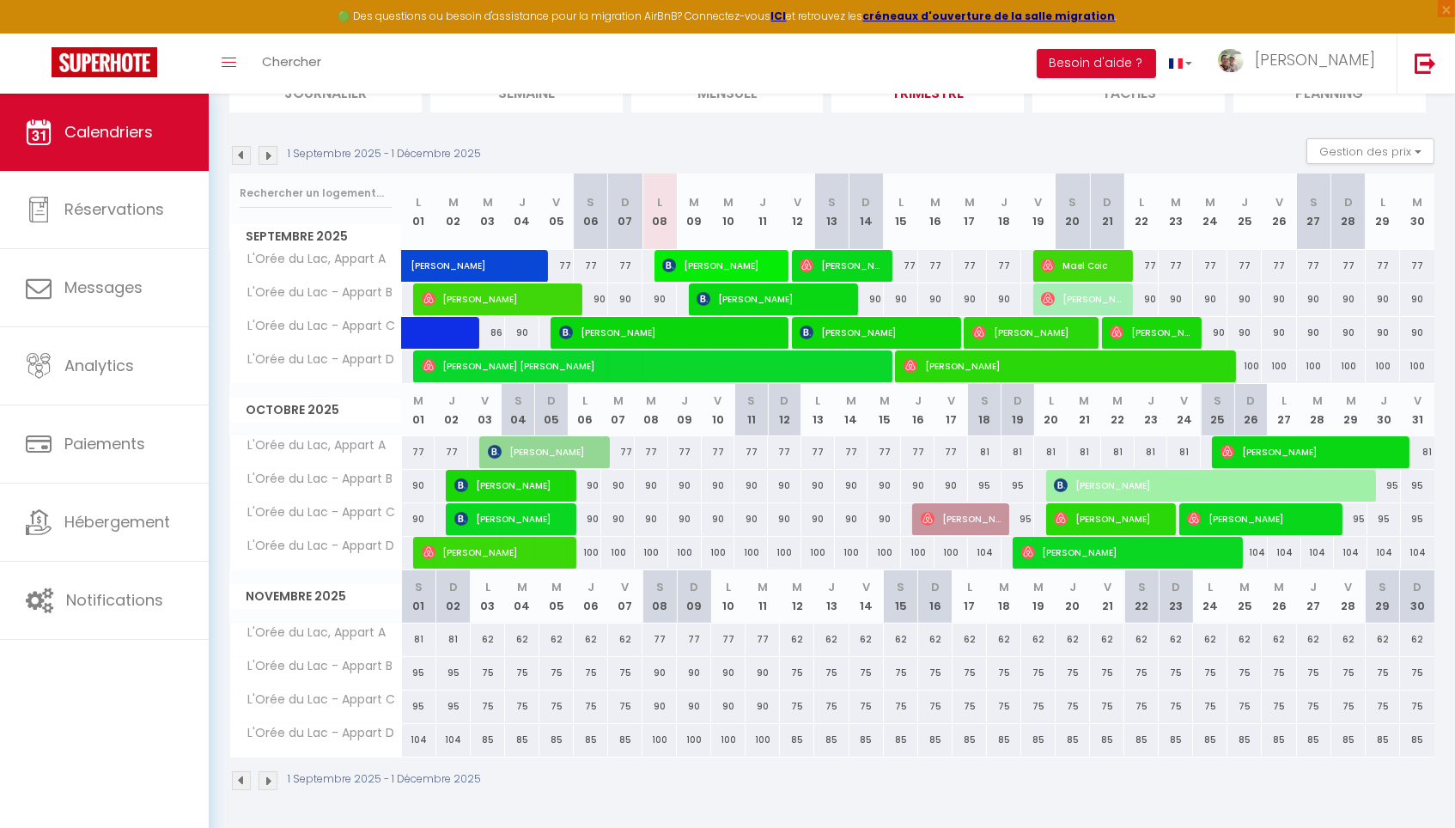
scroll to position [141, 0]
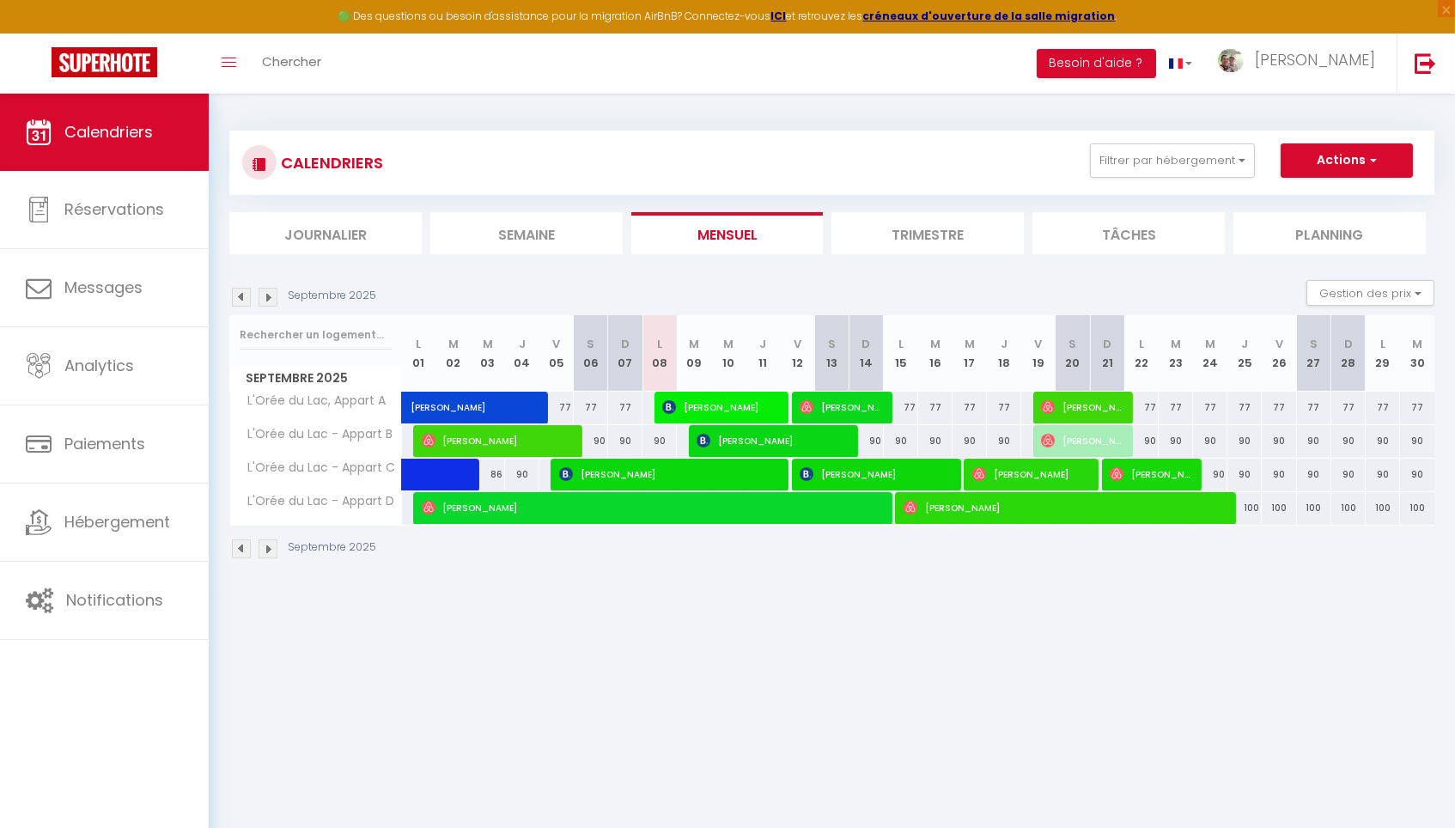
click at [927, 222] on li "Trimestre" at bounding box center [927, 233] width 192 height 42
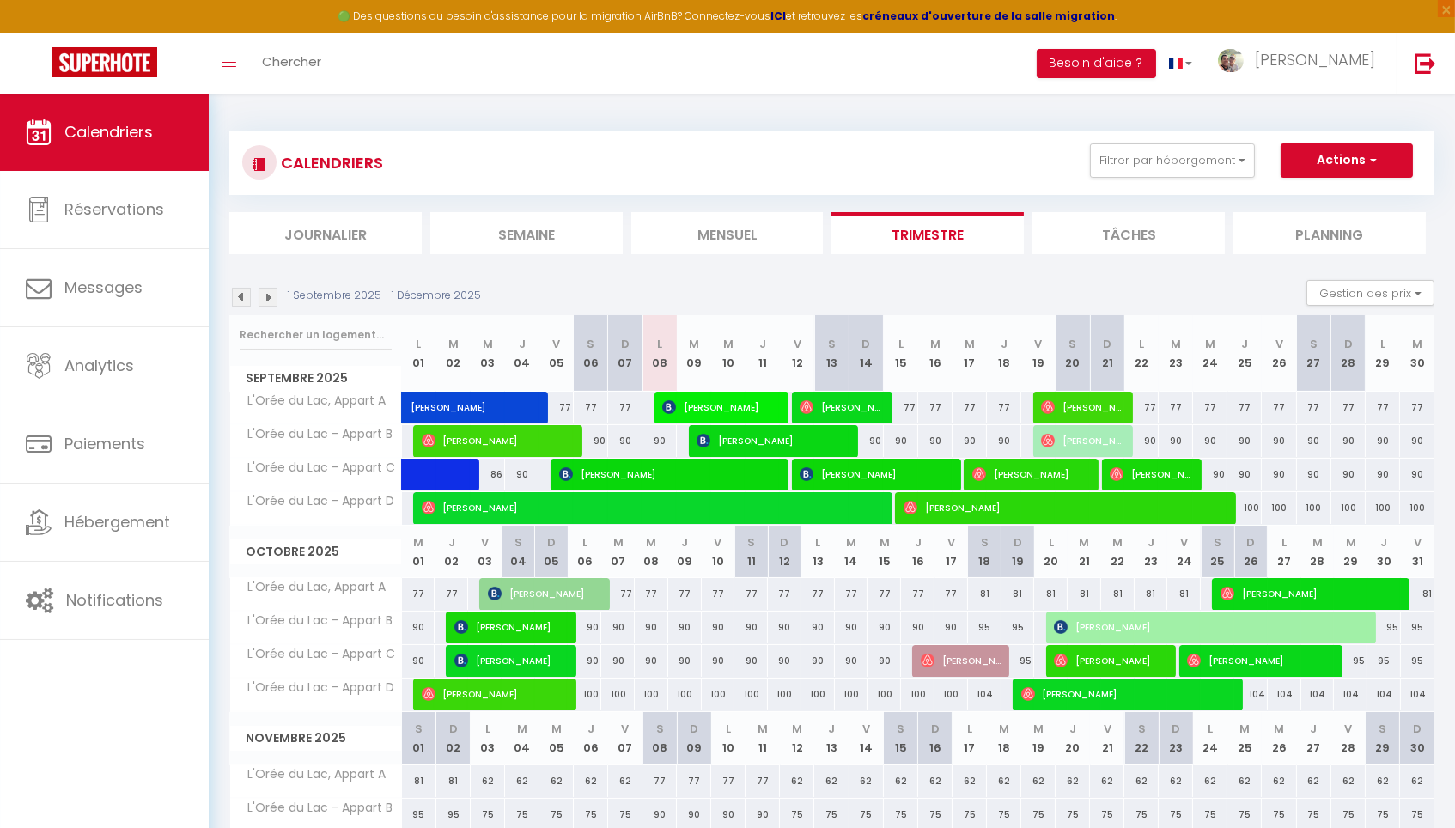
click at [1371, 158] on span "button" at bounding box center [1370, 159] width 10 height 17
